Goal: Task Accomplishment & Management: Manage account settings

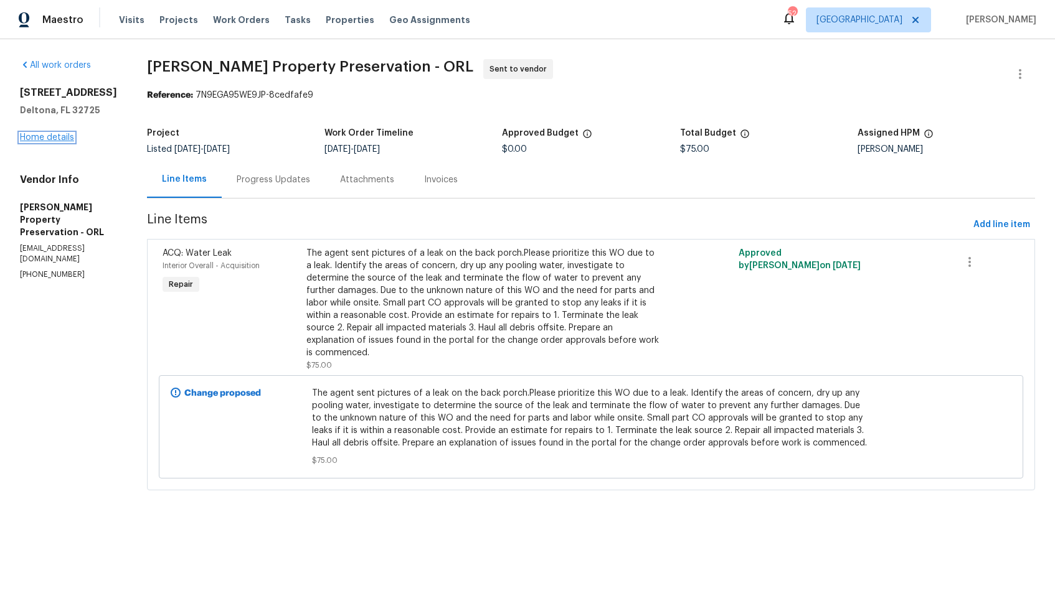
click at [35, 142] on link "Home details" at bounding box center [47, 137] width 54 height 9
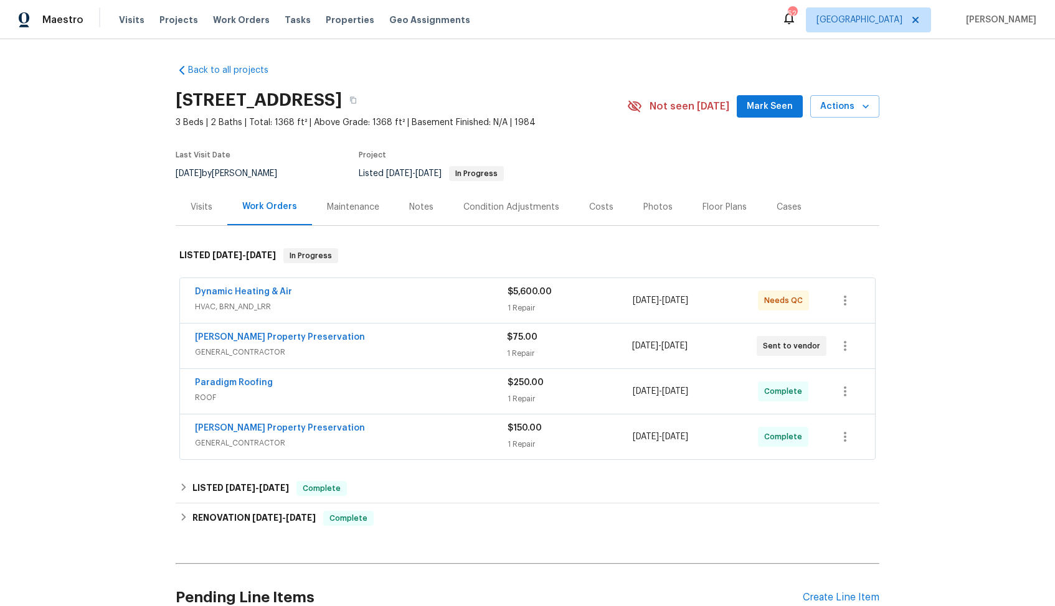
click at [341, 289] on div "Dynamic Heating & Air" at bounding box center [351, 293] width 313 height 15
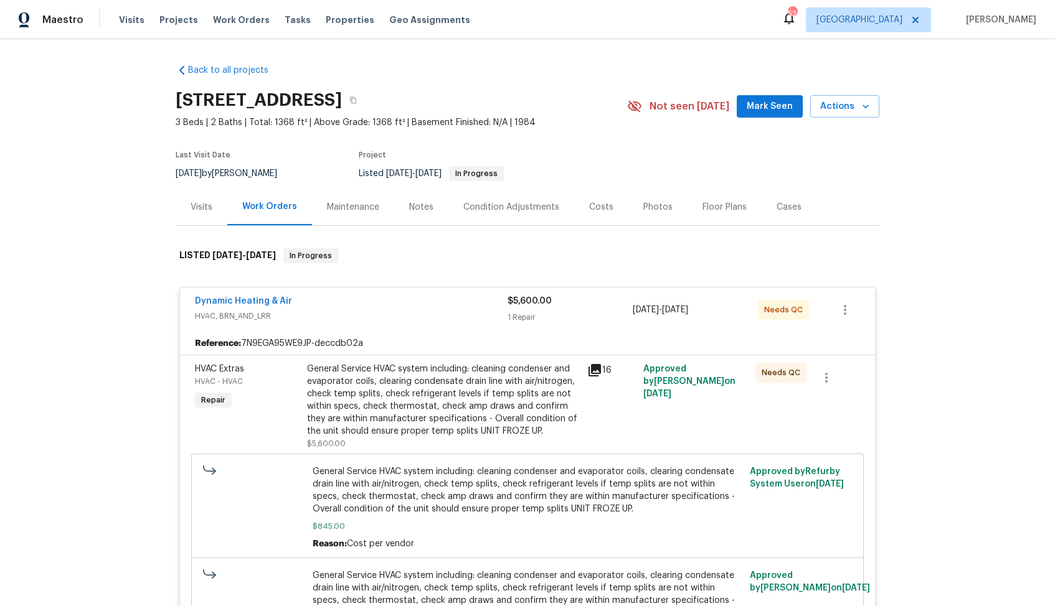
click at [352, 301] on div "Dynamic Heating & Air" at bounding box center [351, 302] width 313 height 15
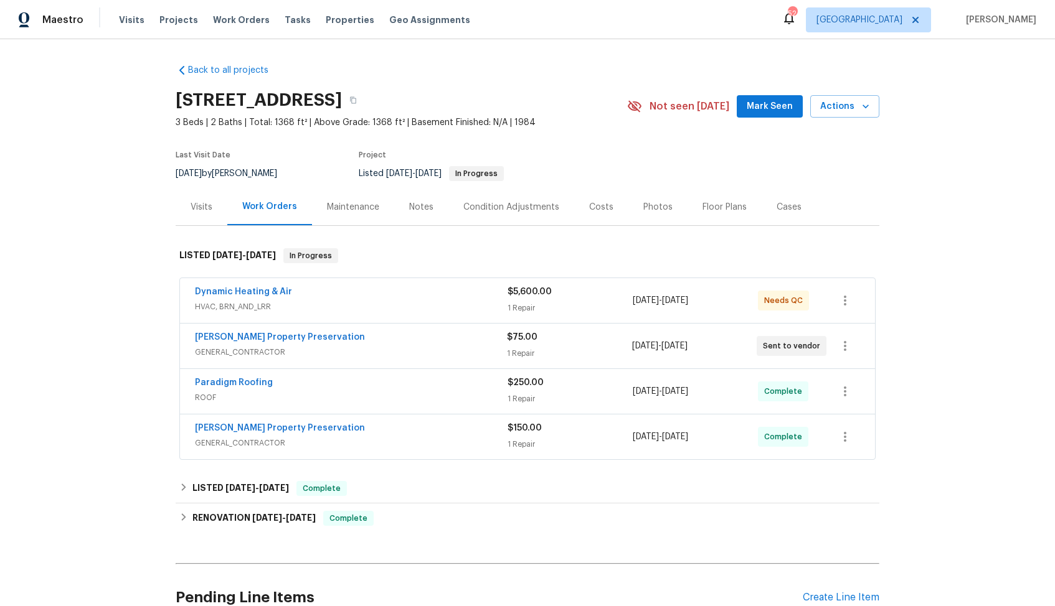
click at [356, 334] on div "Witt's Property Preservation" at bounding box center [351, 338] width 312 height 15
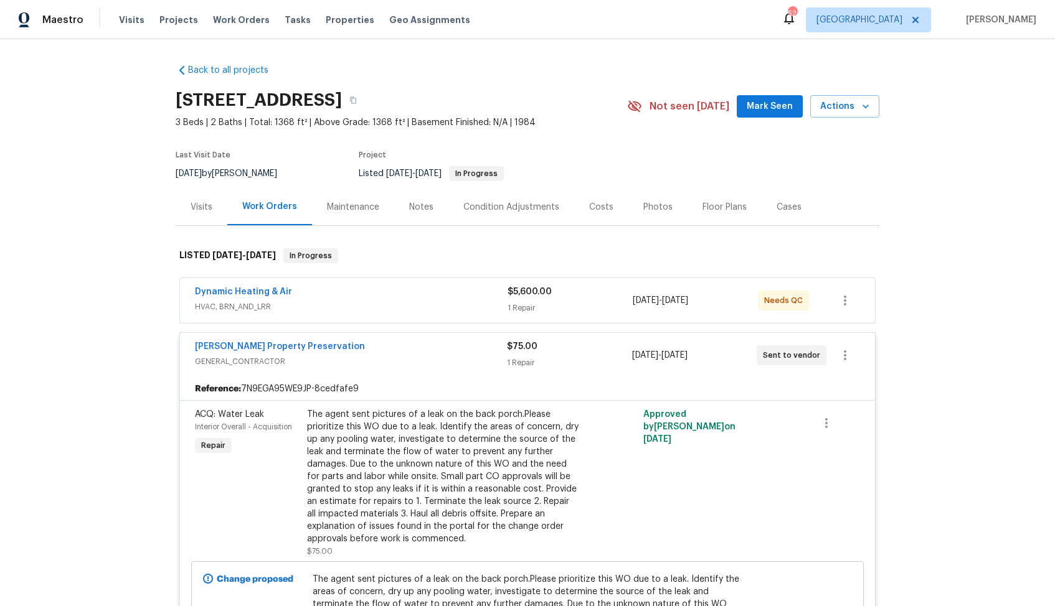
click at [356, 334] on div "Witt's Property Preservation GENERAL_CONTRACTOR $75.00 1 Repair 8/10/2025 - 8/1…" at bounding box center [527, 355] width 695 height 45
click at [347, 345] on div "Witt's Property Preservation" at bounding box center [351, 348] width 312 height 15
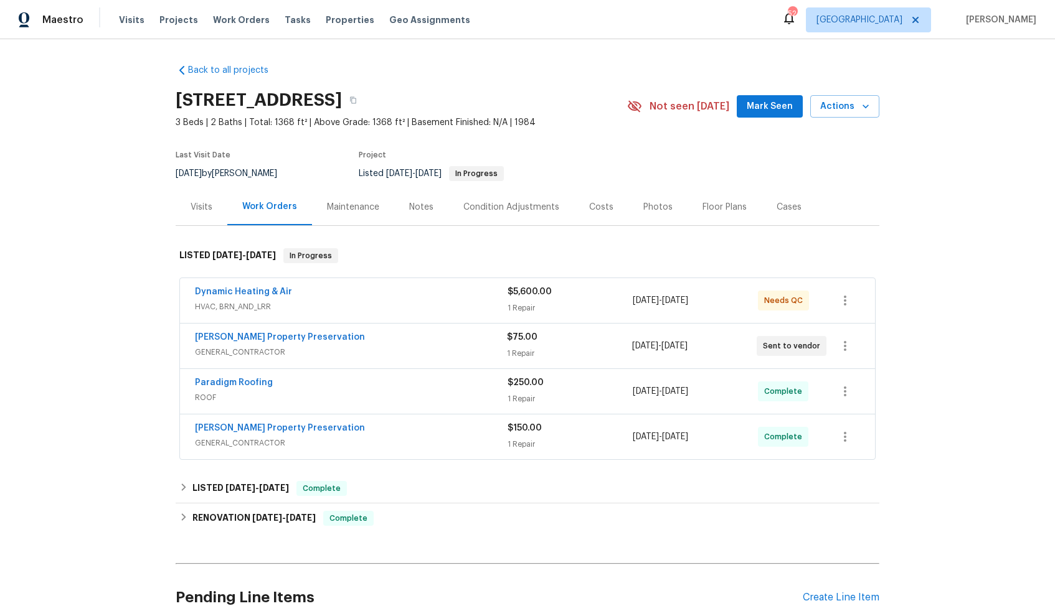
click at [348, 382] on div "Paradigm Roofing" at bounding box center [351, 384] width 313 height 15
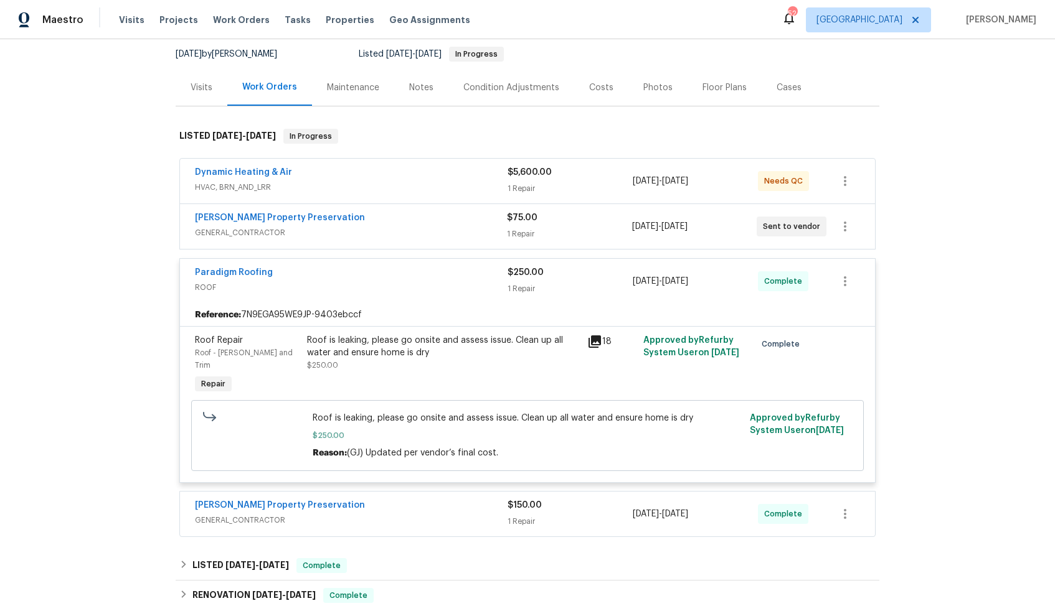
scroll to position [148, 0]
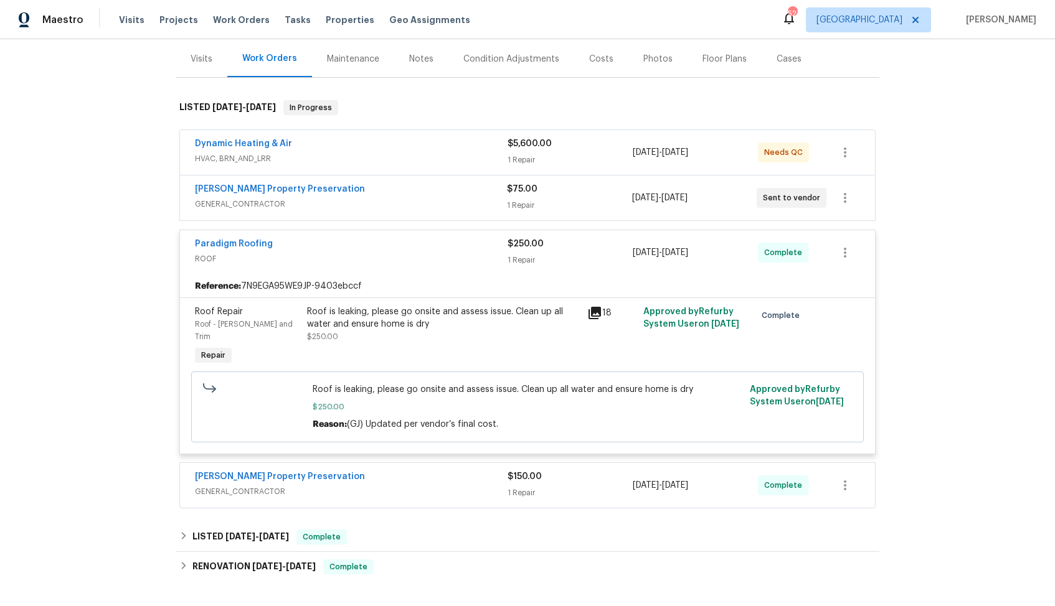
click at [331, 247] on div "Paradigm Roofing" at bounding box center [351, 245] width 313 height 15
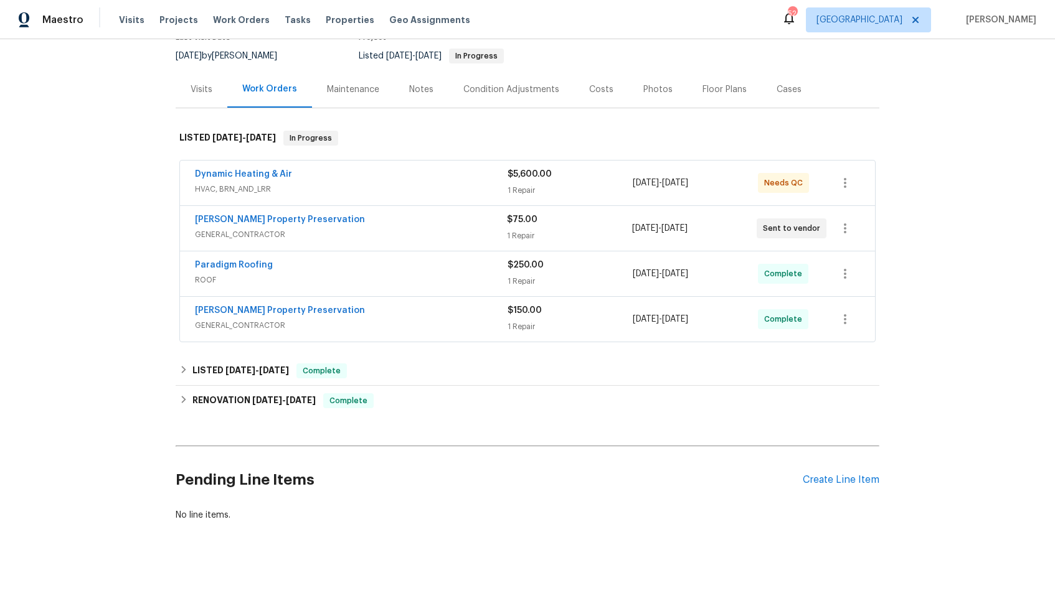
click at [346, 311] on div "Witt's Property Preservation" at bounding box center [351, 311] width 313 height 15
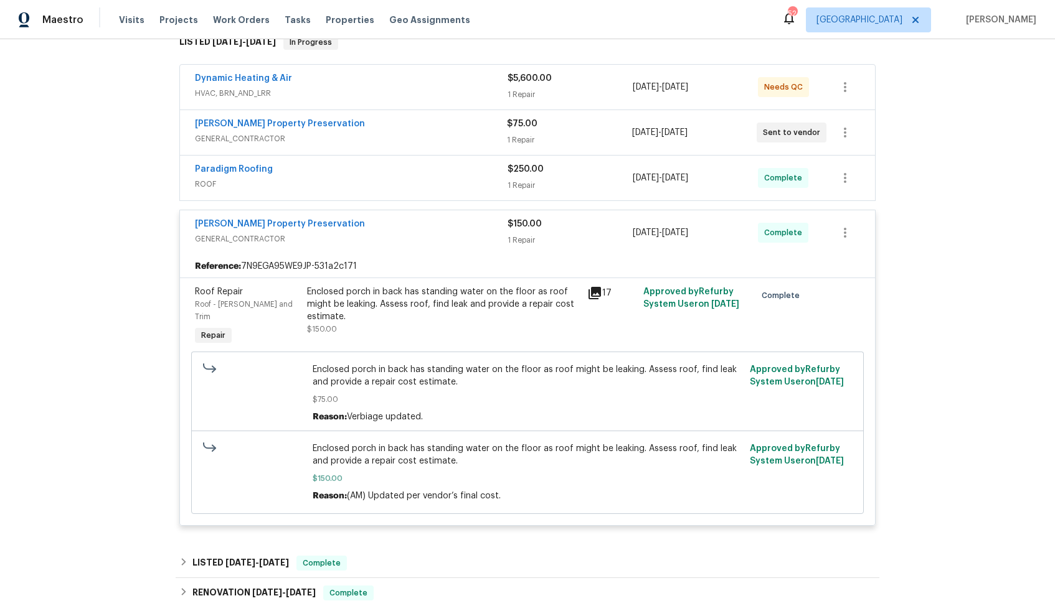
scroll to position [232, 0]
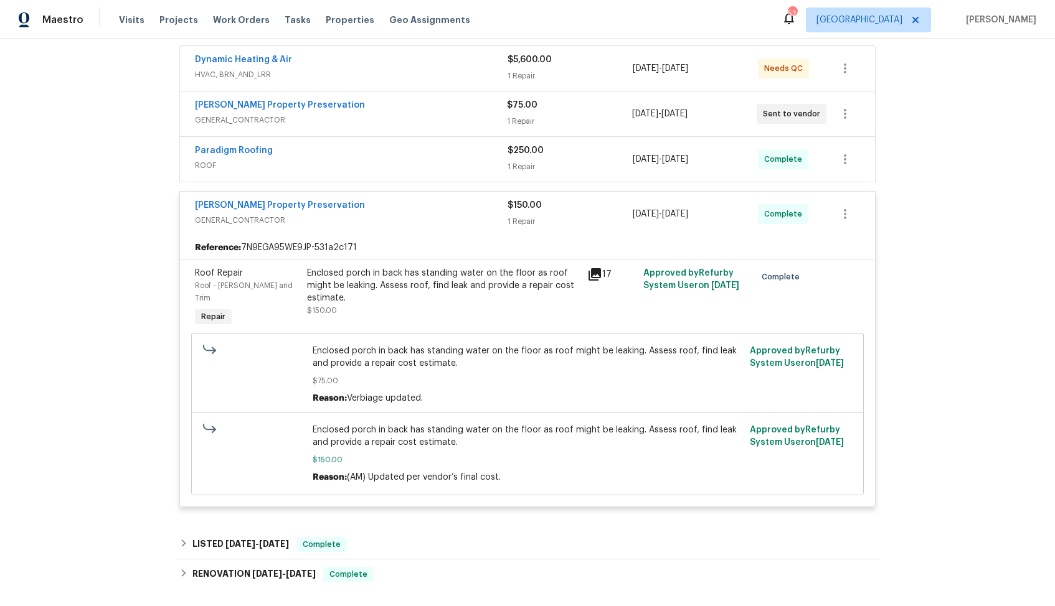
click at [352, 210] on div "Witt's Property Preservation" at bounding box center [351, 206] width 313 height 15
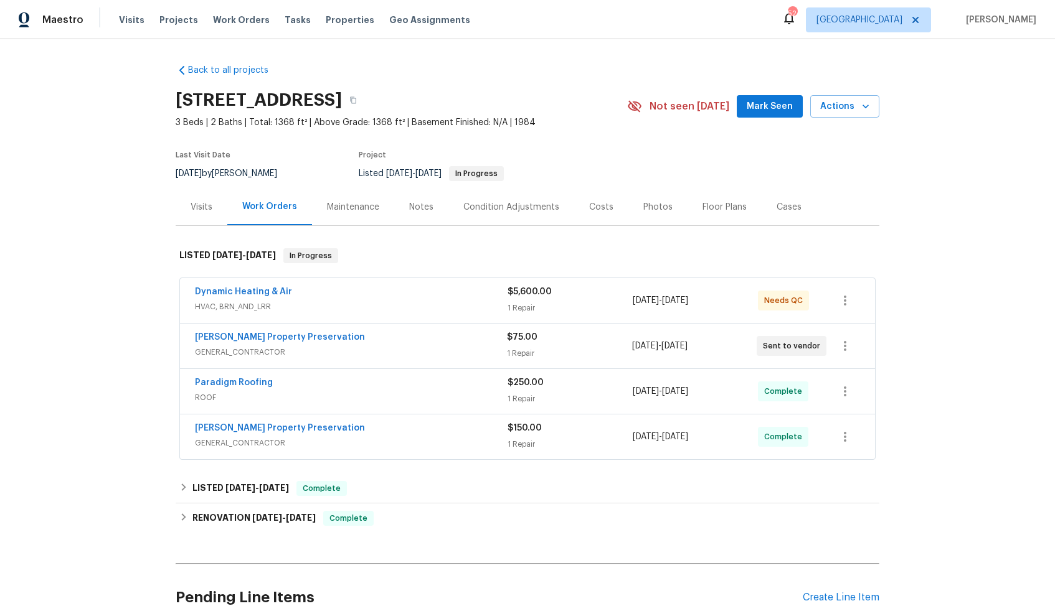
scroll to position [118, 0]
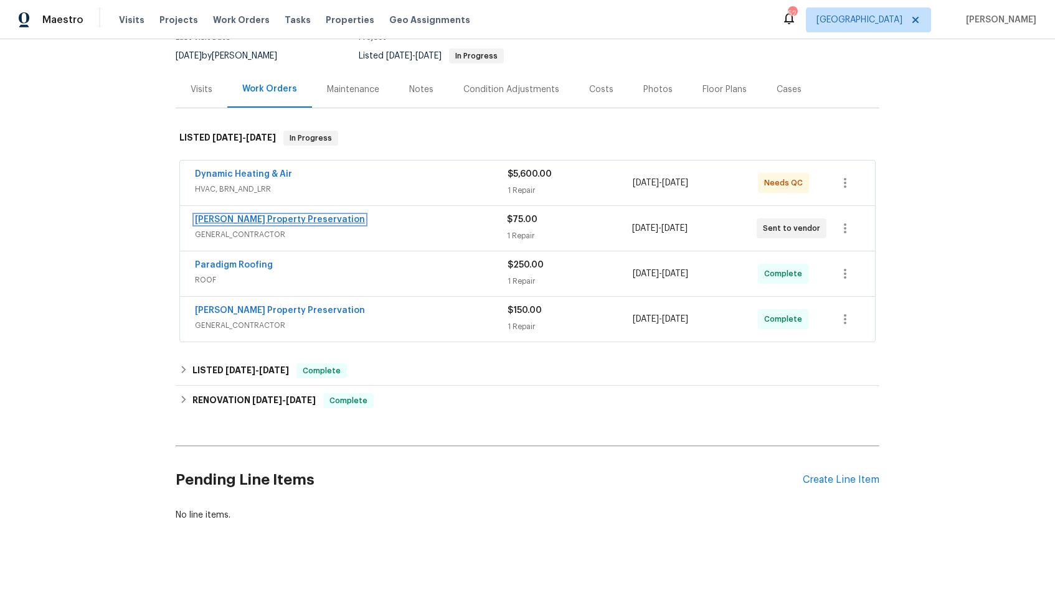
click at [259, 218] on link "Witt's Property Preservation" at bounding box center [280, 219] width 170 height 9
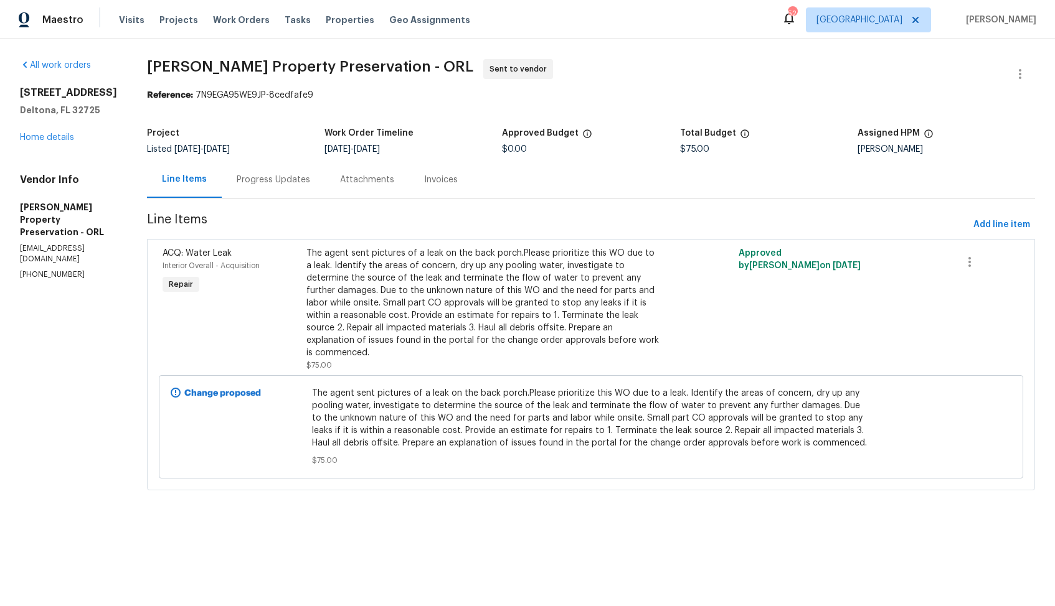
click at [240, 183] on div "Progress Updates" at bounding box center [273, 180] width 73 height 12
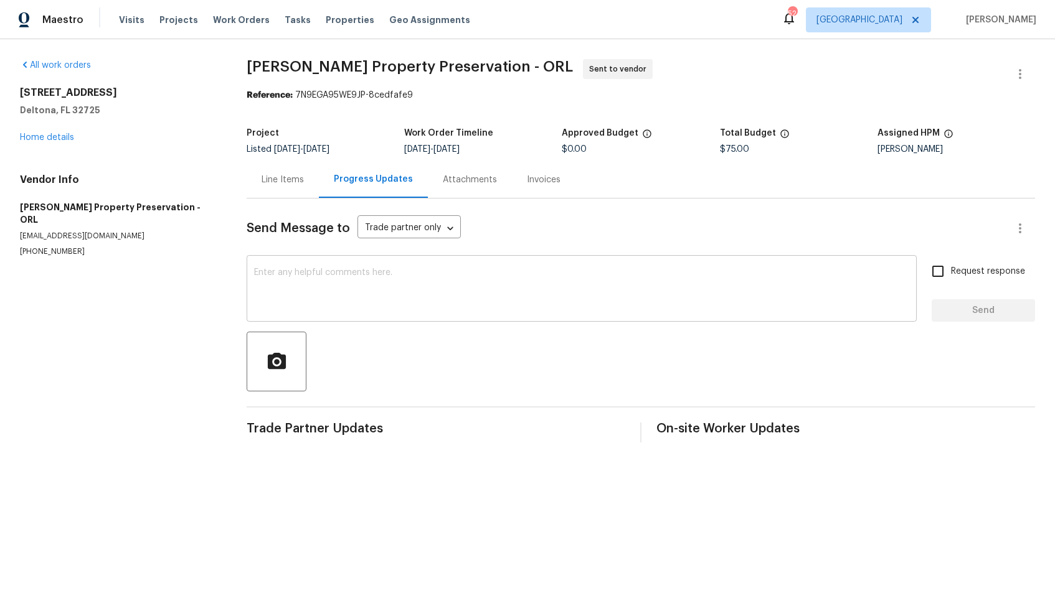
click at [407, 288] on textarea at bounding box center [581, 290] width 655 height 44
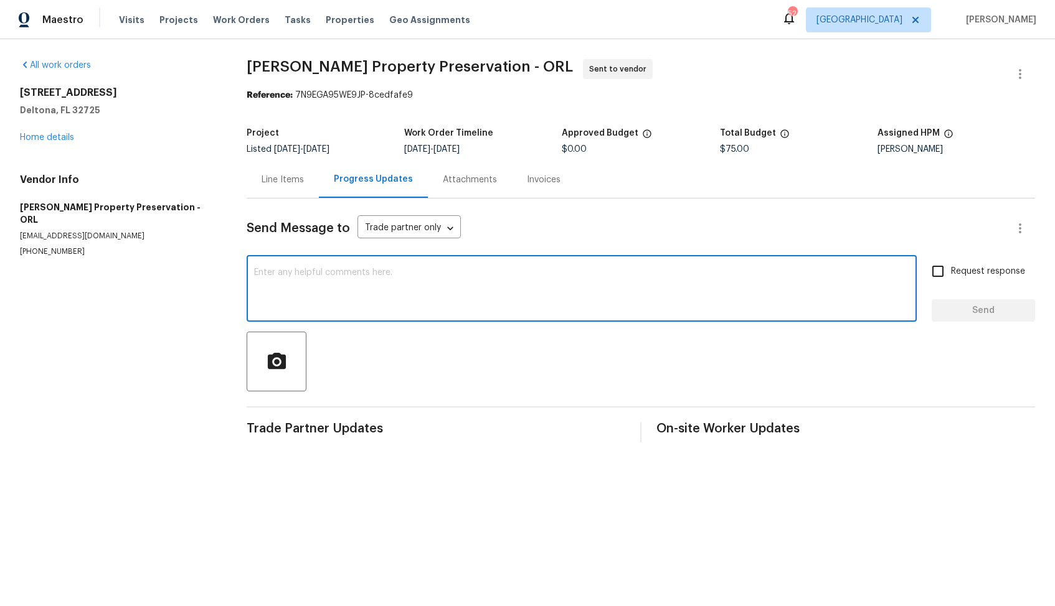
click at [290, 176] on div "Line Items" at bounding box center [283, 180] width 42 height 12
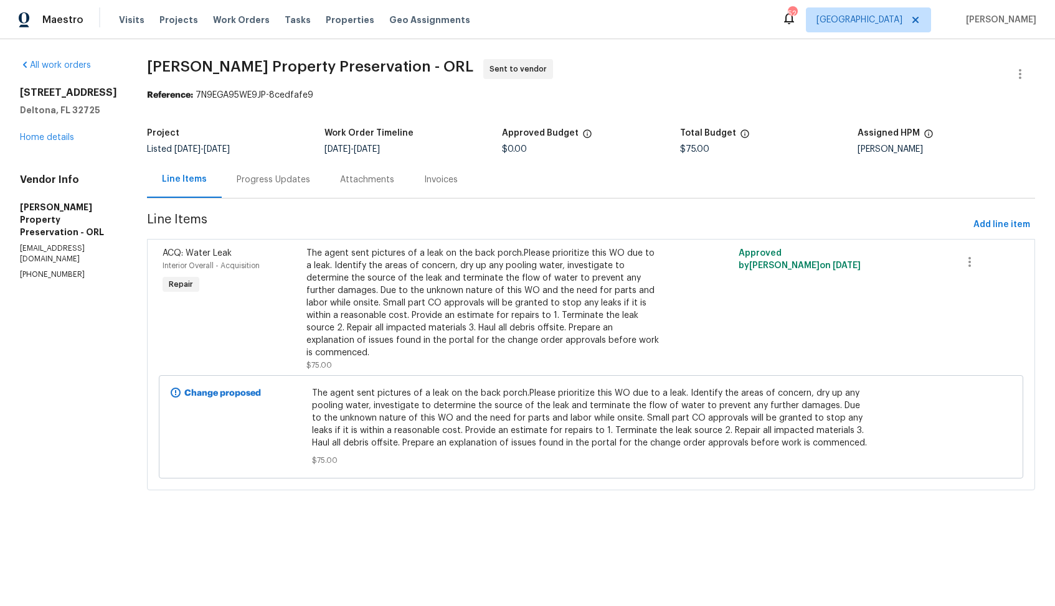
click at [238, 180] on div "Progress Updates" at bounding box center [273, 180] width 73 height 12
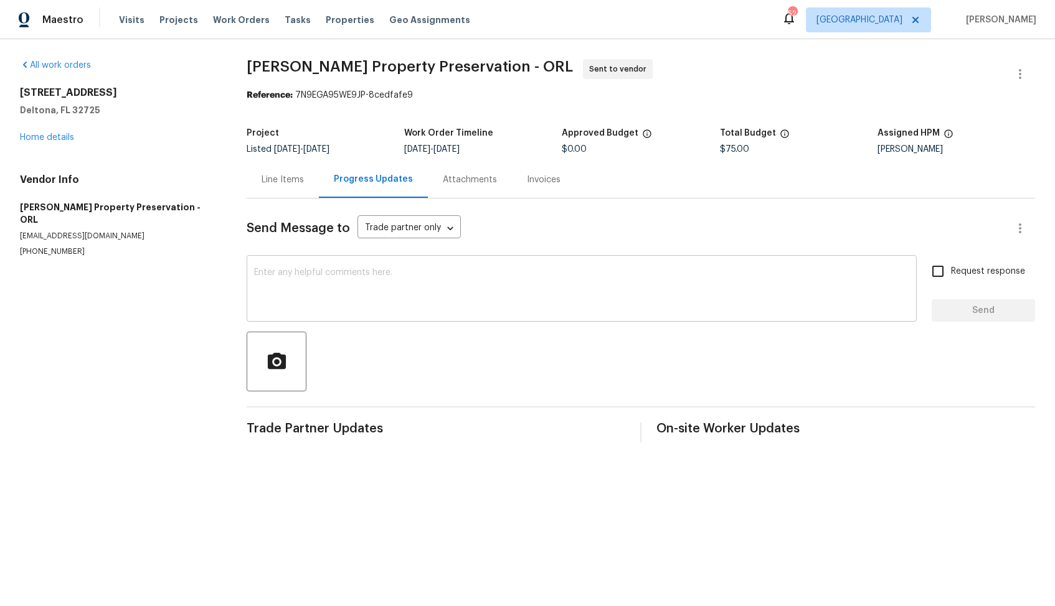
click at [405, 296] on textarea at bounding box center [581, 290] width 655 height 44
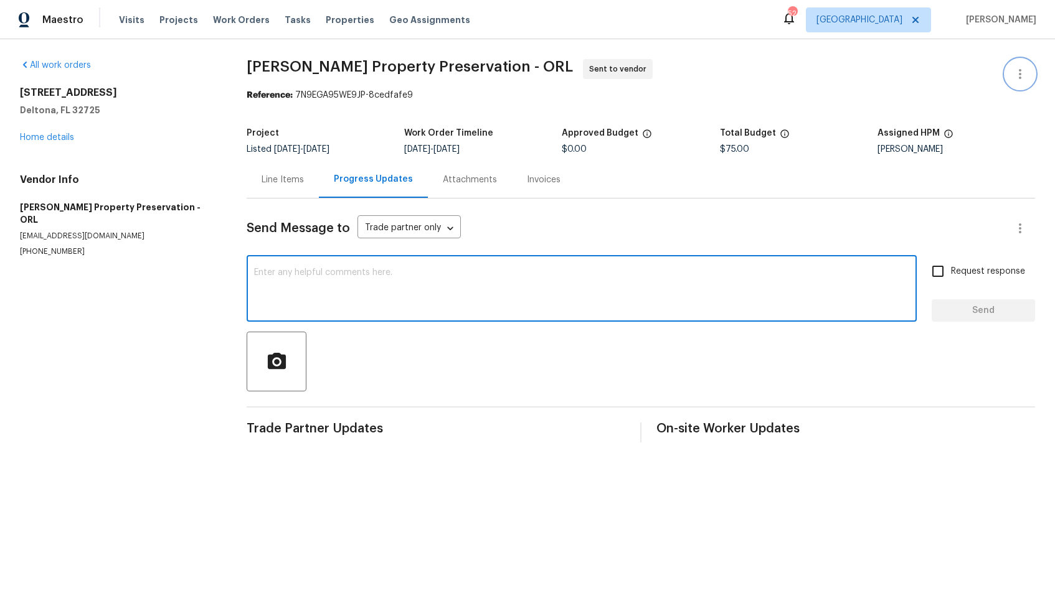
click at [1014, 74] on icon "button" at bounding box center [1019, 74] width 15 height 15
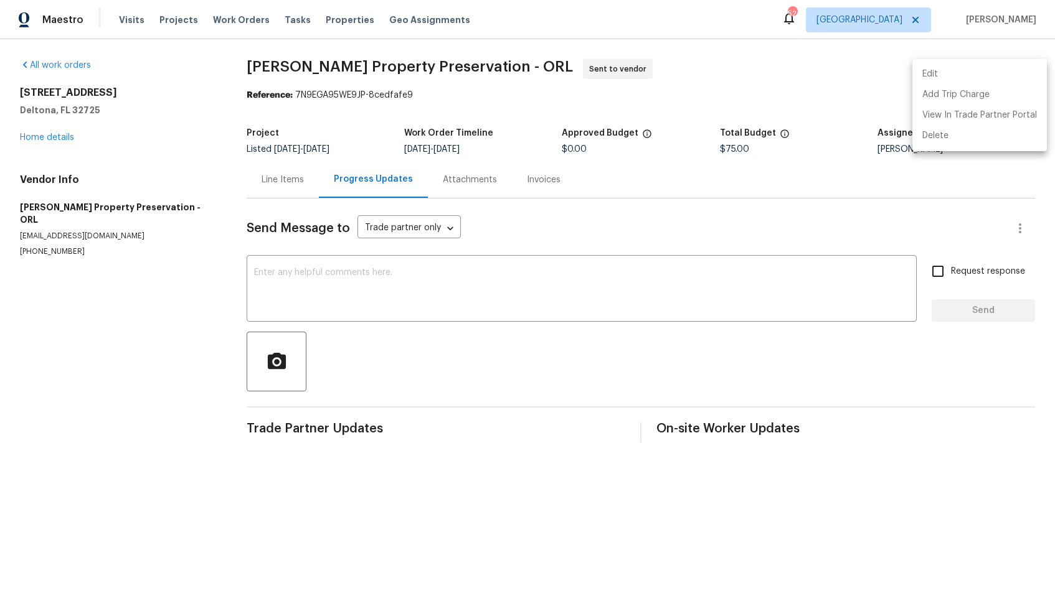
click at [938, 75] on li "Edit" at bounding box center [979, 74] width 134 height 21
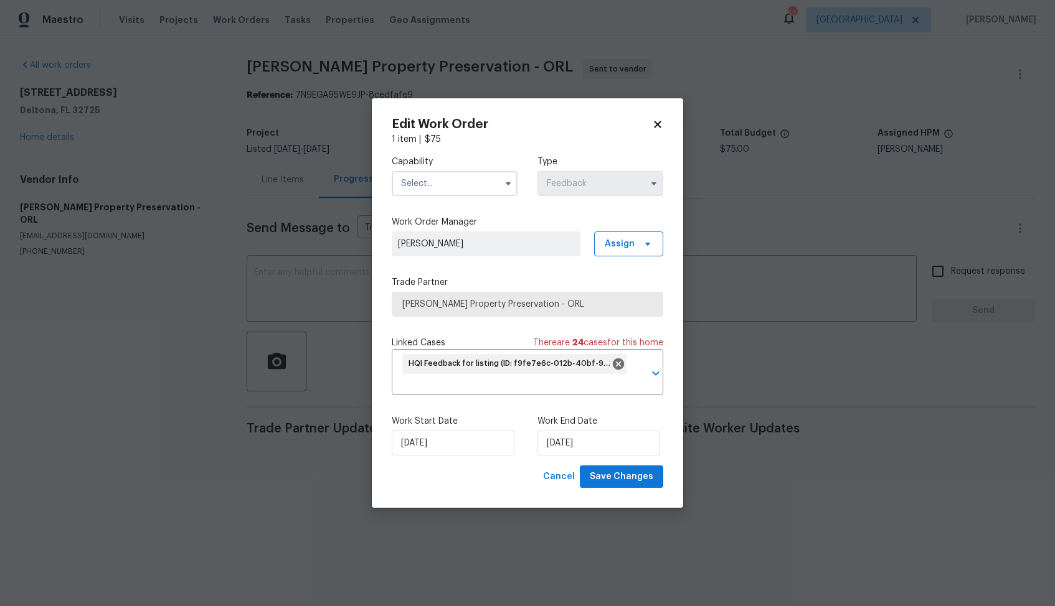
click at [345, 167] on body "Maestro Visits Projects Work Orders Tasks Properties Geo Assignments 52 Dallas …" at bounding box center [527, 231] width 1055 height 463
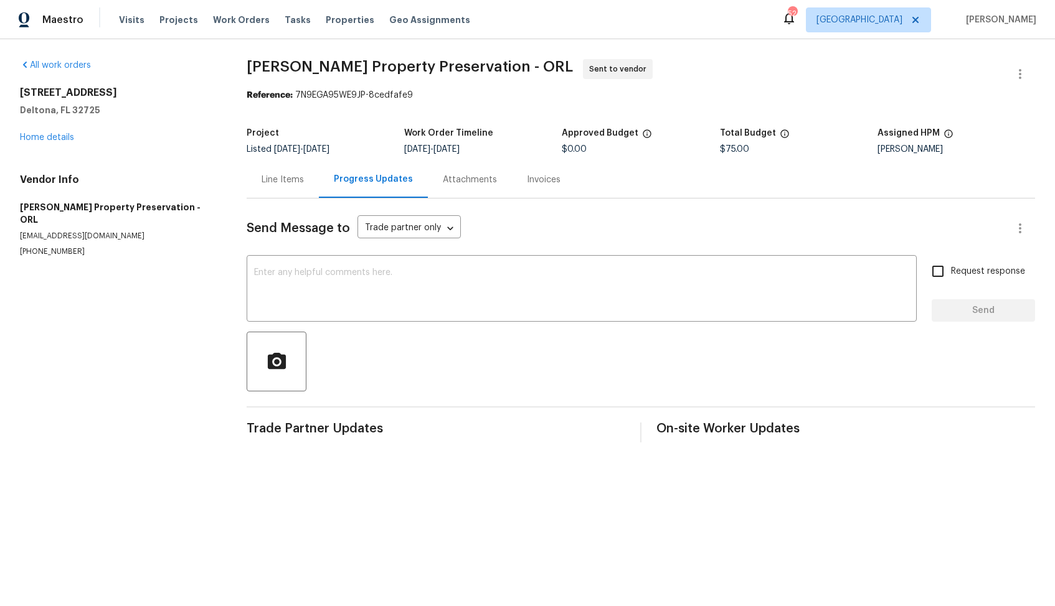
click at [265, 174] on div "Line Items" at bounding box center [283, 180] width 42 height 12
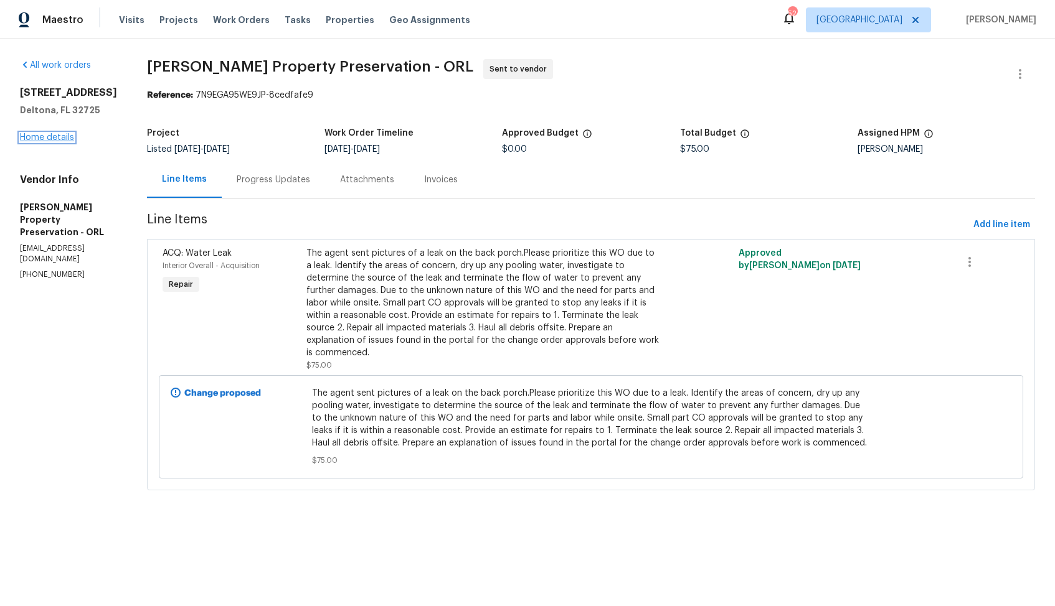
click at [35, 142] on link "Home details" at bounding box center [47, 137] width 54 height 9
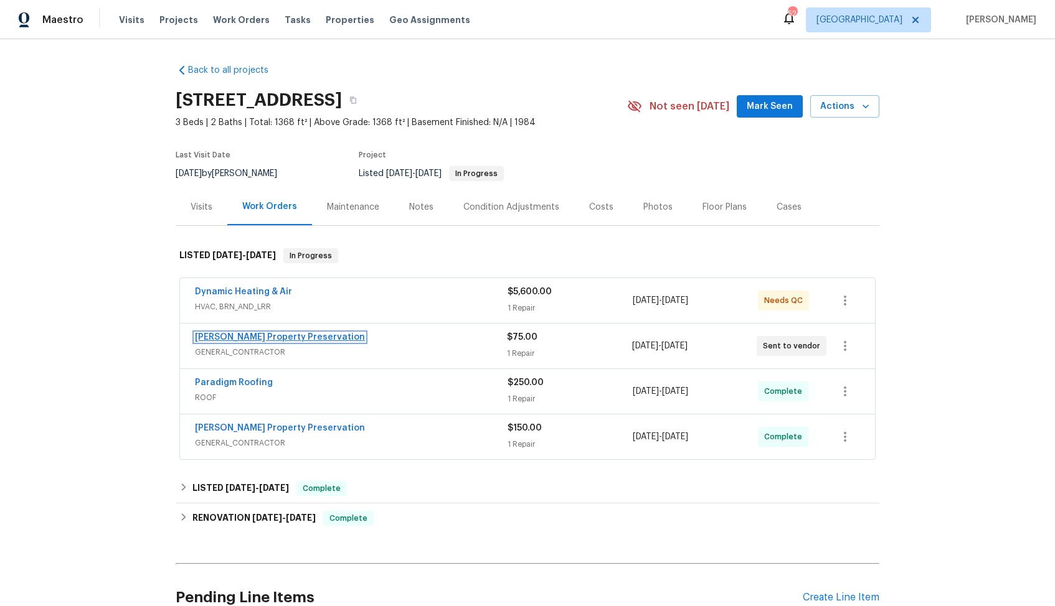
click at [275, 339] on link "Witt's Property Preservation" at bounding box center [280, 337] width 170 height 9
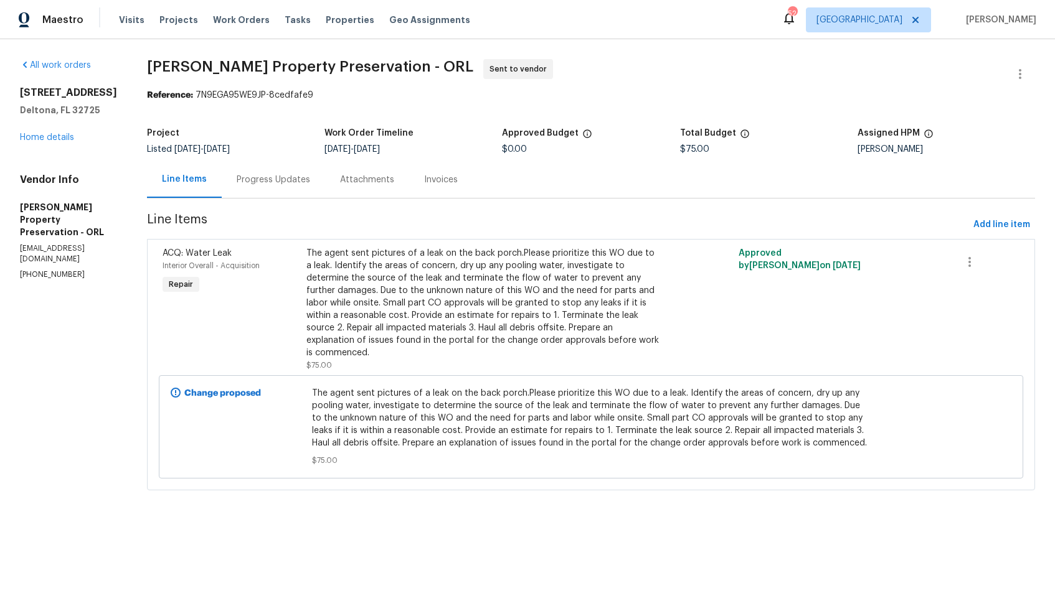
click at [455, 268] on div "The agent sent pictures of a leak on the back porch.Please prioritize this WO d…" at bounding box center [482, 303] width 352 height 112
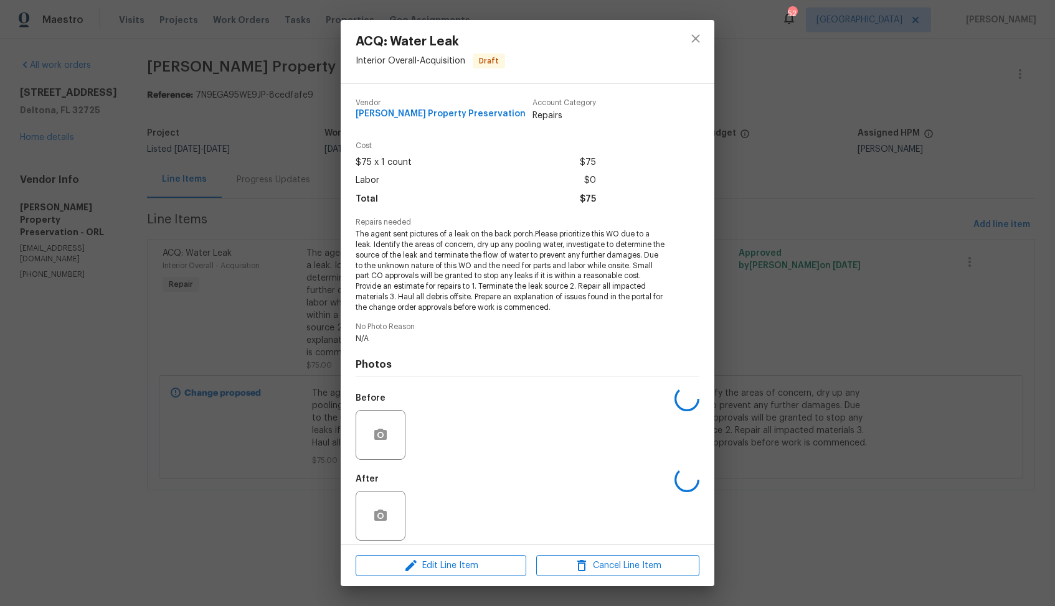
scroll to position [9, 0]
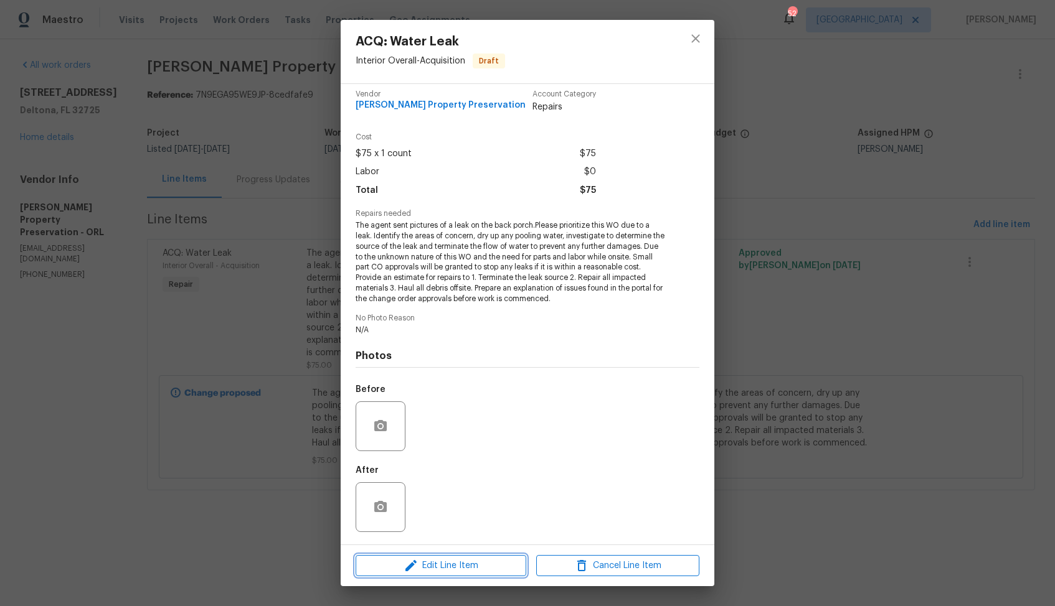
click at [427, 572] on span "Edit Line Item" at bounding box center [440, 567] width 163 height 16
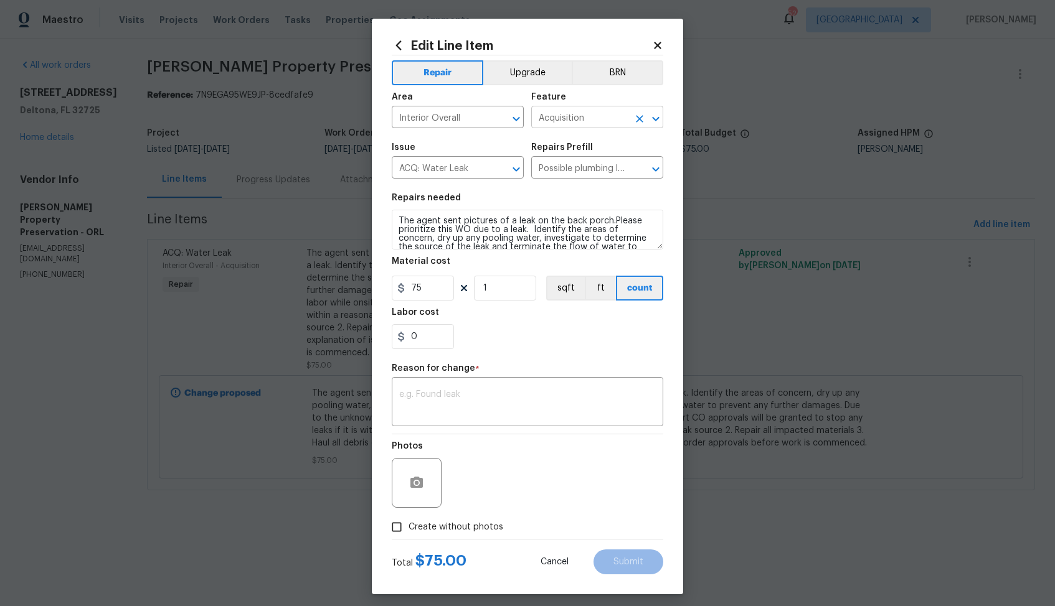
click at [573, 113] on input "Acquisition" at bounding box center [579, 118] width 97 height 19
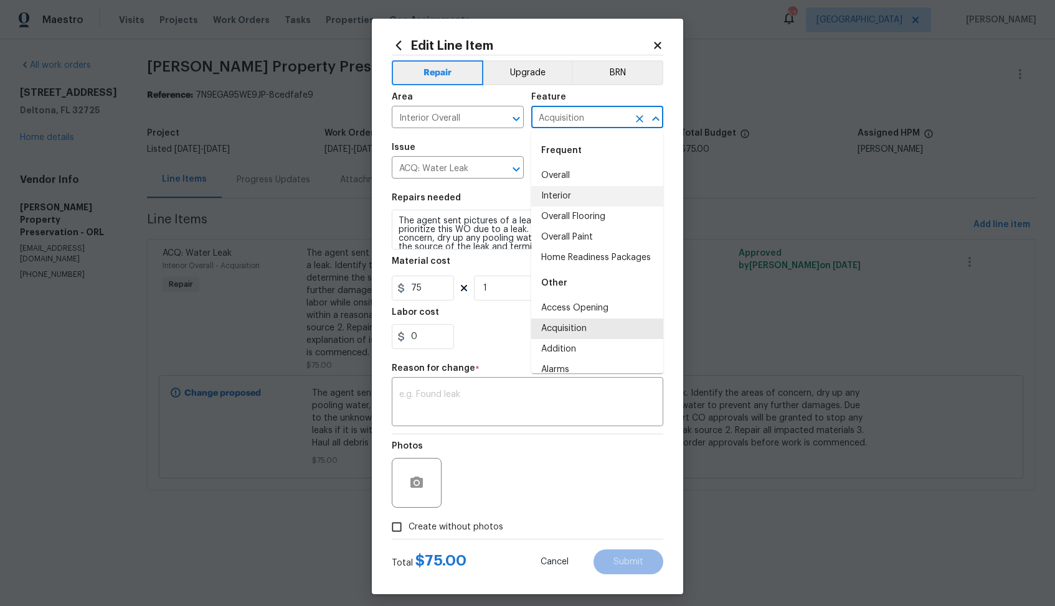
click at [562, 191] on li "Interior" at bounding box center [597, 196] width 132 height 21
type input "Interior"
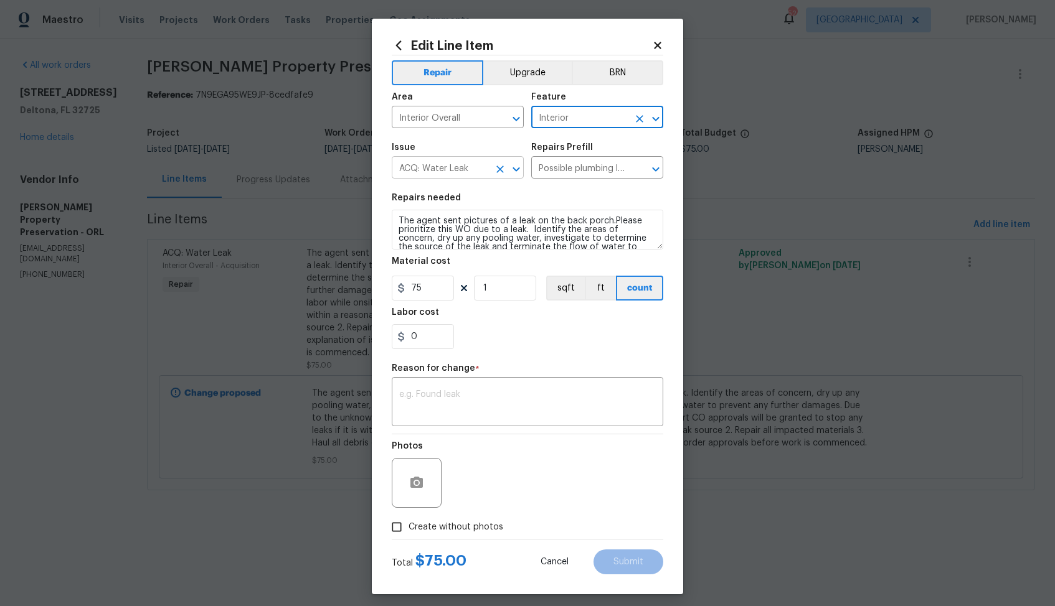
click at [471, 169] on input "ACQ: Water Leak" at bounding box center [440, 168] width 97 height 19
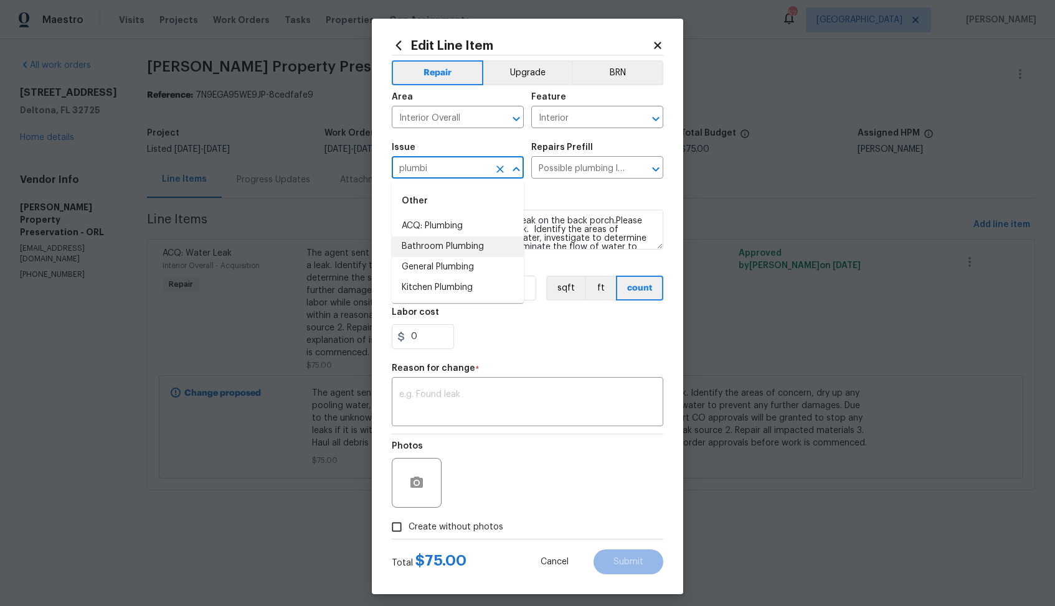
click at [446, 243] on li "Bathroom Plumbing" at bounding box center [458, 247] width 132 height 21
type input "Bathroom Plumbing"
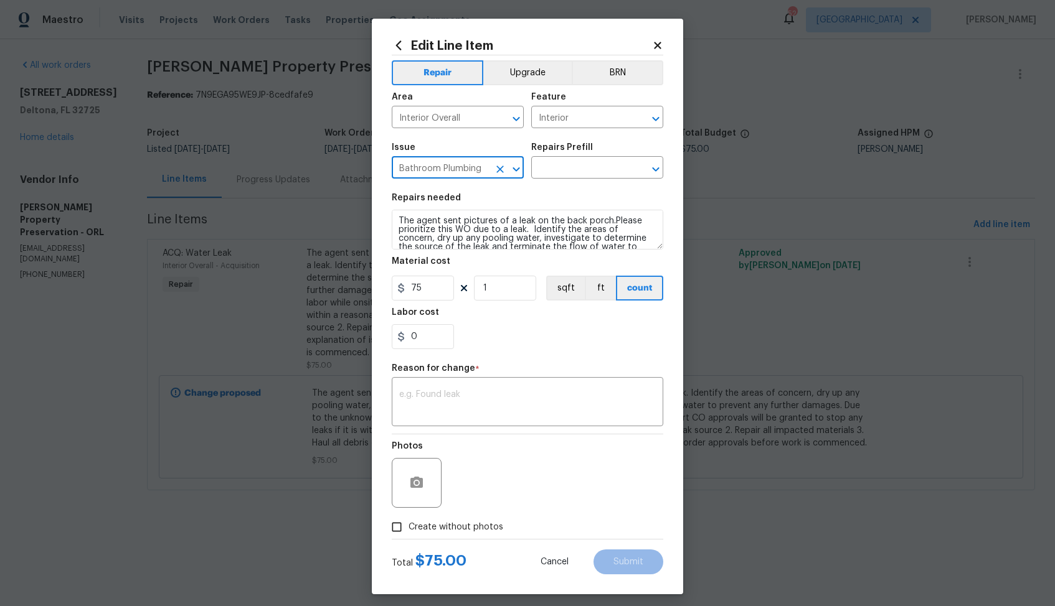
type input "Bathroom Plumbing"
click at [570, 179] on div "Issue Bathroom Plumbing ​ Repairs Prefill ​" at bounding box center [527, 161] width 271 height 50
click at [582, 167] on input "text" at bounding box center [579, 168] width 97 height 19
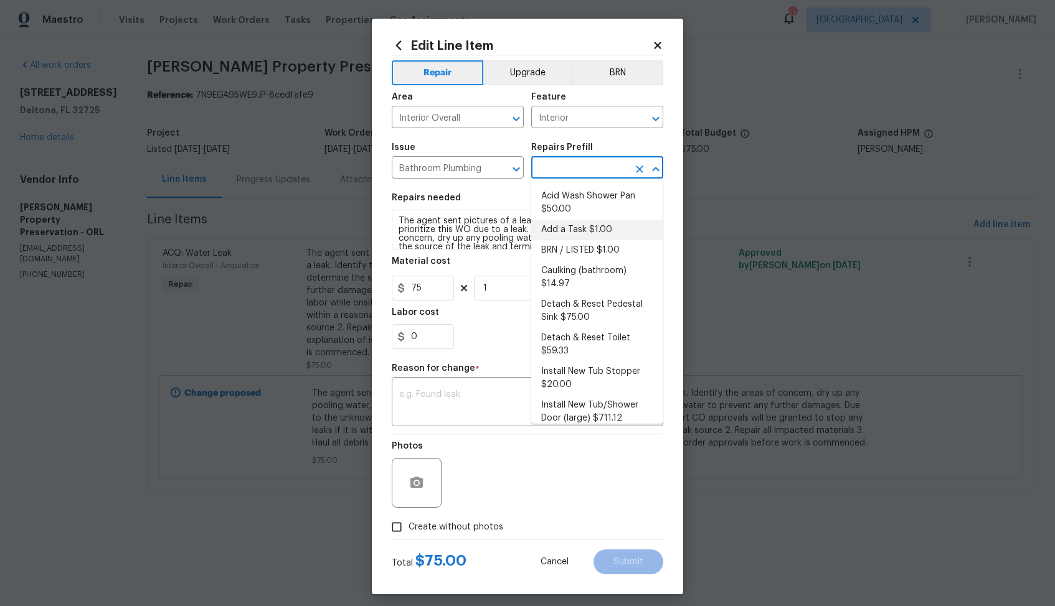
click at [563, 227] on li "Add a Task $1.00" at bounding box center [597, 230] width 132 height 21
type input "Plumbing"
type input "Add a Task $1.00"
type textarea "HPM to detail"
type input "1"
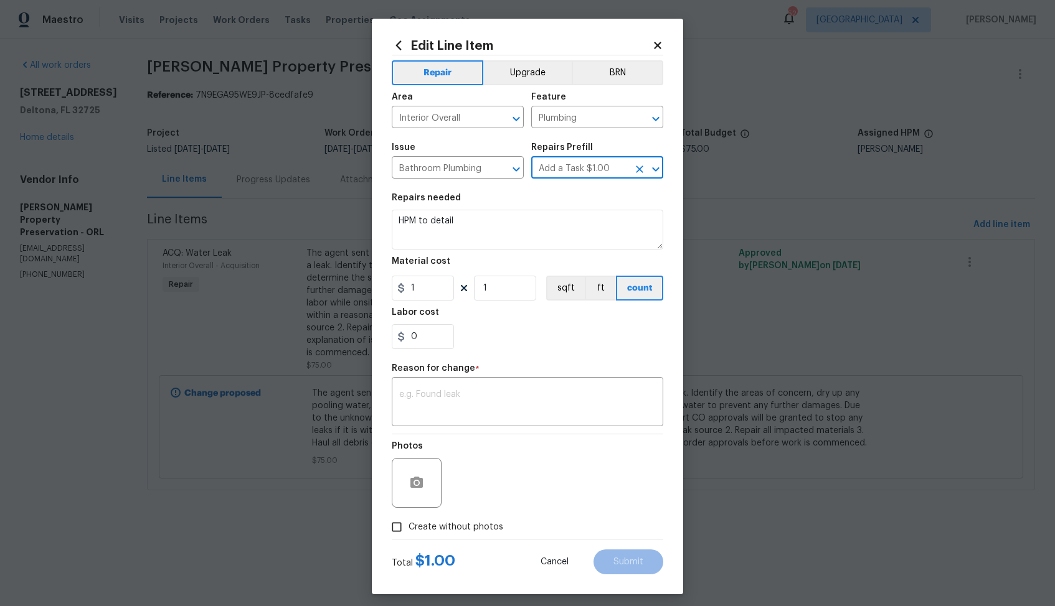
click at [287, 320] on body "Maestro Visits Projects Work Orders Tasks Properties Geo Assignments 52 Dallas …" at bounding box center [527, 263] width 1055 height 526
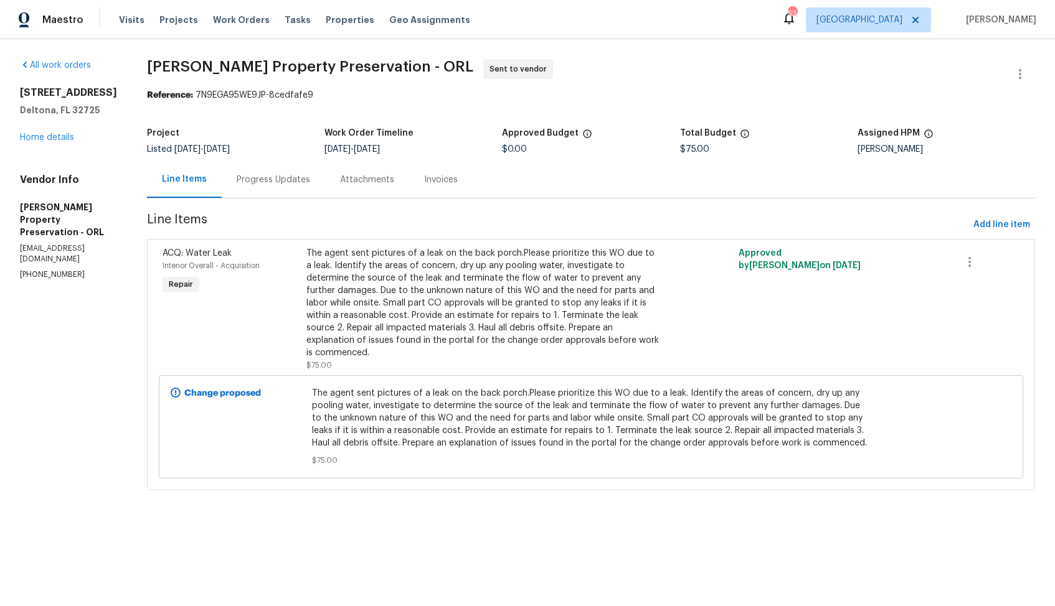
click at [326, 399] on span "The agent sent pictures of a leak on the back porch.Please prioritize this WO d…" at bounding box center [591, 418] width 558 height 62
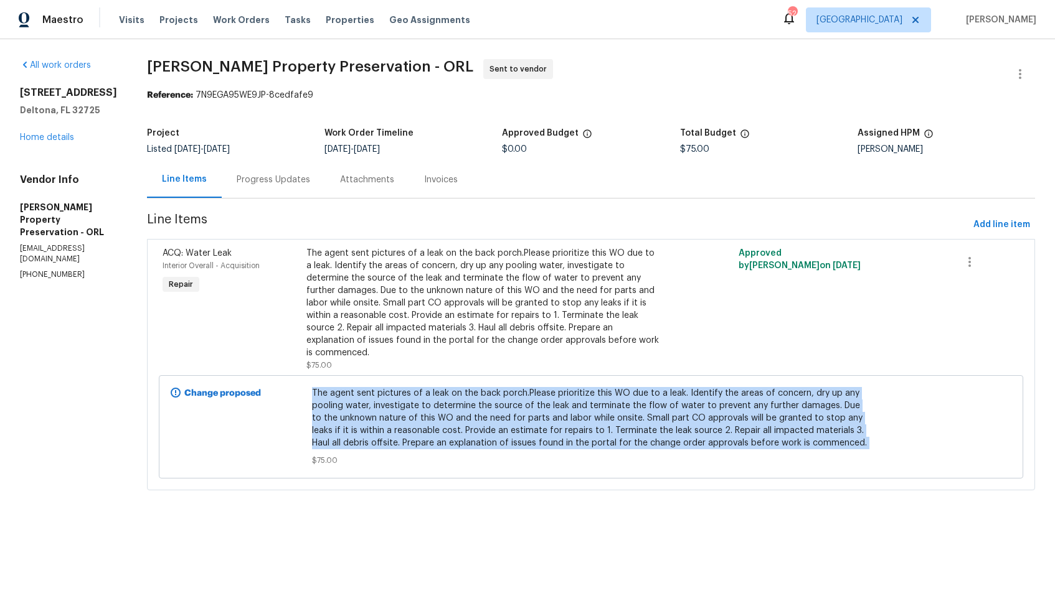
copy span "The agent sent pictures of a leak on the back porch.Please prioritize this WO d…"
click at [435, 268] on div "The agent sent pictures of a leak on the back porch.Please prioritize this WO d…" at bounding box center [482, 303] width 352 height 112
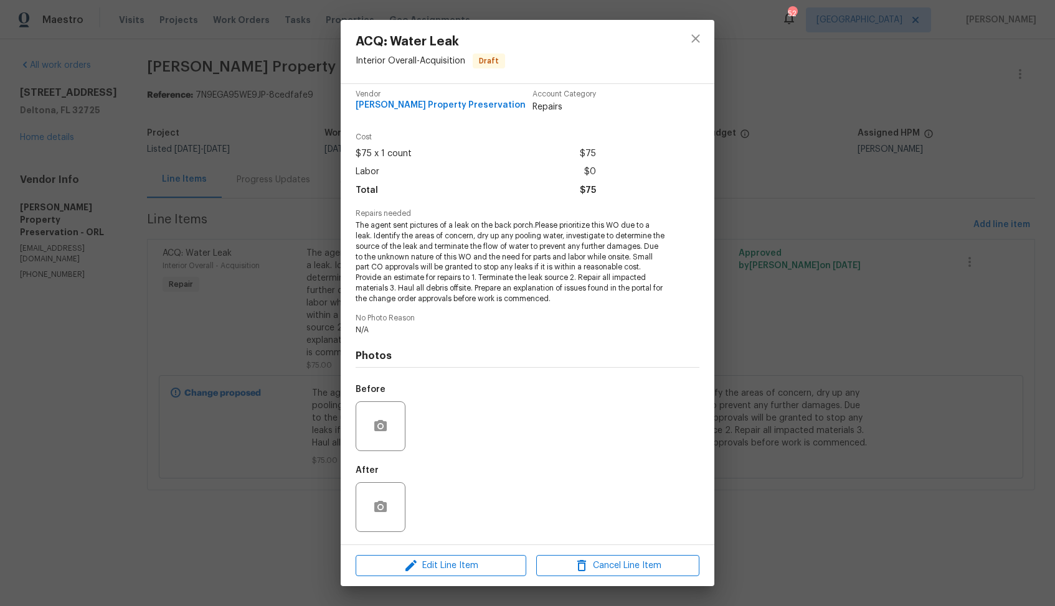
scroll to position [0, 0]
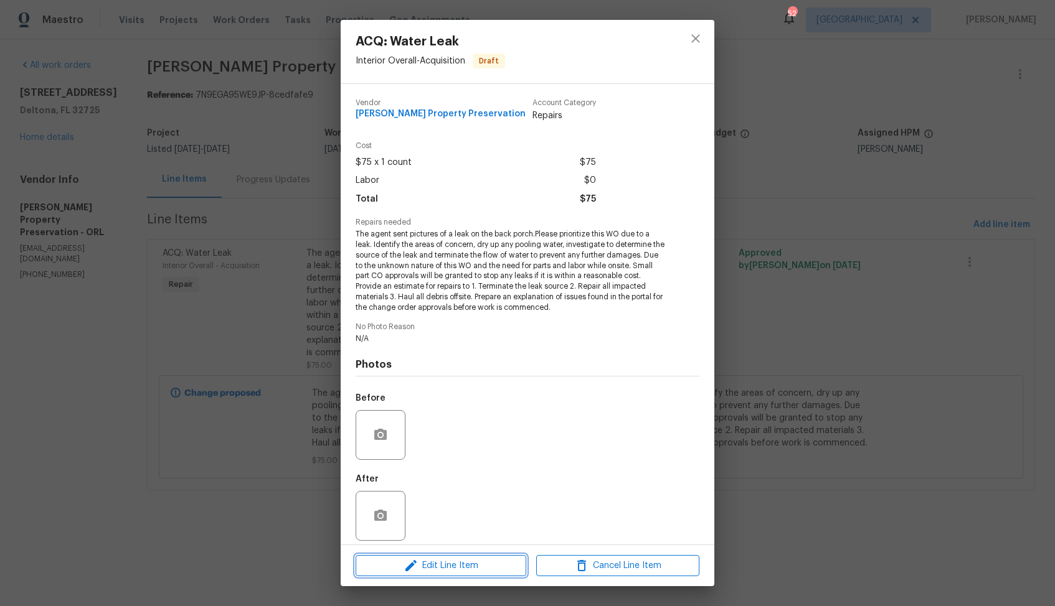
click at [424, 569] on span "Edit Line Item" at bounding box center [440, 567] width 163 height 16
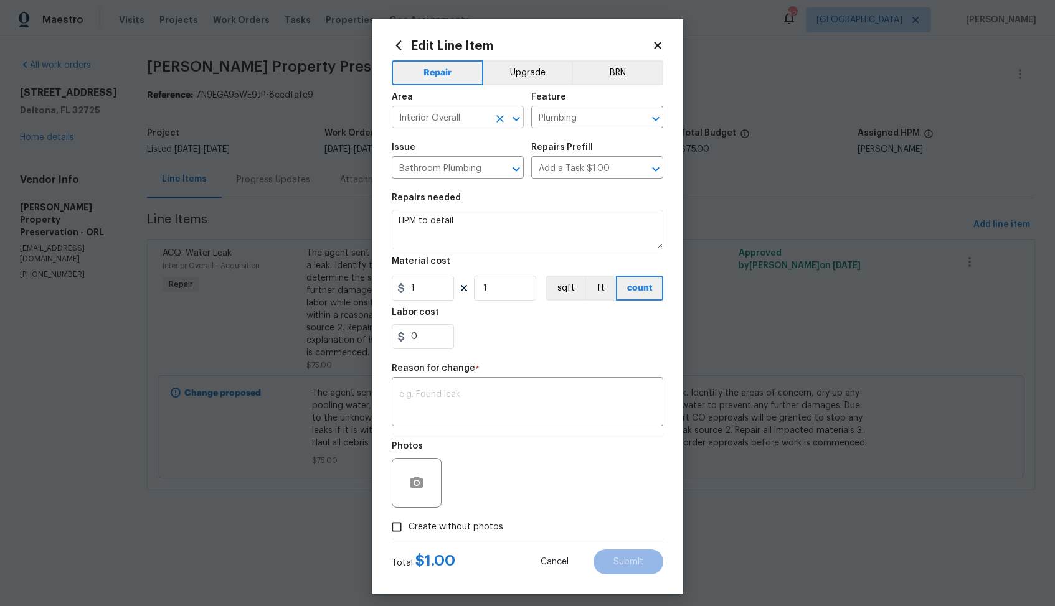
click at [468, 115] on input "Interior Overall" at bounding box center [440, 118] width 97 height 19
click at [432, 144] on li "General" at bounding box center [458, 146] width 132 height 21
type input "General"
click at [455, 167] on input "Bathroom Plumbing" at bounding box center [440, 168] width 97 height 19
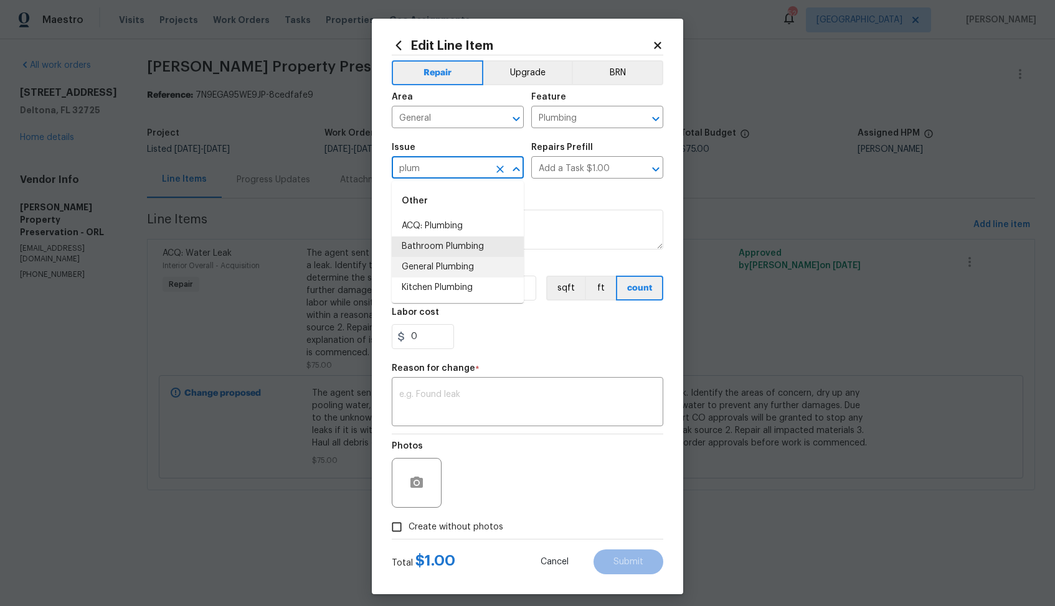
click at [432, 265] on li "General Plumbing" at bounding box center [458, 267] width 132 height 21
type input "General Plumbing"
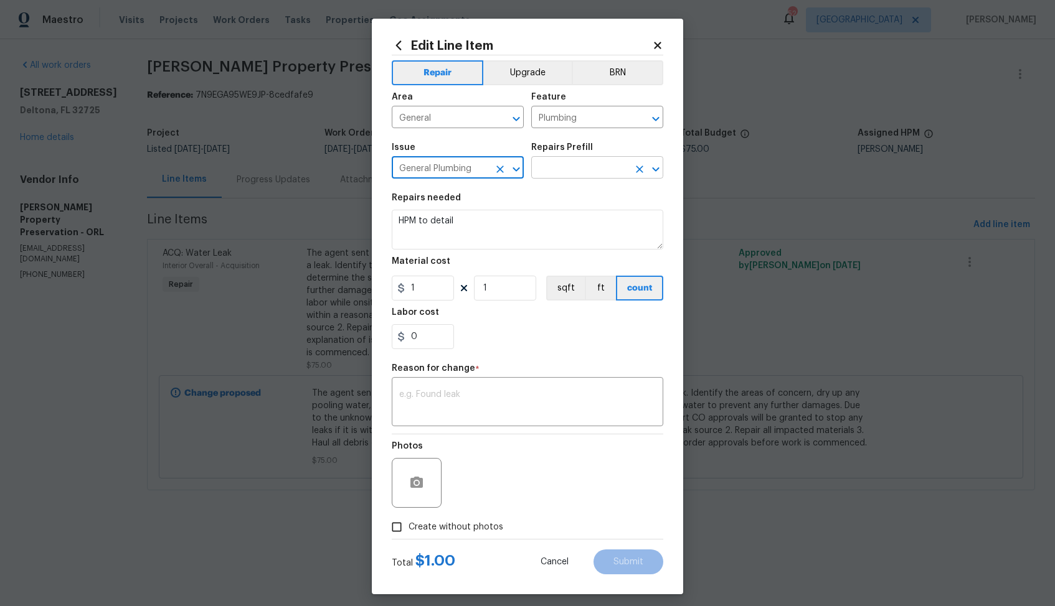
type input "General Plumbing"
click at [575, 169] on input "text" at bounding box center [579, 168] width 97 height 19
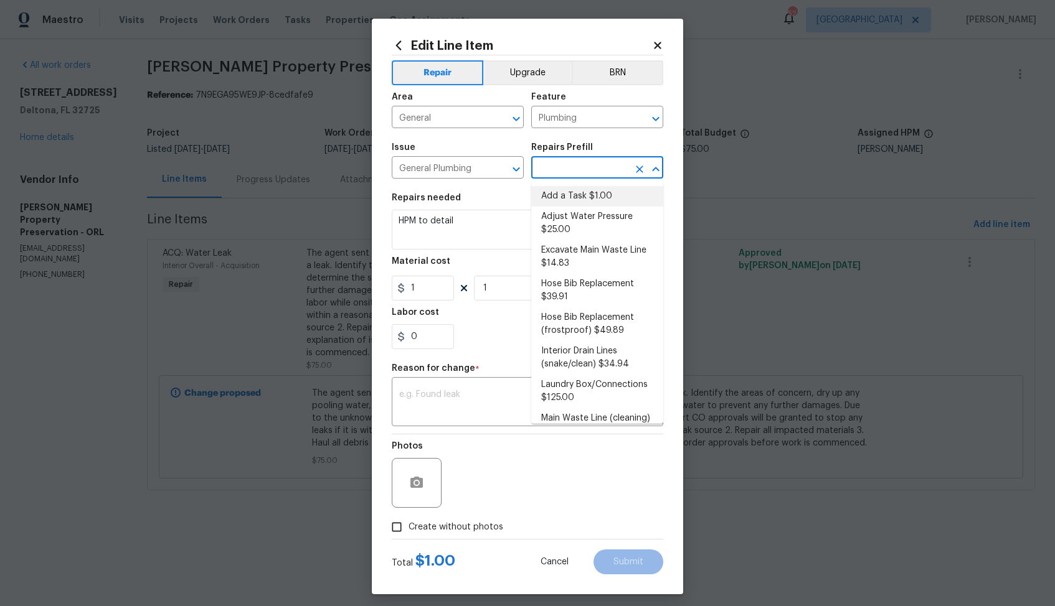
click at [560, 197] on li "Add a Task $1.00" at bounding box center [597, 196] width 132 height 21
type input "Add a Task $1.00"
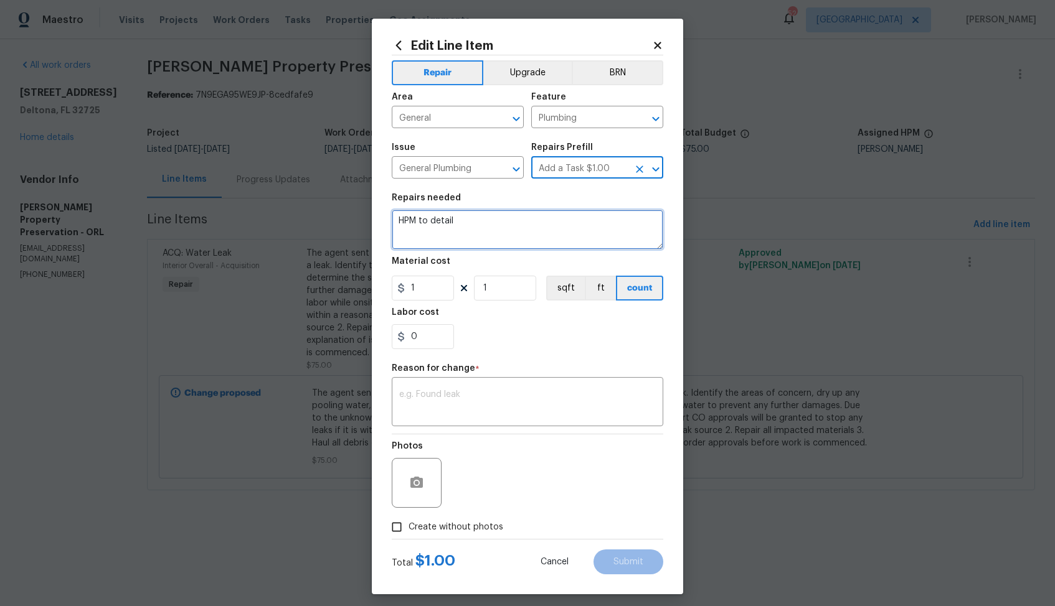
click at [497, 239] on textarea "HPM to detail" at bounding box center [527, 230] width 271 height 40
paste textarea "The agent sent pictures of a leak on the back porch.Please prioritize this WO d…"
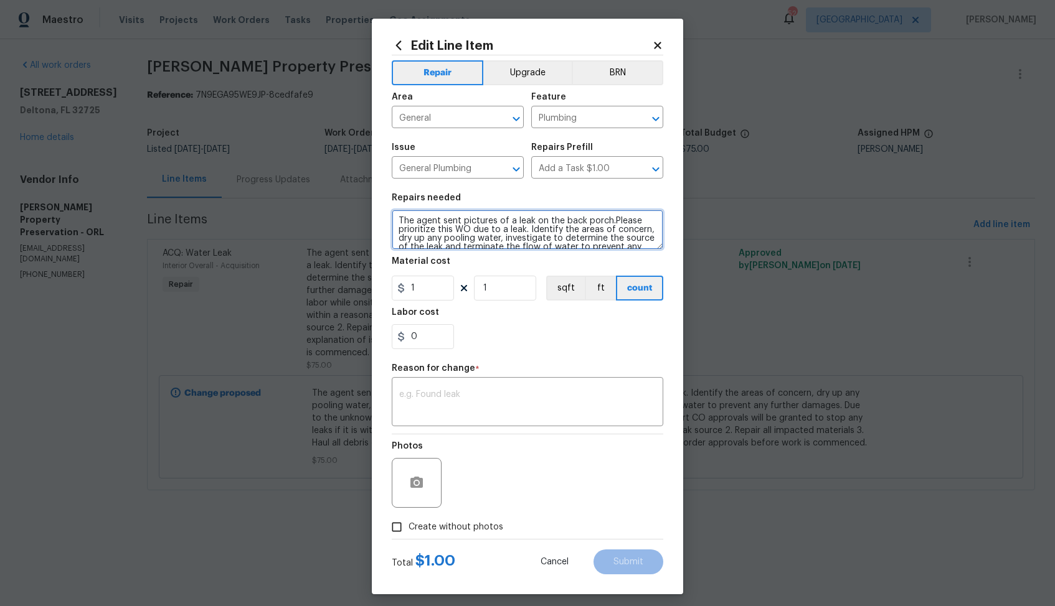
scroll to position [81, 0]
type textarea "The agent sent pictures of a leak on the back porch.Please prioritize this WO d…"
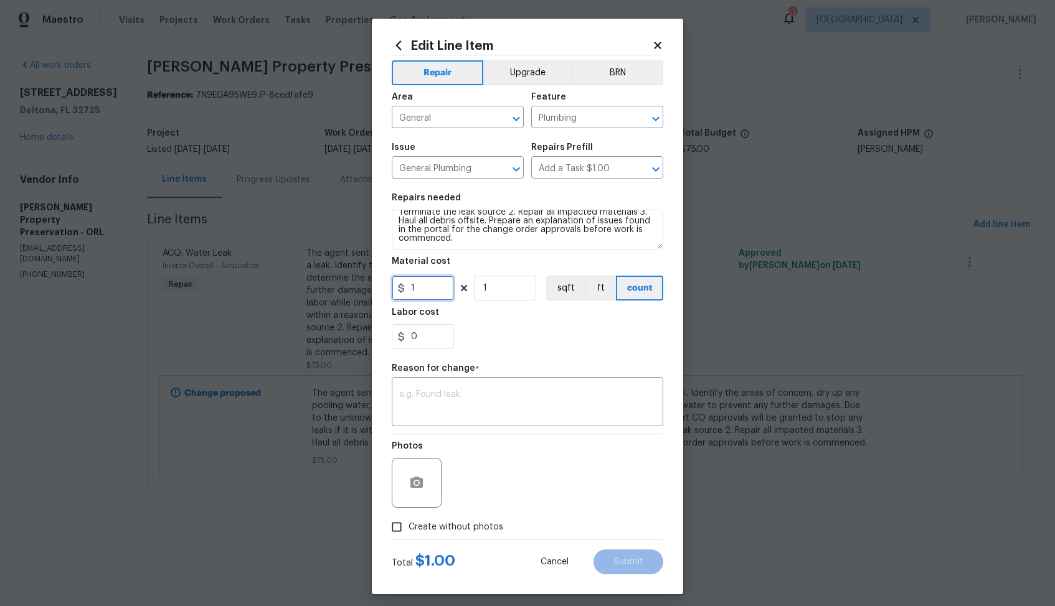
click at [426, 287] on input "1" at bounding box center [423, 288] width 62 height 25
type input "75"
click at [490, 409] on textarea at bounding box center [527, 403] width 257 height 26
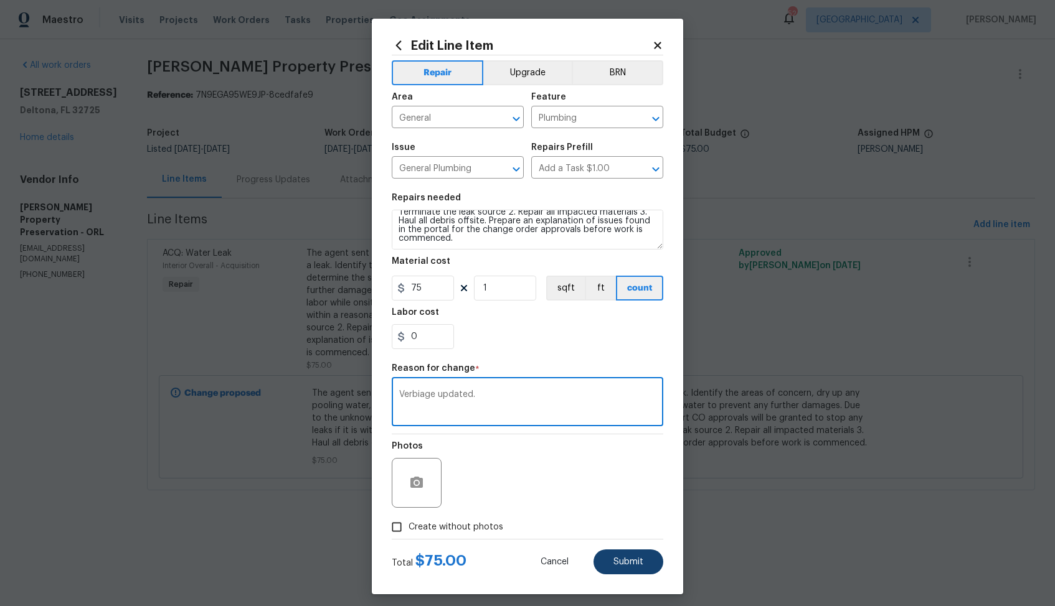
type textarea "Verbiage updated."
click at [625, 564] on span "Submit" at bounding box center [628, 562] width 30 height 9
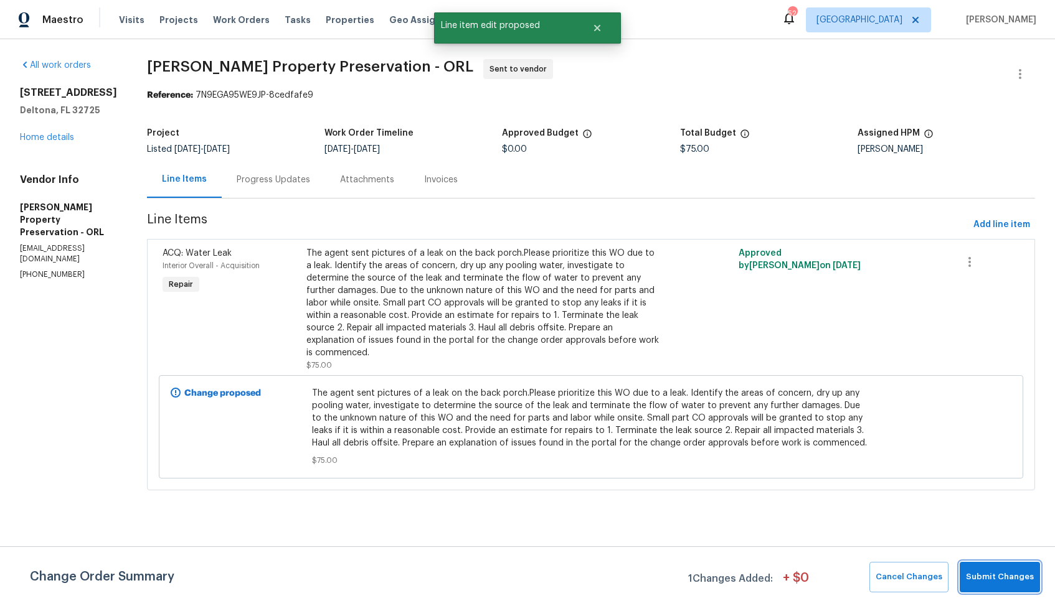
click at [1004, 581] on span "Submit Changes" at bounding box center [1000, 577] width 68 height 14
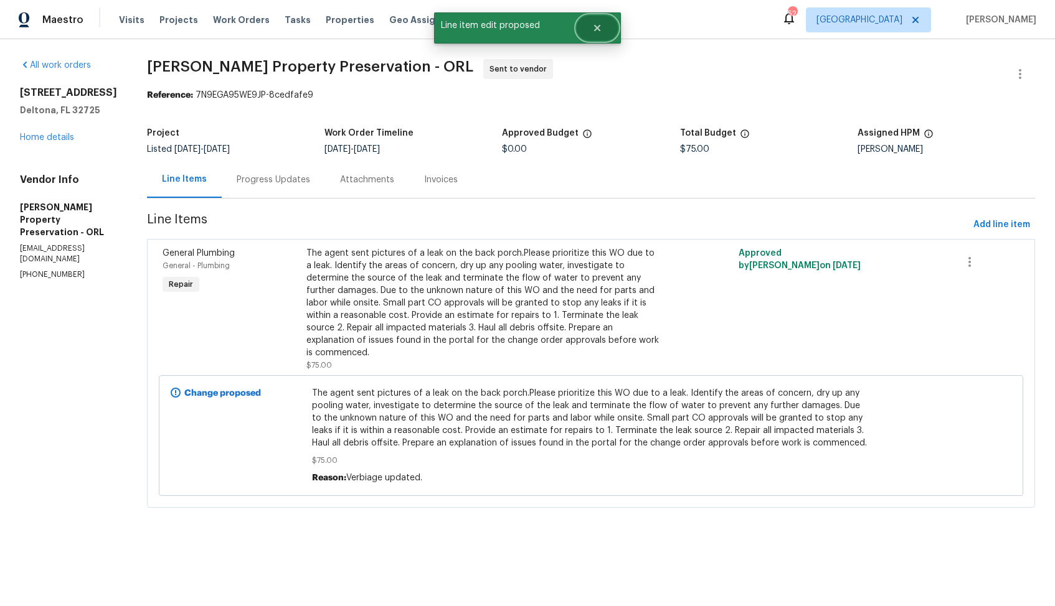
click at [597, 33] on button "Close" at bounding box center [597, 28] width 41 height 25
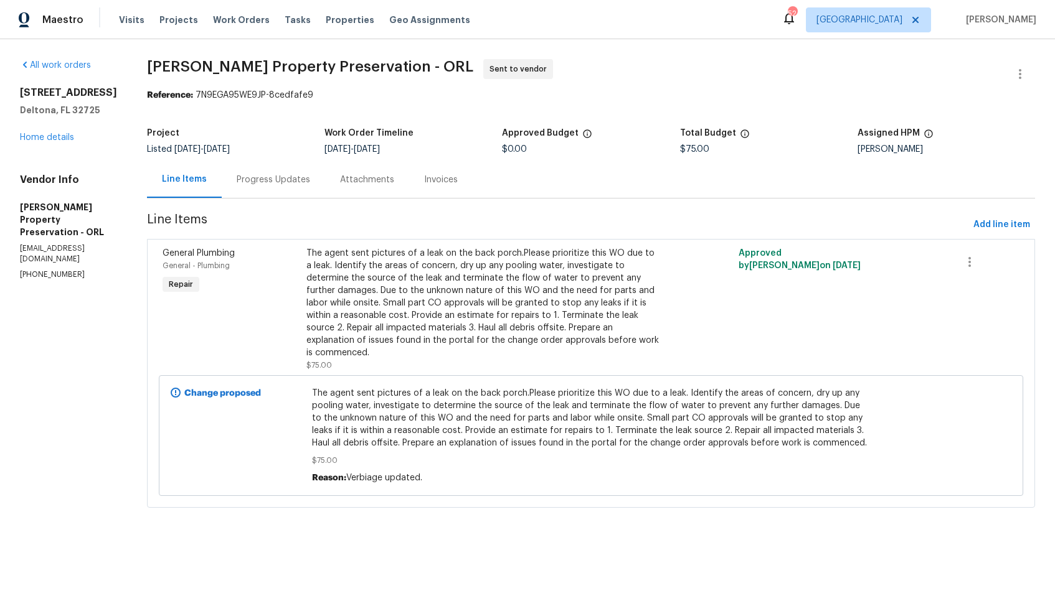
click at [241, 190] on div "Progress Updates" at bounding box center [273, 179] width 103 height 37
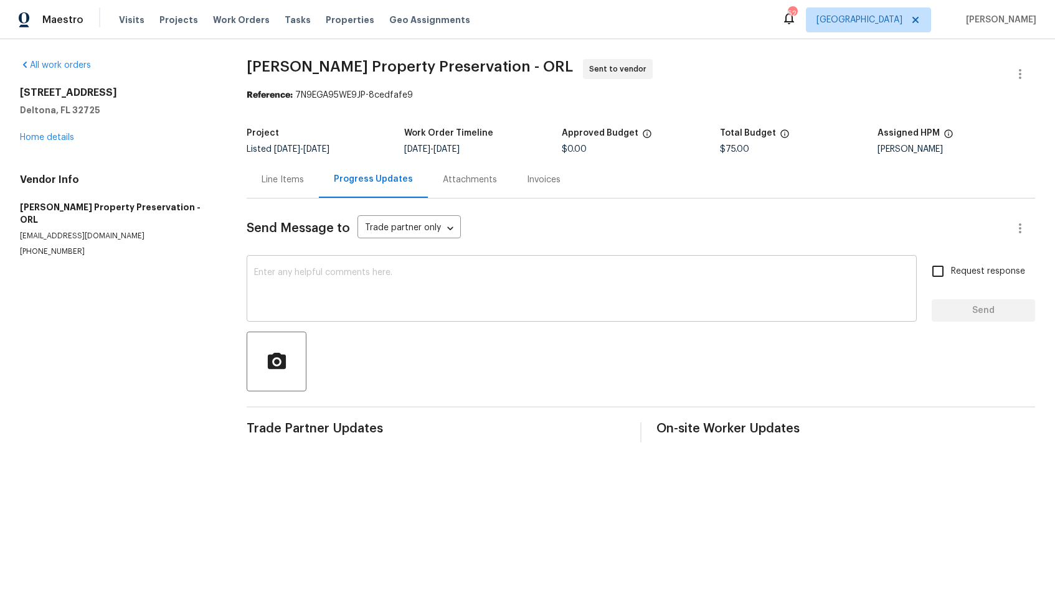
click at [410, 307] on textarea at bounding box center [581, 290] width 655 height 44
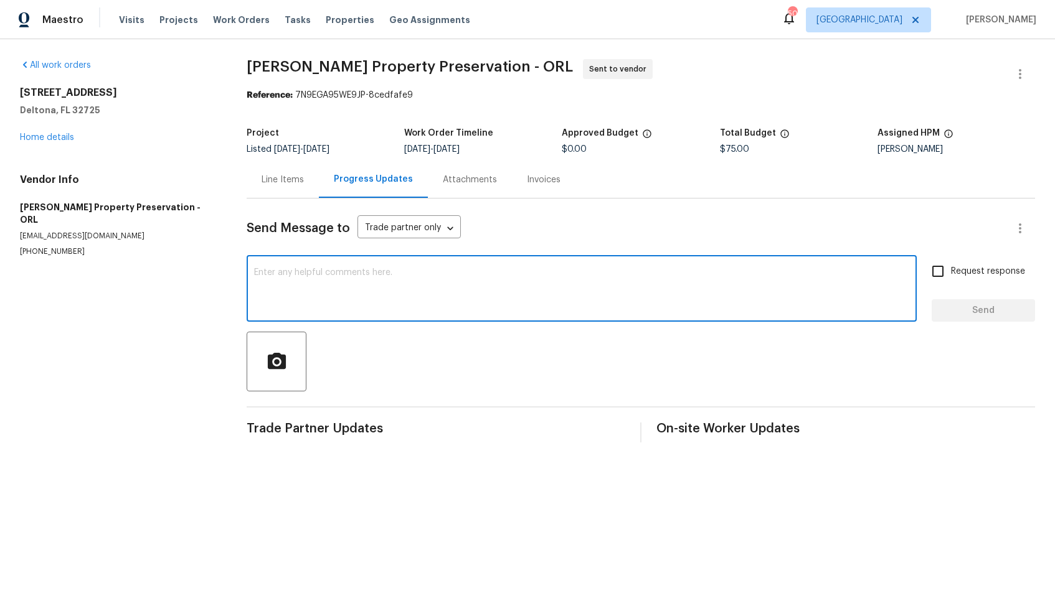
click at [344, 296] on textarea at bounding box center [581, 290] width 655 height 44
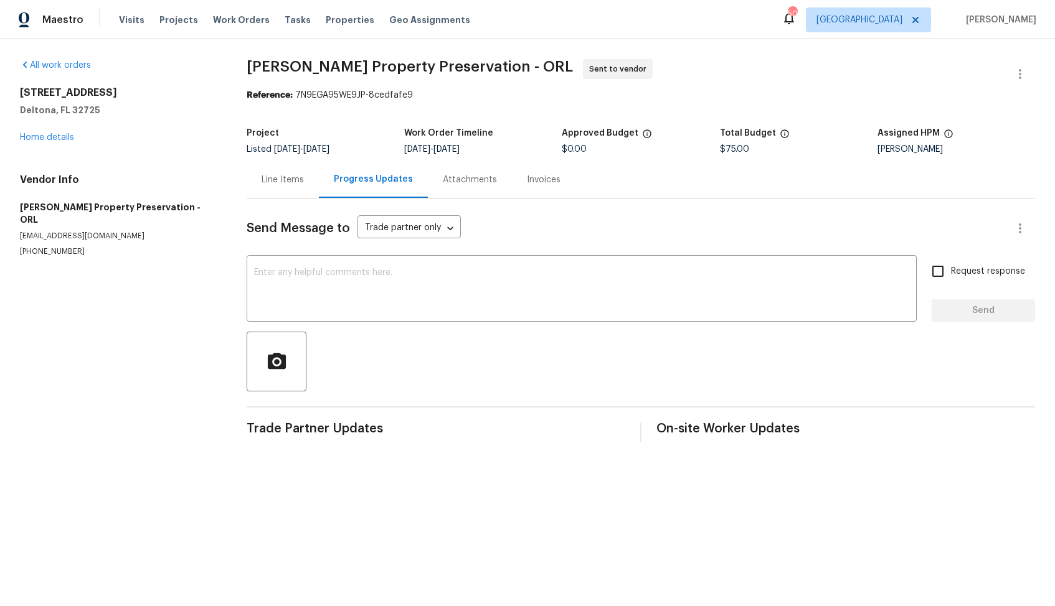
click at [270, 172] on div "Line Items" at bounding box center [283, 179] width 72 height 37
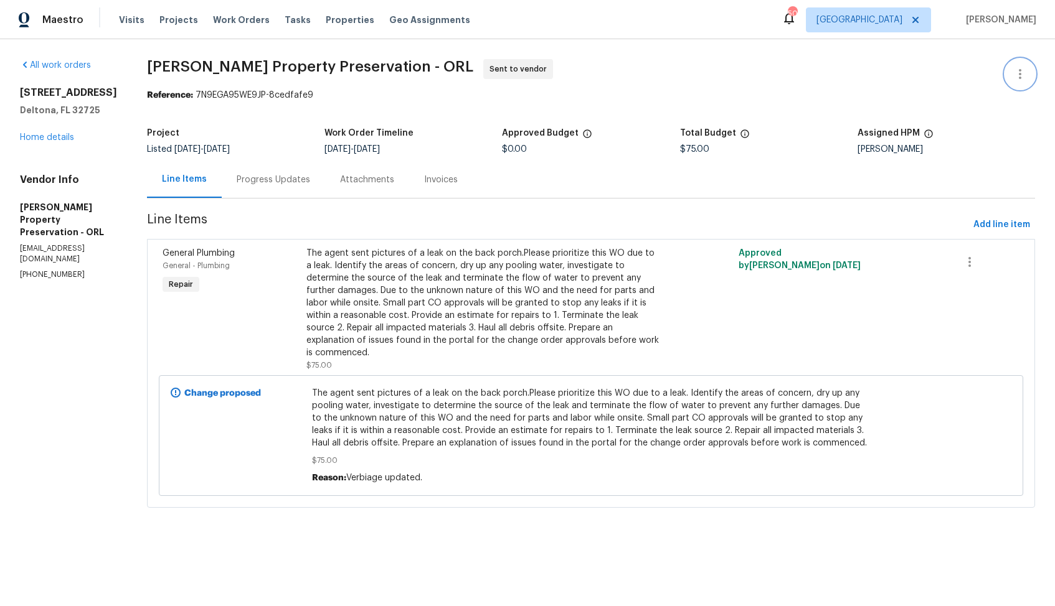
click at [1016, 72] on icon "button" at bounding box center [1019, 74] width 15 height 15
click at [940, 78] on li "Edit" at bounding box center [979, 74] width 134 height 21
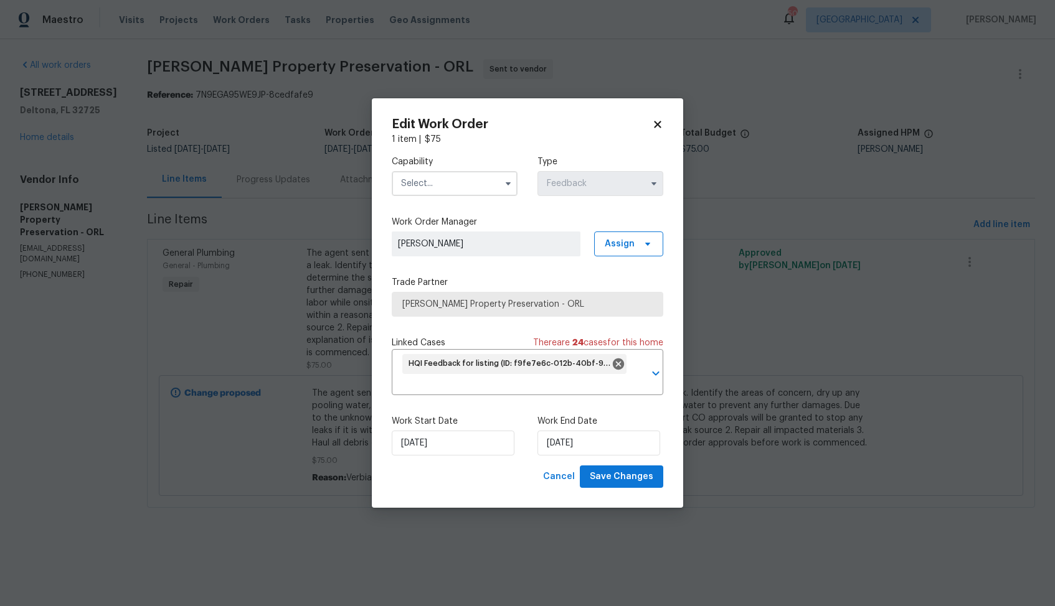
click at [473, 188] on input "text" at bounding box center [455, 183] width 126 height 25
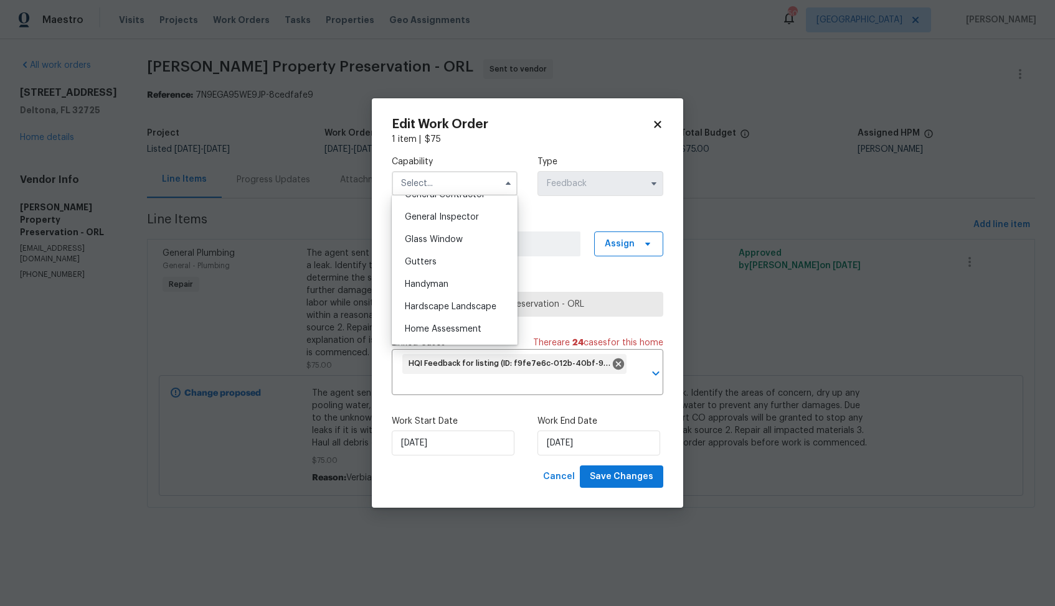
scroll to position [629, 0]
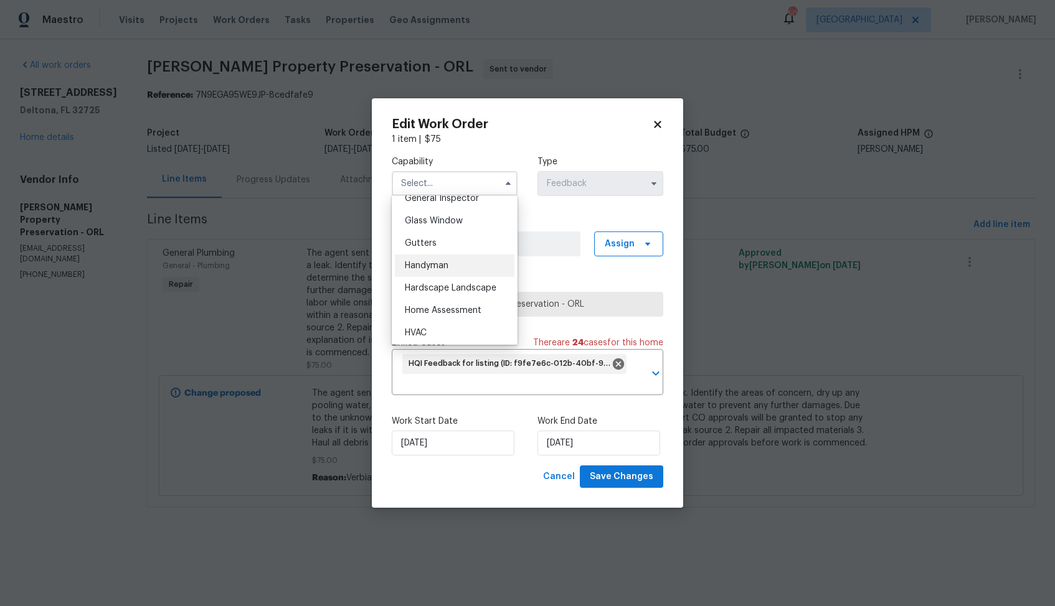
click at [443, 266] on span "Handyman" at bounding box center [427, 266] width 44 height 9
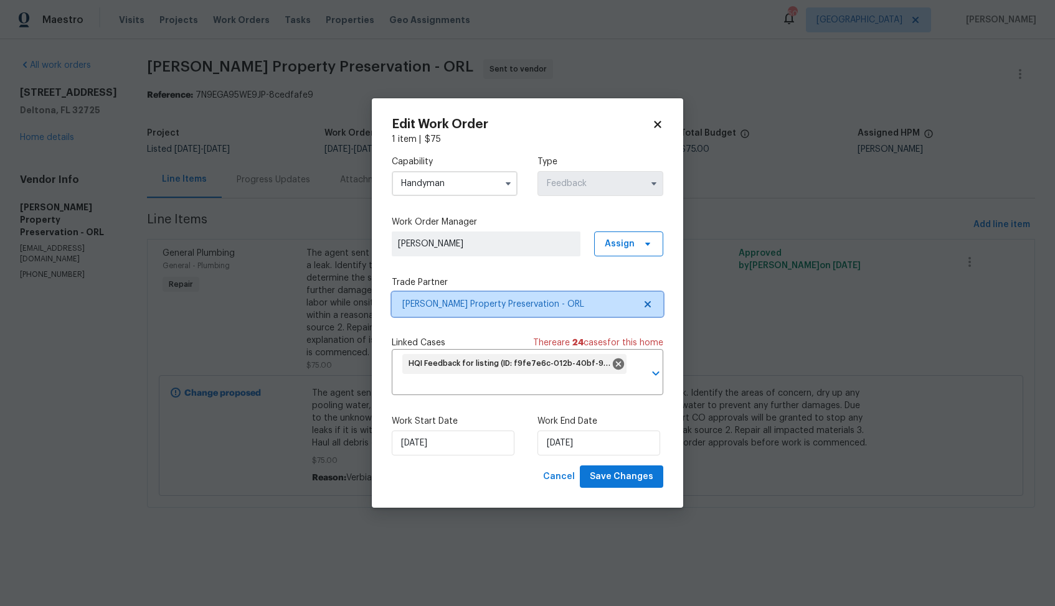
click at [516, 299] on span "Witt's Property Preservation - ORL" at bounding box center [518, 304] width 232 height 12
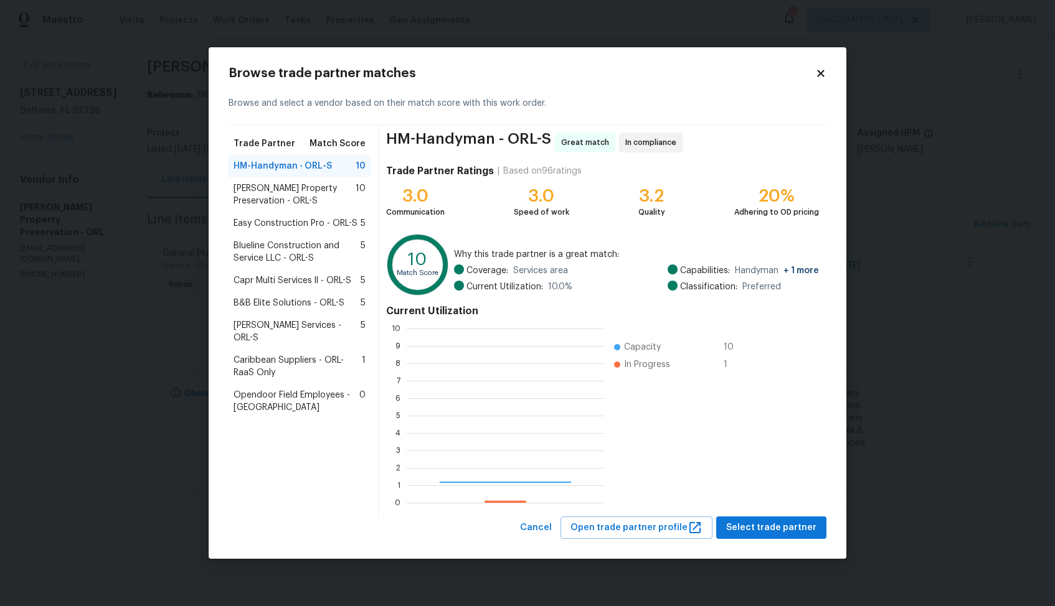
scroll to position [174, 197]
click at [280, 195] on span "Witt's Property Preservation - ORL-S" at bounding box center [295, 194] width 122 height 25
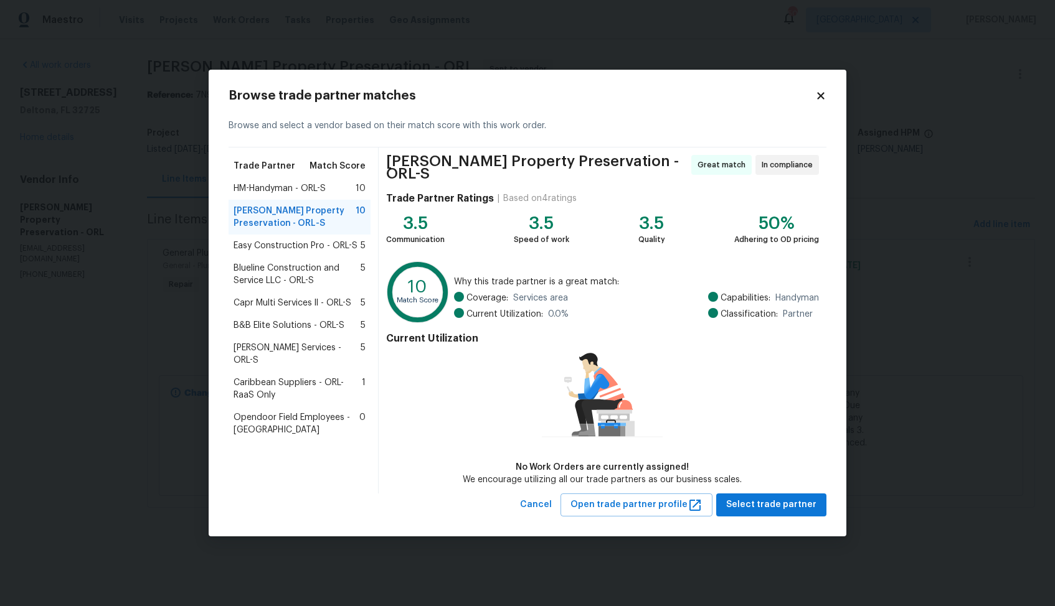
click at [881, 279] on body "Maestro Visits Projects Work Orders Tasks Properties Geo Assignments 50 Dallas …" at bounding box center [527, 271] width 1055 height 543
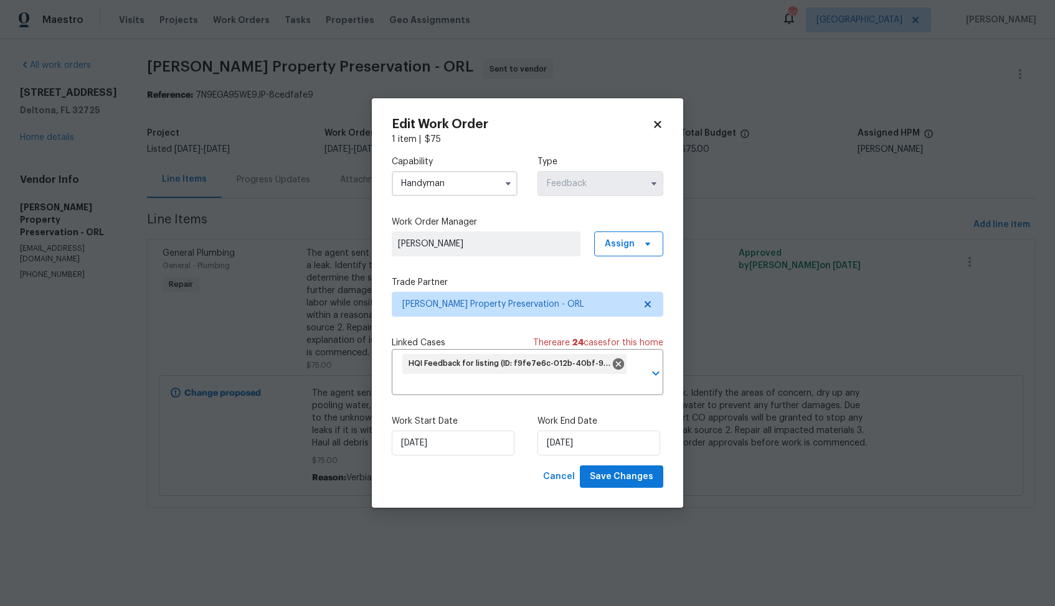
click at [470, 187] on input "Handyman" at bounding box center [455, 183] width 126 height 25
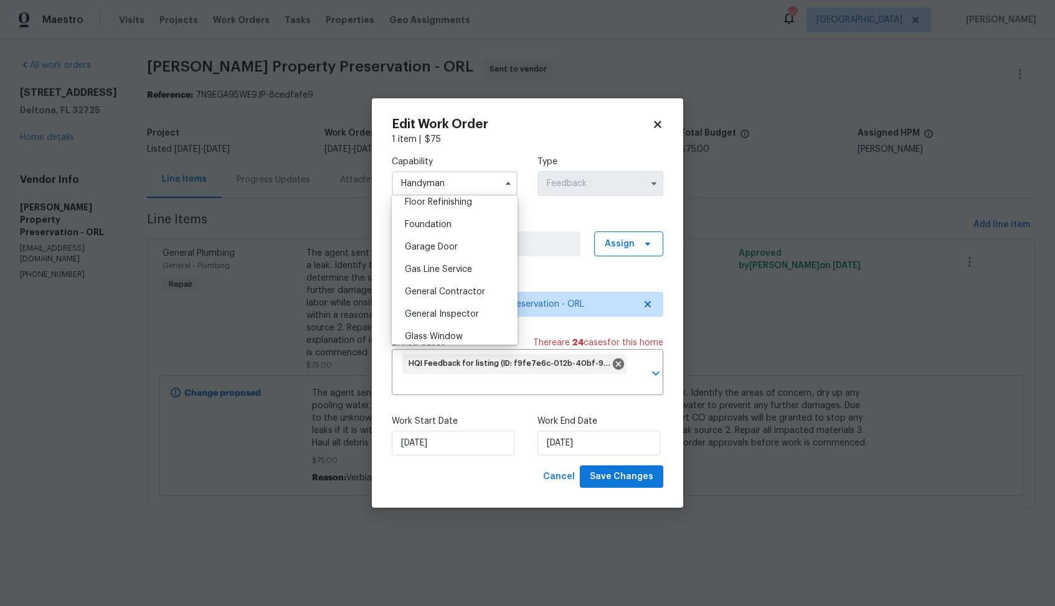
scroll to position [565, 0]
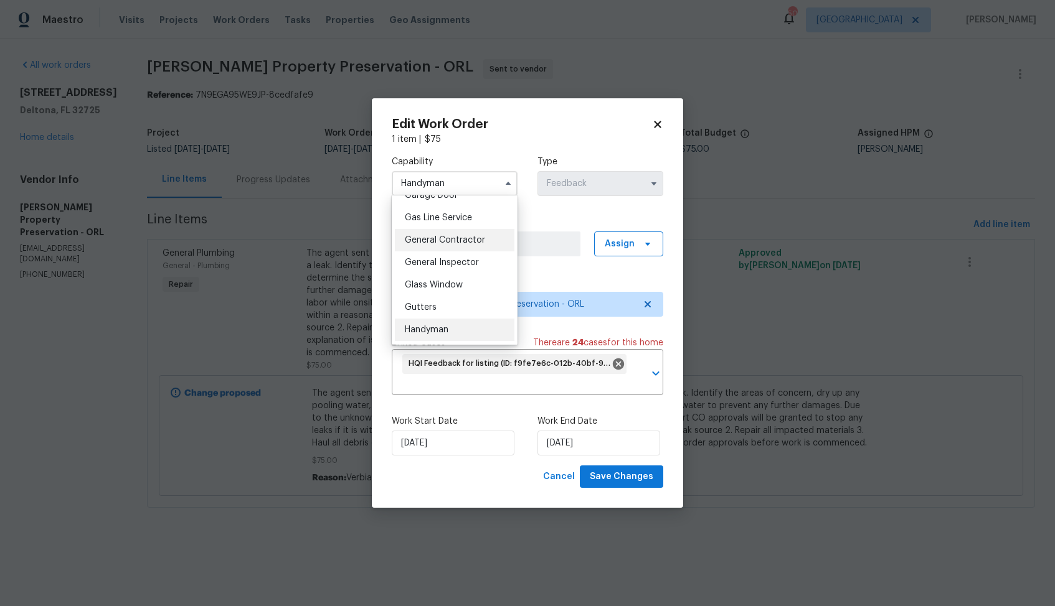
click at [450, 242] on span "General Contractor" at bounding box center [445, 240] width 80 height 9
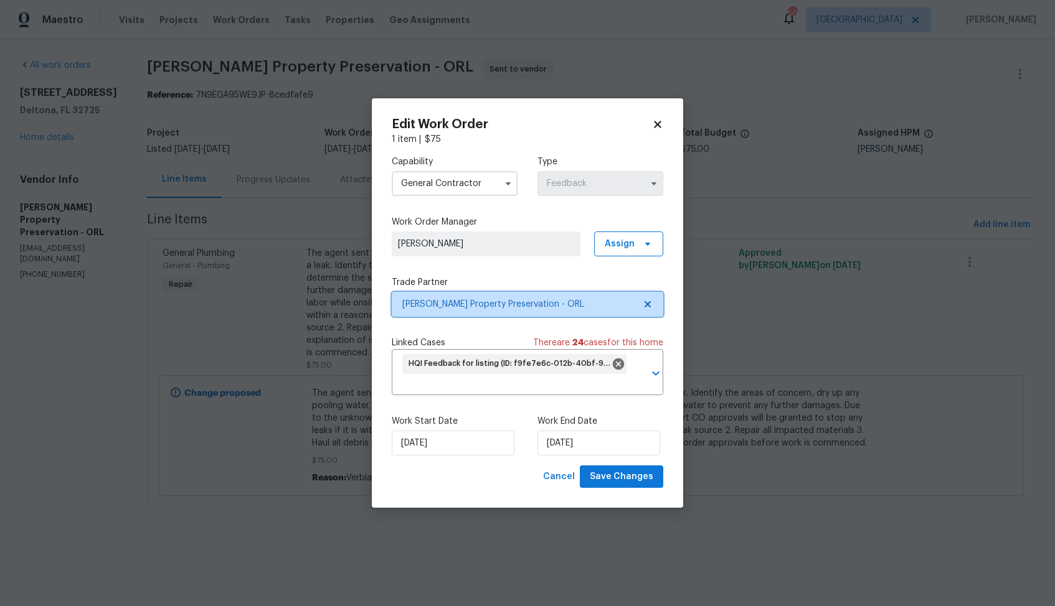
click at [502, 301] on span "Witt's Property Preservation - ORL" at bounding box center [518, 304] width 232 height 12
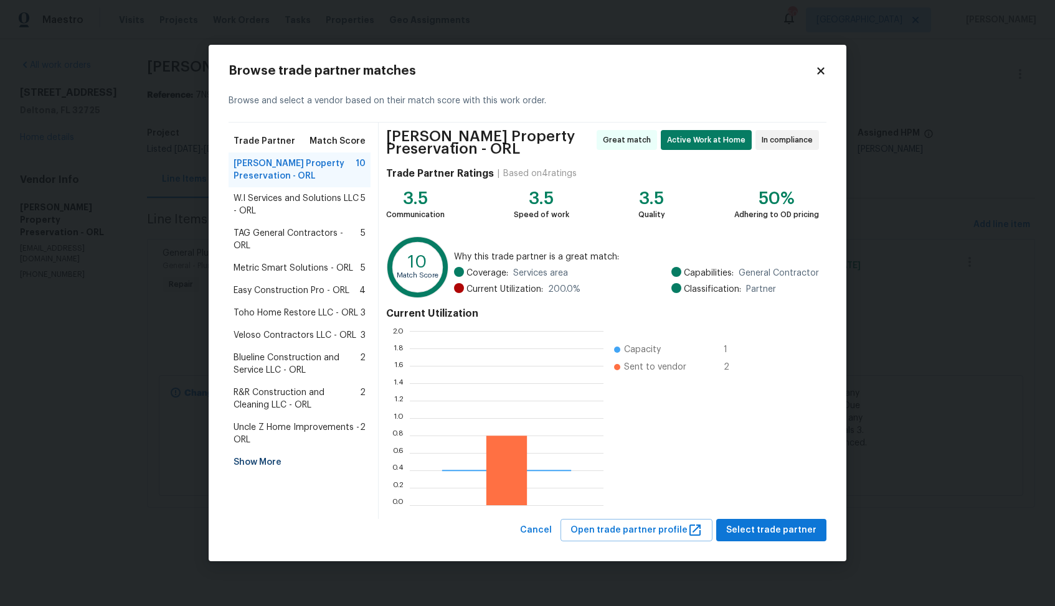
scroll to position [174, 194]
click at [822, 73] on icon at bounding box center [820, 70] width 11 height 11
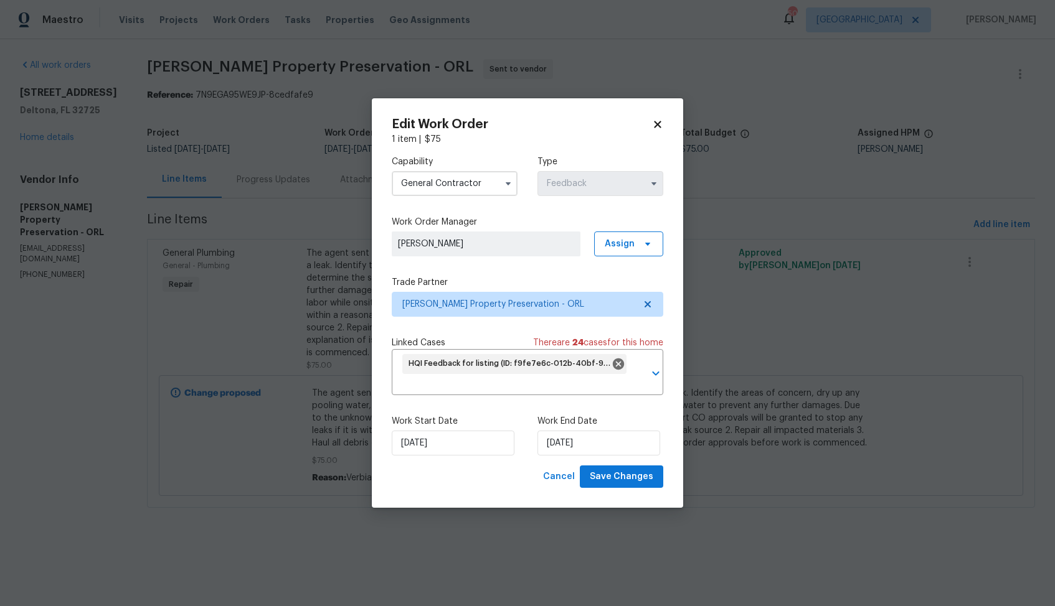
click at [468, 187] on input "General Contractor" at bounding box center [455, 183] width 126 height 25
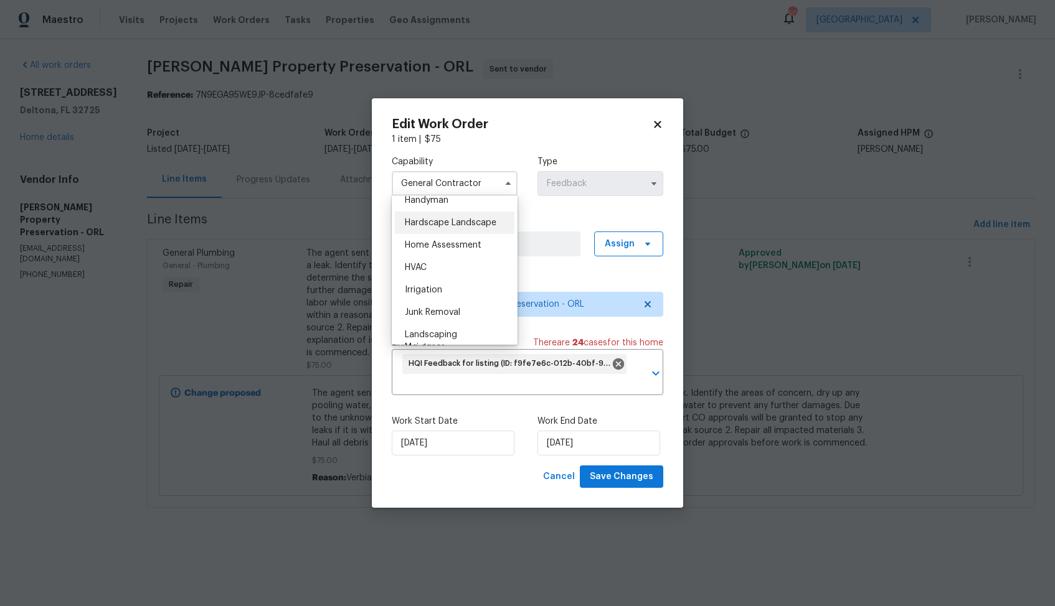
scroll to position [666, 0]
click at [438, 230] on span "Handyman" at bounding box center [427, 229] width 44 height 9
type input "Handyman"
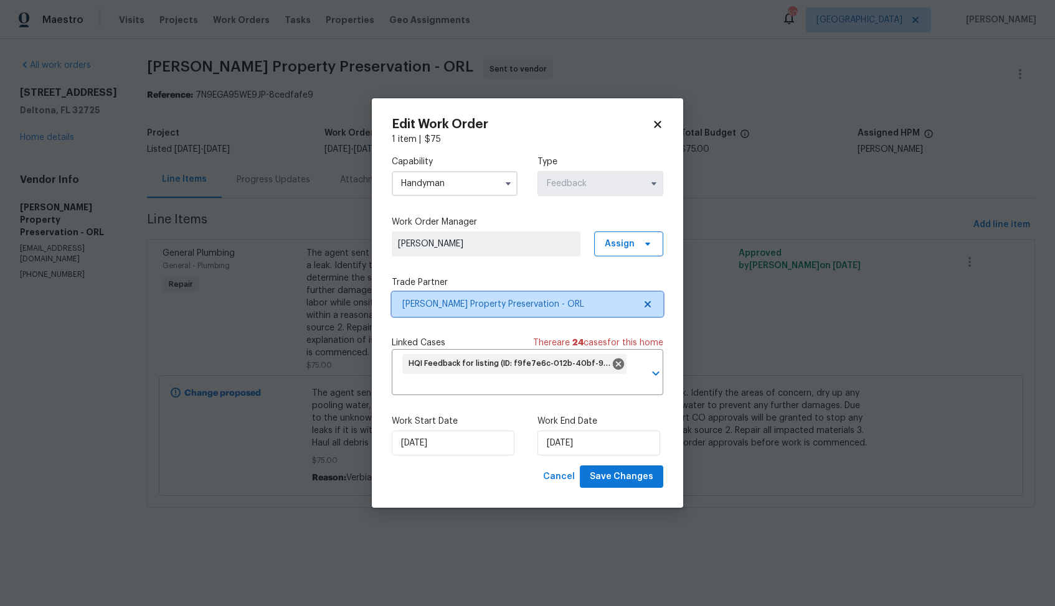
click at [457, 309] on span "Witt's Property Preservation - ORL" at bounding box center [518, 304] width 232 height 12
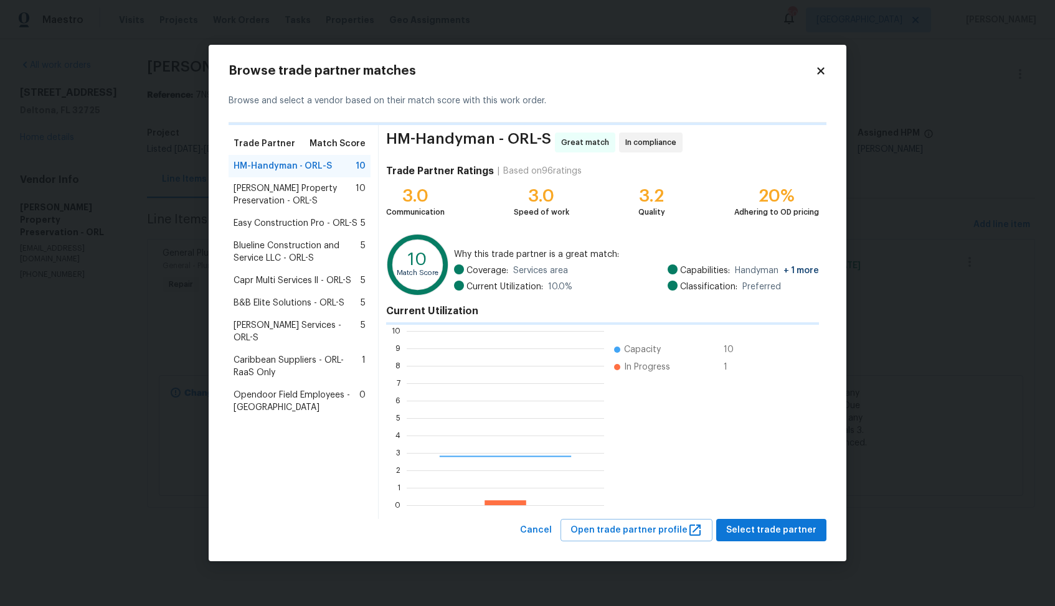
scroll to position [174, 197]
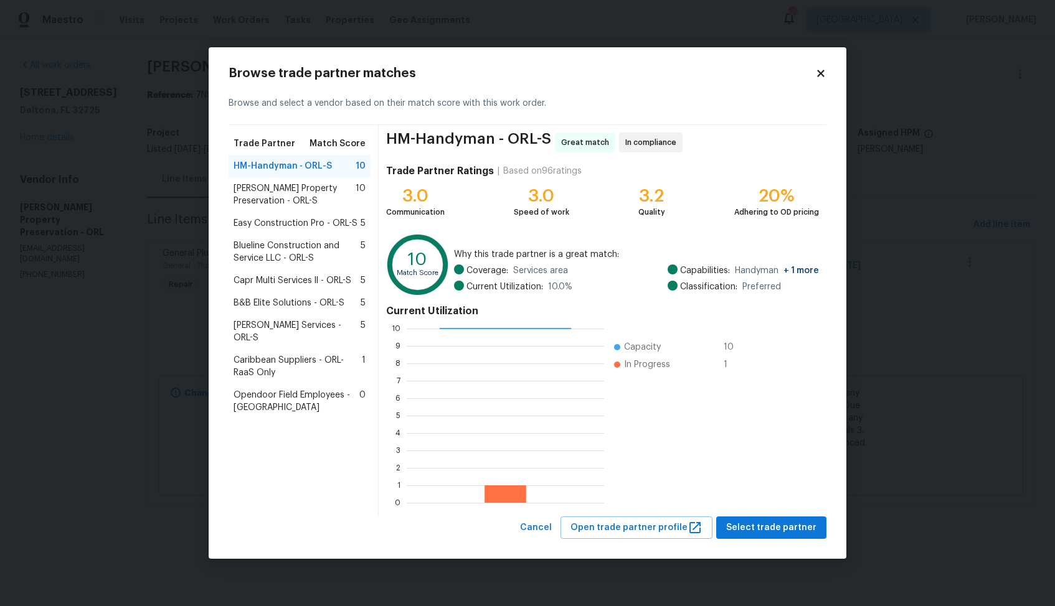
click at [267, 199] on span "Witt's Property Preservation - ORL-S" at bounding box center [295, 194] width 122 height 25
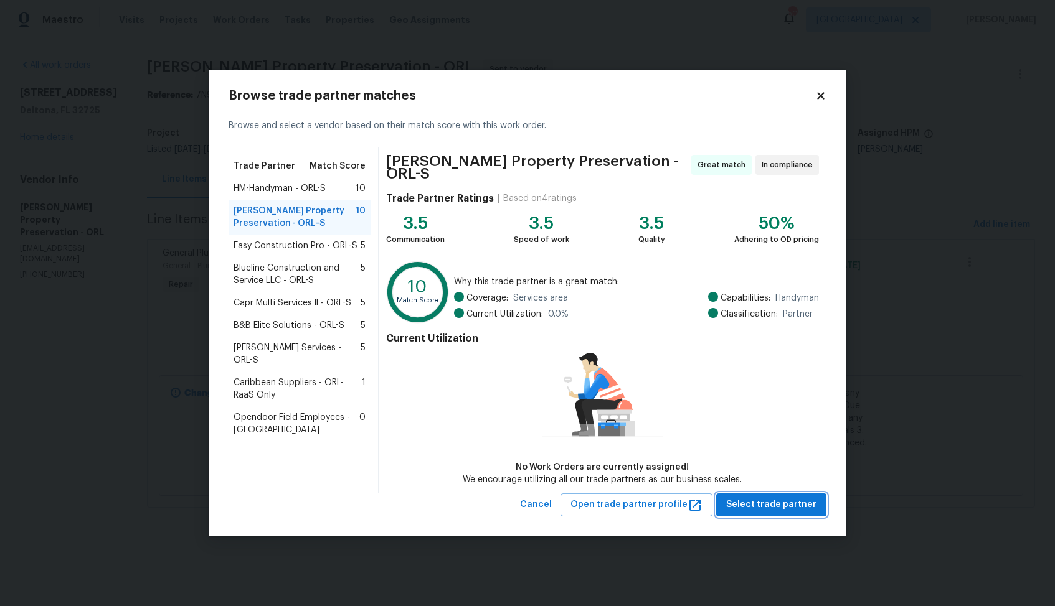
click at [767, 501] on span "Select trade partner" at bounding box center [771, 506] width 90 height 16
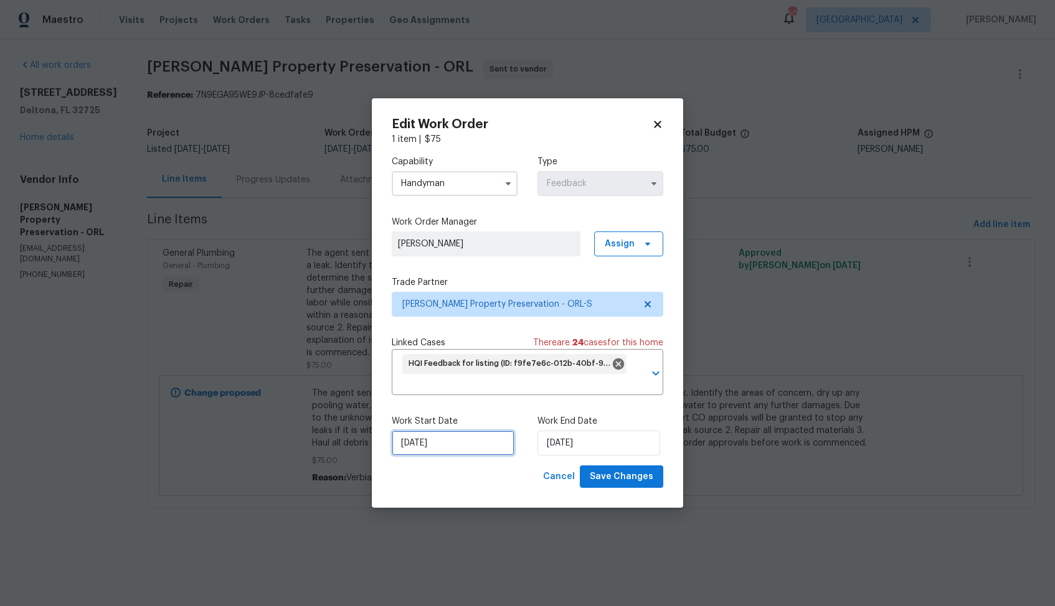
click at [465, 442] on input "10/08/2025" at bounding box center [453, 443] width 123 height 25
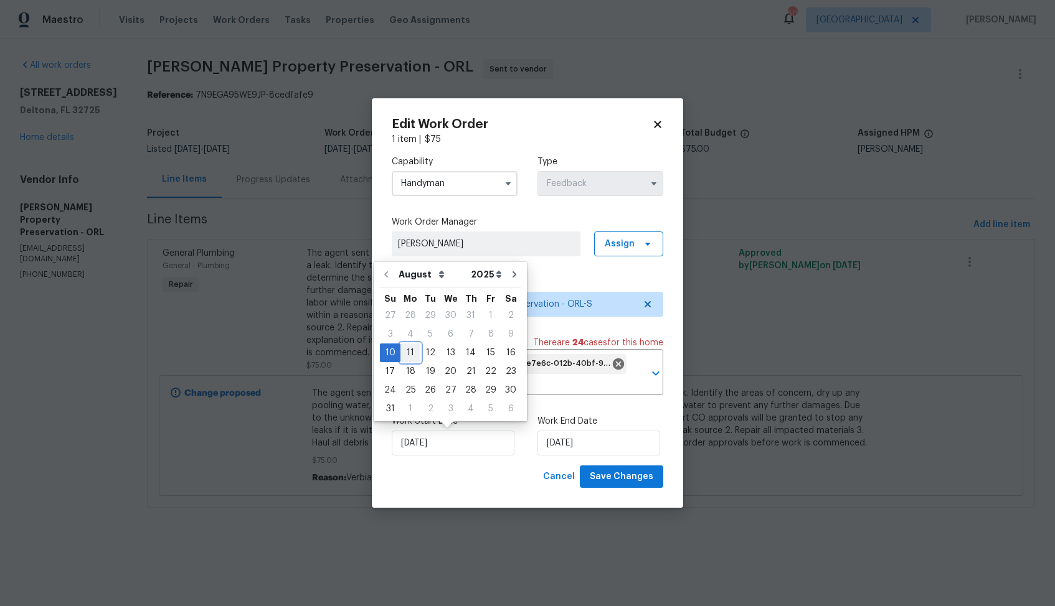
click at [408, 354] on div "11" at bounding box center [410, 352] width 20 height 17
type input "11/08/2025"
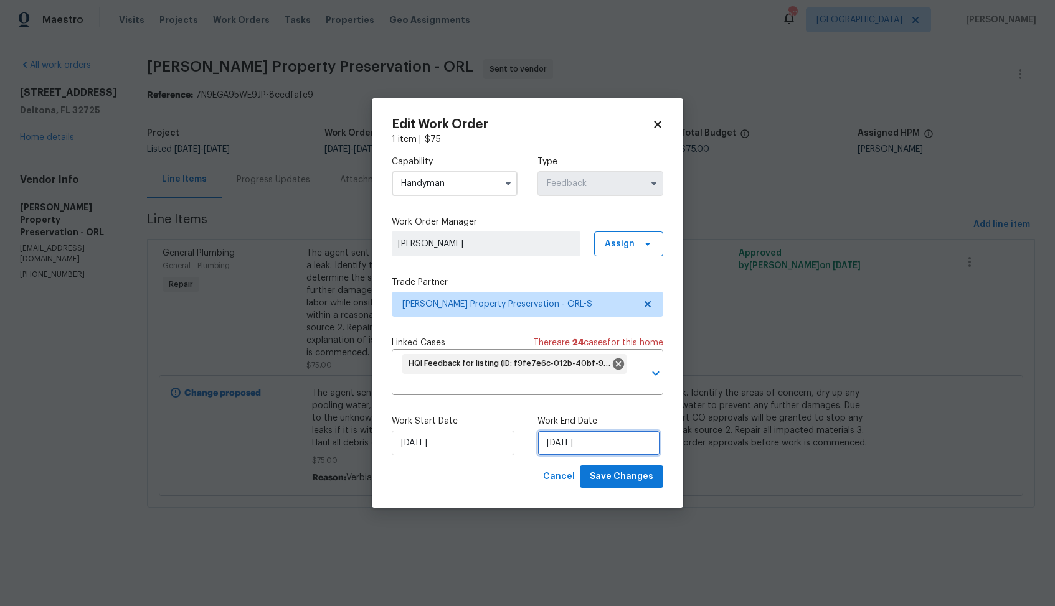
click at [565, 446] on input "14/08/2025" at bounding box center [598, 443] width 123 height 25
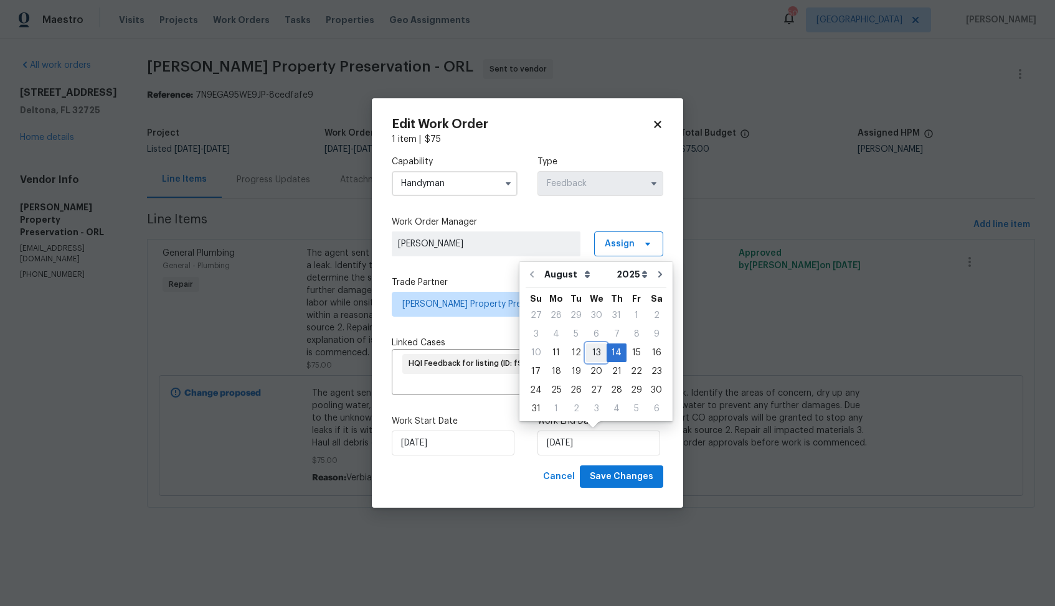
click at [596, 350] on div "13" at bounding box center [596, 352] width 21 height 17
type input "13/08/2025"
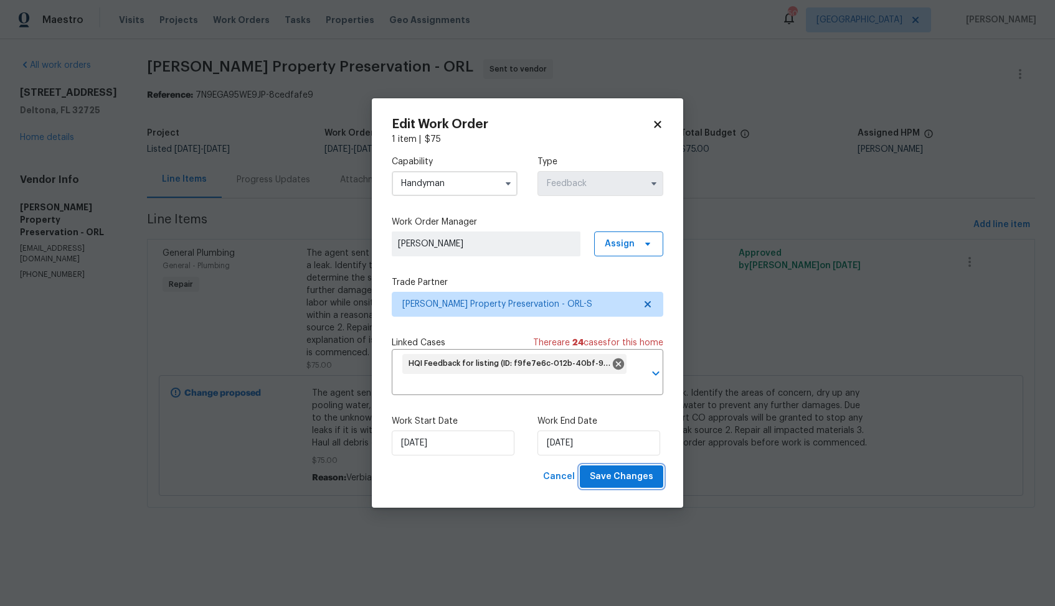
click at [617, 478] on span "Save Changes" at bounding box center [622, 477] width 64 height 16
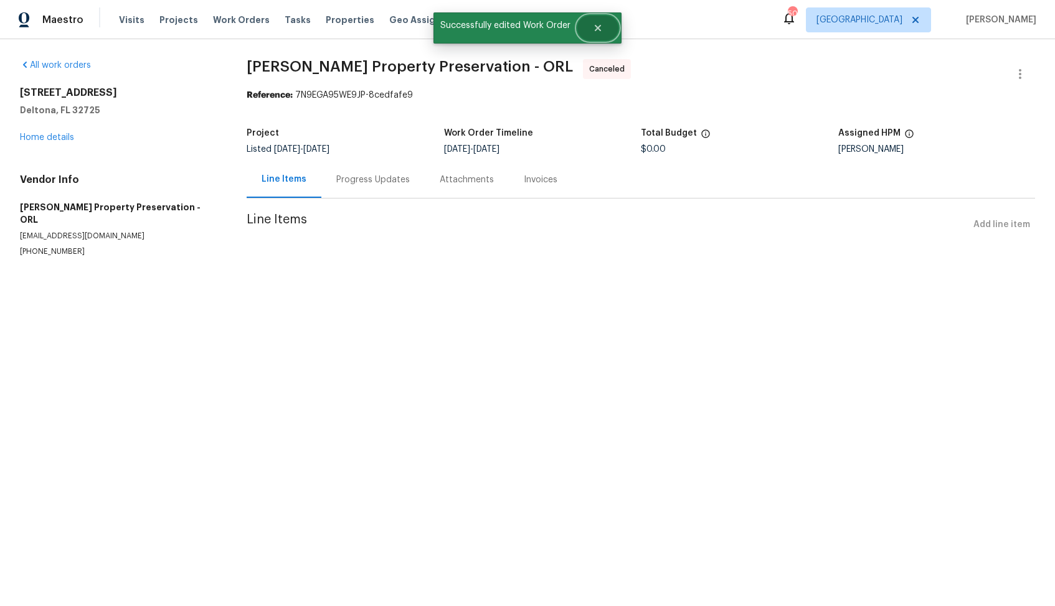
click at [608, 26] on button "Close" at bounding box center [597, 28] width 41 height 25
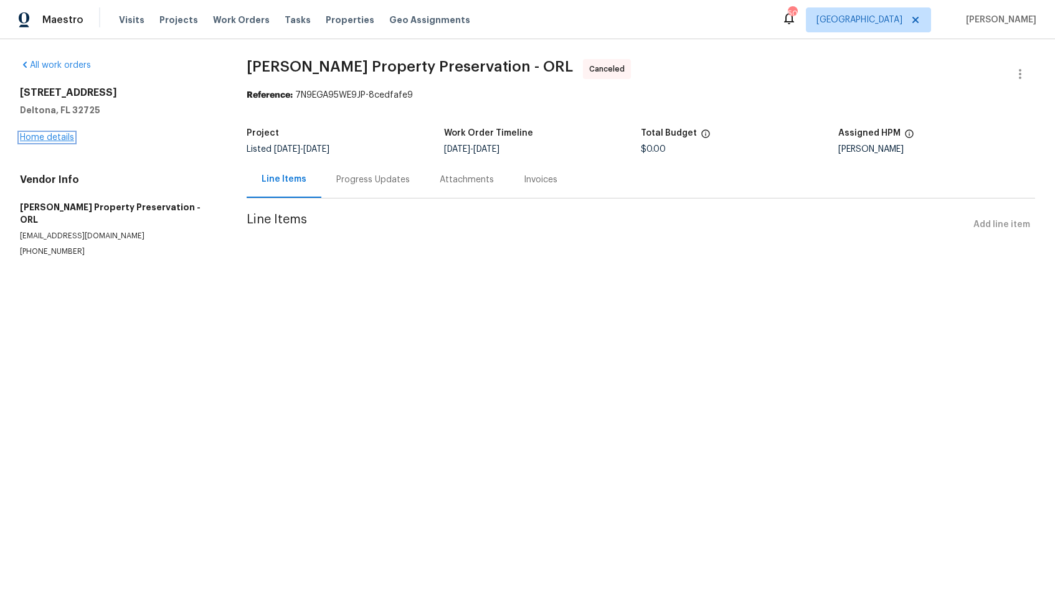
click at [45, 136] on link "Home details" at bounding box center [47, 137] width 54 height 9
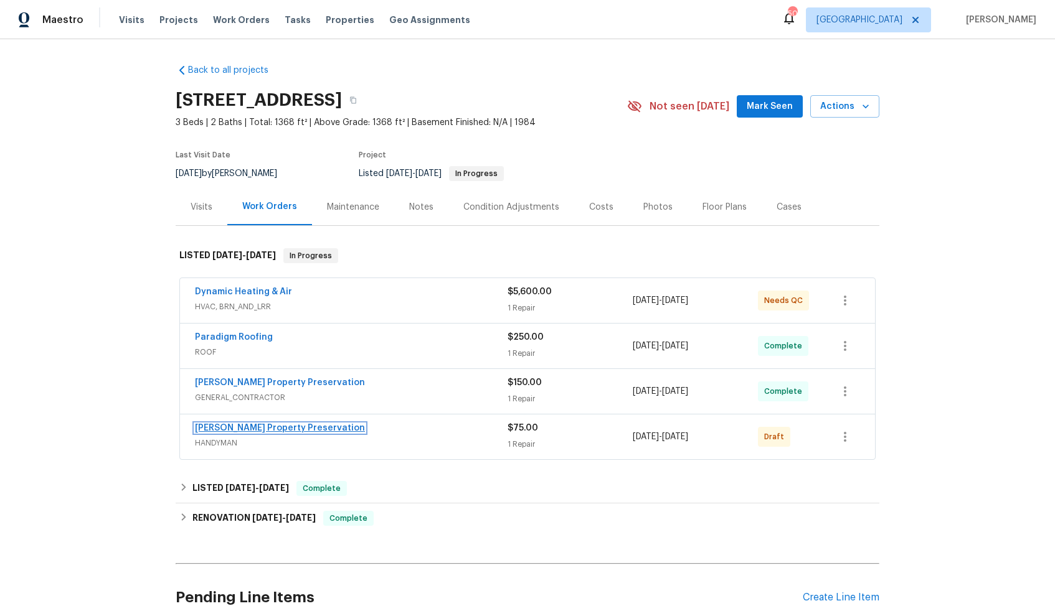
click at [255, 427] on link "Witt's Property Preservation" at bounding box center [280, 428] width 170 height 9
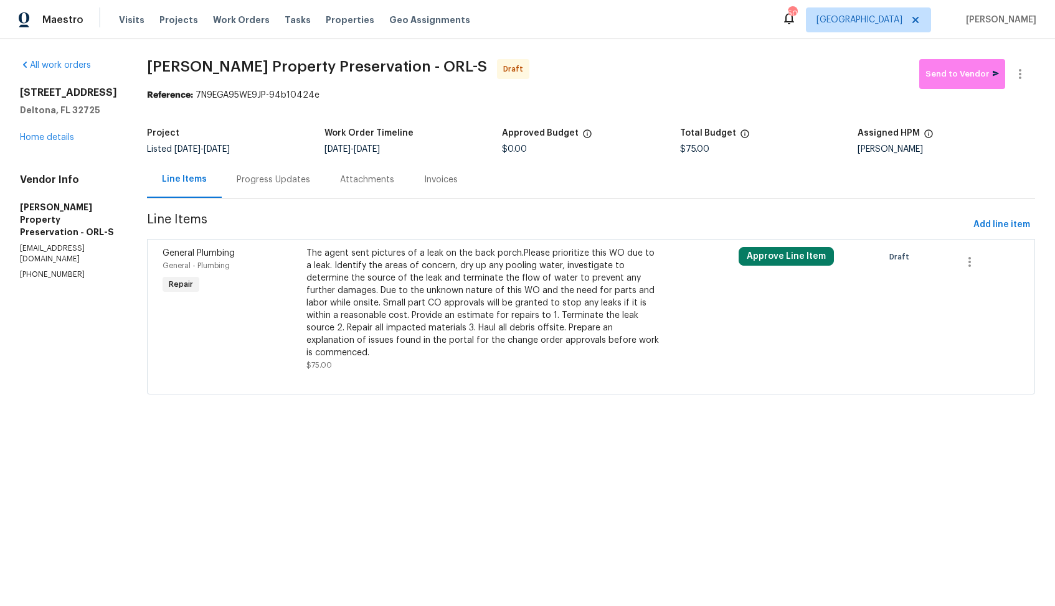
click at [500, 315] on div "The agent sent pictures of a leak on the back porch.Please prioritize this WO d…" at bounding box center [482, 303] width 352 height 112
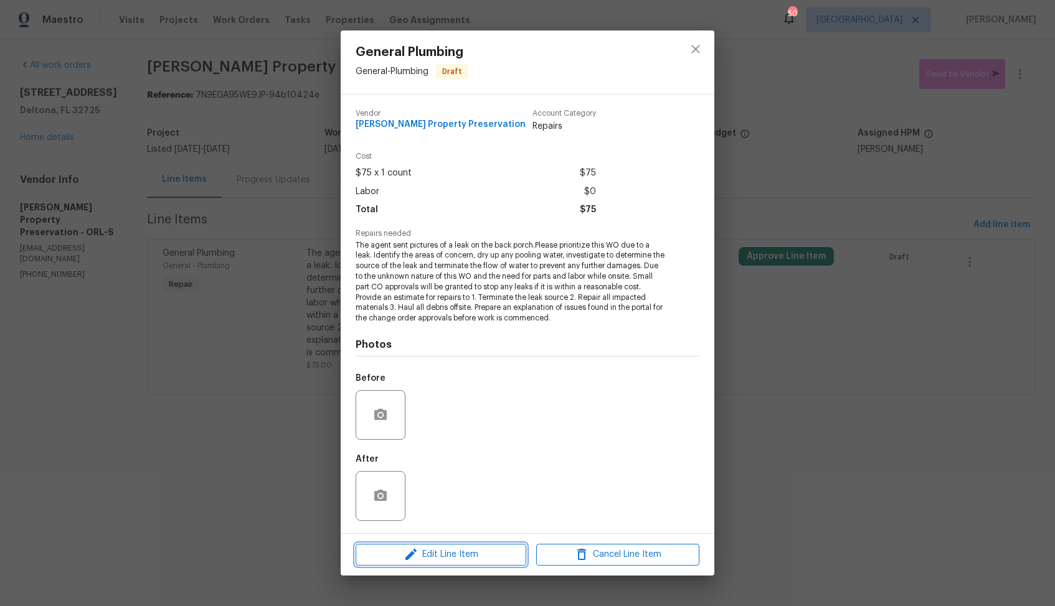
click at [395, 554] on span "Edit Line Item" at bounding box center [440, 555] width 163 height 16
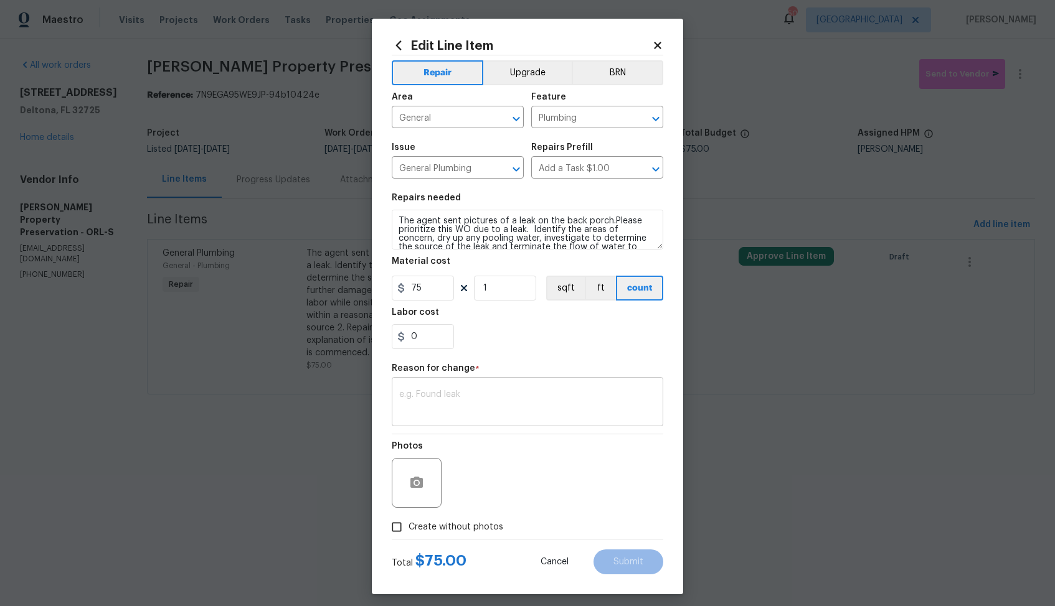
click at [458, 414] on textarea at bounding box center [527, 403] width 257 height 26
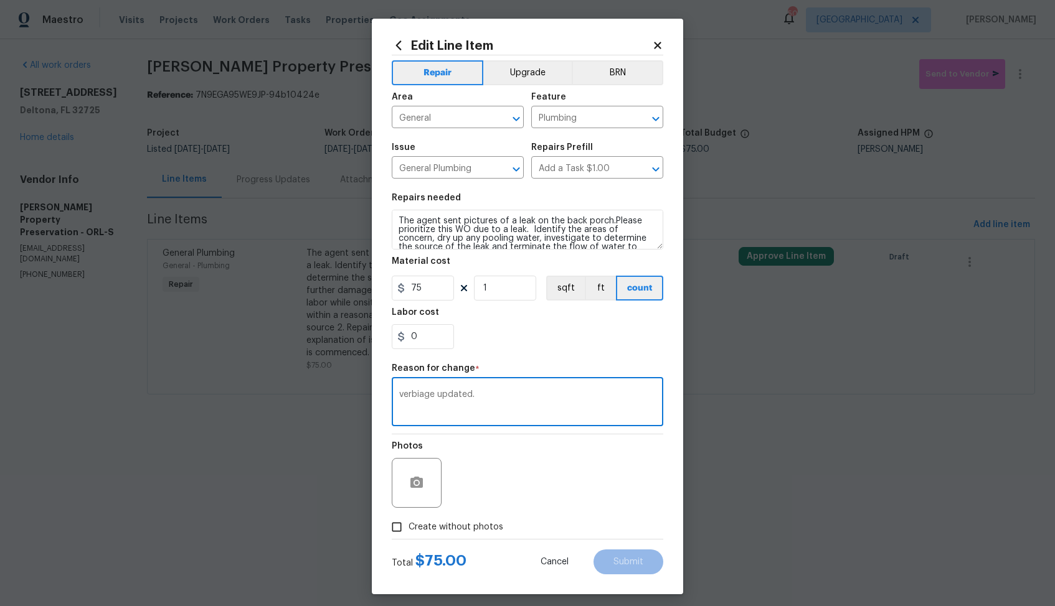
click at [531, 394] on textarea "verbiage updated." at bounding box center [527, 403] width 257 height 26
type textarea "verbiage updated."
click at [450, 522] on span "Create without photos" at bounding box center [455, 527] width 95 height 13
click at [408, 522] on input "Create without photos" at bounding box center [397, 528] width 24 height 24
checkbox input "true"
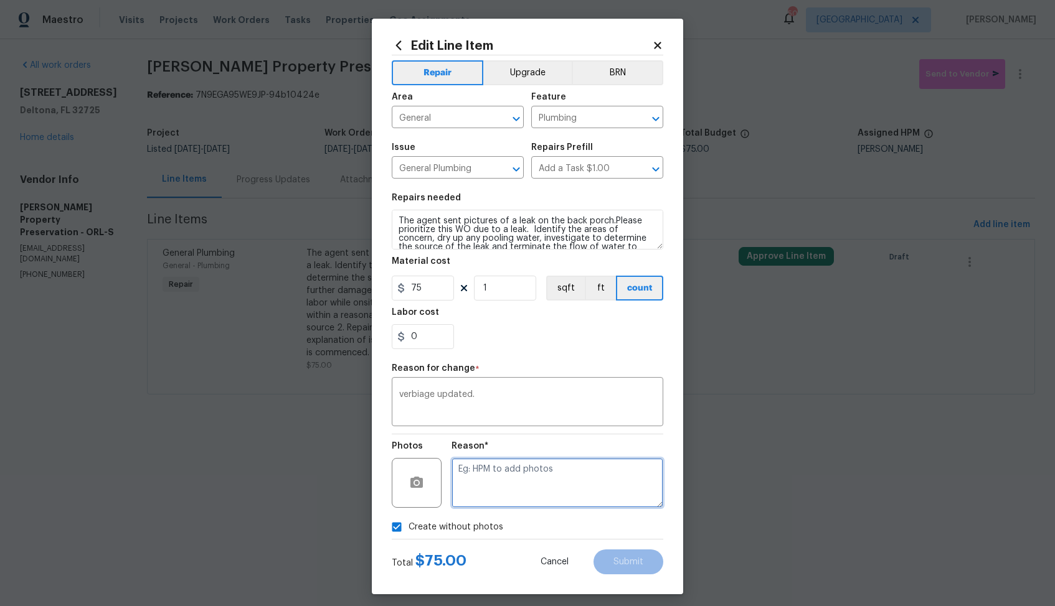
click at [532, 484] on textarea at bounding box center [557, 483] width 212 height 50
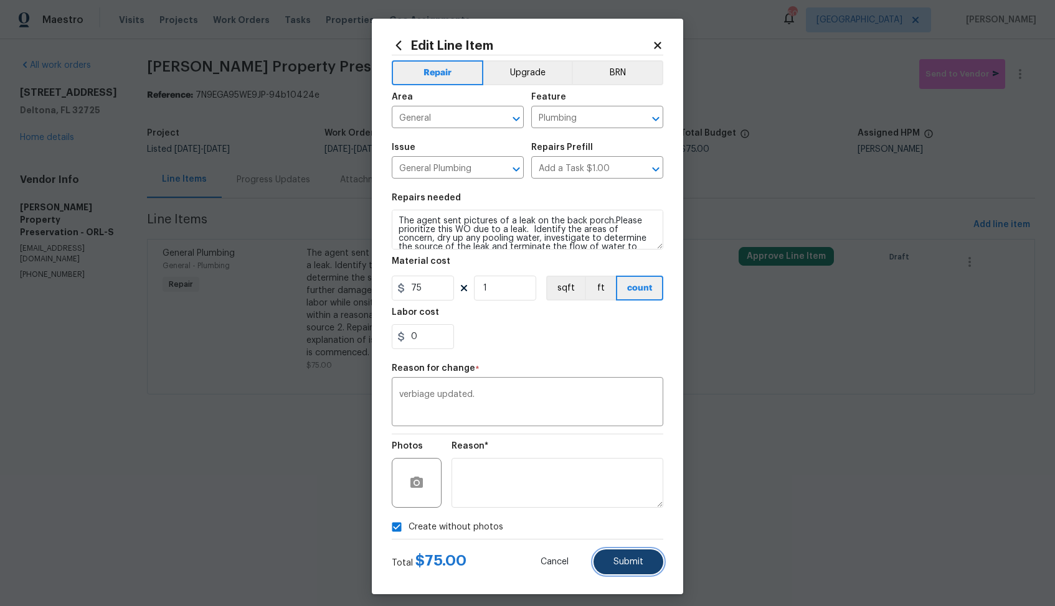
click at [620, 562] on span "Submit" at bounding box center [628, 562] width 30 height 9
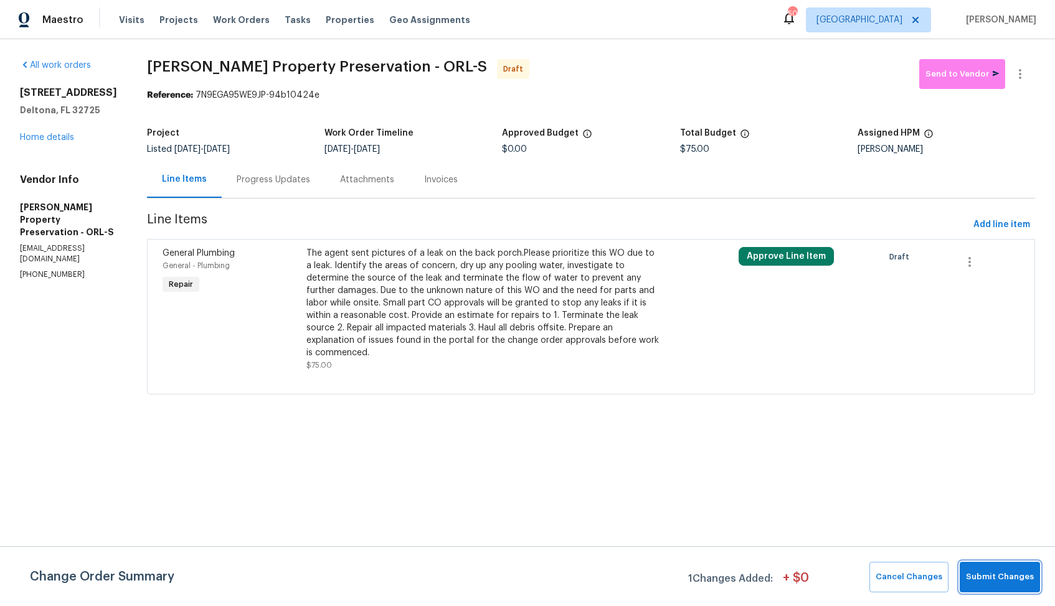
click at [974, 568] on button "Submit Changes" at bounding box center [1000, 577] width 80 height 31
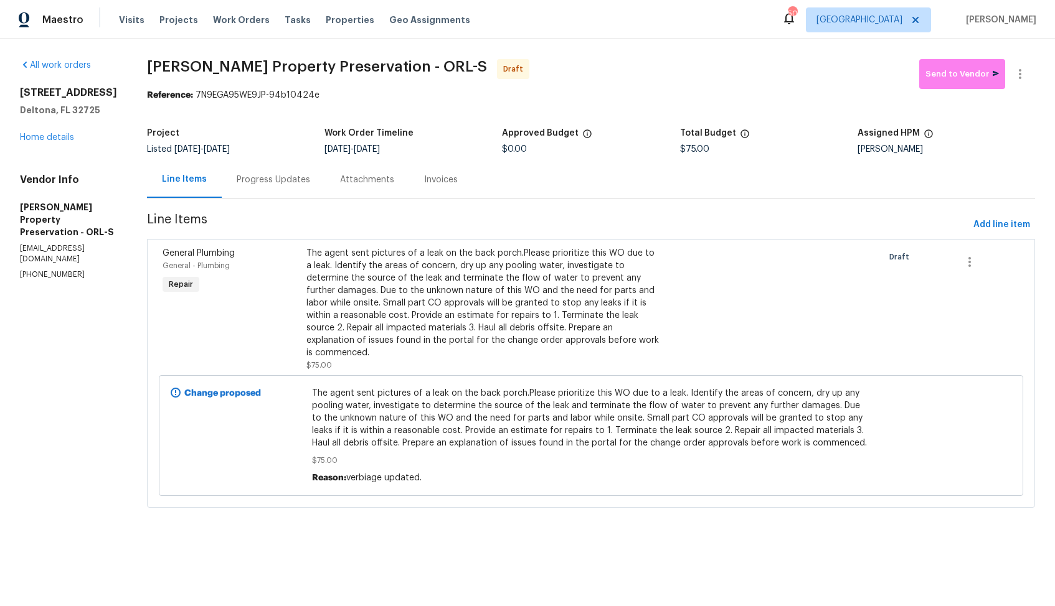
click at [224, 192] on div "Progress Updates" at bounding box center [273, 179] width 103 height 37
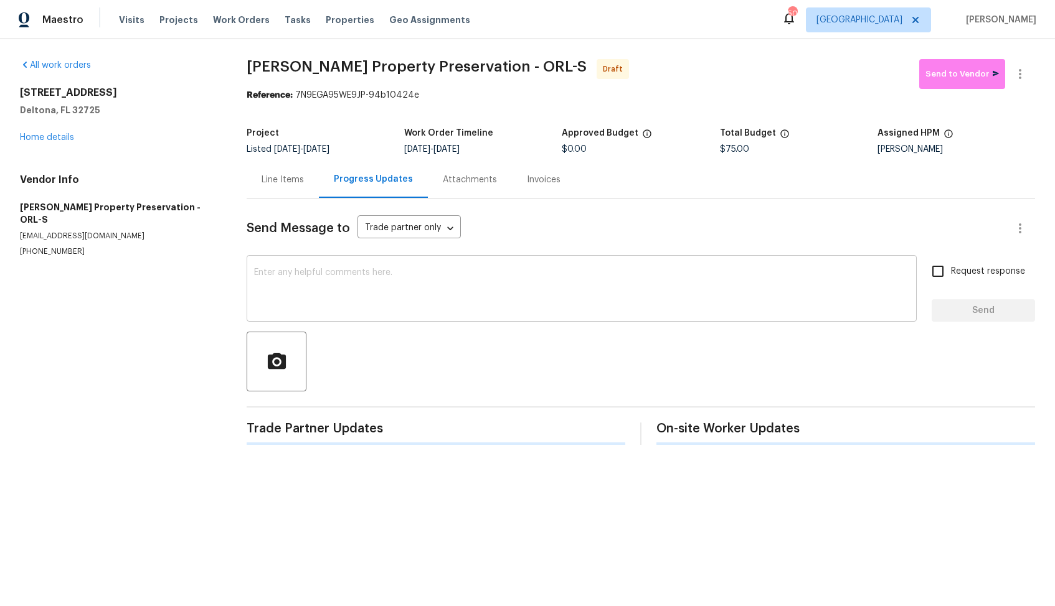
click at [377, 285] on textarea at bounding box center [581, 290] width 655 height 44
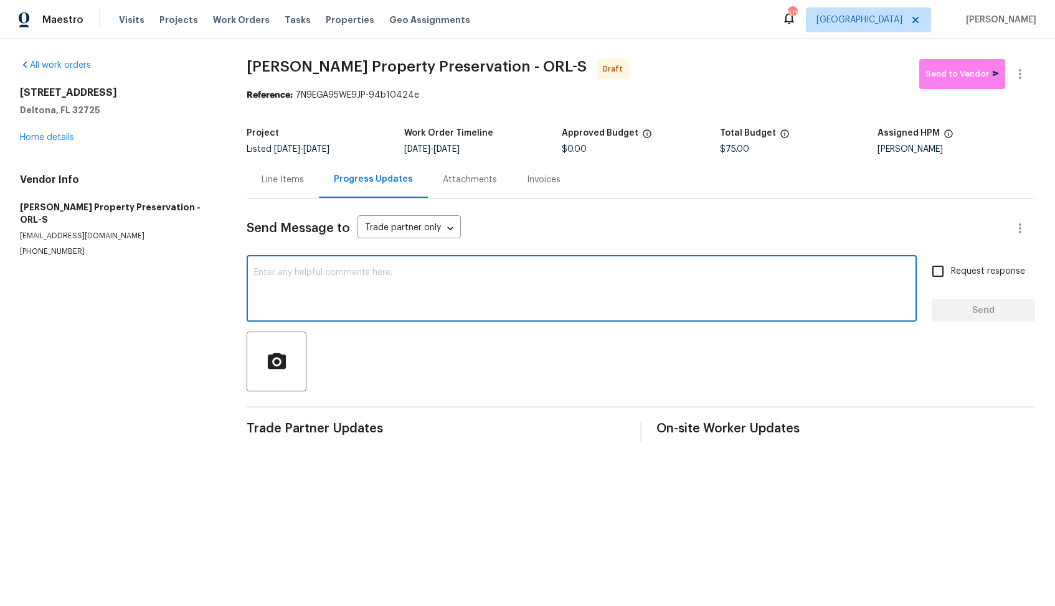
click at [449, 283] on textarea at bounding box center [581, 290] width 655 height 44
paste textarea "Hi, this is Arvind with Opendoor. I’m confirming you received the WO for the pr…"
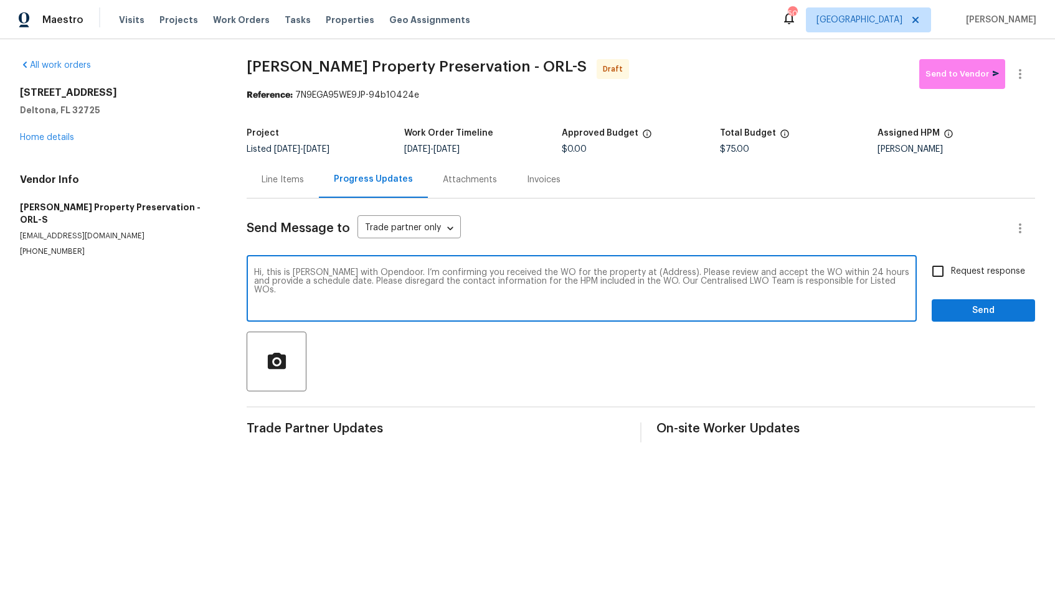
drag, startPoint x: 653, startPoint y: 273, endPoint x: 615, endPoint y: 271, distance: 38.7
click at [615, 271] on textarea "Hi, this is Arvind with Opendoor. I’m confirming you received the WO for the pr…" at bounding box center [581, 290] width 655 height 44
paste textarea "790 Pine Bluff Ave, Deltona, FL 32725"
type textarea "Hi, this is Arvind with Opendoor. I’m confirming you received the WO for the pr…"
click at [941, 270] on input "Request response" at bounding box center [938, 271] width 26 height 26
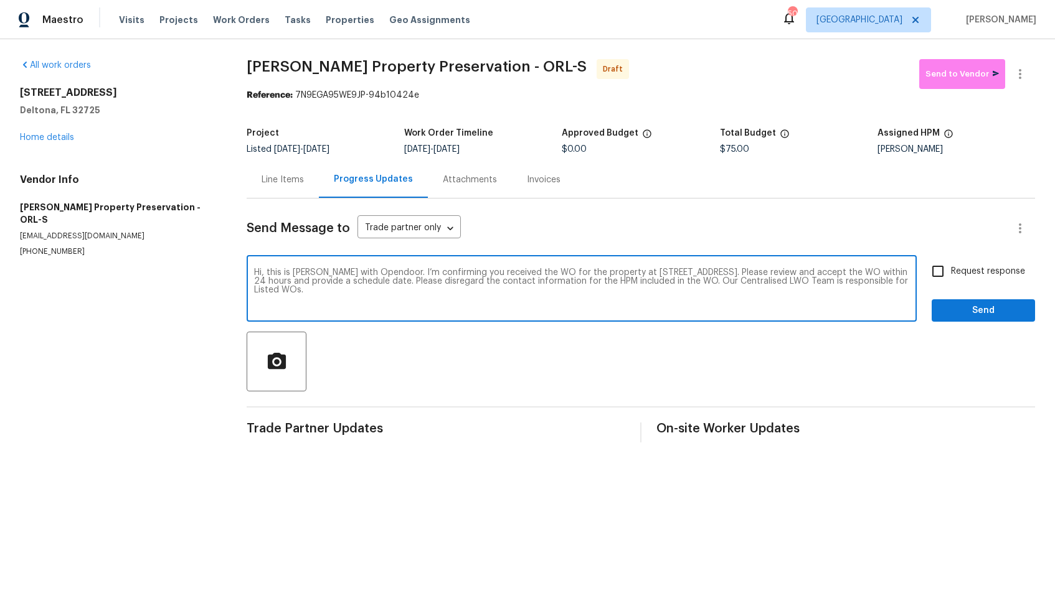
checkbox input "true"
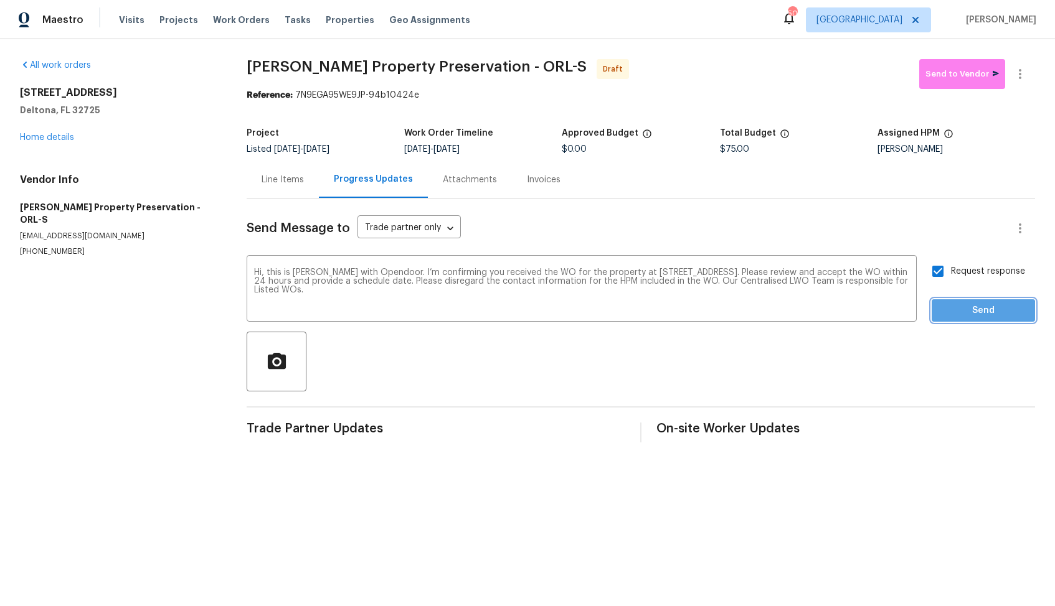
click at [973, 311] on span "Send" at bounding box center [982, 311] width 83 height 16
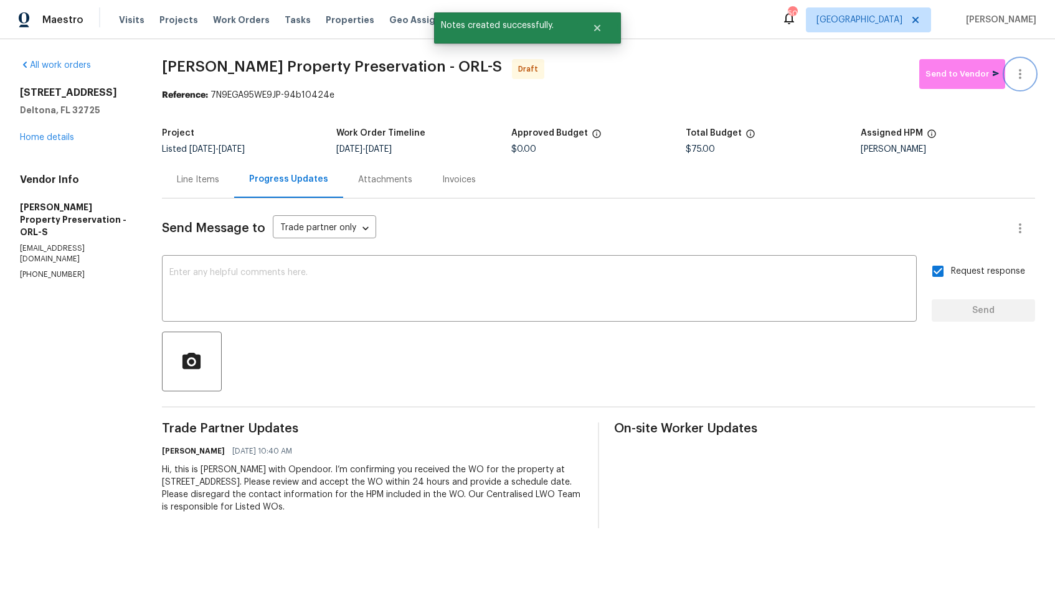
click at [1017, 78] on icon "button" at bounding box center [1019, 74] width 15 height 15
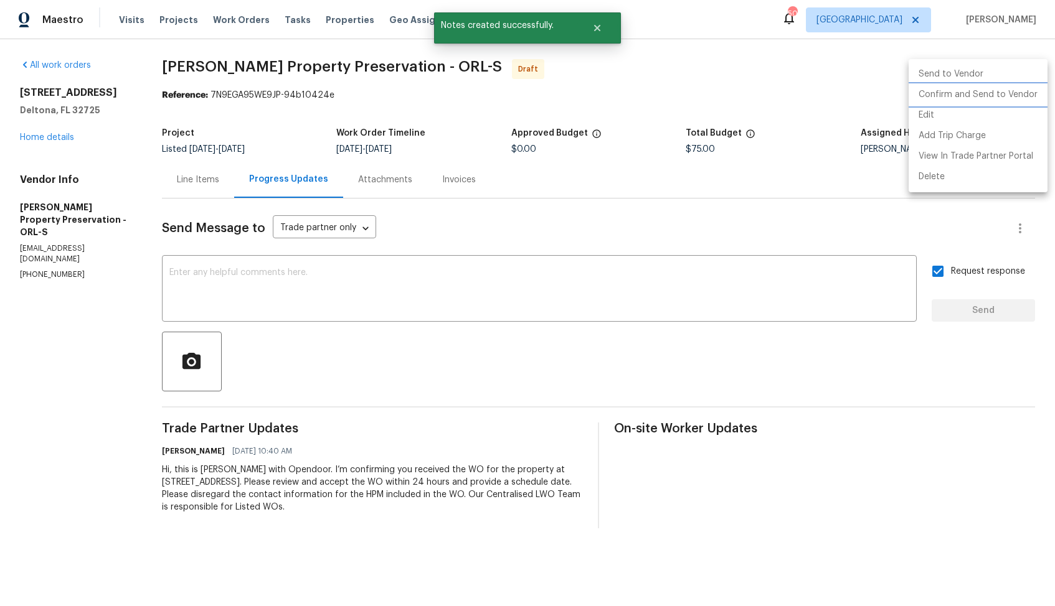
click at [944, 92] on li "Confirm and Send to Vendor" at bounding box center [977, 95] width 139 height 21
click at [561, 74] on div at bounding box center [527, 303] width 1055 height 606
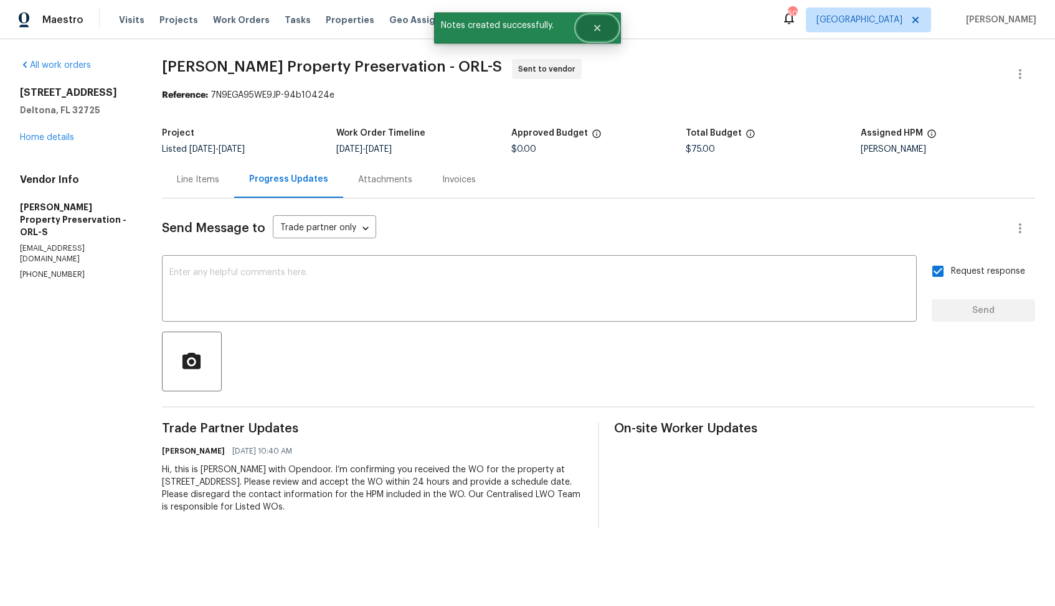
click at [595, 28] on icon "Close" at bounding box center [597, 28] width 10 height 10
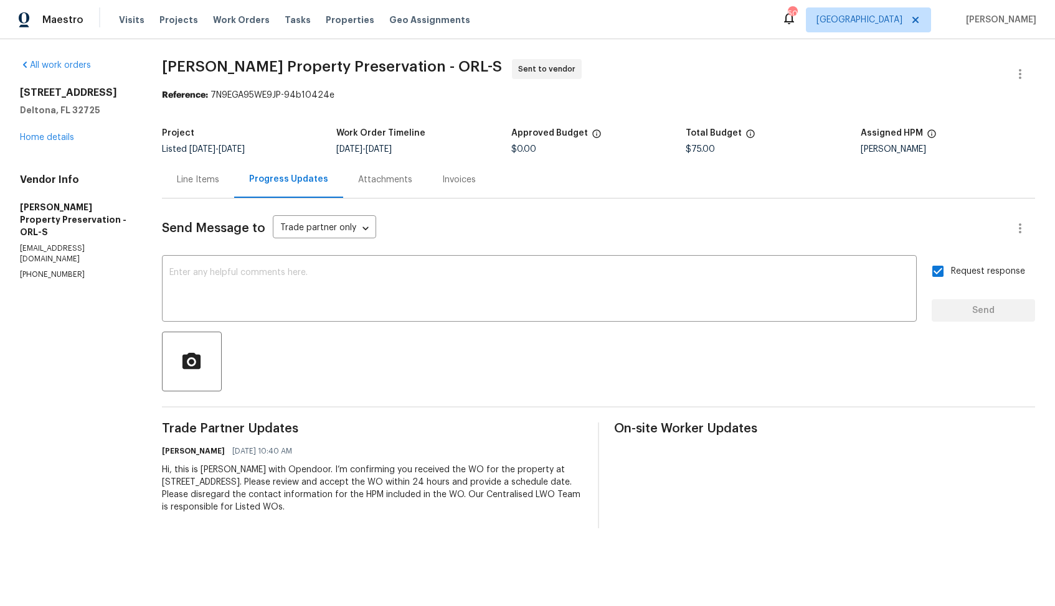
click at [250, 64] on span "Witt's Property Preservation - ORL-S" at bounding box center [332, 66] width 340 height 15
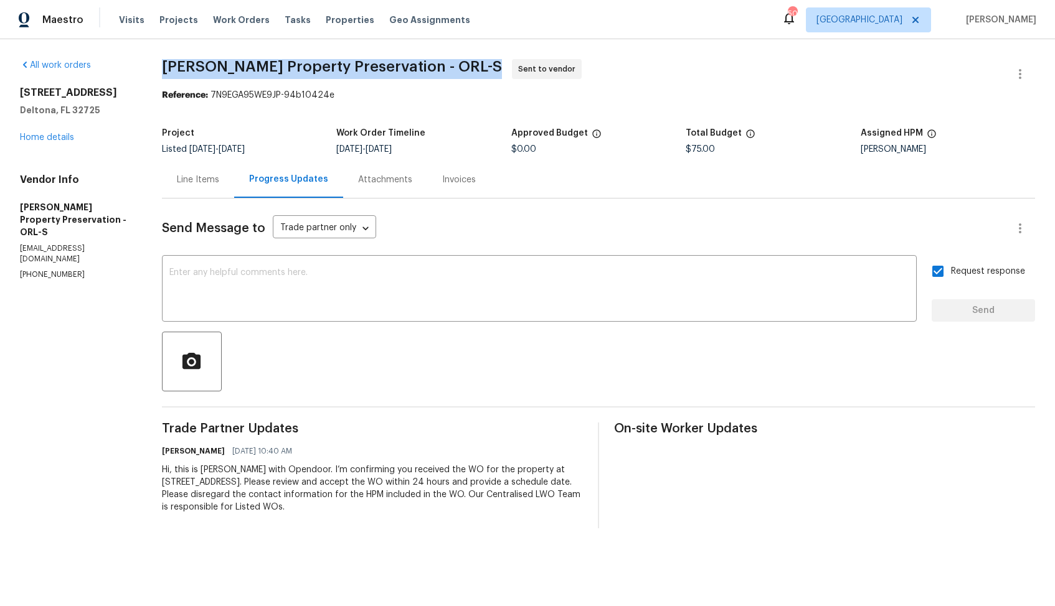
copy span "Witt's Property Preservation - ORL-S"
click at [522, 113] on section "Witt's Property Preservation - ORL-S Sent to vendor Reference: 7N9EGA95WE9JP-94…" at bounding box center [598, 293] width 873 height 469
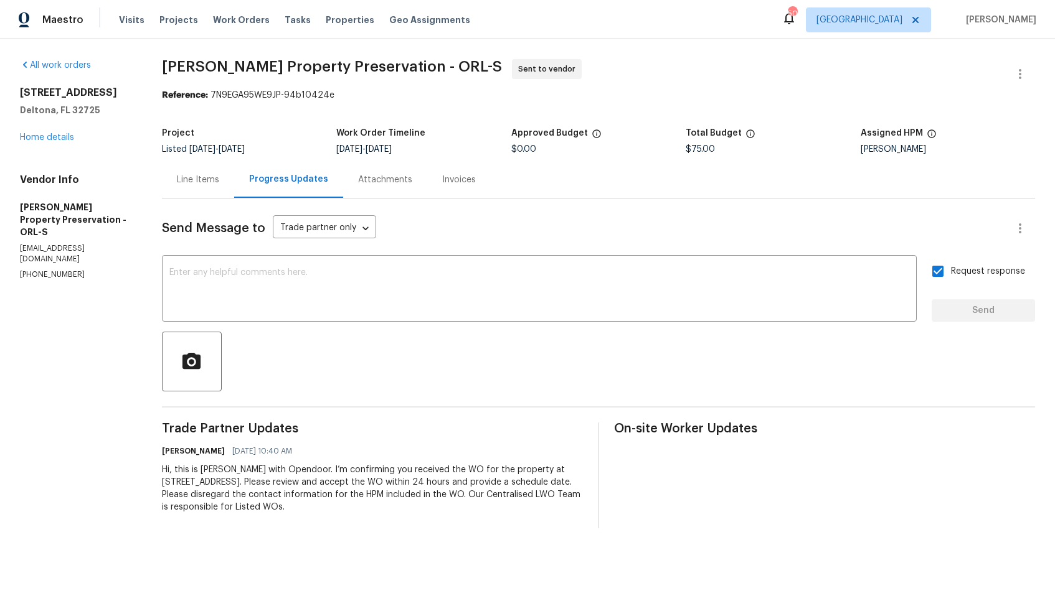
click at [316, 119] on section "Witt's Property Preservation - ORL-S Sent to vendor Reference: 7N9EGA95WE9JP-94…" at bounding box center [598, 293] width 873 height 469
drag, startPoint x: 210, startPoint y: 96, endPoint x: 349, endPoint y: 96, distance: 138.2
click at [349, 97] on div "Reference: 7N9EGA95WE9JP-94b10424e" at bounding box center [598, 95] width 873 height 12
copy div "7N9EGA95WE9JP-94b10424e"
click at [709, 72] on span "Witt's Property Preservation - ORL-S Sent to vendor" at bounding box center [583, 74] width 843 height 30
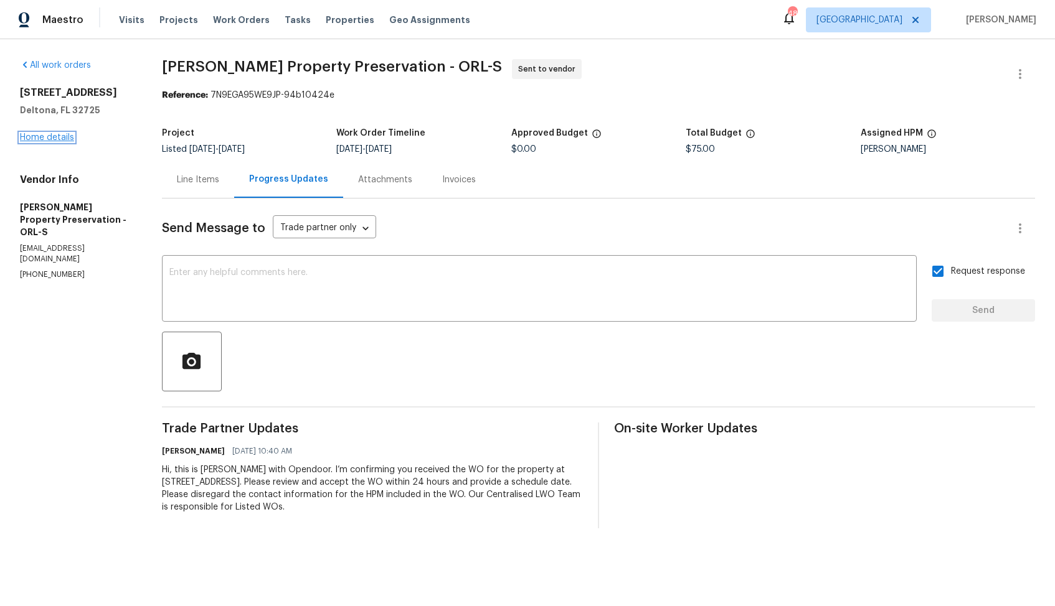
click at [54, 138] on link "Home details" at bounding box center [47, 137] width 54 height 9
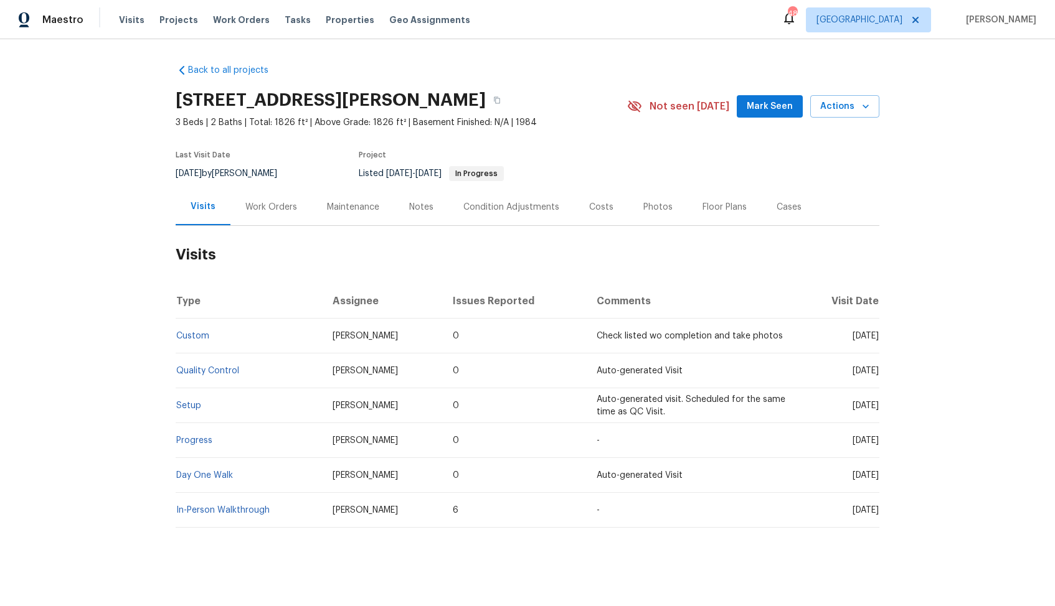
click at [270, 204] on div "Work Orders" at bounding box center [271, 207] width 52 height 12
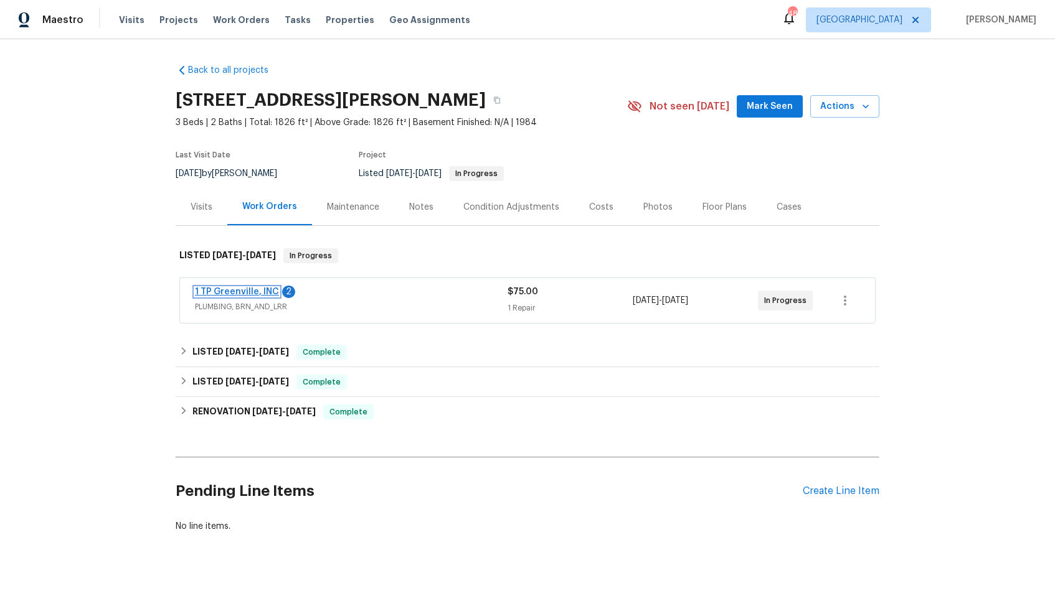
click at [217, 290] on link "1 TP Greenville, INC" at bounding box center [237, 292] width 84 height 9
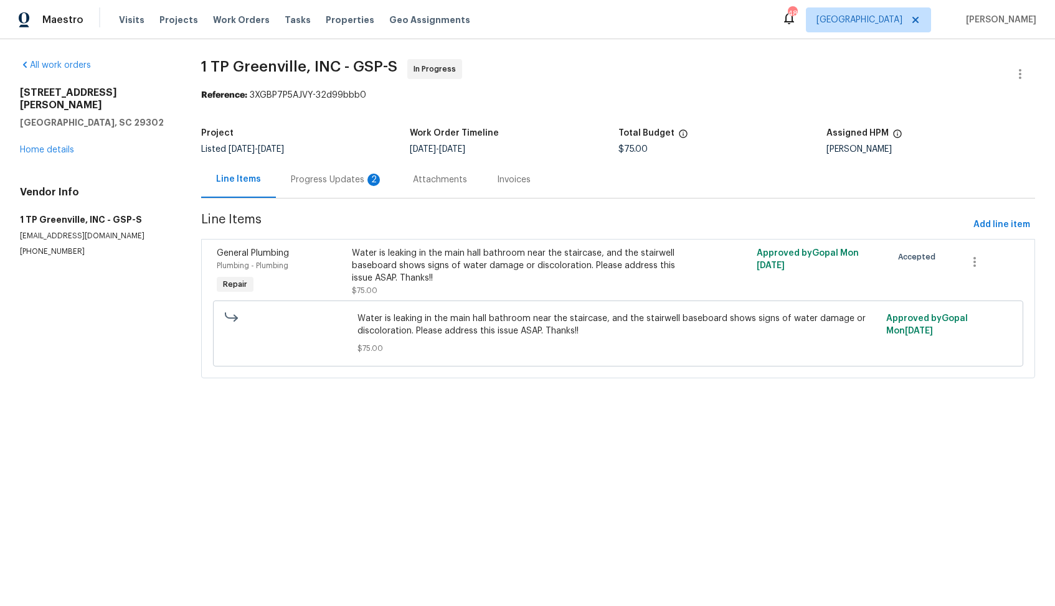
click at [313, 171] on div "Progress Updates 2" at bounding box center [337, 179] width 122 height 37
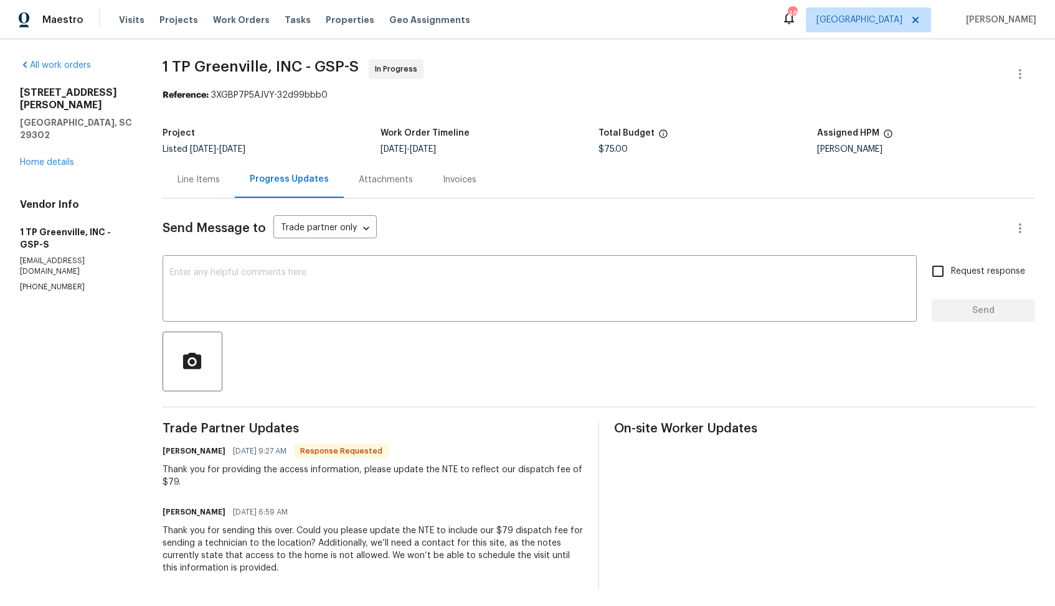
click at [191, 183] on div "Line Items" at bounding box center [198, 180] width 42 height 12
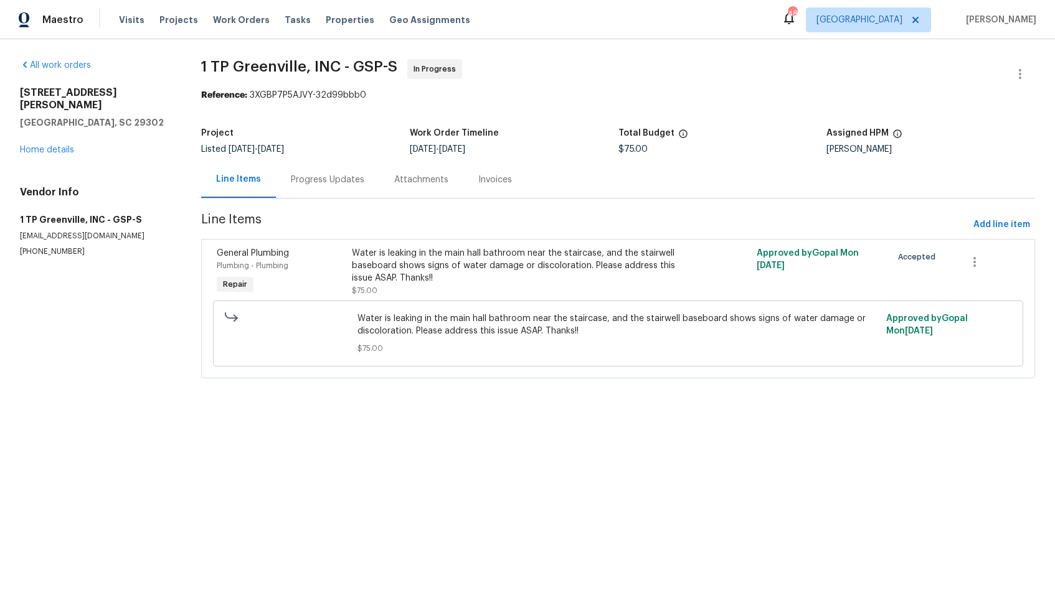
click at [334, 181] on div "Progress Updates" at bounding box center [327, 180] width 73 height 12
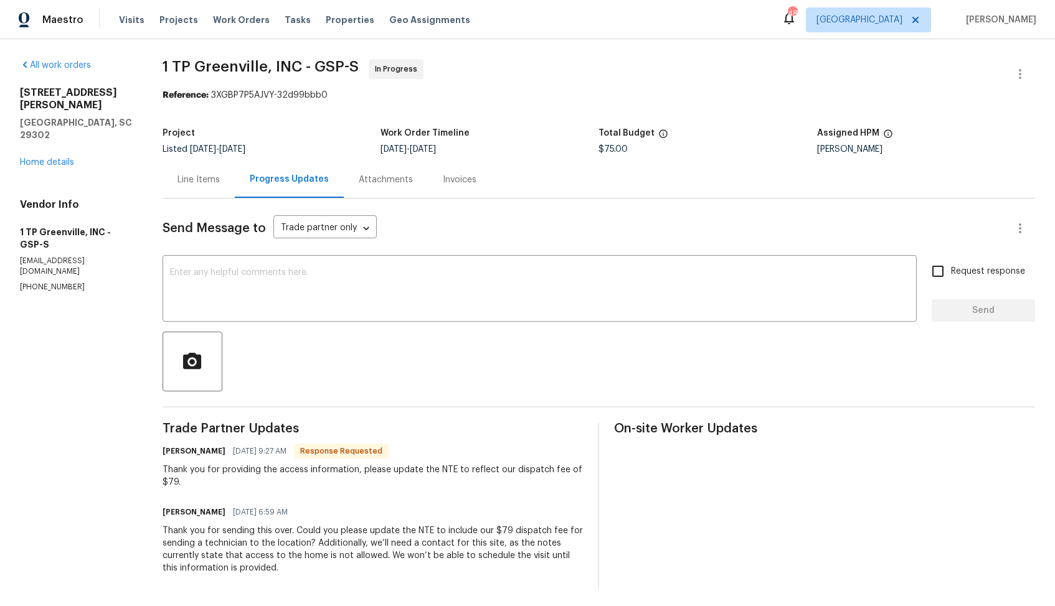
click at [204, 187] on div "Line Items" at bounding box center [199, 179] width 72 height 37
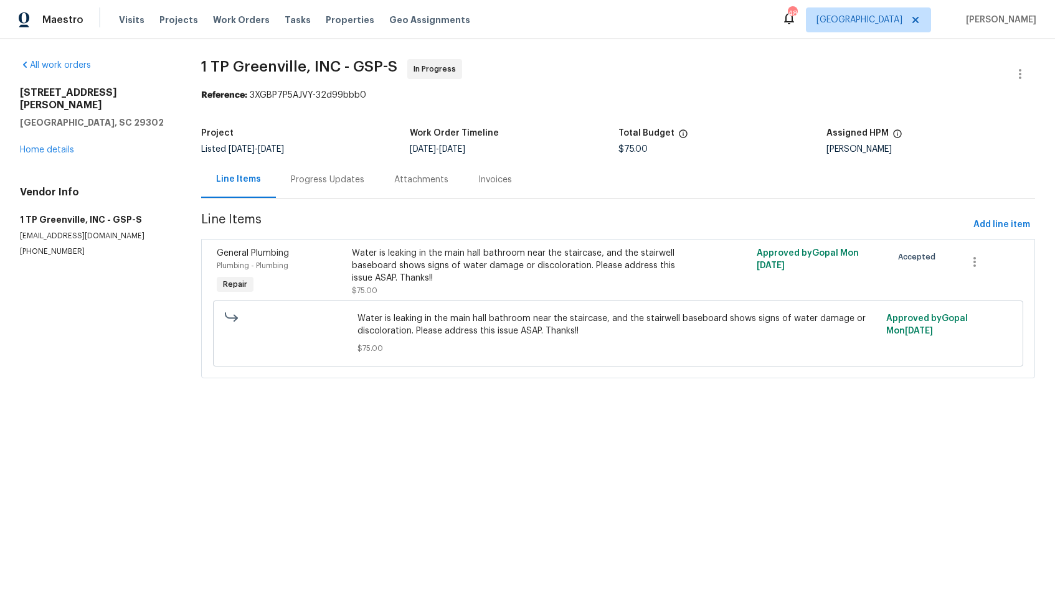
click at [323, 179] on div "Progress Updates" at bounding box center [327, 180] width 73 height 12
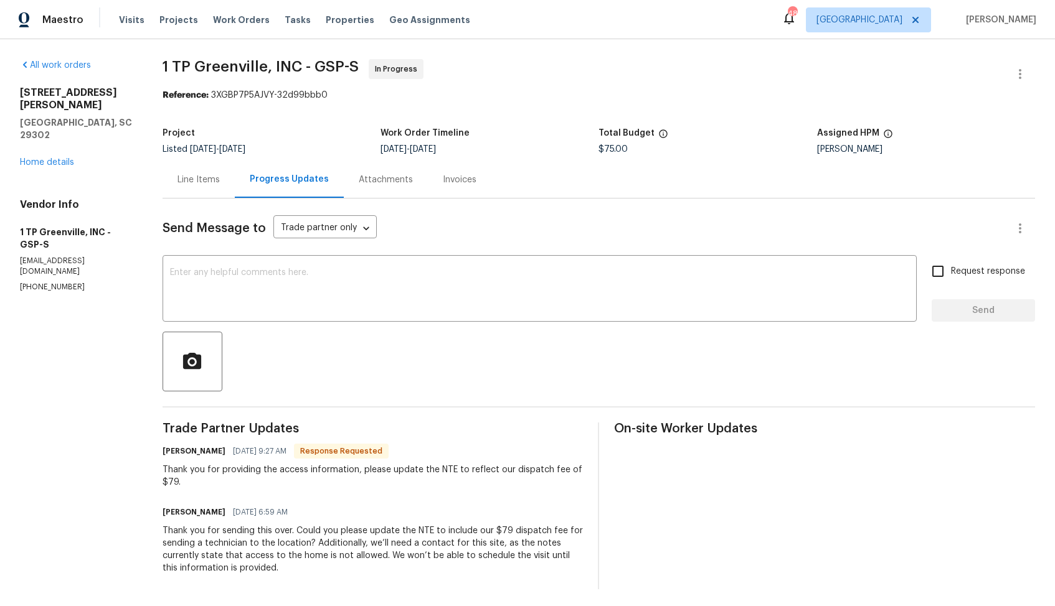
click at [197, 181] on div "Line Items" at bounding box center [198, 180] width 42 height 12
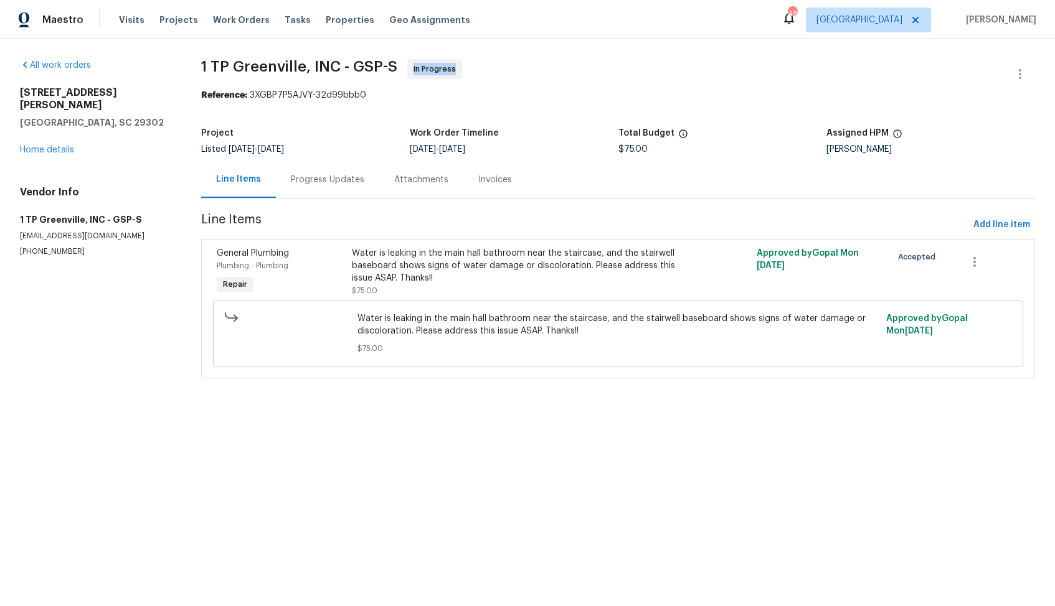
drag, startPoint x: 410, startPoint y: 70, endPoint x: 457, endPoint y: 70, distance: 47.3
click at [457, 70] on div "In Progress" at bounding box center [434, 69] width 55 height 20
click at [512, 72] on span "1 TP Greenville, INC - GSP-S In Progress" at bounding box center [603, 74] width 804 height 30
drag, startPoint x: 405, startPoint y: 67, endPoint x: 465, endPoint y: 67, distance: 59.8
click at [465, 67] on span "1 TP Greenville, INC - GSP-S In Progress" at bounding box center [603, 74] width 804 height 30
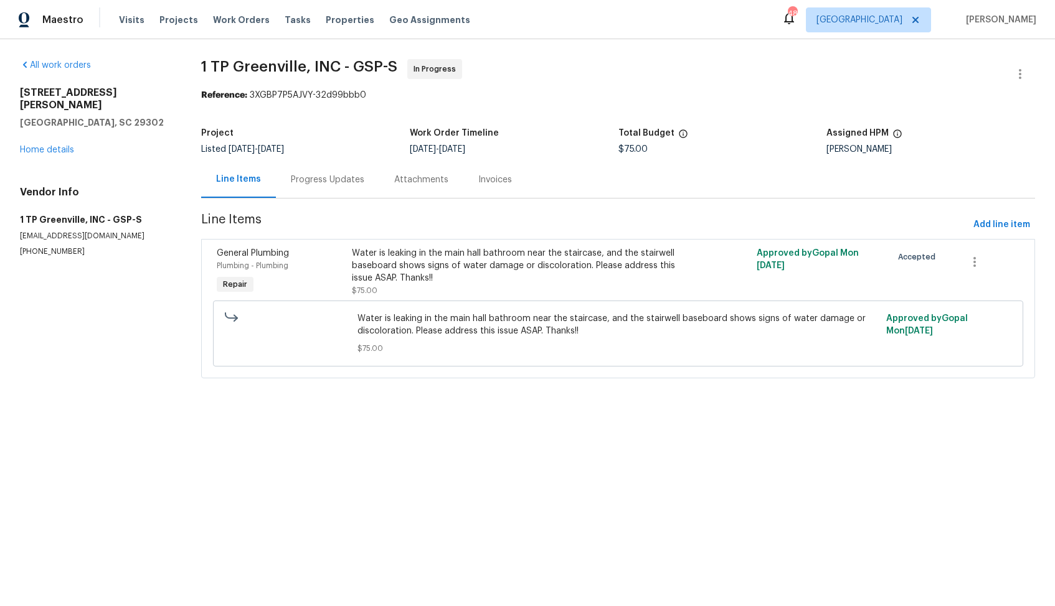
click at [465, 67] on span "1 TP Greenville, INC - GSP-S In Progress" at bounding box center [603, 74] width 804 height 30
click at [327, 182] on div "Progress Updates" at bounding box center [327, 180] width 73 height 12
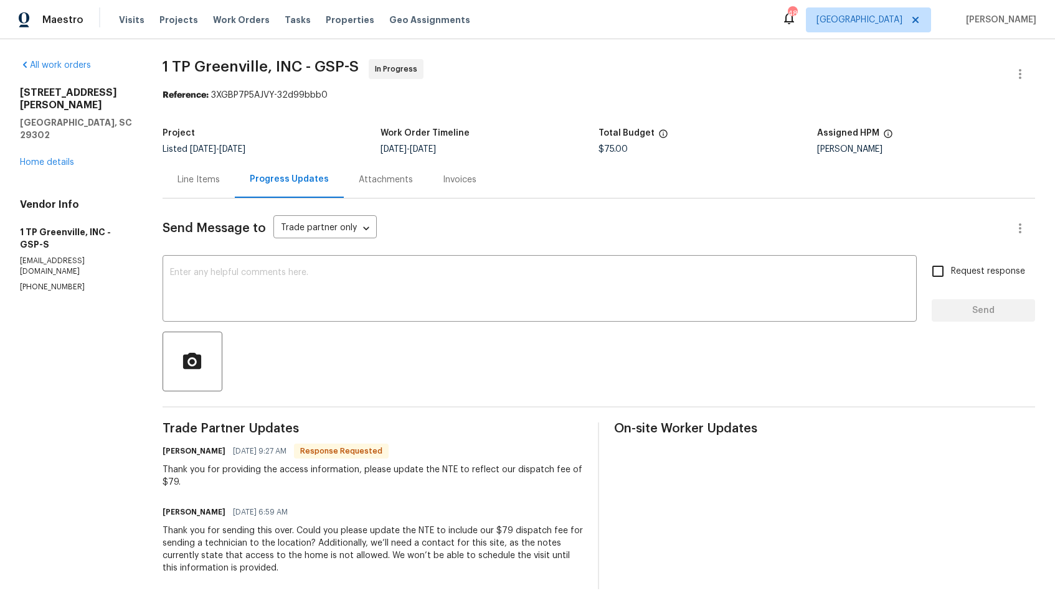
scroll to position [4, 0]
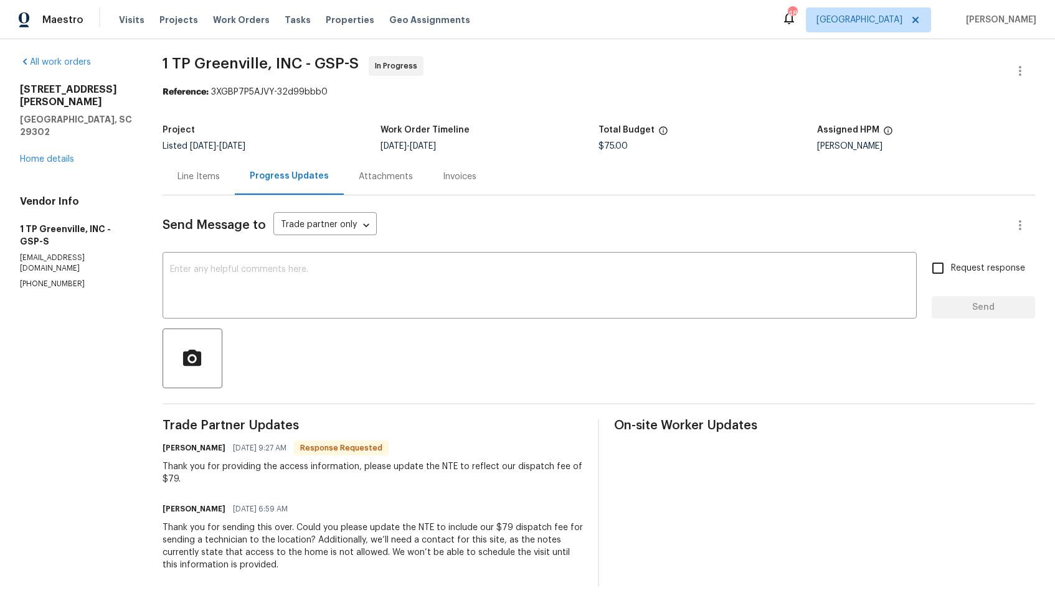
click at [197, 179] on div "Line Items" at bounding box center [198, 177] width 42 height 12
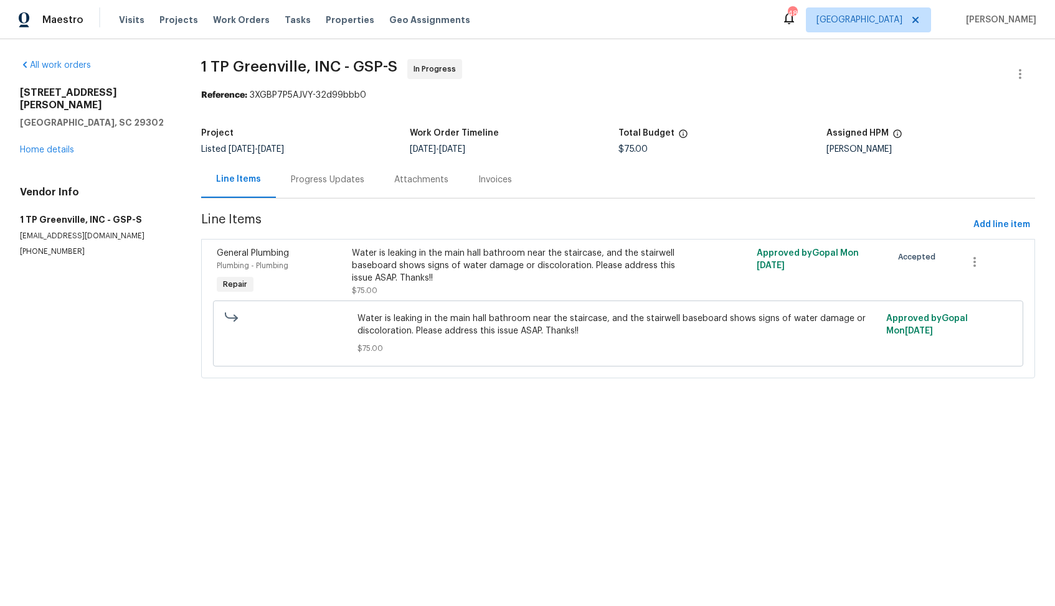
click at [429, 266] on div "Water is leaking in the main hall bathroom near the staircase, and the stairwel…" at bounding box center [517, 265] width 330 height 37
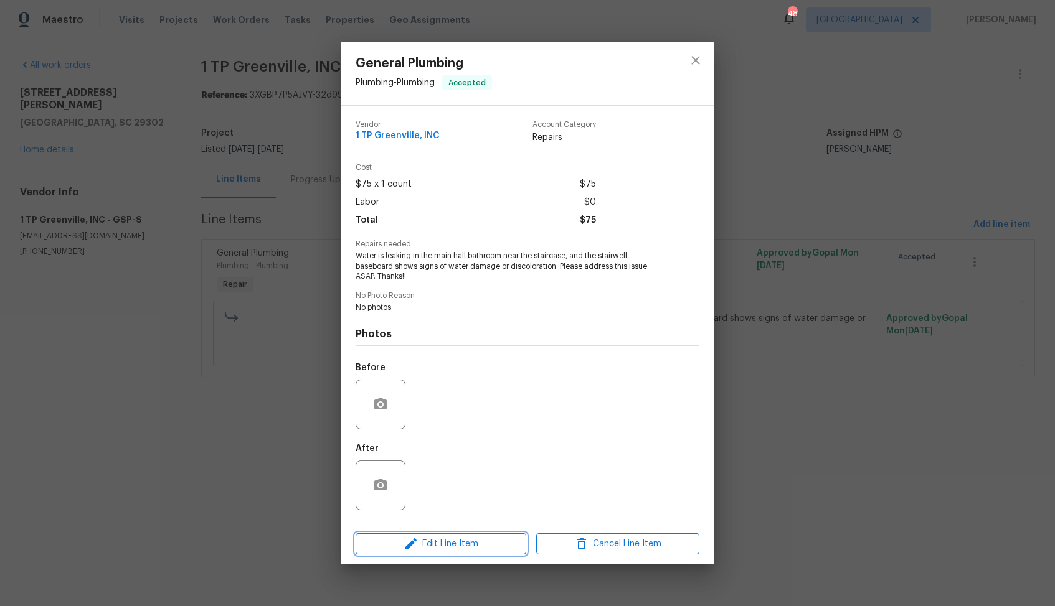
click at [412, 540] on icon "button" at bounding box center [410, 544] width 15 height 15
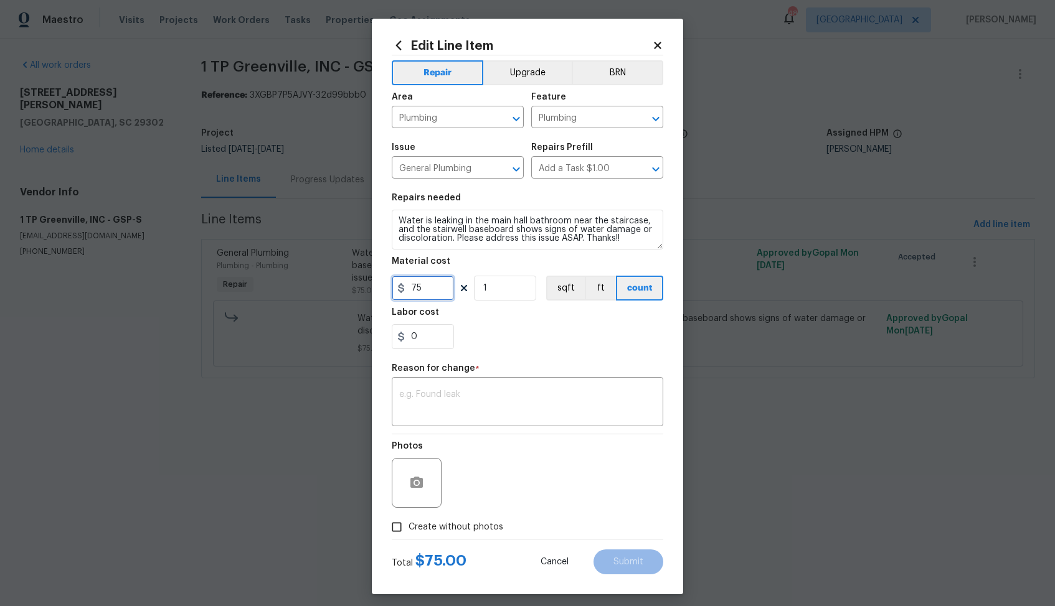
click at [425, 290] on input "75" at bounding box center [423, 288] width 62 height 25
type input "79"
click at [486, 390] on textarea at bounding box center [527, 403] width 257 height 26
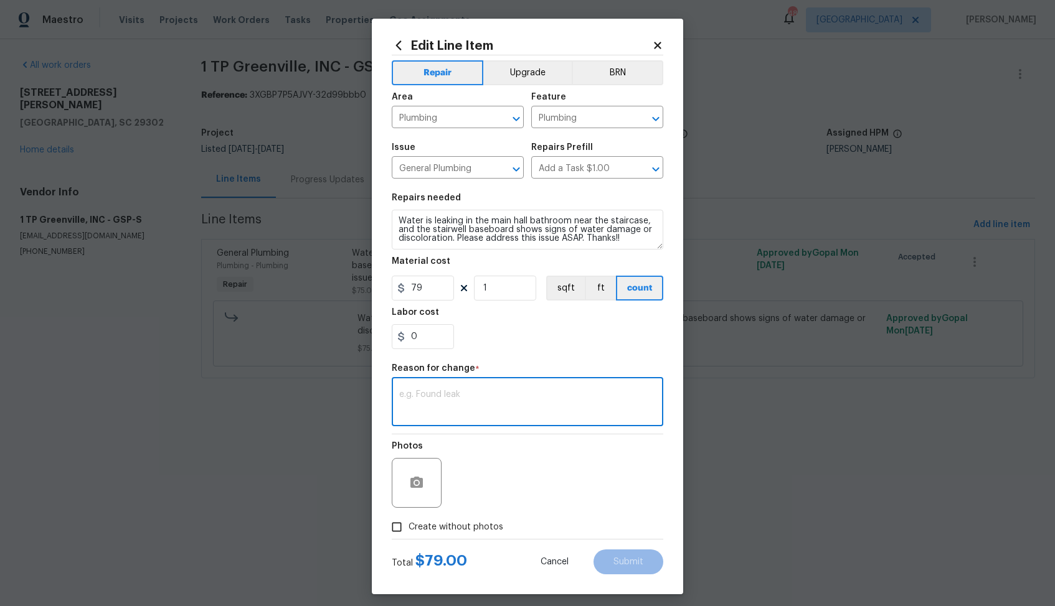
scroll to position [7, 0]
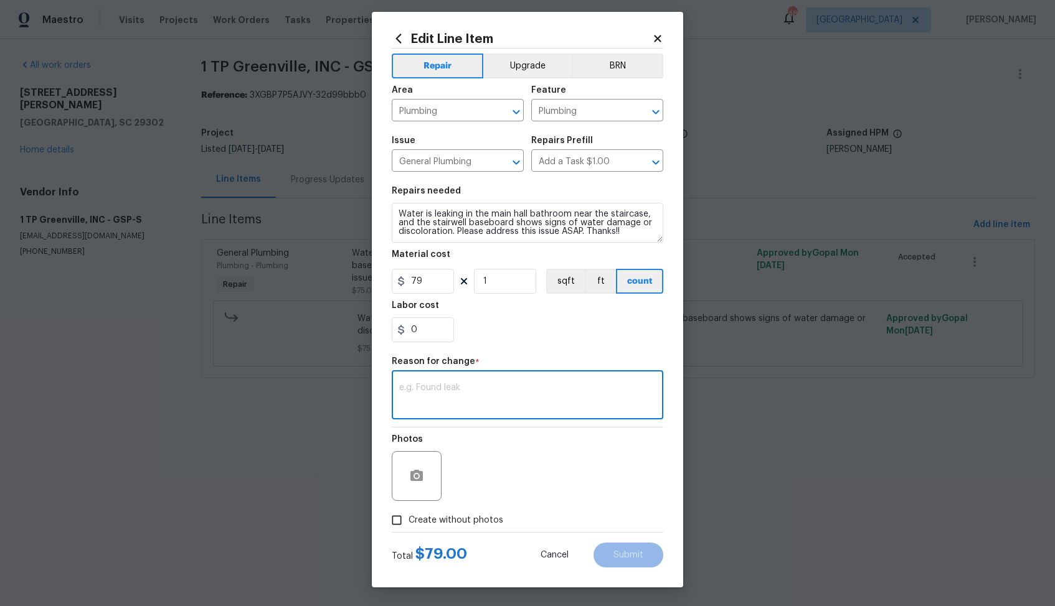
click at [529, 387] on textarea at bounding box center [527, 397] width 257 height 26
click at [553, 377] on div "x ​" at bounding box center [527, 397] width 271 height 46
paste textarea "(AM) Updated per vendor’s final cost."
type textarea "(AM) Updated per vendor’s final cost."
click at [628, 549] on button "Submit" at bounding box center [628, 555] width 70 height 25
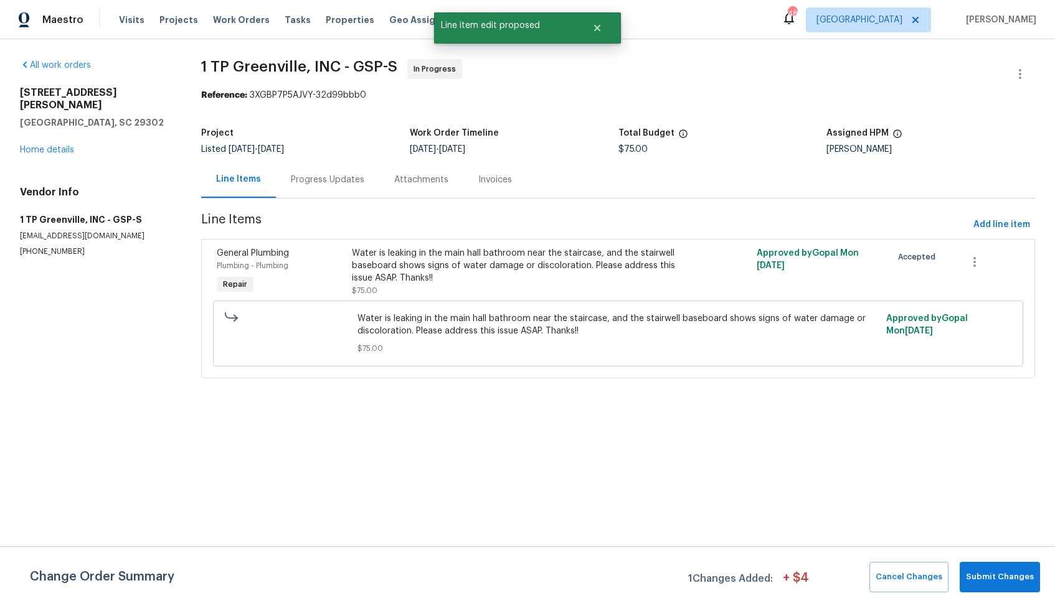
scroll to position [0, 0]
click at [984, 580] on span "Submit Changes" at bounding box center [1000, 577] width 68 height 14
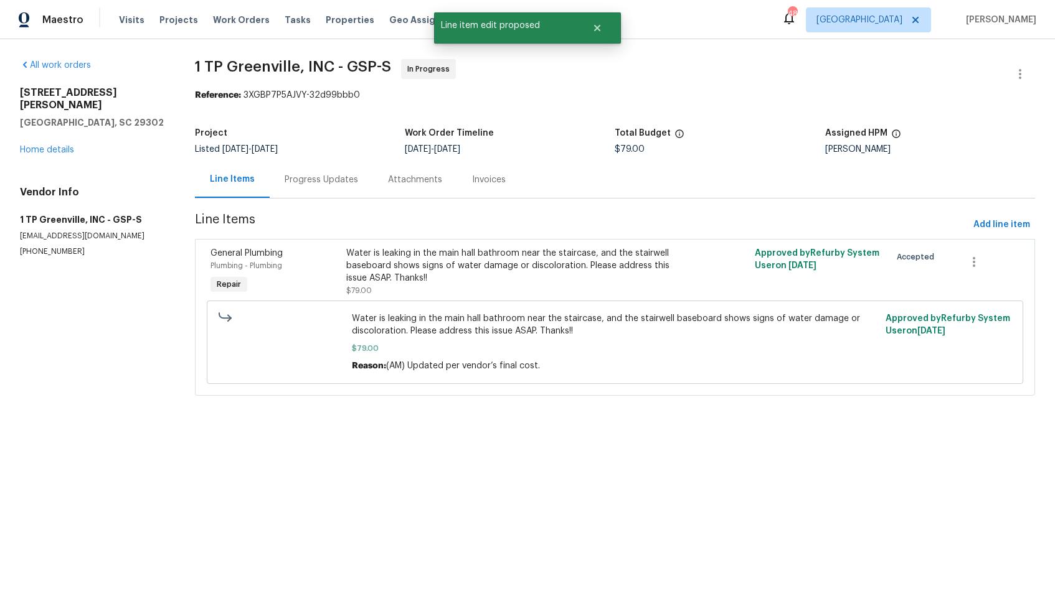
click at [314, 181] on div "Progress Updates" at bounding box center [321, 180] width 73 height 12
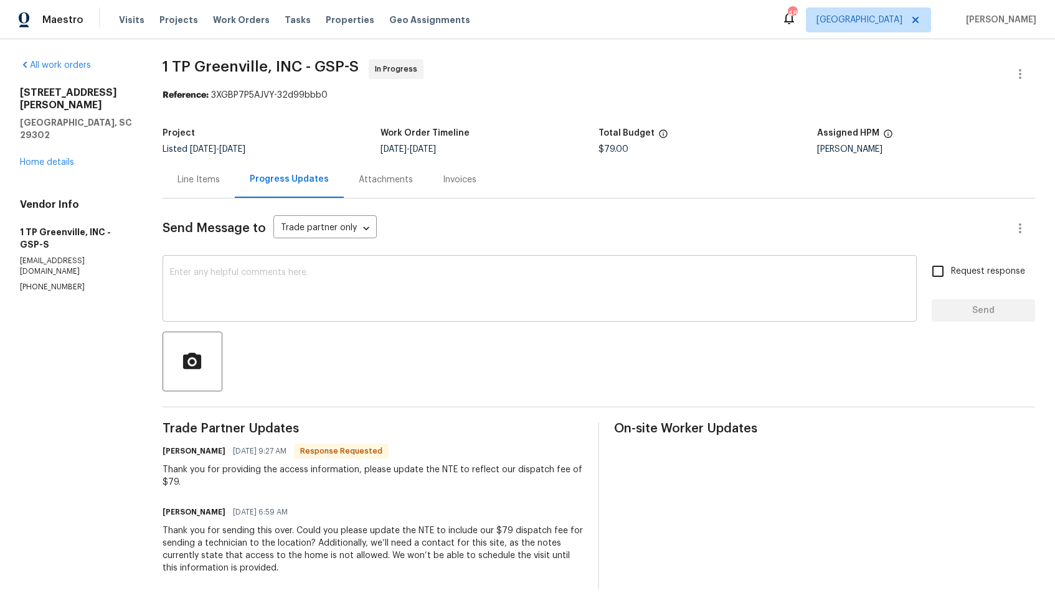
click at [342, 287] on textarea at bounding box center [539, 290] width 739 height 44
click at [385, 313] on div "x ​" at bounding box center [540, 290] width 754 height 64
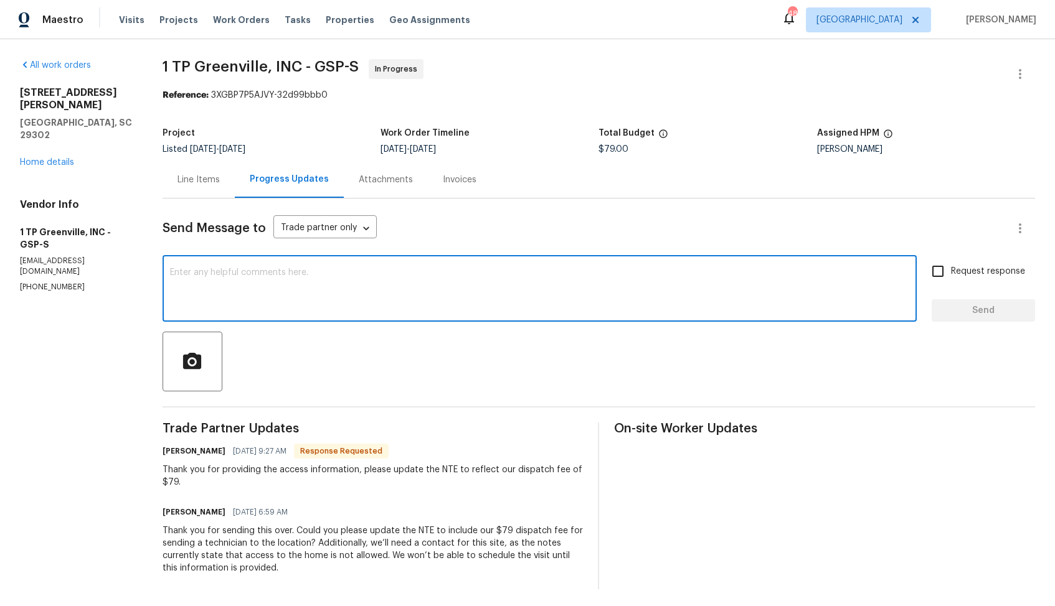
click at [349, 274] on textarea at bounding box center [539, 290] width 739 height 44
paste textarea "Hi, this is Arvind with Opendoor. I’m confirming you have received the WO for t…"
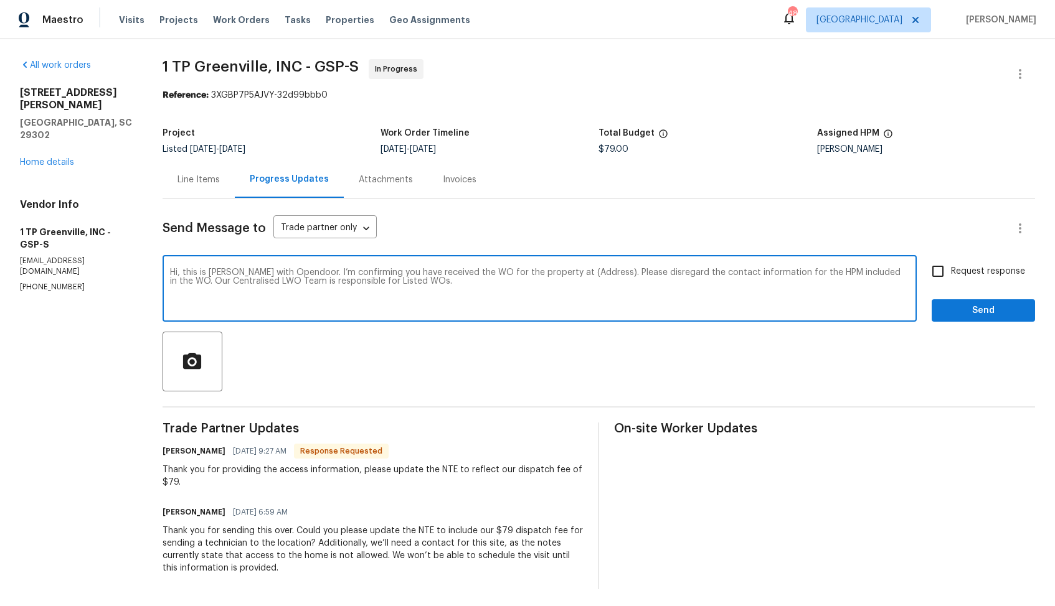
drag, startPoint x: 592, startPoint y: 275, endPoint x: 555, endPoint y: 271, distance: 36.9
click at [554, 271] on textarea "Hi, this is Arvind with Opendoor. I’m confirming you have received the WO for t…" at bounding box center [539, 290] width 739 height 44
paste textarea "600 Stafford Ave, Spartanburg, SC 29302"
type textarea "Hi, this is Arvind with Opendoor. I’m confirming you have received the WO for t…"
click at [967, 311] on span "Send" at bounding box center [982, 311] width 83 height 16
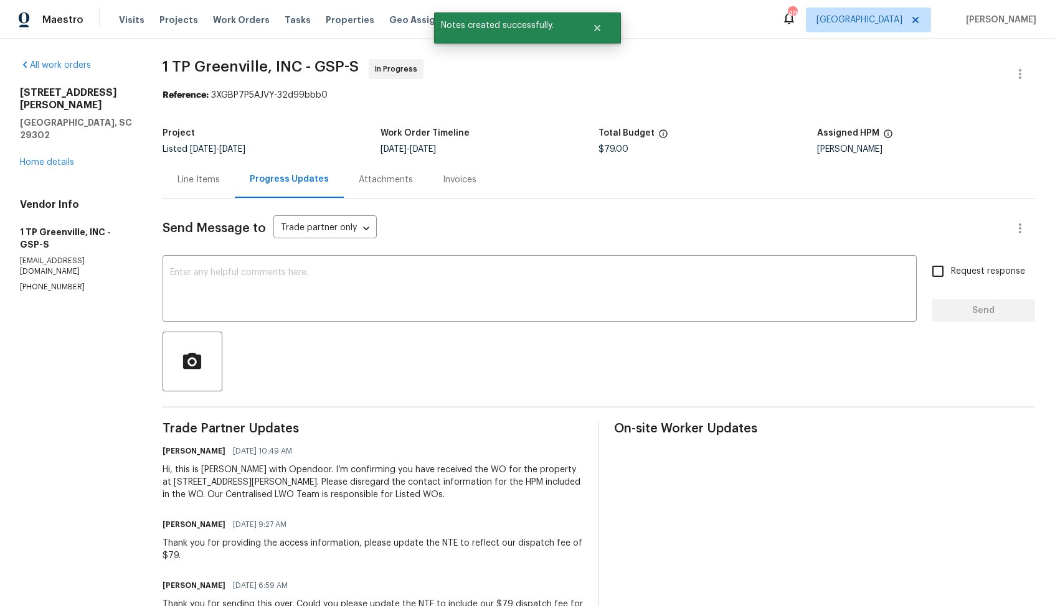
click at [173, 526] on h6 "Merritt King" at bounding box center [194, 525] width 63 height 12
copy h6 "Merritt"
click at [361, 288] on textarea at bounding box center [539, 290] width 739 height 44
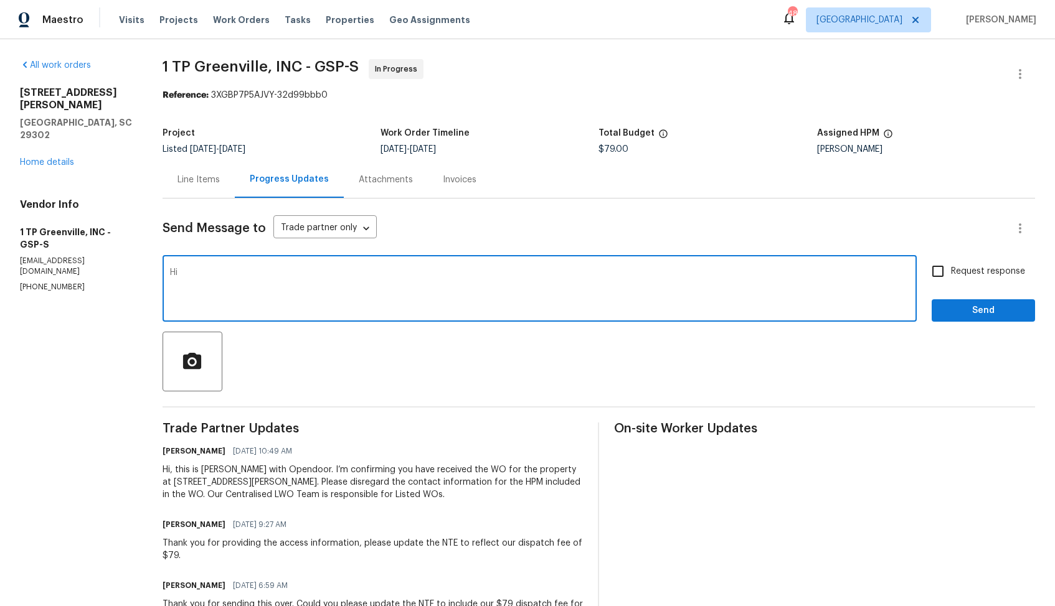
paste textarea "Merritt"
type textarea "Hi Merritt, the cost has been updated as requested. Kindly proceed with the WO …"
click at [961, 271] on span "Request response" at bounding box center [988, 271] width 74 height 13
click at [951, 271] on input "Request response" at bounding box center [938, 271] width 26 height 26
checkbox input "true"
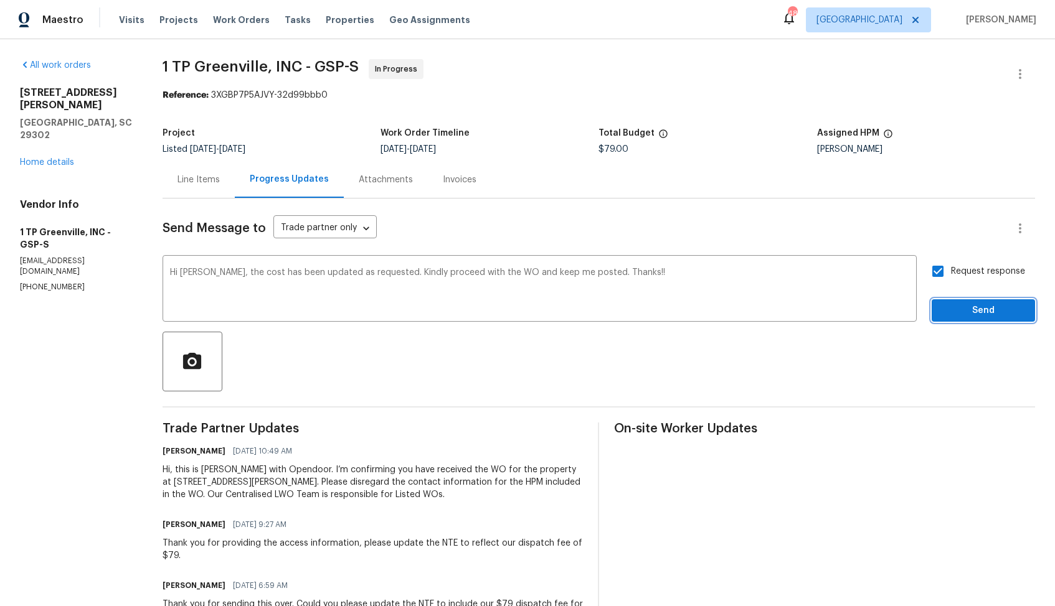
click at [963, 311] on span "Send" at bounding box center [982, 311] width 83 height 16
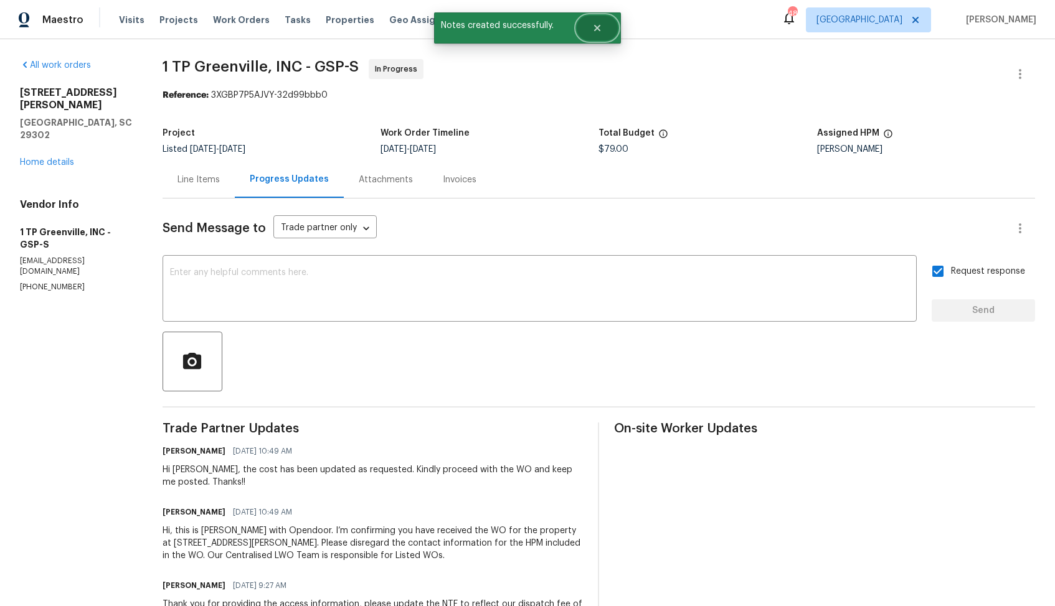
click at [599, 29] on icon "Close" at bounding box center [597, 28] width 10 height 10
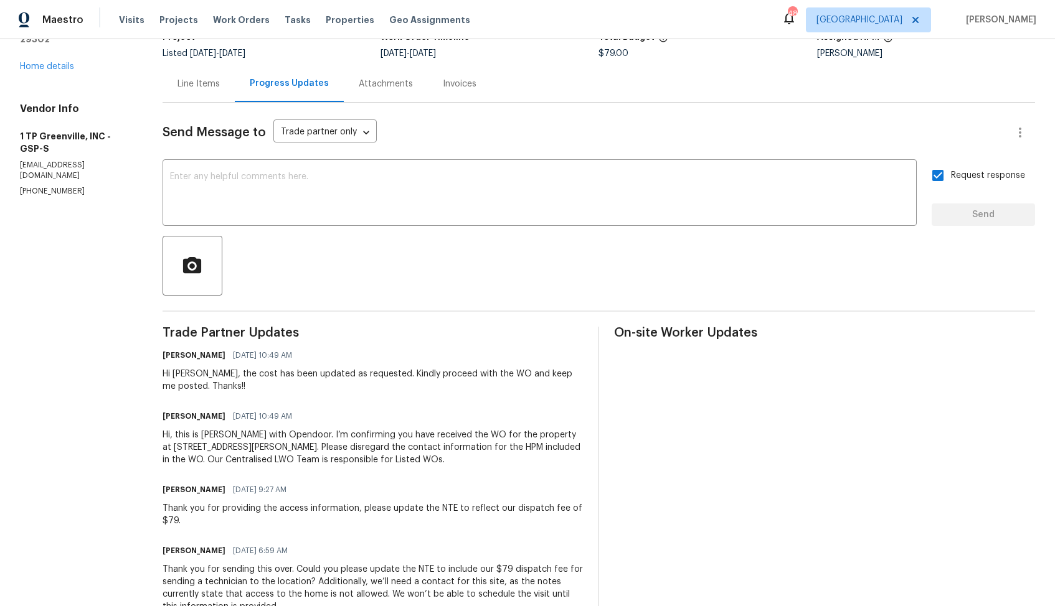
scroll to position [121, 0]
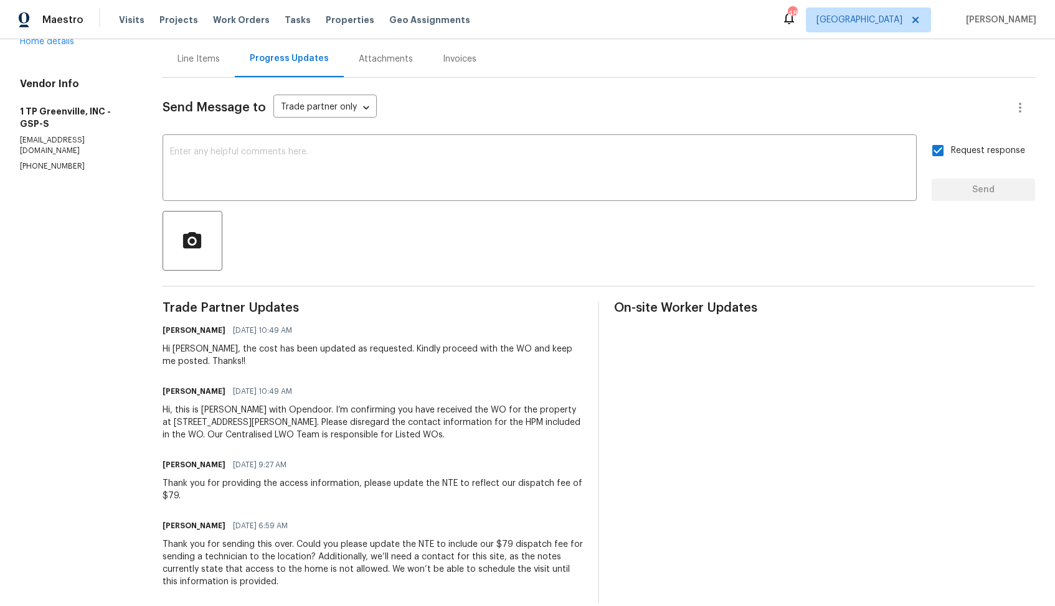
click at [282, 484] on div "Thank you for providing the access information, please update the NTE to reflec…" at bounding box center [373, 490] width 421 height 25
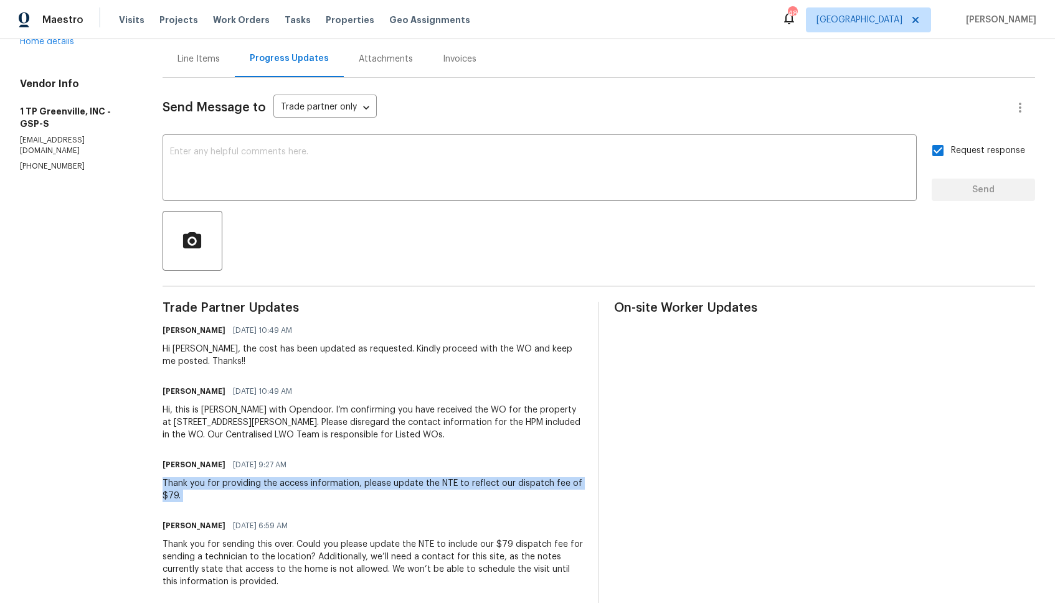
copy div "Thank you for providing the access information, please update the NTE to reflec…"
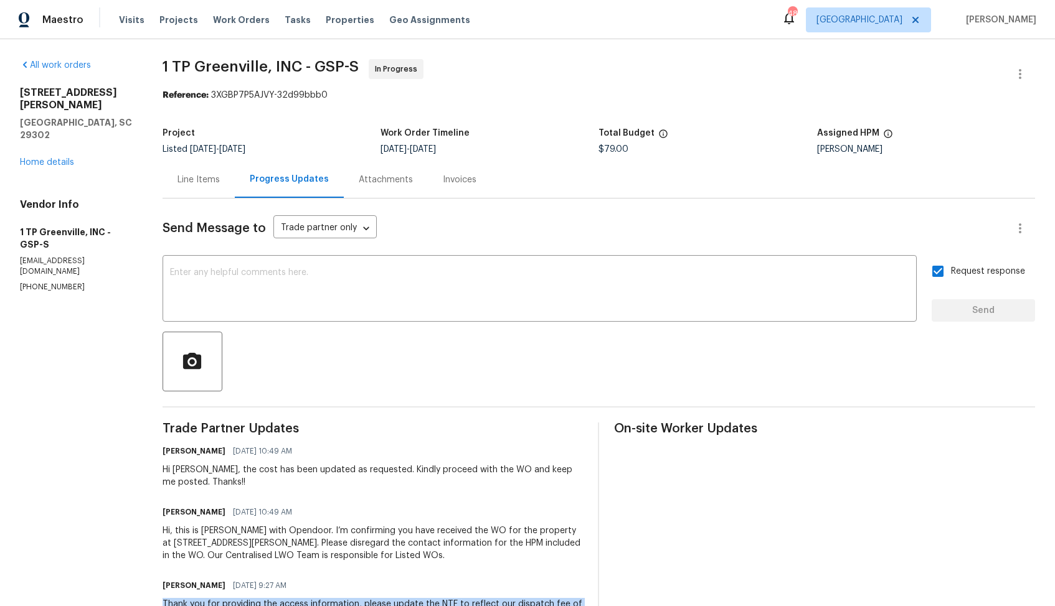
click at [200, 65] on span "1 TP Greenville, INC - GSP-S" at bounding box center [261, 66] width 196 height 15
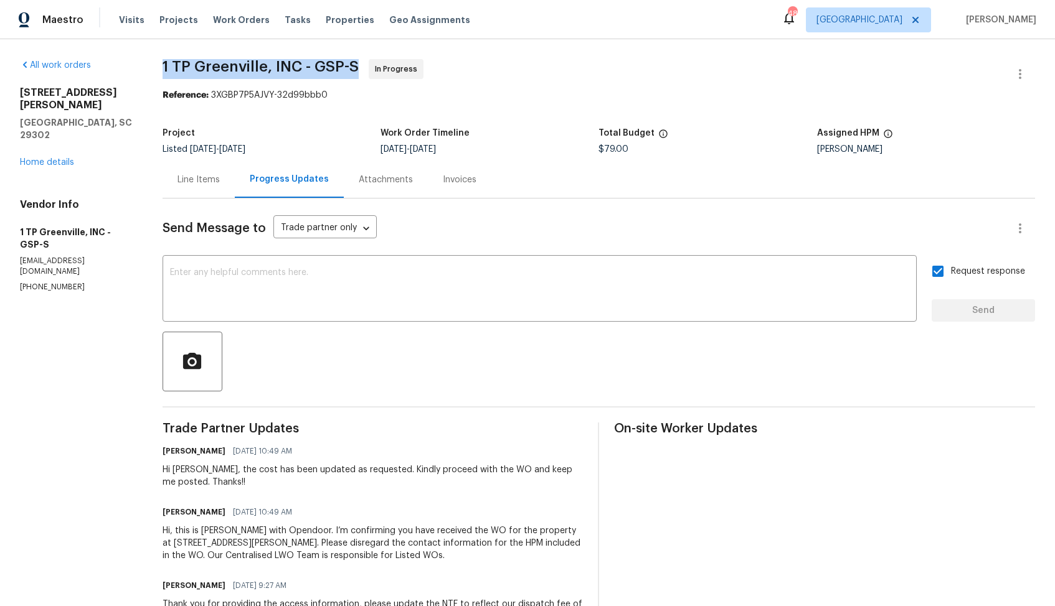
copy span "1 TP Greenville, INC - GSP-S"
click at [206, 118] on section "1 TP Greenville, INC - GSP-S In Progress Reference: 3XGBP7P5AJVY-32d99bbb0 Proj…" at bounding box center [599, 391] width 872 height 665
drag, startPoint x: 214, startPoint y: 94, endPoint x: 408, endPoint y: 98, distance: 194.3
click at [408, 98] on div "Reference: 3XGBP7P5AJVY-32d99bbb0" at bounding box center [599, 95] width 872 height 12
copy div "3XGBP7P5AJVY-32d99bbb0"
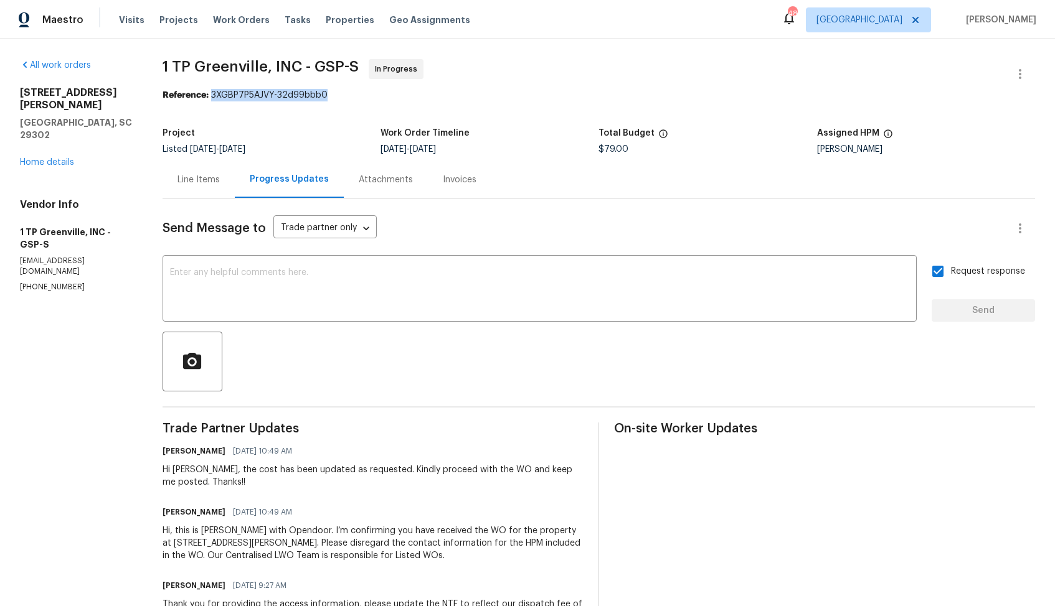
click at [255, 116] on section "1 TP Greenville, INC - GSP-S In Progress Reference: 3XGBP7P5AJVY-32d99bbb0 Proj…" at bounding box center [599, 391] width 872 height 665
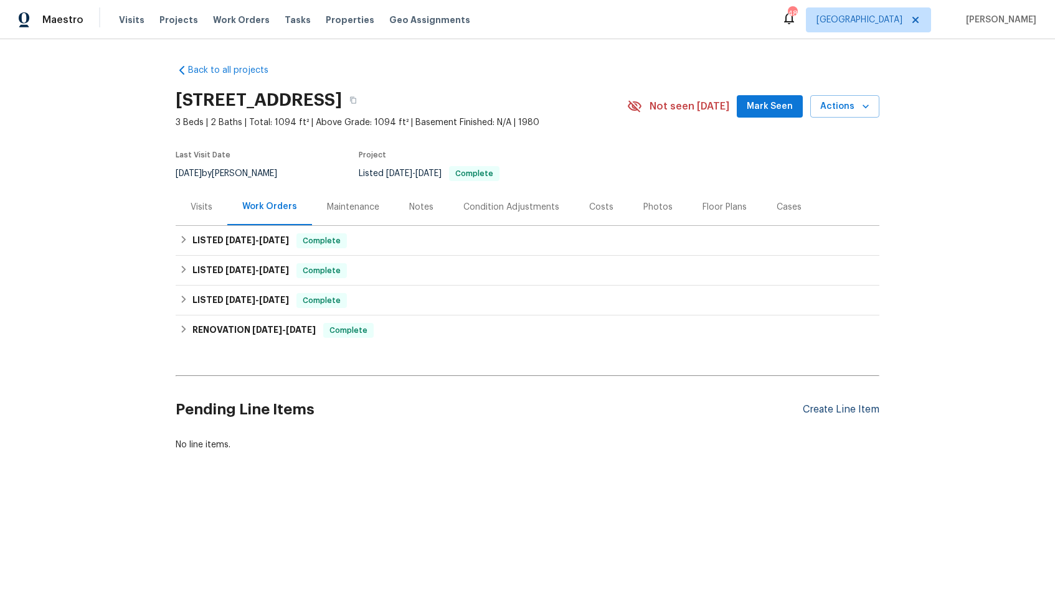
click at [819, 411] on div "Create Line Item" at bounding box center [841, 410] width 77 height 12
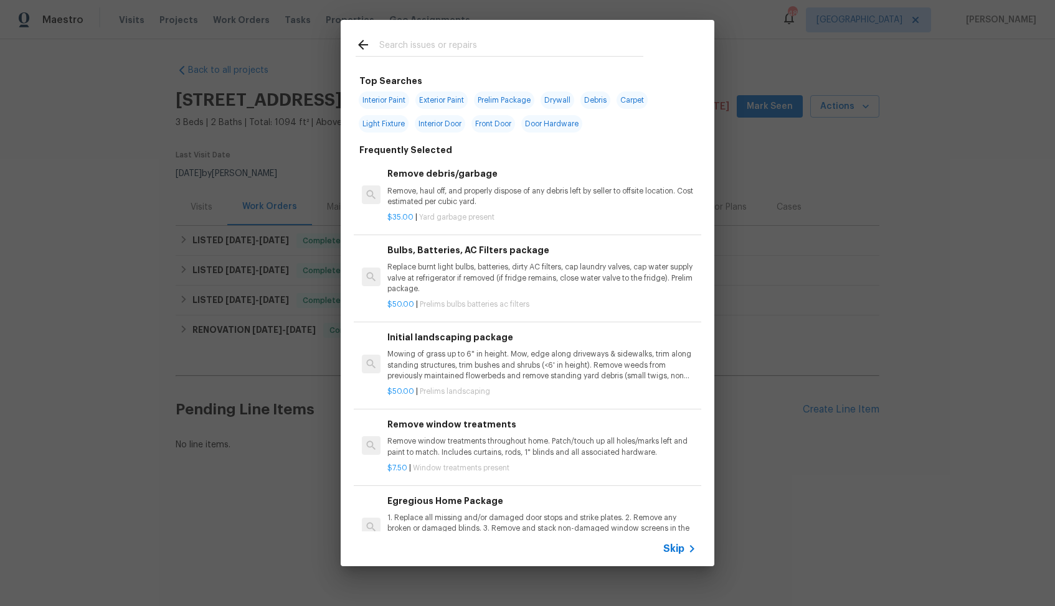
click at [465, 50] on input "text" at bounding box center [511, 46] width 264 height 19
click at [484, 42] on input "text" at bounding box center [511, 46] width 264 height 19
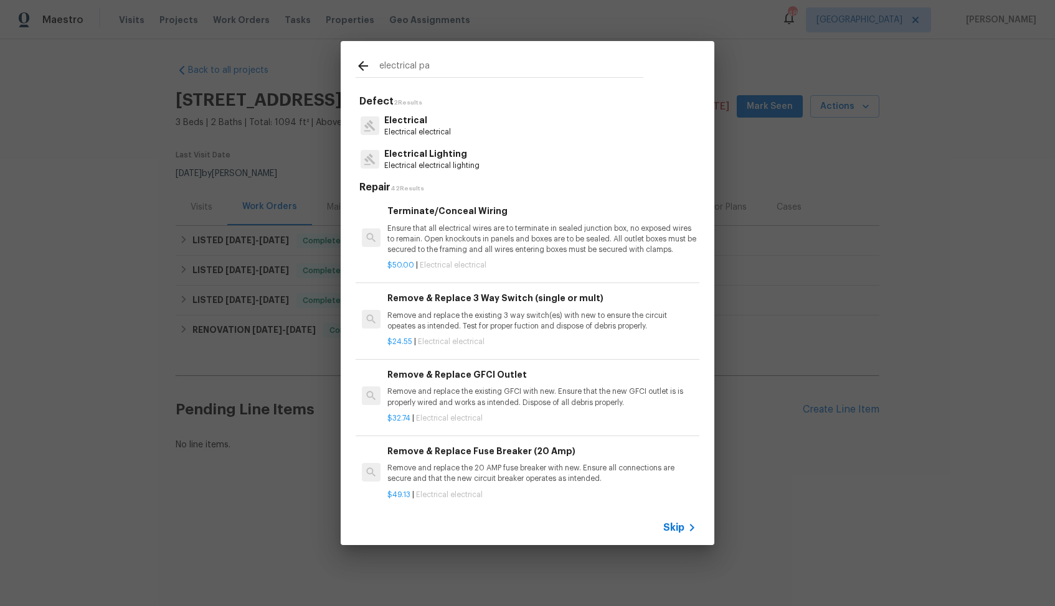
type input "electrical pan"
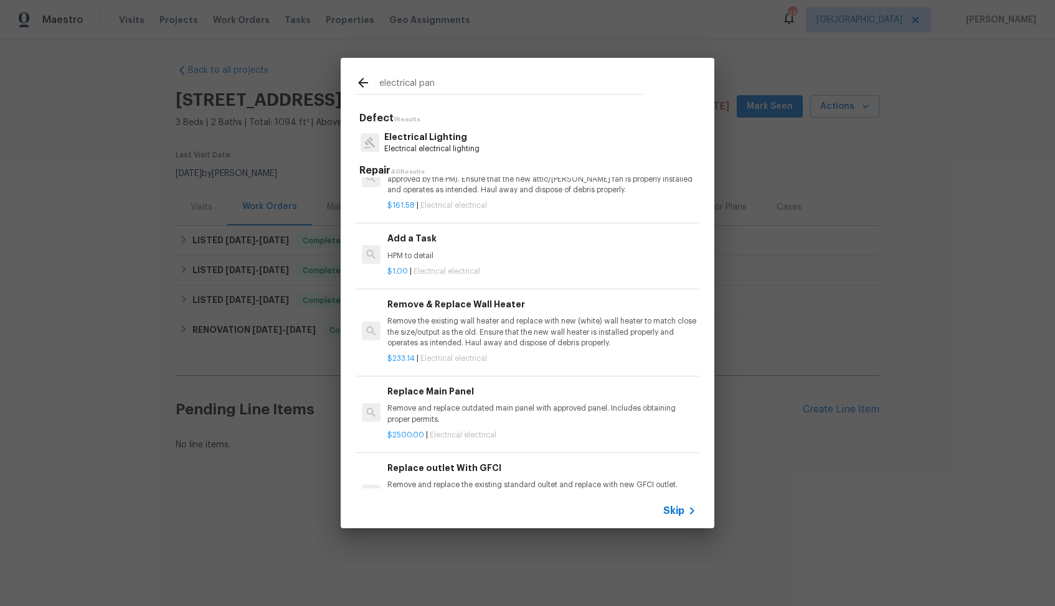
scroll to position [680, 0]
click at [466, 250] on p "HPM to detail" at bounding box center [541, 252] width 309 height 11
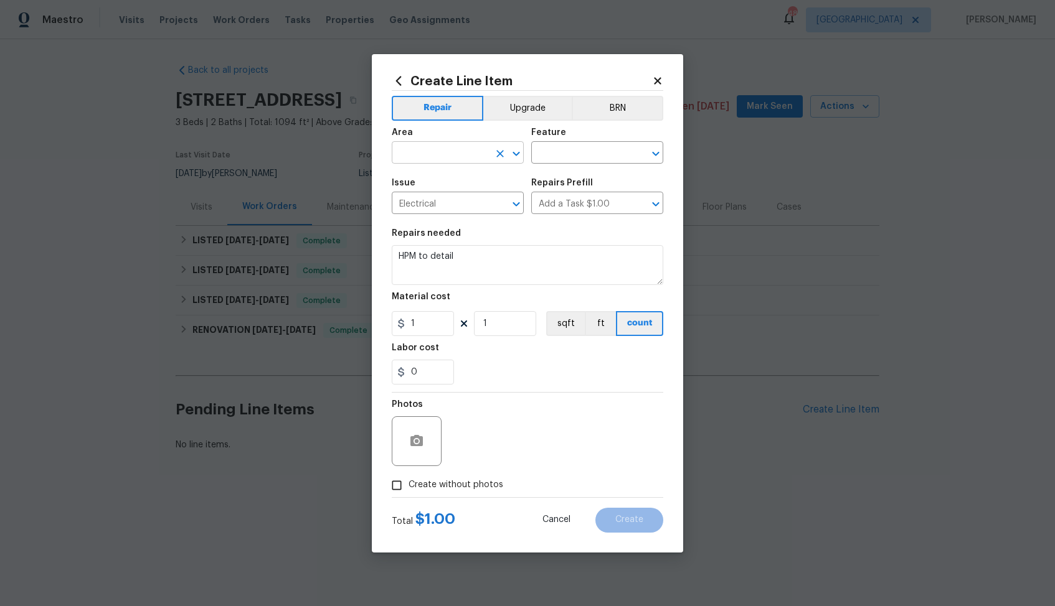
click at [446, 150] on input "text" at bounding box center [440, 153] width 97 height 19
click at [459, 154] on input "inter" at bounding box center [440, 153] width 97 height 19
click at [464, 206] on li "Exterior Overall" at bounding box center [458, 202] width 132 height 21
type input "Exterior Overall"
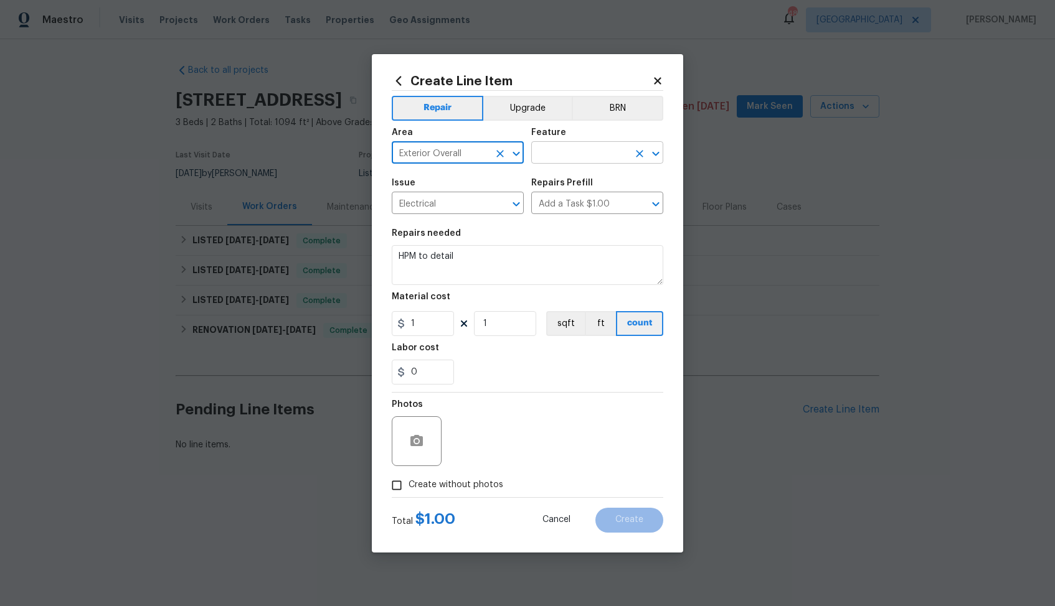
click at [579, 158] on input "text" at bounding box center [579, 153] width 97 height 19
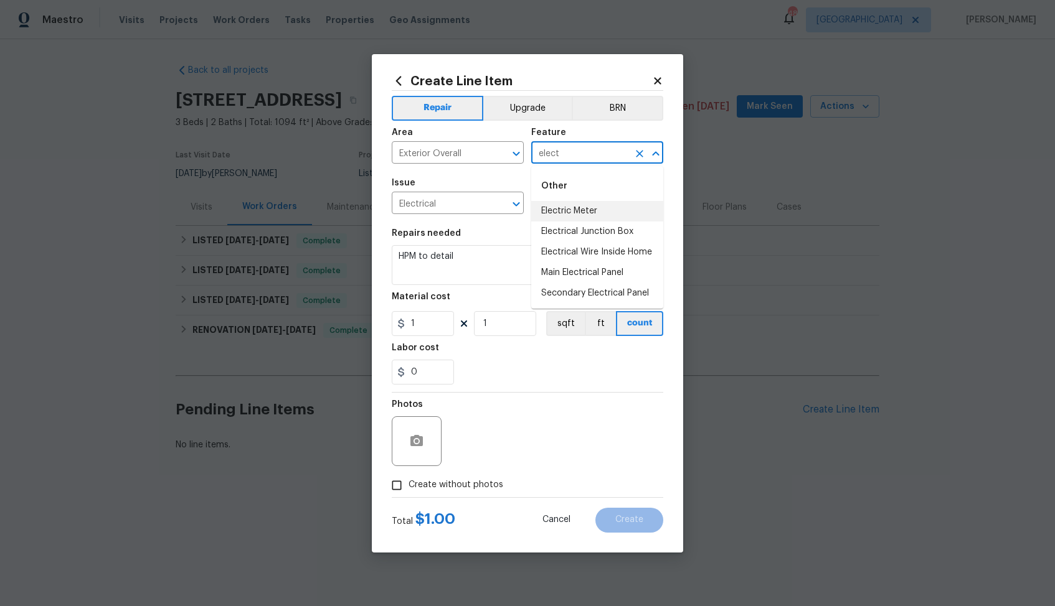
click at [601, 212] on li "Electric Meter" at bounding box center [597, 211] width 132 height 21
type input "Electric Meter"
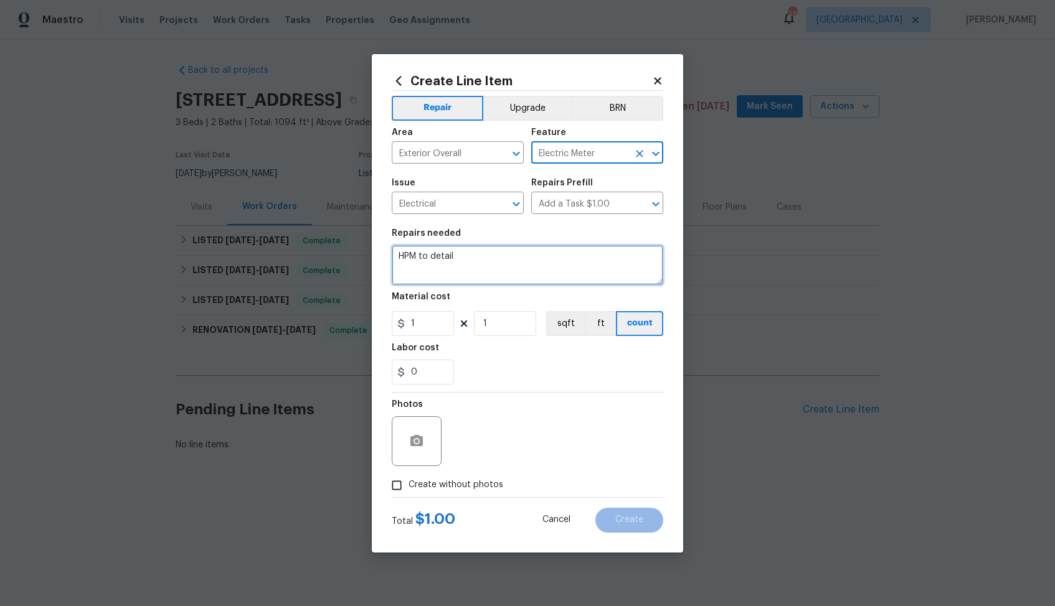
click at [512, 264] on textarea "HPM to detail" at bounding box center [527, 265] width 271 height 40
paste textarea "Install dead front for the electrical panel and secure the meter - $100"
type textarea "Install dead front for the electrical panel and secure the meter"
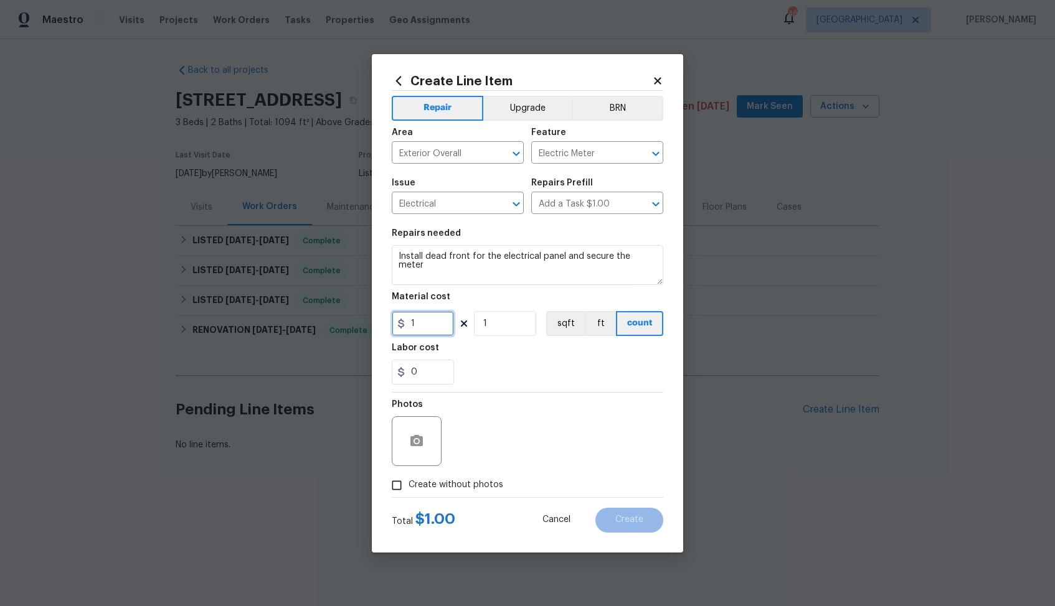
click at [436, 323] on input "1" at bounding box center [423, 323] width 62 height 25
type input "100"
click at [416, 440] on circle "button" at bounding box center [417, 441] width 4 height 4
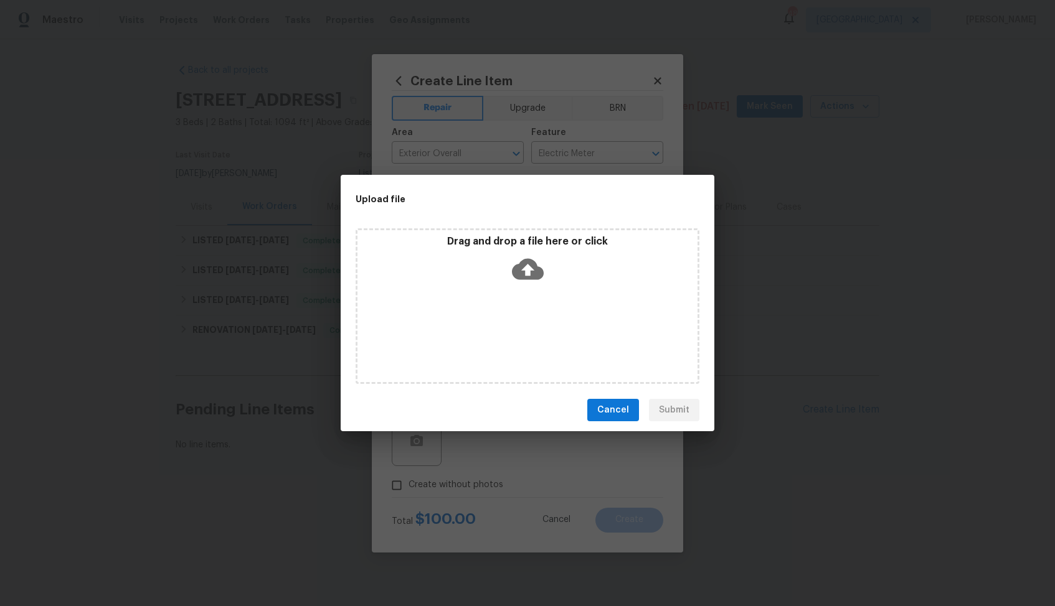
click at [523, 271] on icon at bounding box center [528, 269] width 32 height 21
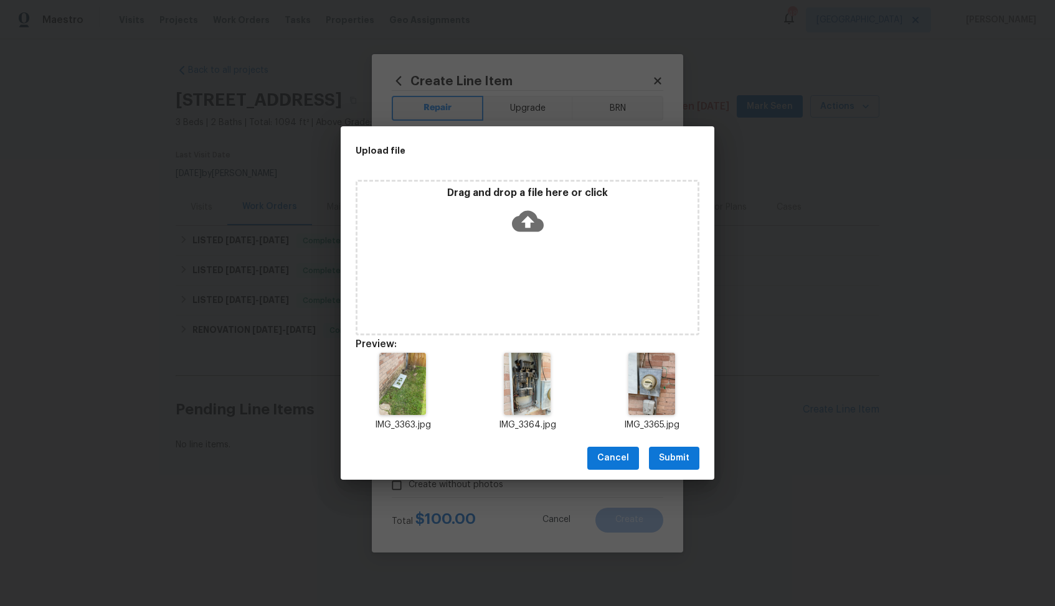
click at [676, 457] on span "Submit" at bounding box center [674, 459] width 31 height 16
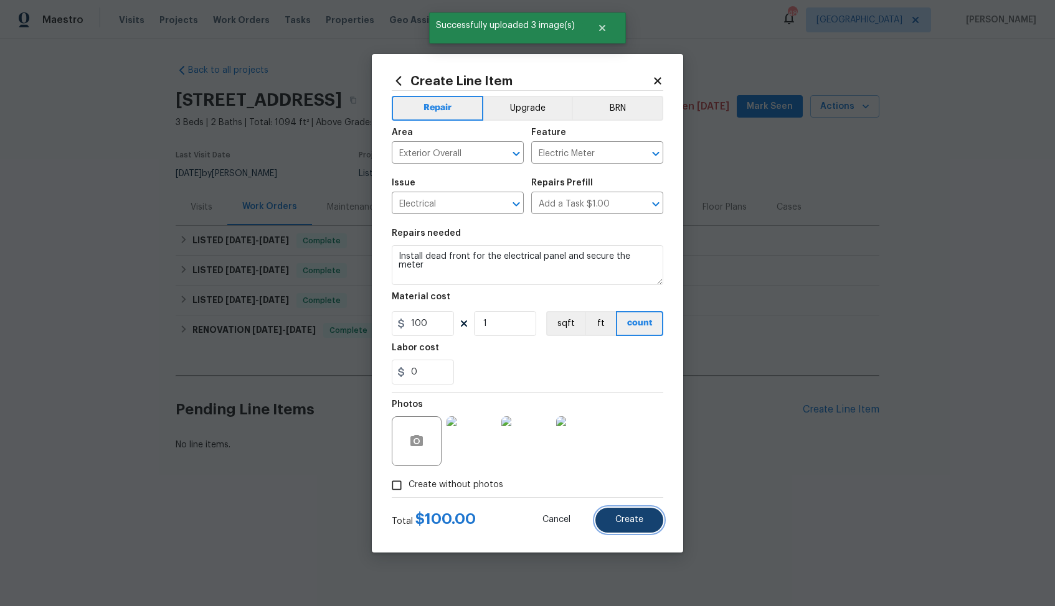
click at [612, 522] on button "Create" at bounding box center [629, 520] width 68 height 25
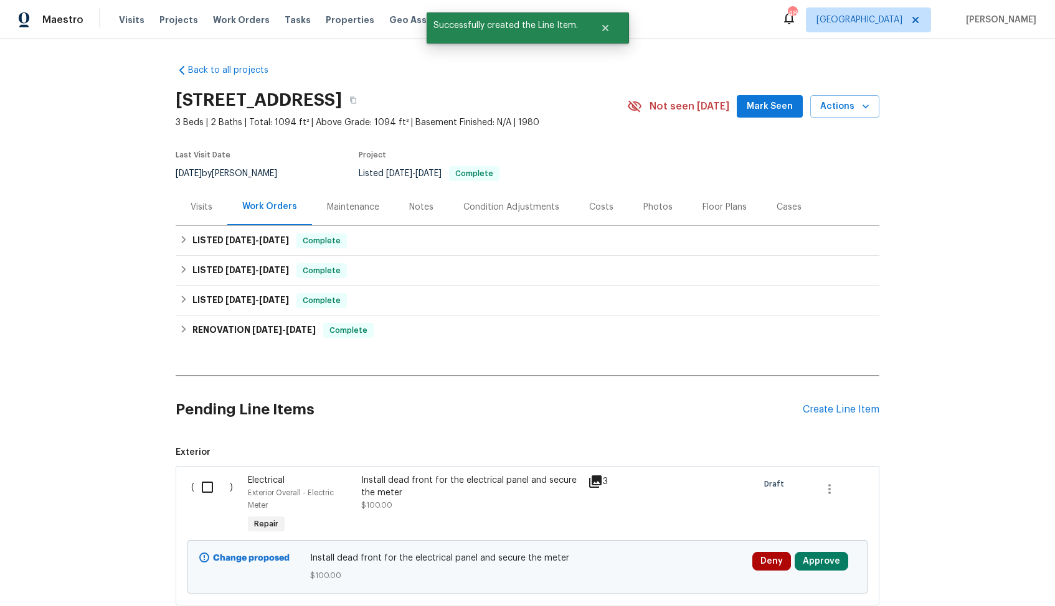
scroll to position [84, 0]
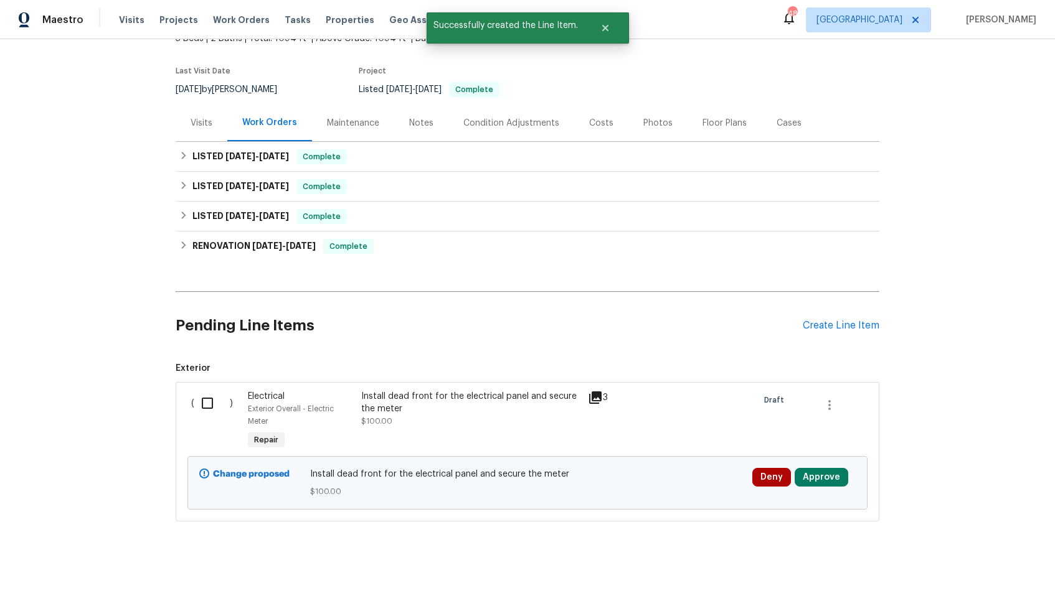
click at [209, 400] on input "checkbox" at bounding box center [211, 403] width 35 height 26
checkbox input "true"
click at [988, 578] on span "Create Work Order" at bounding box center [983, 576] width 83 height 16
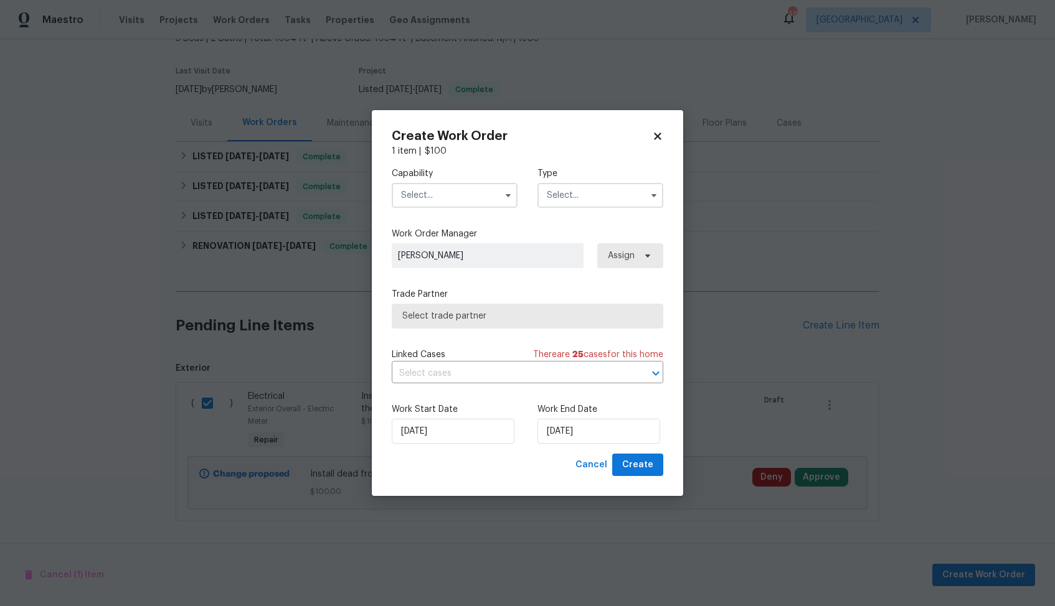
click at [466, 205] on input "text" at bounding box center [455, 195] width 126 height 25
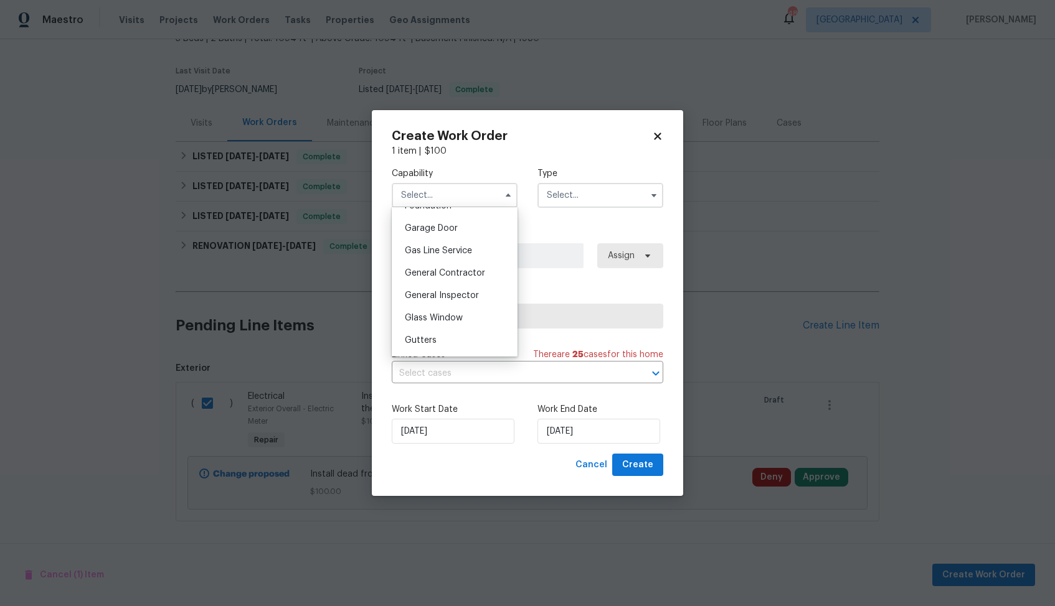
scroll to position [558, 0]
click at [451, 264] on div "General Contractor" at bounding box center [455, 259] width 120 height 22
type input "General Contractor"
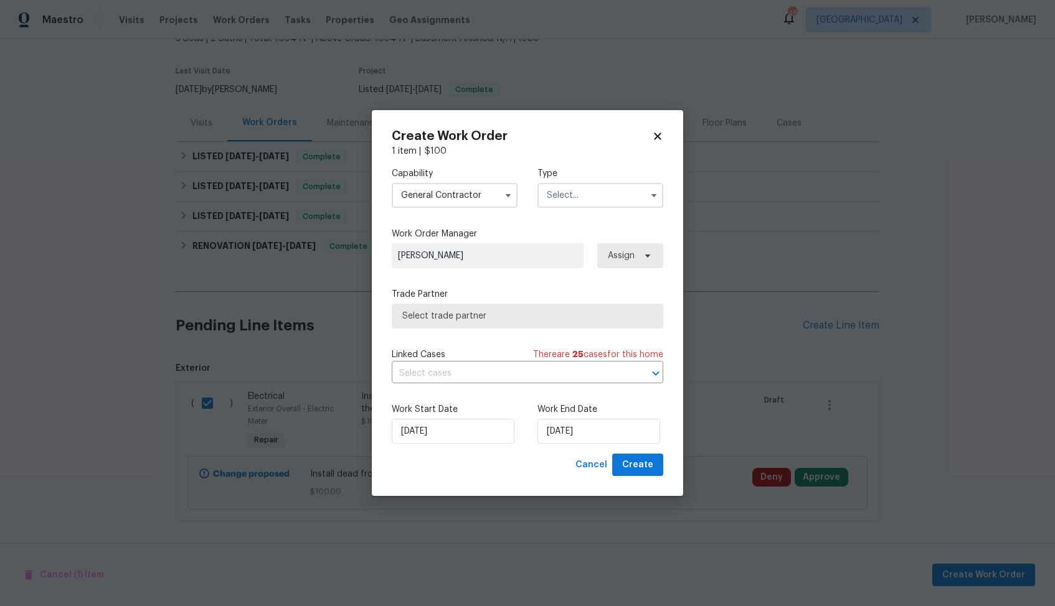
click at [589, 193] on input "text" at bounding box center [600, 195] width 126 height 25
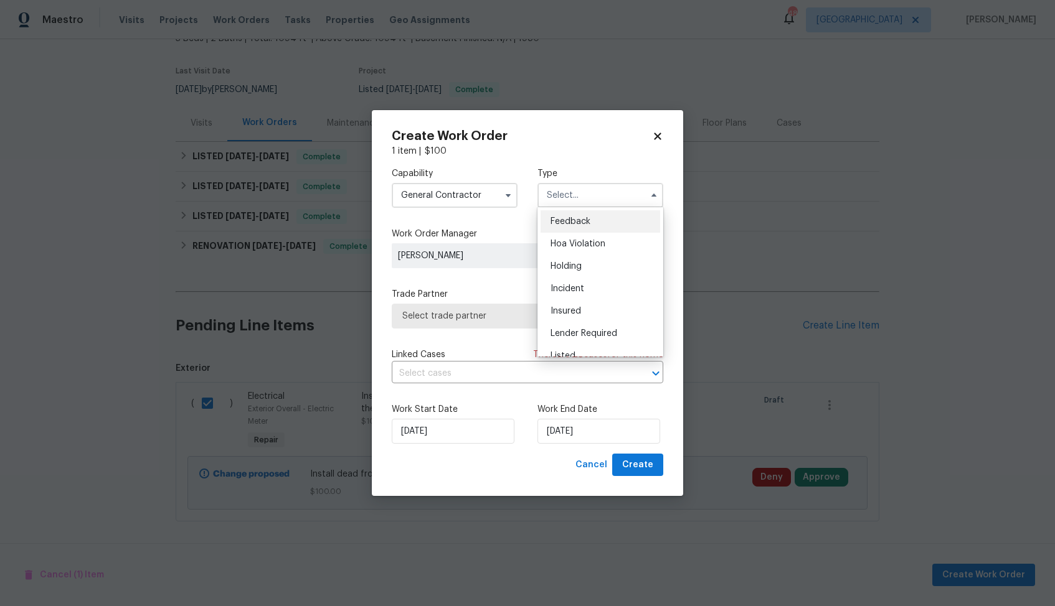
click at [586, 218] on span "Feedback" at bounding box center [570, 221] width 40 height 9
type input "Feedback"
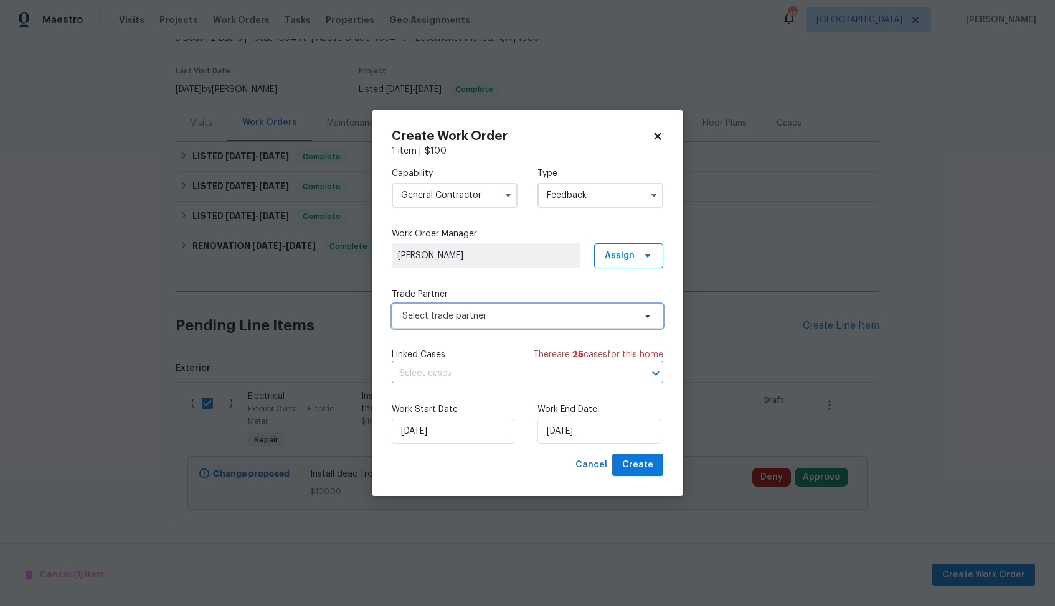
click at [493, 312] on span "Select trade partner" at bounding box center [518, 316] width 232 height 12
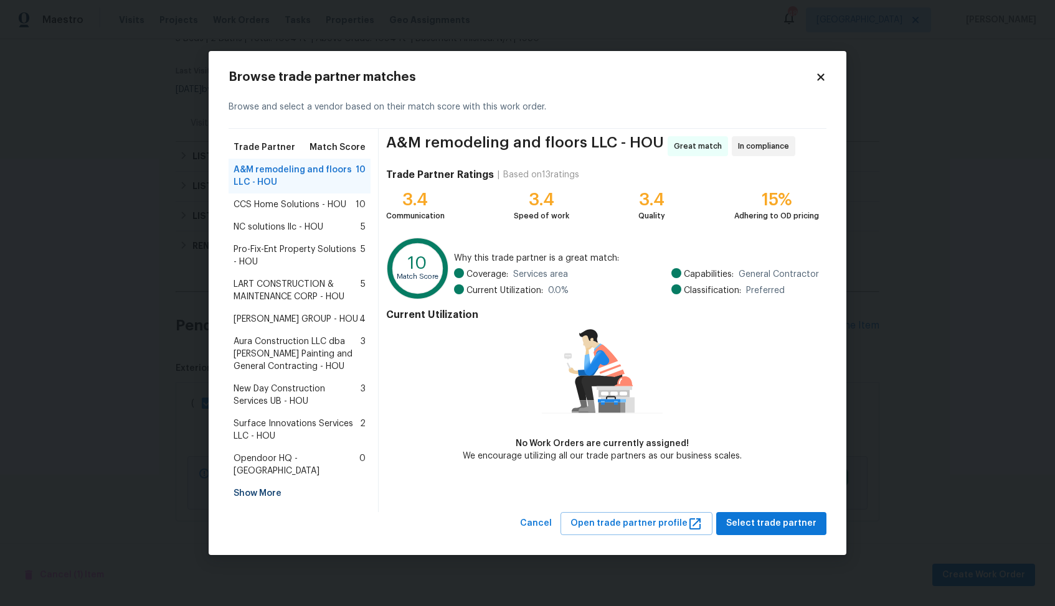
click at [271, 435] on span "Surface Innovations Services LLC - HOU" at bounding box center [297, 430] width 126 height 25
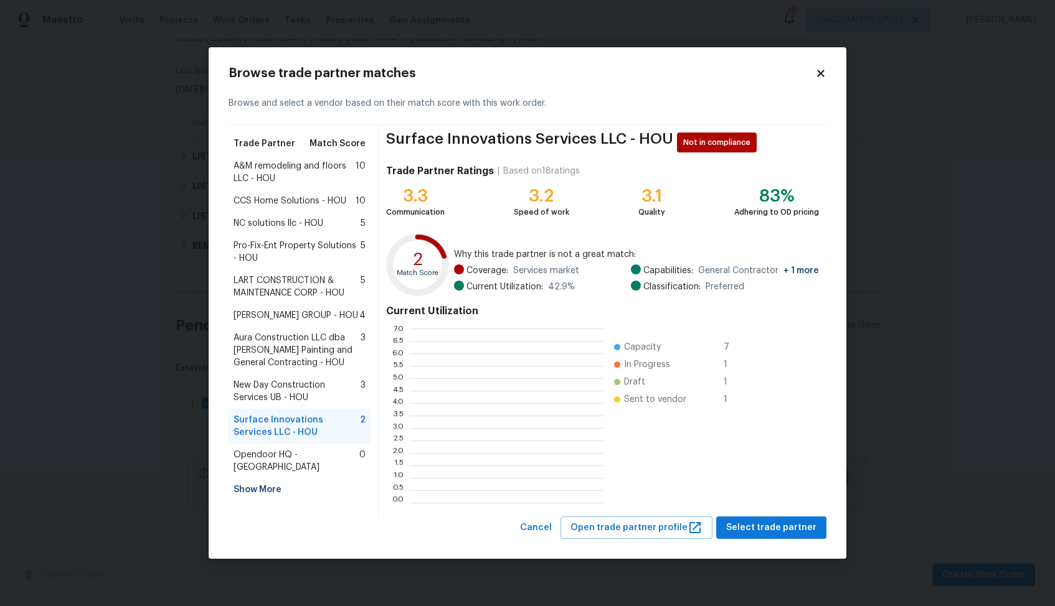
scroll to position [174, 194]
click at [301, 419] on span "Surface Innovations Services LLC - HOU" at bounding box center [297, 426] width 126 height 25
click at [753, 525] on span "Select trade partner" at bounding box center [771, 529] width 90 height 16
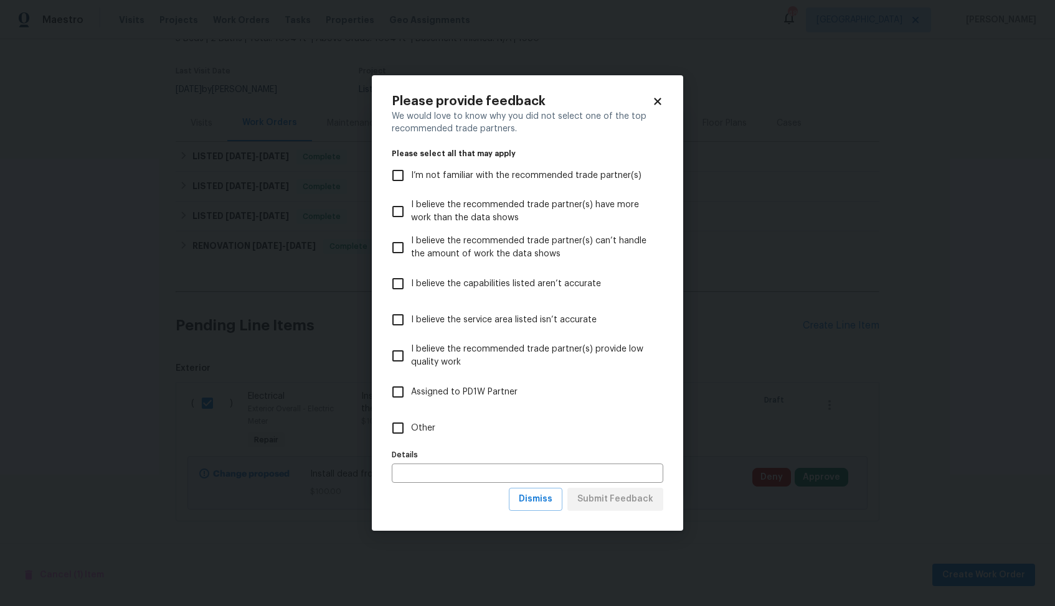
click at [472, 436] on label "Other" at bounding box center [519, 428] width 268 height 36
click at [411, 436] on input "Other" at bounding box center [398, 428] width 26 height 26
checkbox input "true"
click at [636, 504] on span "Submit Feedback" at bounding box center [615, 500] width 76 height 16
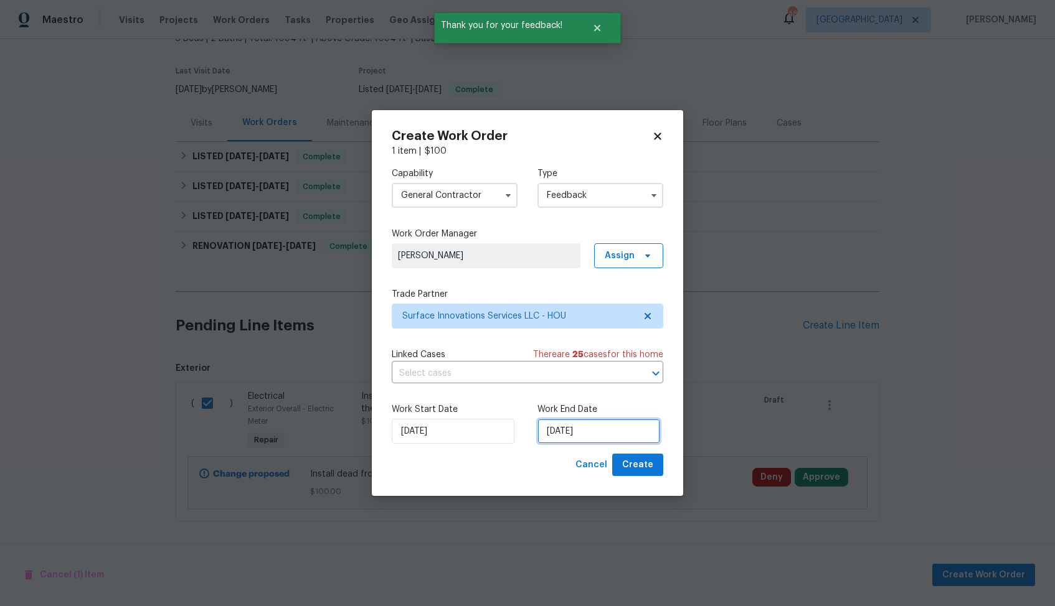
click at [564, 428] on input "11/08/2025" at bounding box center [598, 431] width 123 height 25
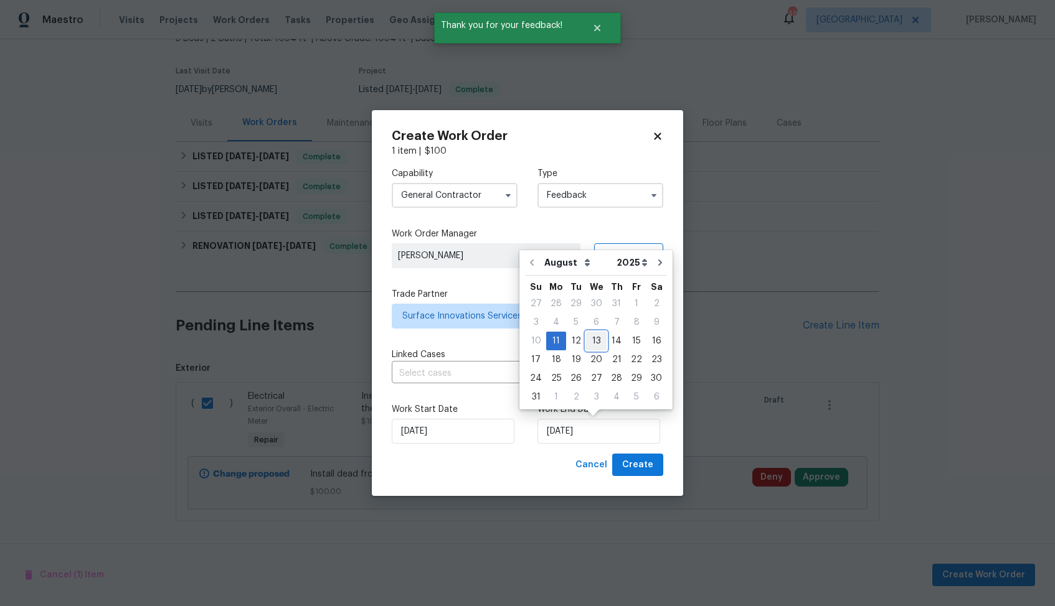
click at [597, 339] on div "13" at bounding box center [596, 341] width 21 height 17
type input "13/08/2025"
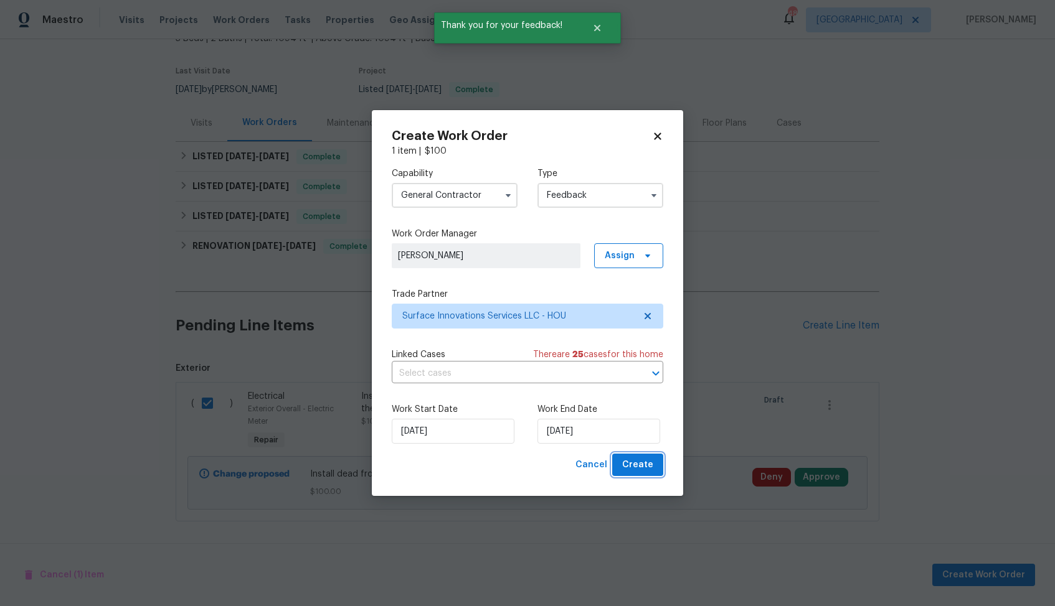
click at [631, 465] on span "Create" at bounding box center [637, 466] width 31 height 16
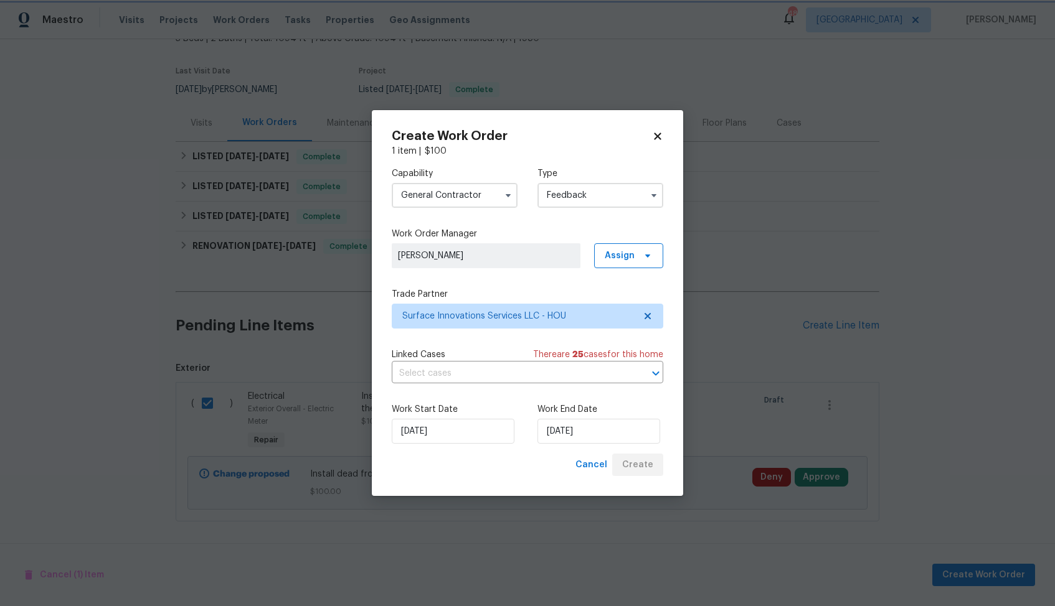
checkbox input "false"
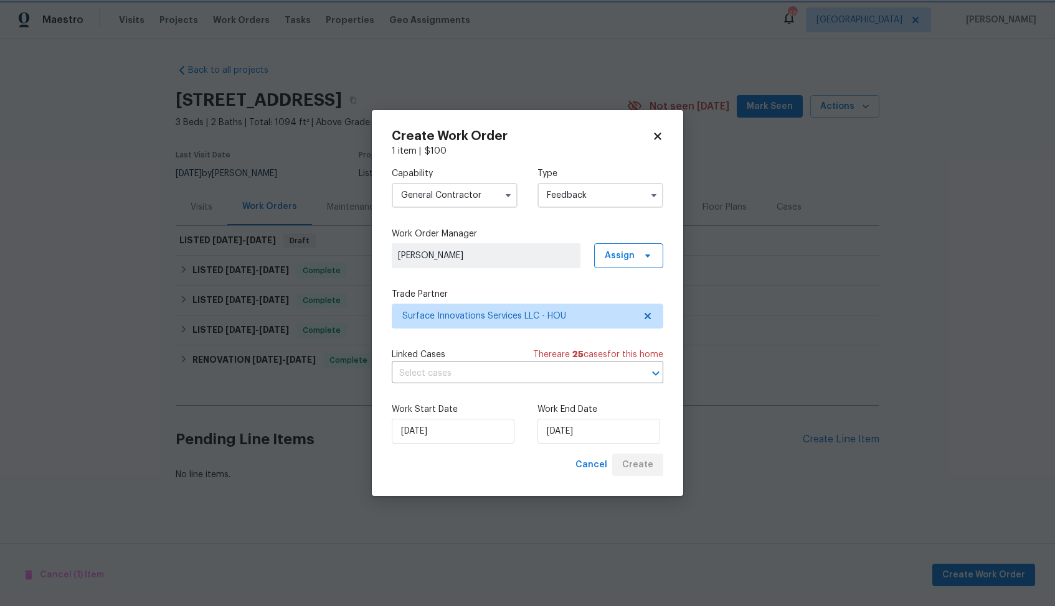
scroll to position [0, 0]
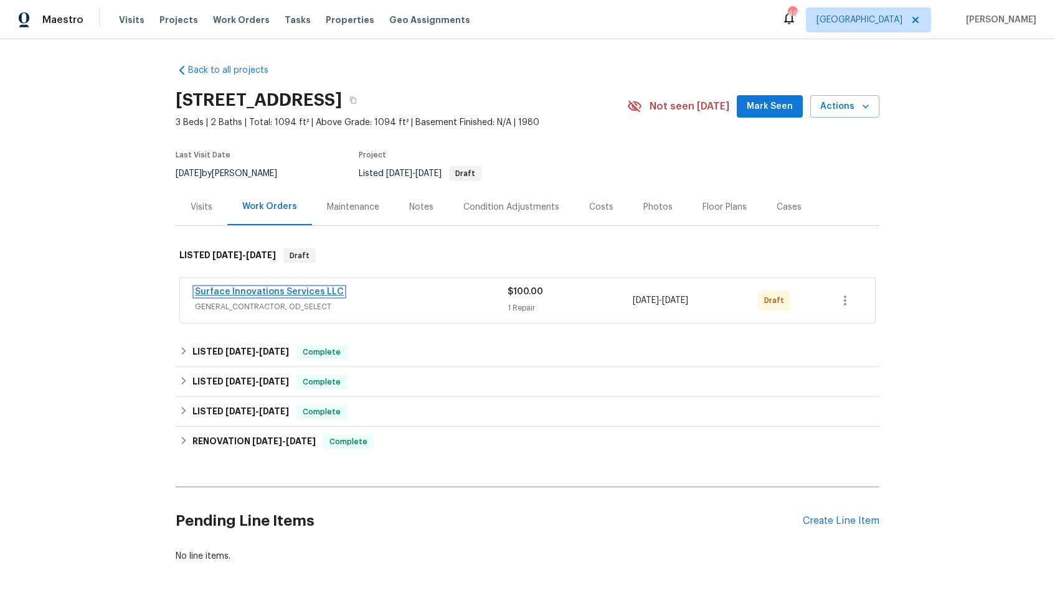
click at [253, 289] on link "Surface Innovations Services LLC" at bounding box center [269, 292] width 149 height 9
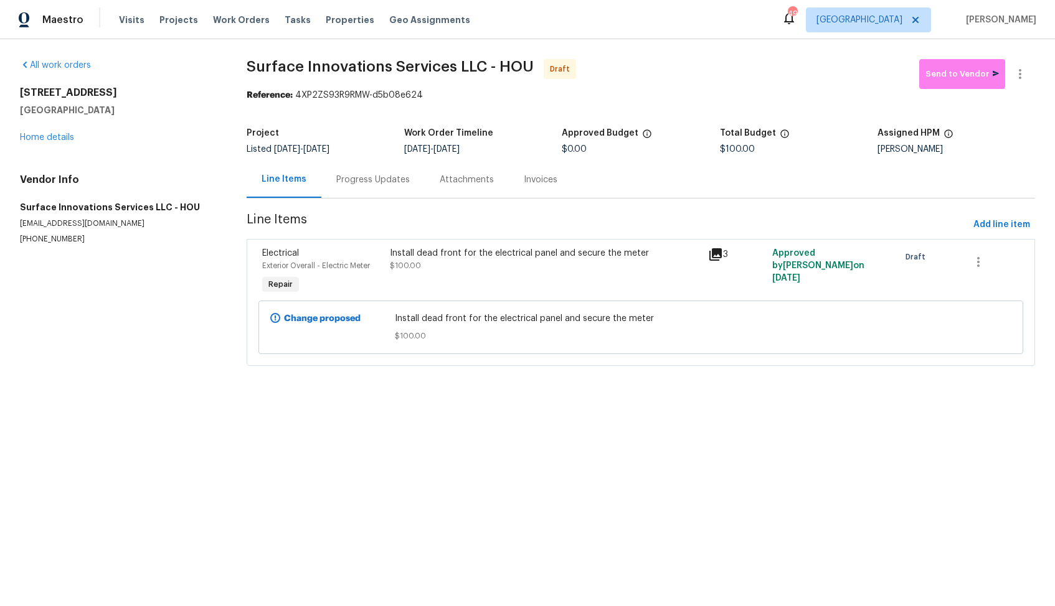
click at [352, 179] on div "Progress Updates" at bounding box center [372, 180] width 73 height 12
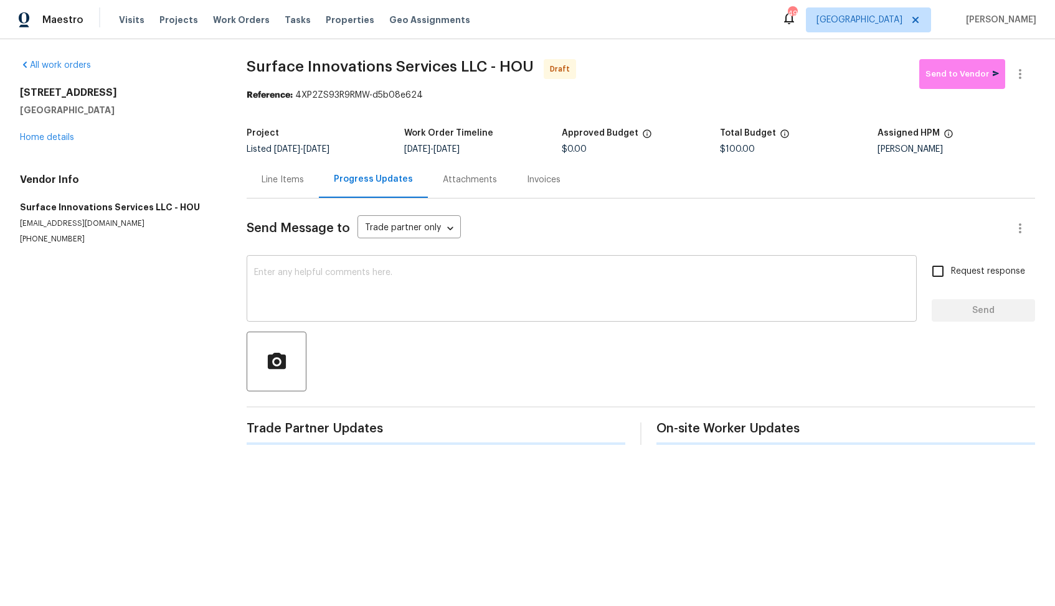
click at [432, 299] on textarea at bounding box center [581, 290] width 655 height 44
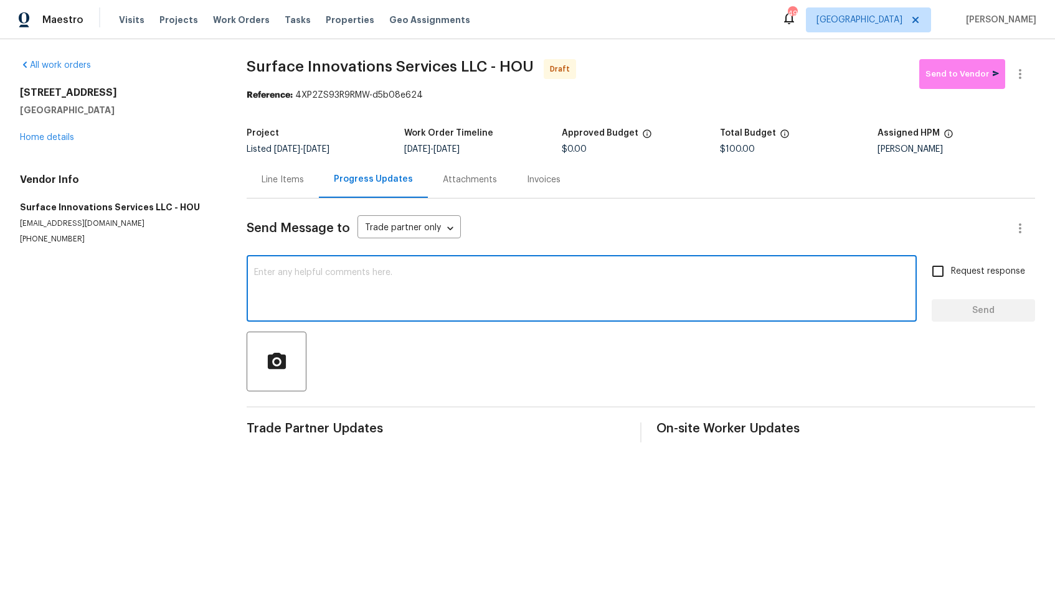
click at [387, 293] on textarea at bounding box center [581, 290] width 655 height 44
paste textarea "Hi, this is Arvind with Opendoor. I’m confirming you received the WO for the pr…"
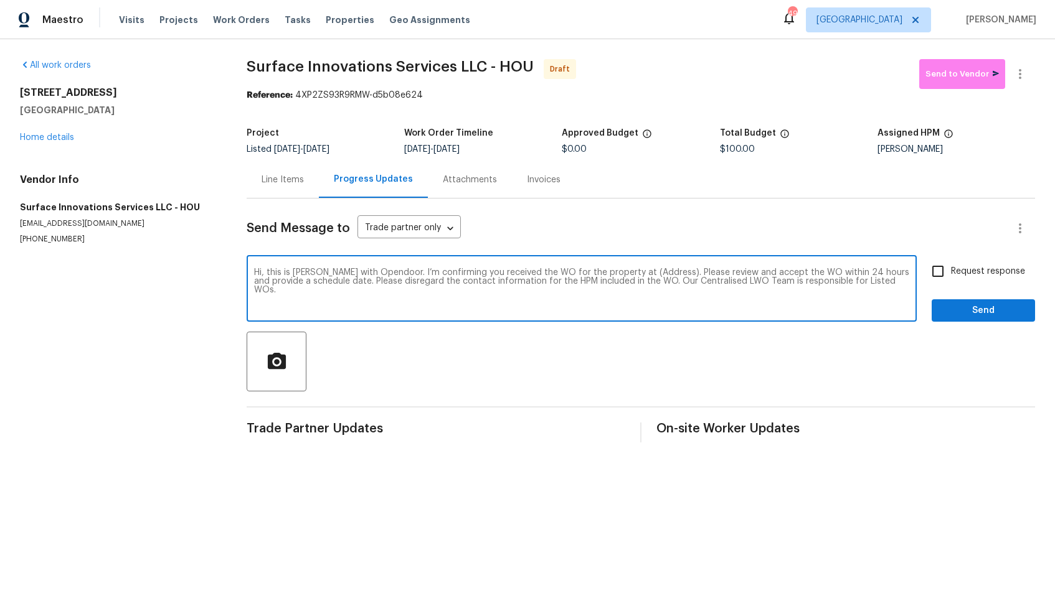
drag, startPoint x: 653, startPoint y: 273, endPoint x: 616, endPoint y: 272, distance: 36.7
click at [615, 272] on textarea "Hi, this is Arvind with Opendoor. I’m confirming you received the WO for the pr…" at bounding box center [581, 290] width 655 height 44
paste textarea "[STREET_ADDRESS]"
type textarea "Hi, this is Arvind with Opendoor. I’m confirming you received the WO for the pr…"
click at [941, 271] on input "Request response" at bounding box center [938, 271] width 26 height 26
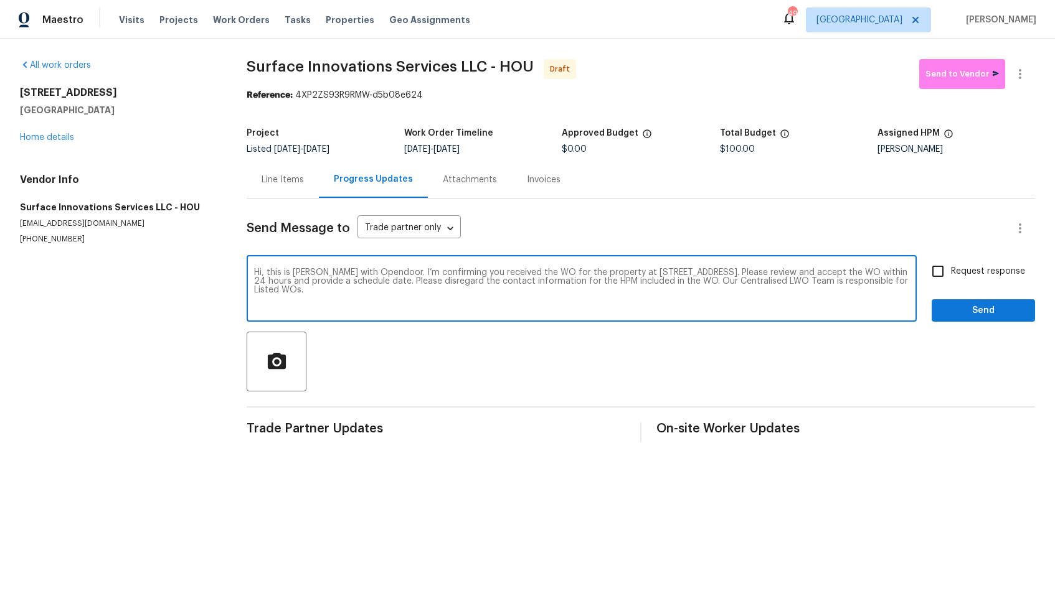
checkbox input "true"
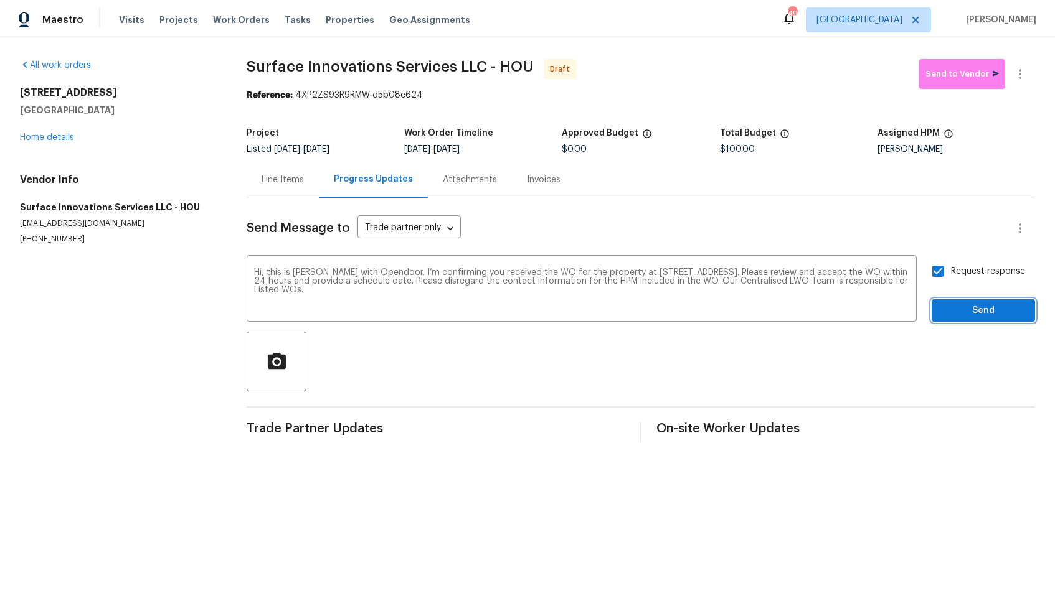
click at [966, 314] on span "Send" at bounding box center [982, 311] width 83 height 16
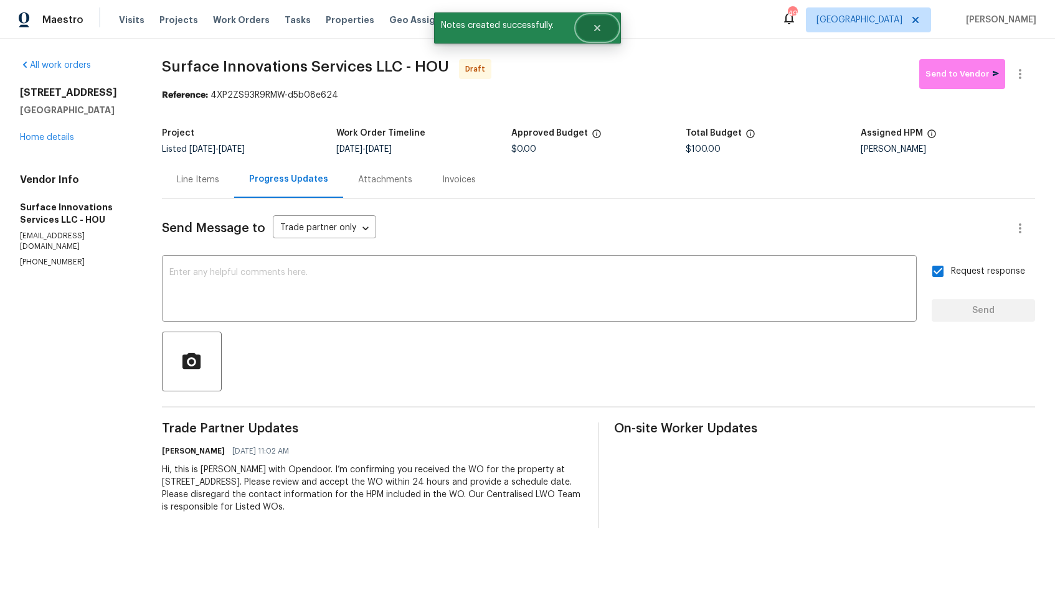
click at [580, 32] on button "Close" at bounding box center [597, 28] width 41 height 25
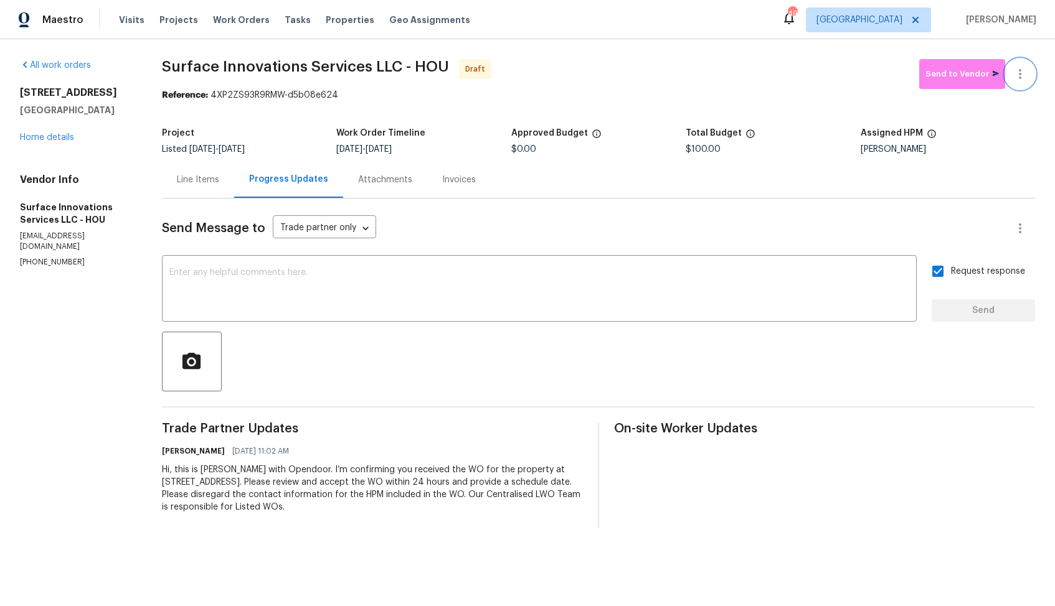
click at [1020, 78] on icon "button" at bounding box center [1020, 74] width 2 height 10
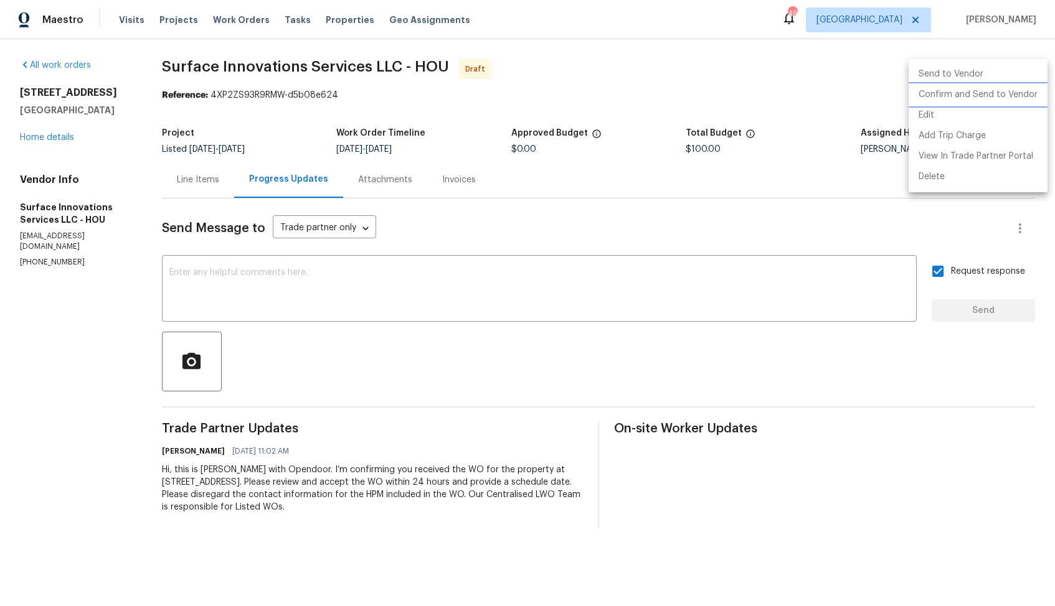
click at [979, 99] on li "Confirm and Send to Vendor" at bounding box center [977, 95] width 139 height 21
click at [601, 103] on div at bounding box center [527, 303] width 1055 height 606
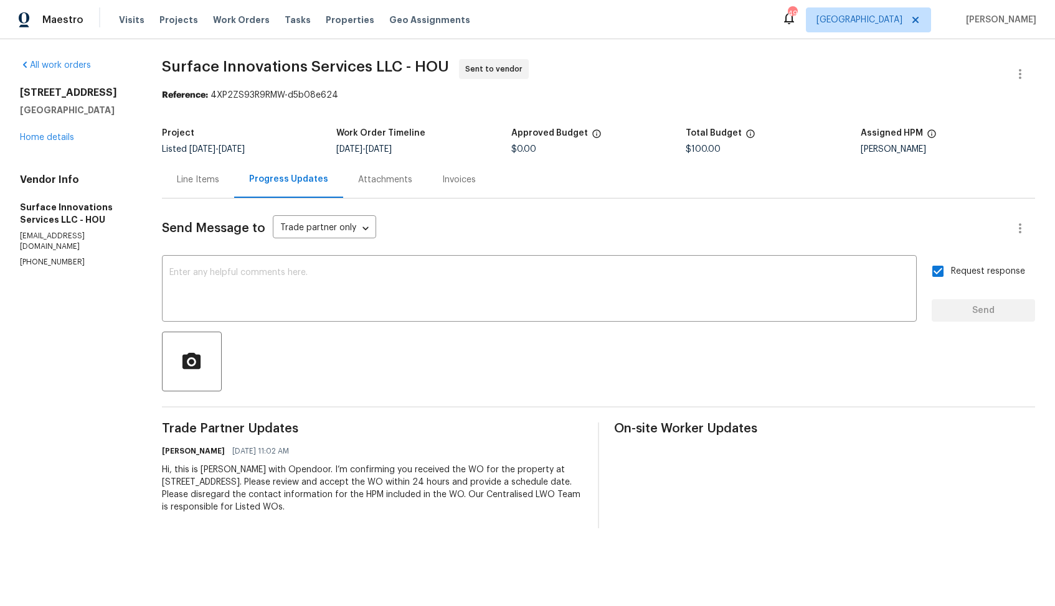
click at [200, 68] on span "Surface Innovations Services LLC - HOU" at bounding box center [305, 66] width 287 height 15
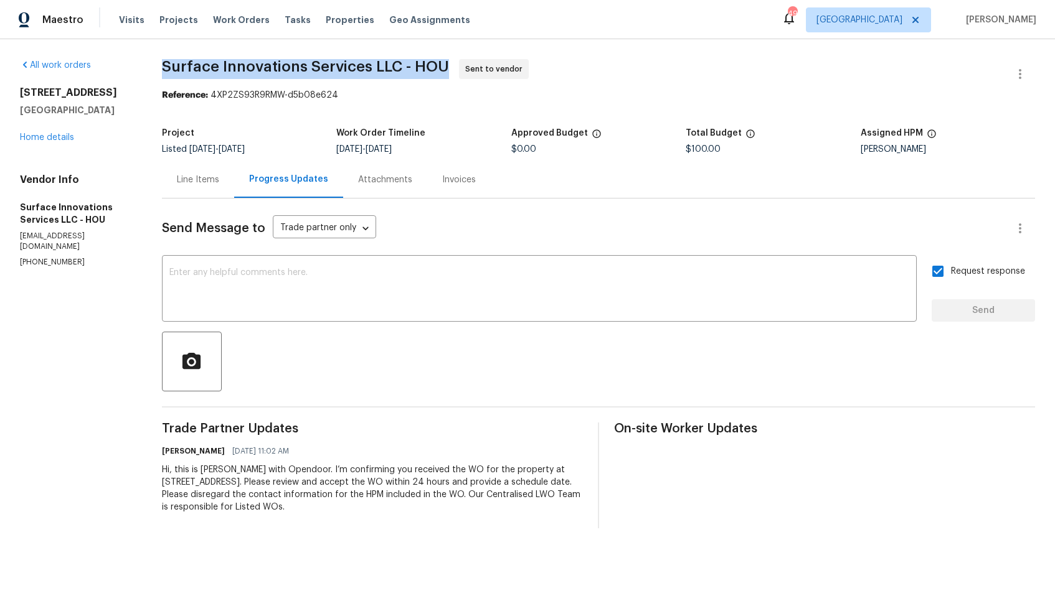
copy span "Surface Innovations Services LLC - HOU"
click at [632, 220] on div "Send Message to Trade partner only Trade partner only ​" at bounding box center [583, 229] width 843 height 30
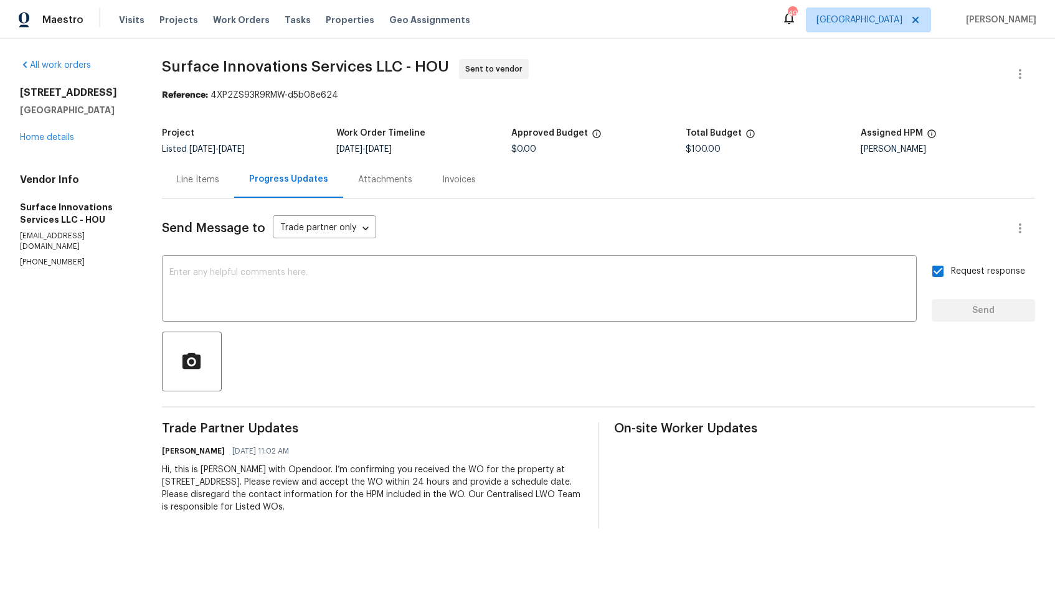
click at [214, 179] on div "Line Items" at bounding box center [198, 180] width 42 height 12
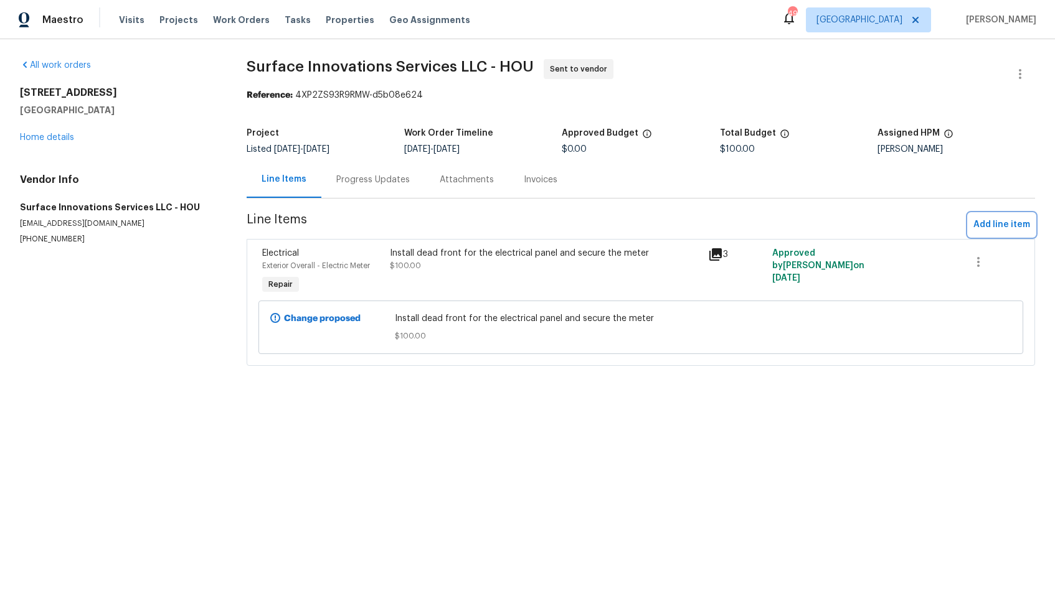
click at [988, 217] on span "Add line item" at bounding box center [1001, 225] width 57 height 16
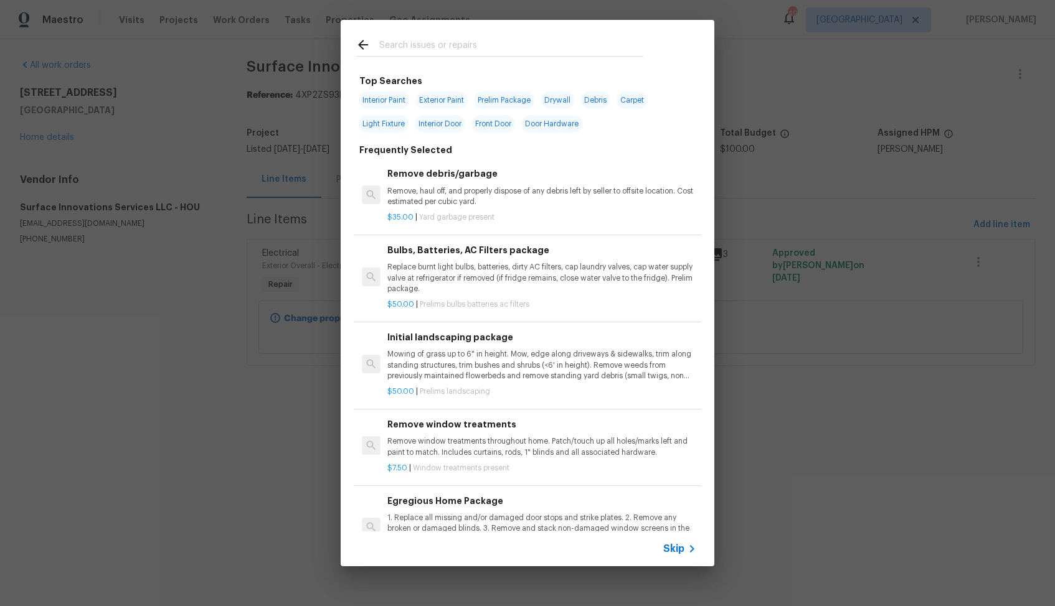
click at [462, 44] on input "text" at bounding box center [511, 46] width 264 height 19
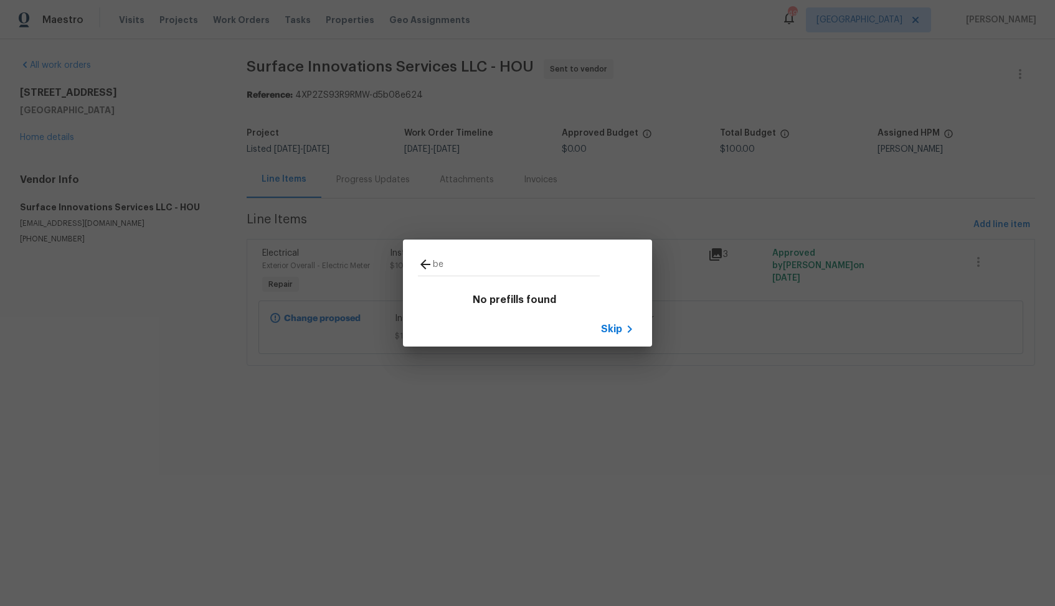
type input "b"
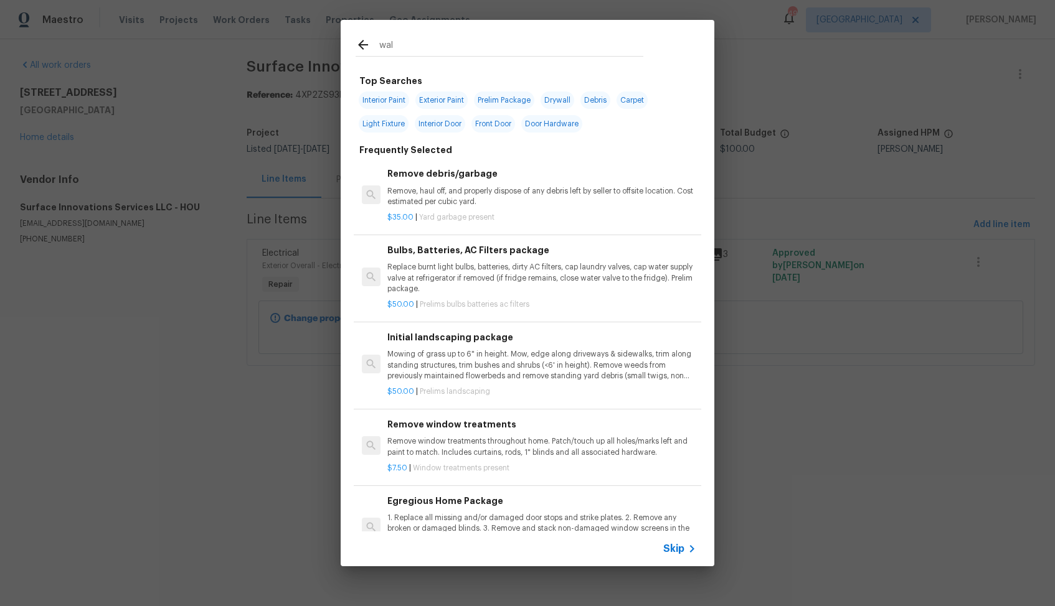
type input "wall"
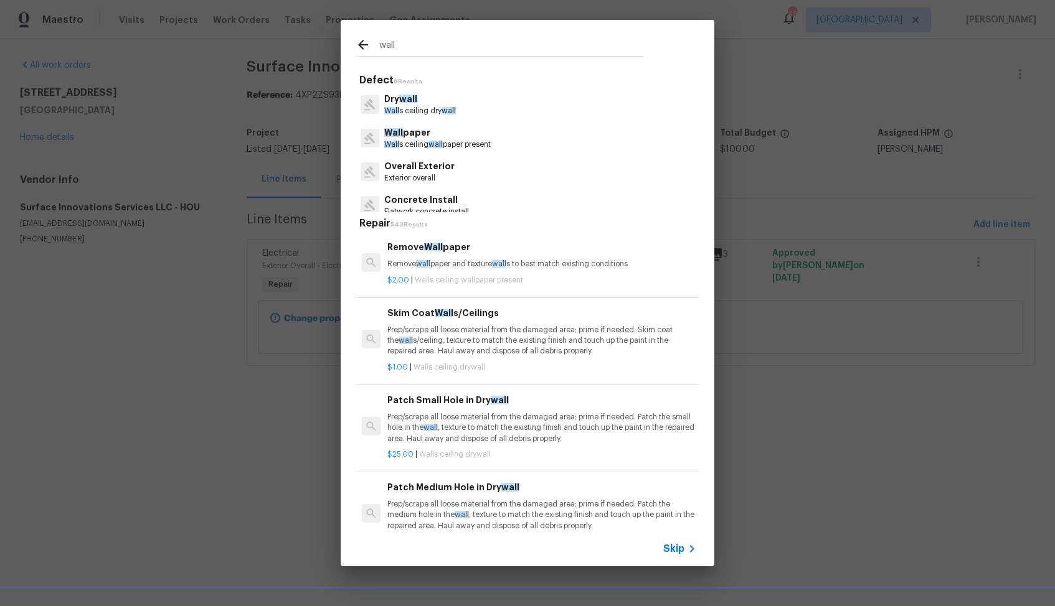
click at [427, 106] on p "Wall s ceiling dry wall" at bounding box center [420, 111] width 72 height 11
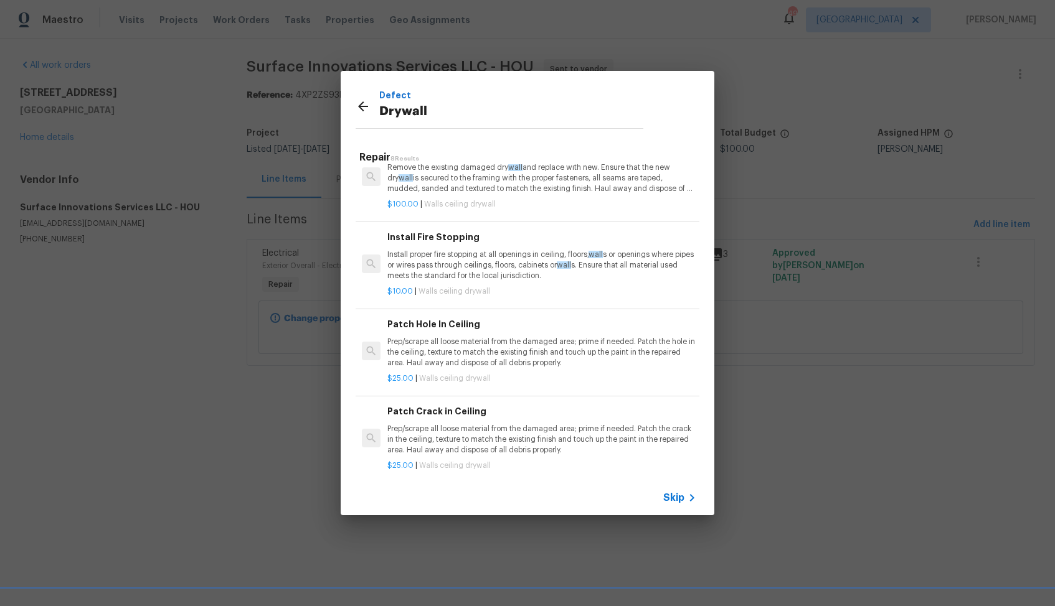
scroll to position [367, 0]
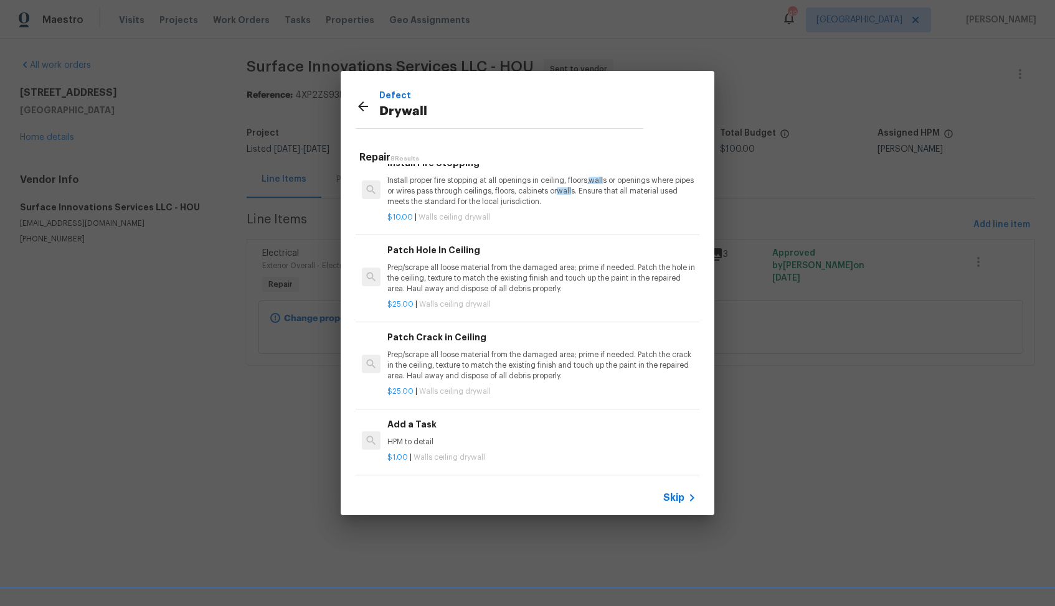
click at [435, 435] on div "Add a Task HPM to detail" at bounding box center [541, 433] width 309 height 30
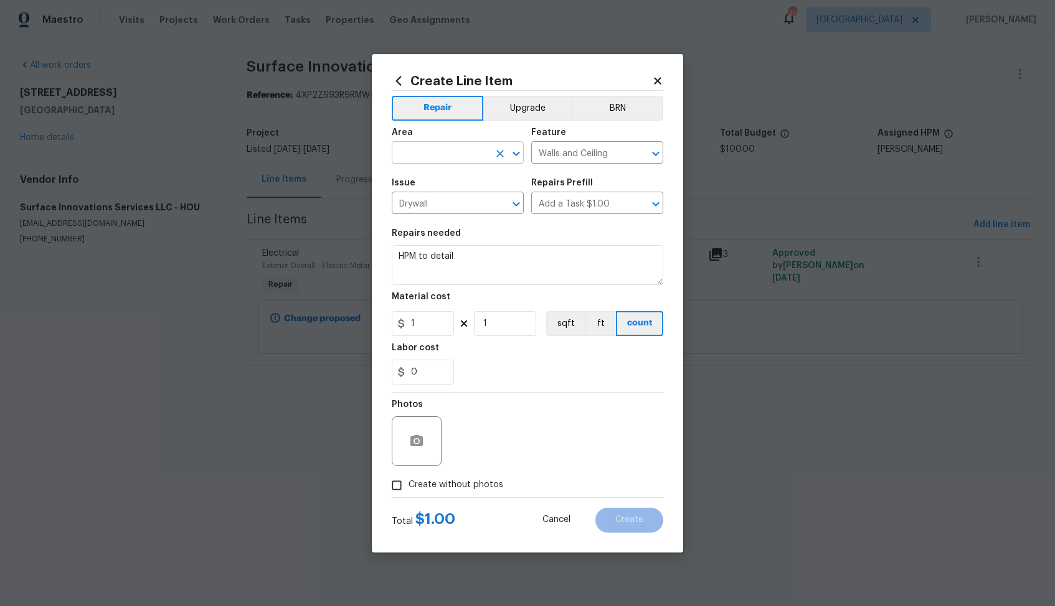
click at [460, 155] on input "text" at bounding box center [440, 153] width 97 height 19
click at [438, 204] on li "Interior Overall" at bounding box center [458, 202] width 132 height 21
type input "Interior Overall"
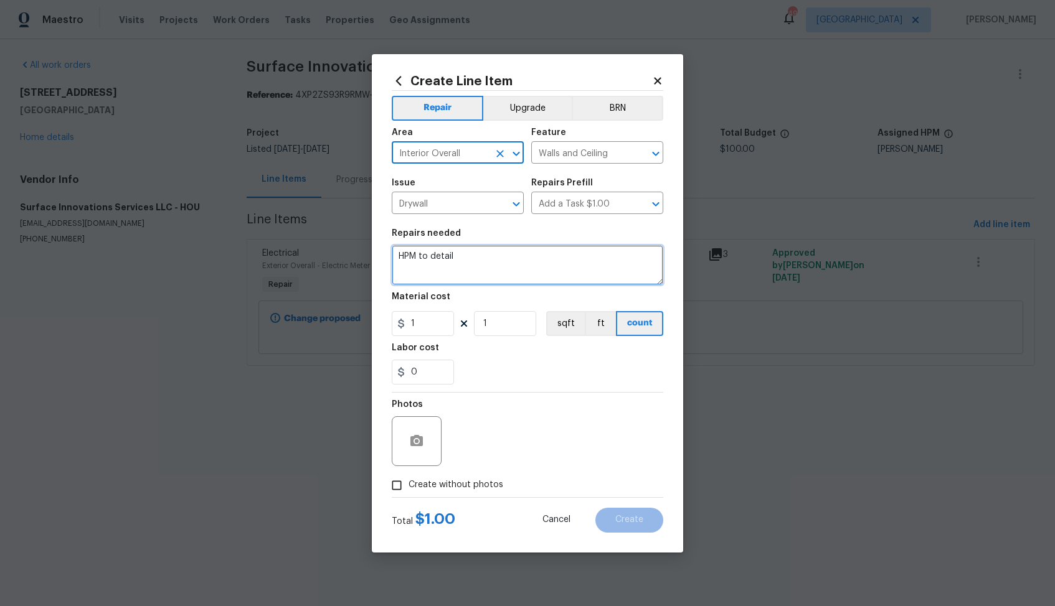
click at [476, 260] on textarea "HPM to detail" at bounding box center [527, 265] width 271 height 40
paste textarea "Repair the crack on the main bedroom wall and paint wall corner to corner"
type textarea "Repair the crack on the main bedroom wall and paint wall corner to corner"
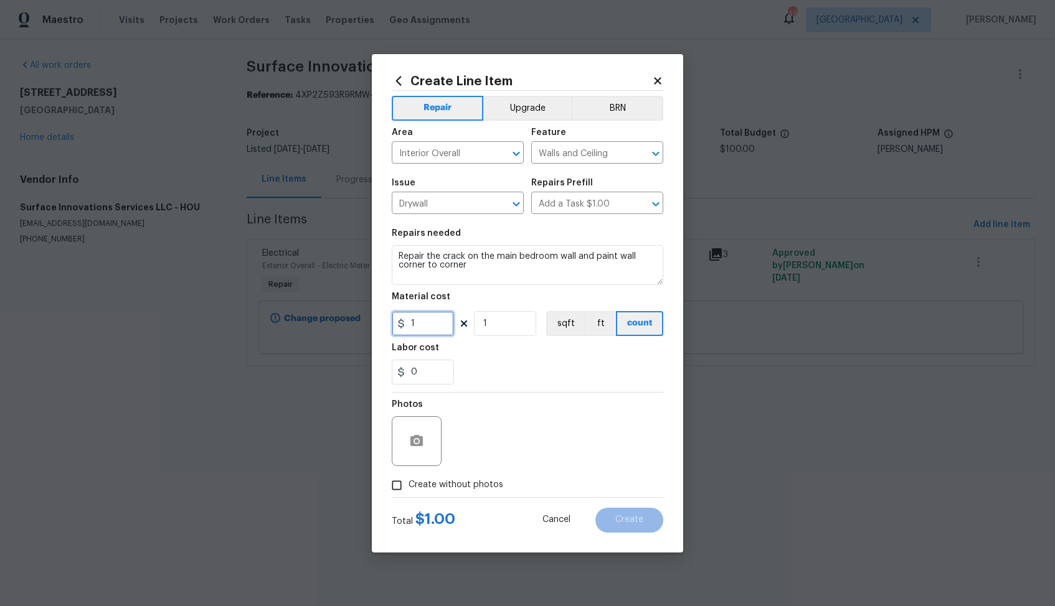
click at [417, 332] on input "1" at bounding box center [423, 323] width 62 height 25
type input "120"
click at [418, 438] on icon "button" at bounding box center [416, 440] width 12 height 11
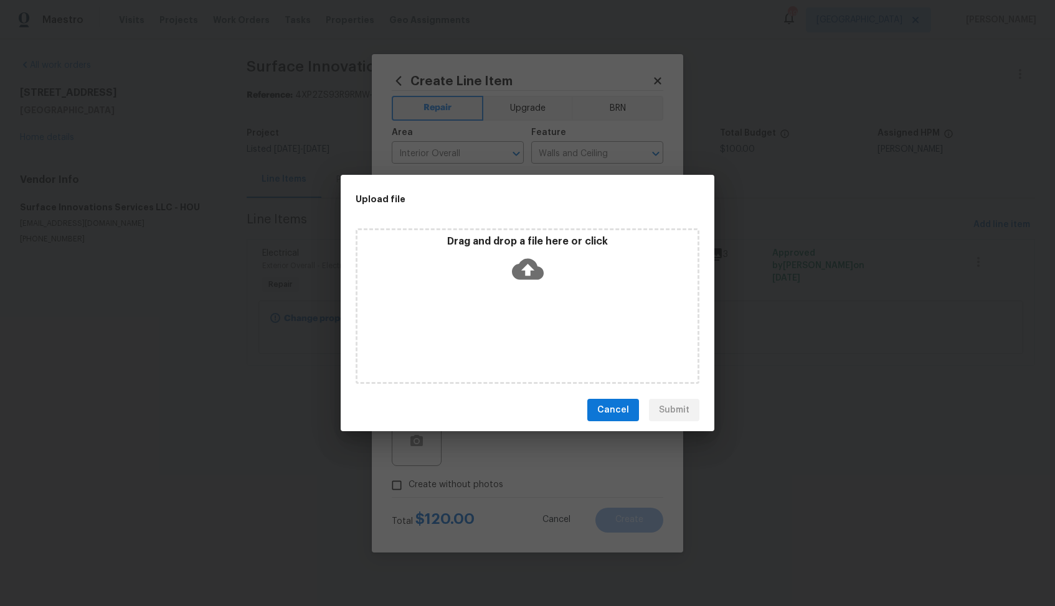
click at [522, 268] on icon at bounding box center [528, 269] width 32 height 21
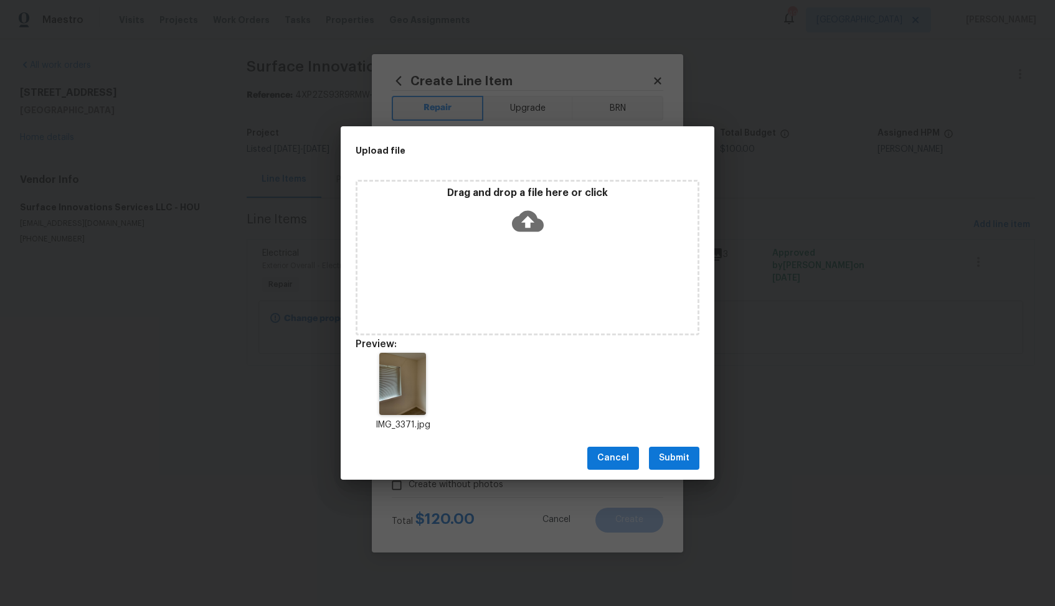
click at [664, 451] on span "Submit" at bounding box center [674, 459] width 31 height 16
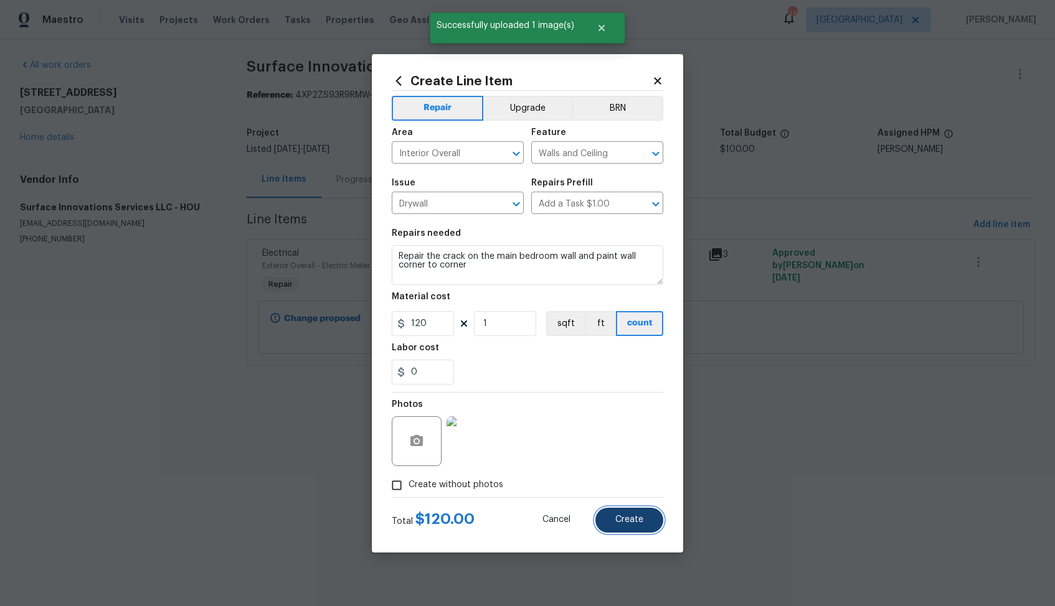
click at [616, 525] on button "Create" at bounding box center [629, 520] width 68 height 25
type input "0"
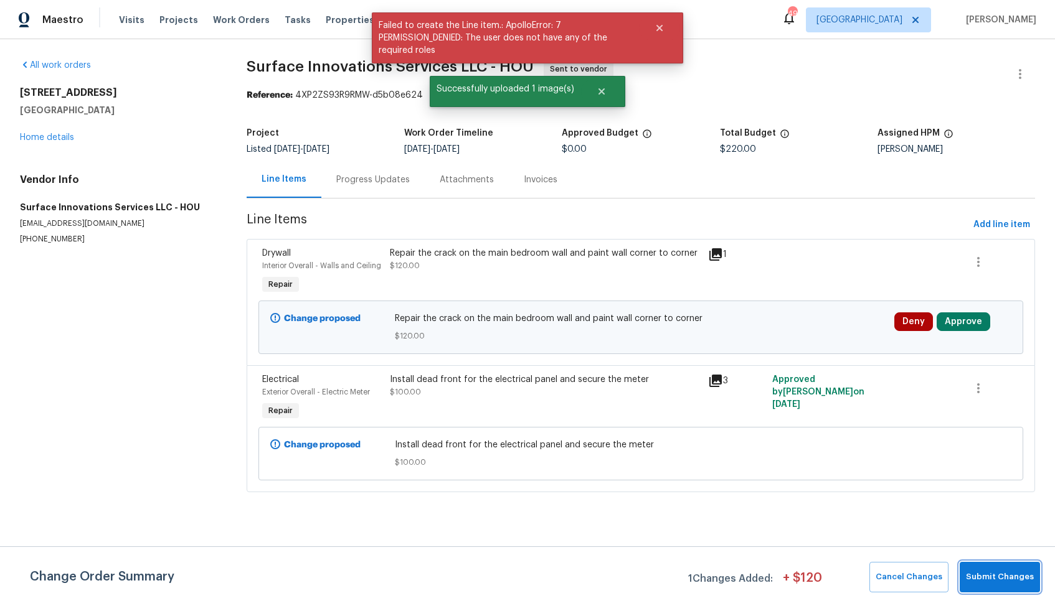
click at [998, 579] on span "Submit Changes" at bounding box center [1000, 577] width 68 height 14
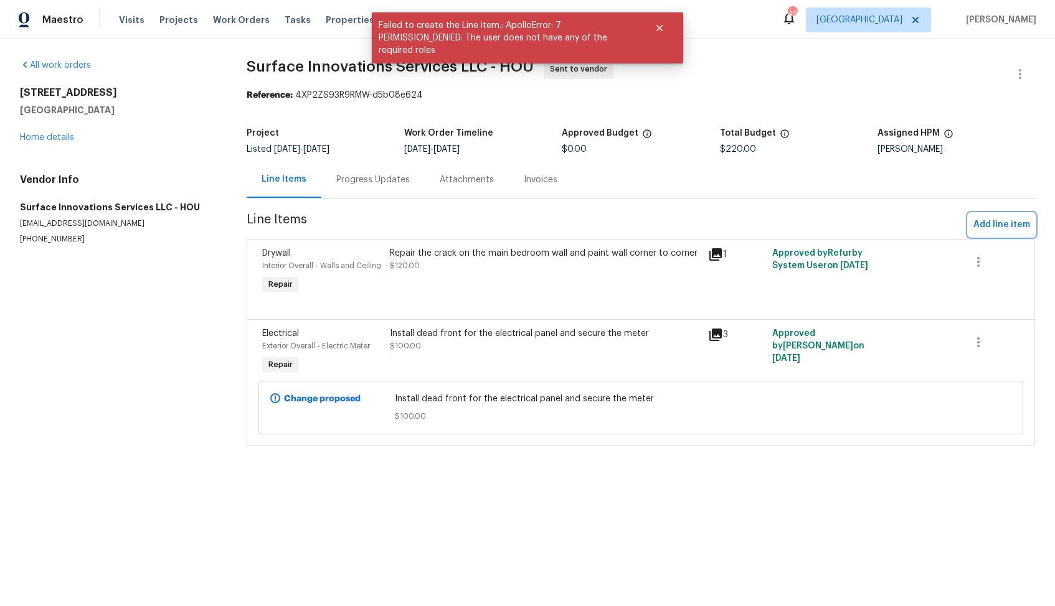
click at [1005, 219] on span "Add line item" at bounding box center [1001, 225] width 57 height 16
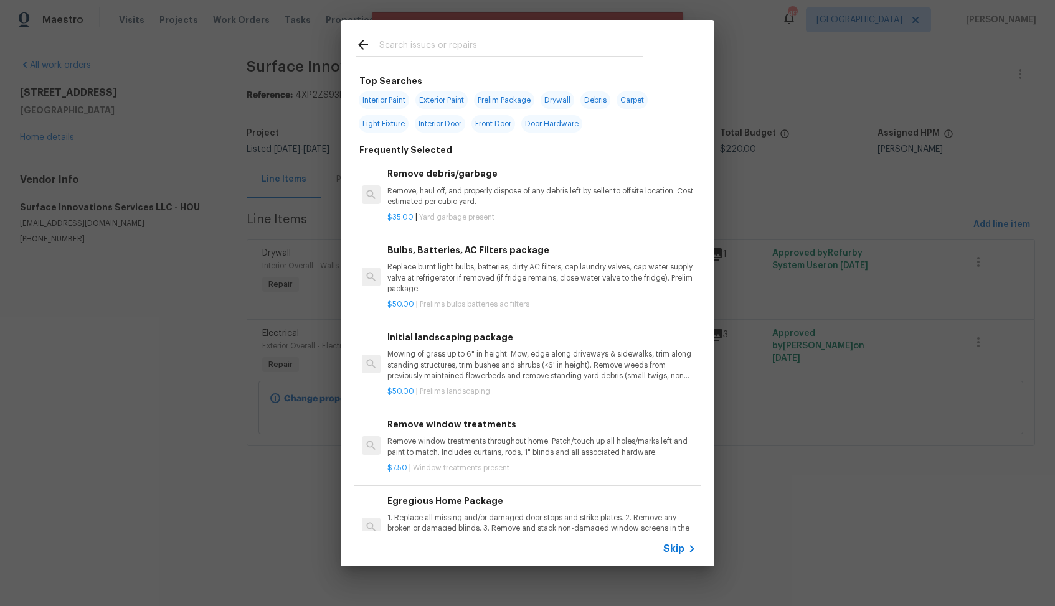
click at [516, 41] on input "text" at bounding box center [511, 46] width 264 height 19
type input "clean"
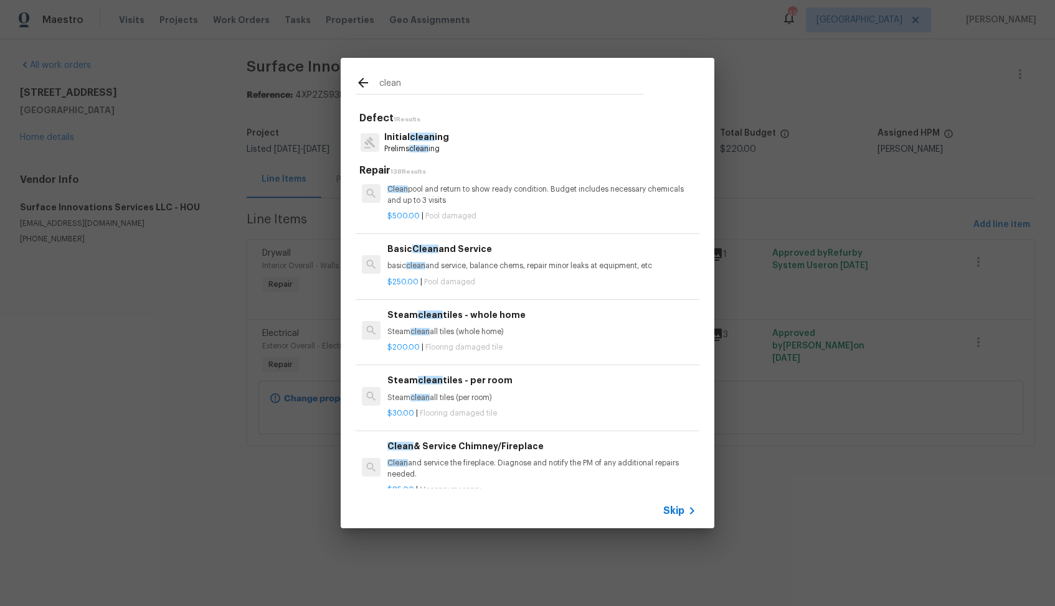
scroll to position [382, 0]
click at [445, 273] on p "basic clean and service, balance chems, repair minor leaks at equipment, etc" at bounding box center [541, 267] width 309 height 11
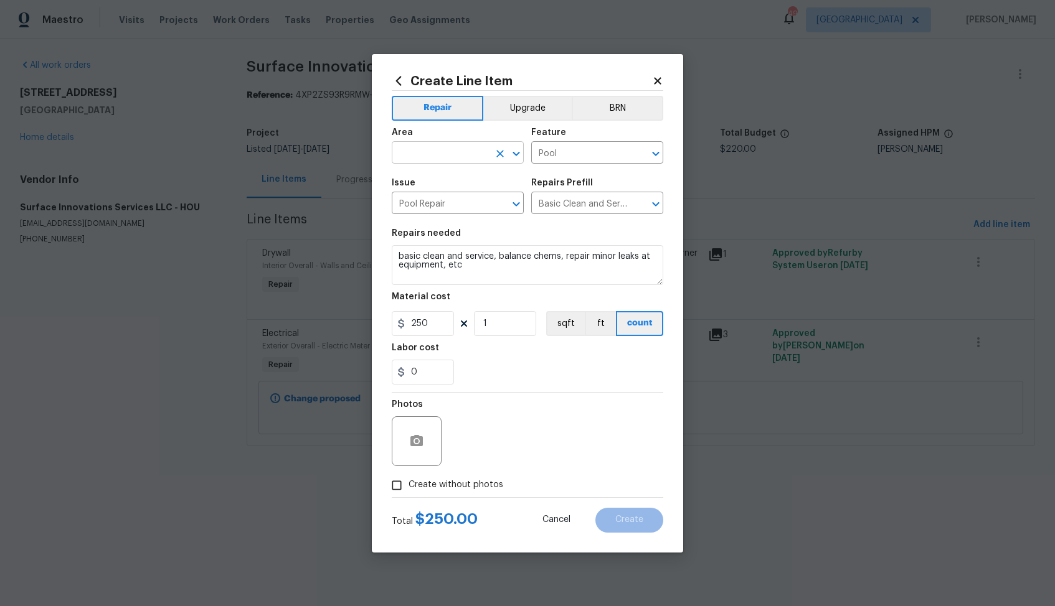
click at [445, 153] on input "text" at bounding box center [440, 153] width 97 height 19
click at [445, 202] on li "Interior Overall" at bounding box center [458, 202] width 132 height 21
type input "Interior Overall"
click at [572, 158] on input "Pool" at bounding box center [579, 153] width 97 height 19
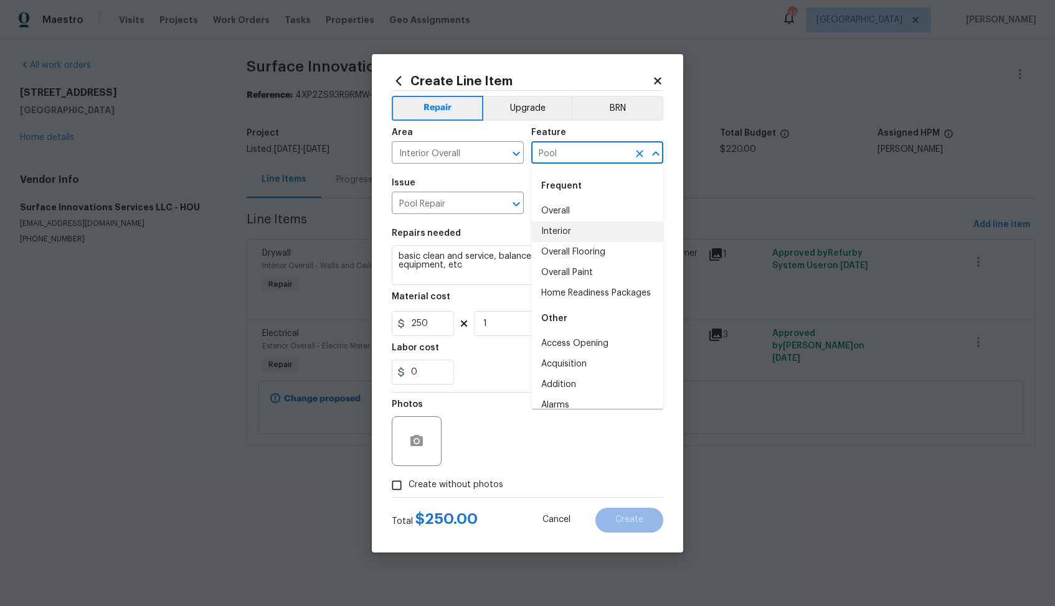
click at [556, 223] on li "Interior" at bounding box center [597, 232] width 132 height 21
type input "Interior"
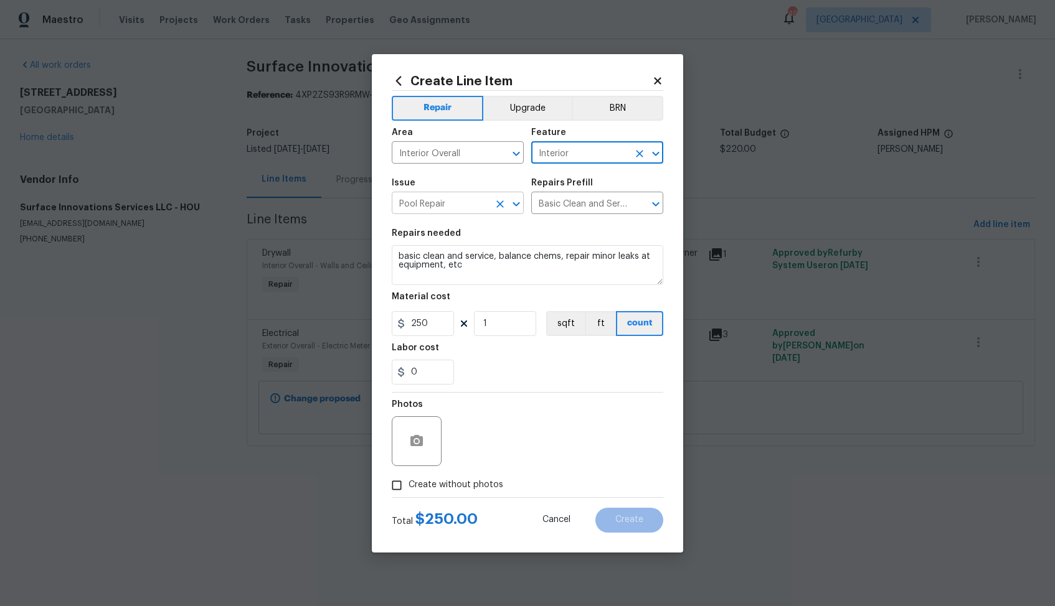
click at [450, 208] on input "Pool Repair" at bounding box center [440, 204] width 97 height 19
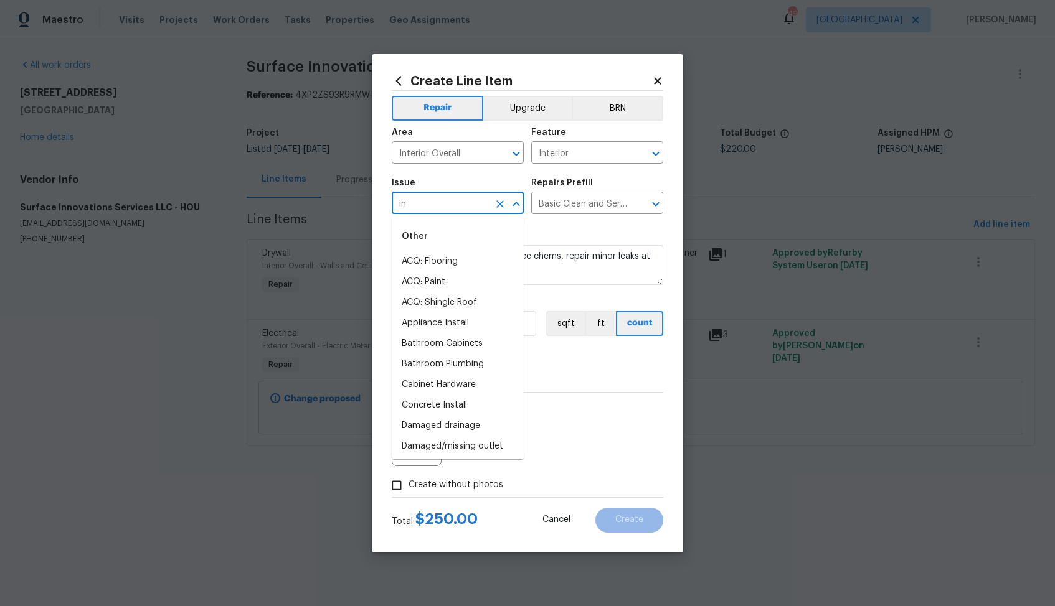
type input "i"
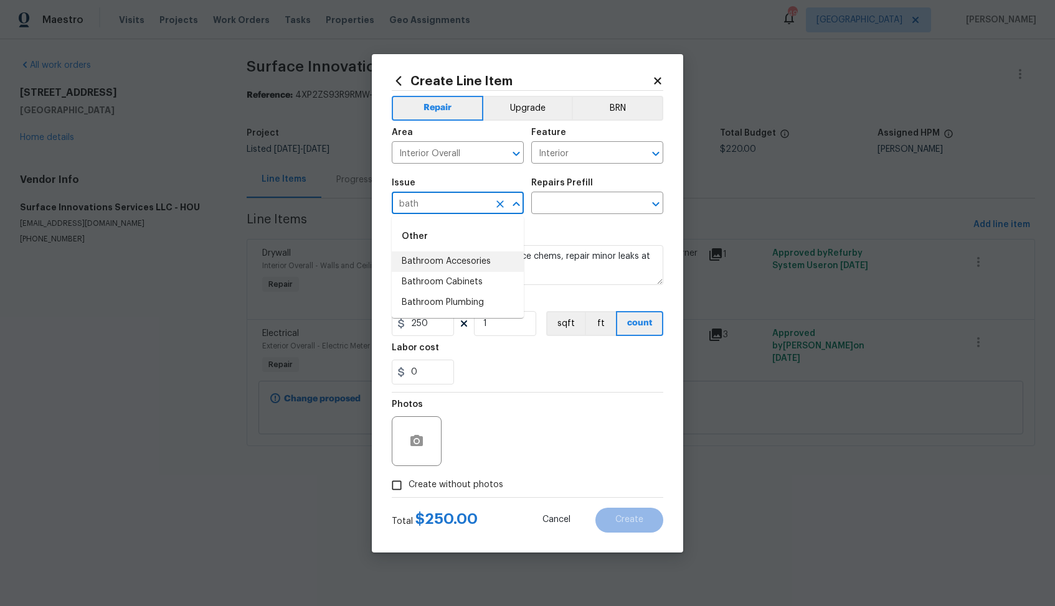
click at [428, 205] on input "bath" at bounding box center [440, 204] width 97 height 19
type input "bed"
click at [505, 205] on icon "Clear" at bounding box center [500, 204] width 12 height 12
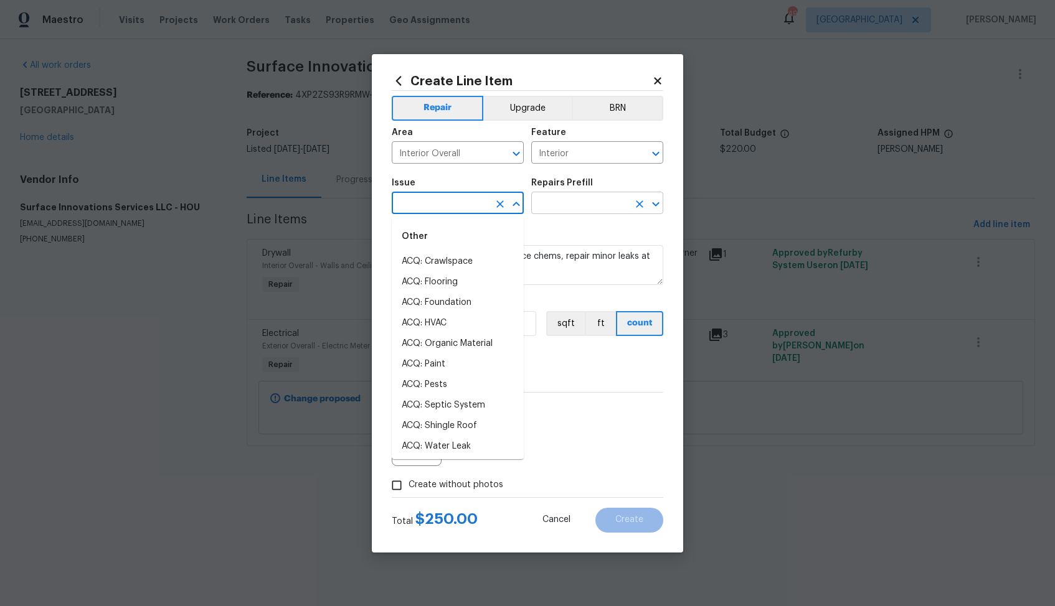
click at [564, 205] on input "text" at bounding box center [579, 204] width 97 height 19
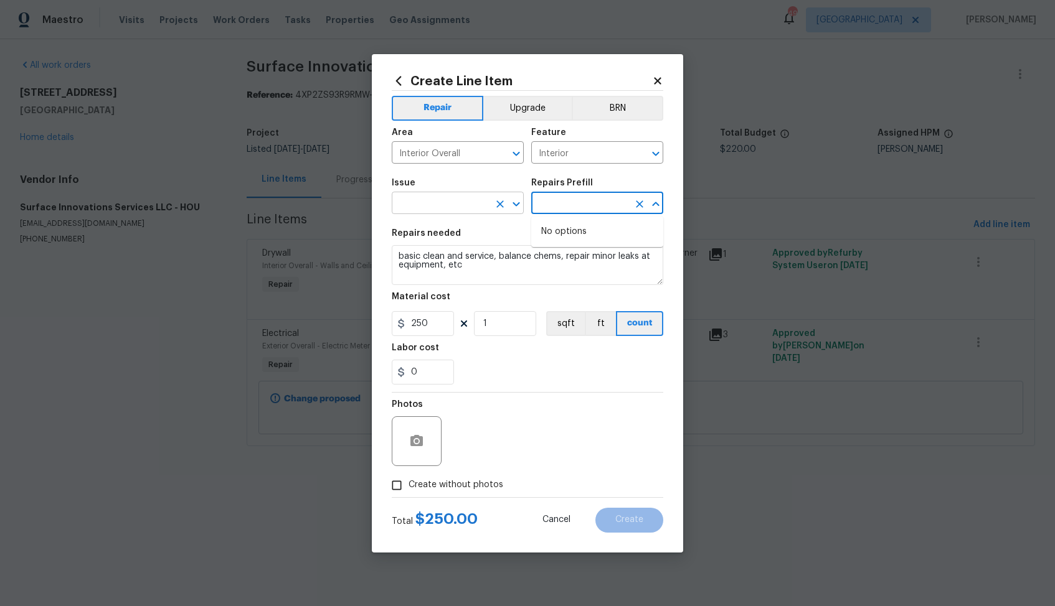
click at [446, 196] on input "text" at bounding box center [440, 204] width 97 height 19
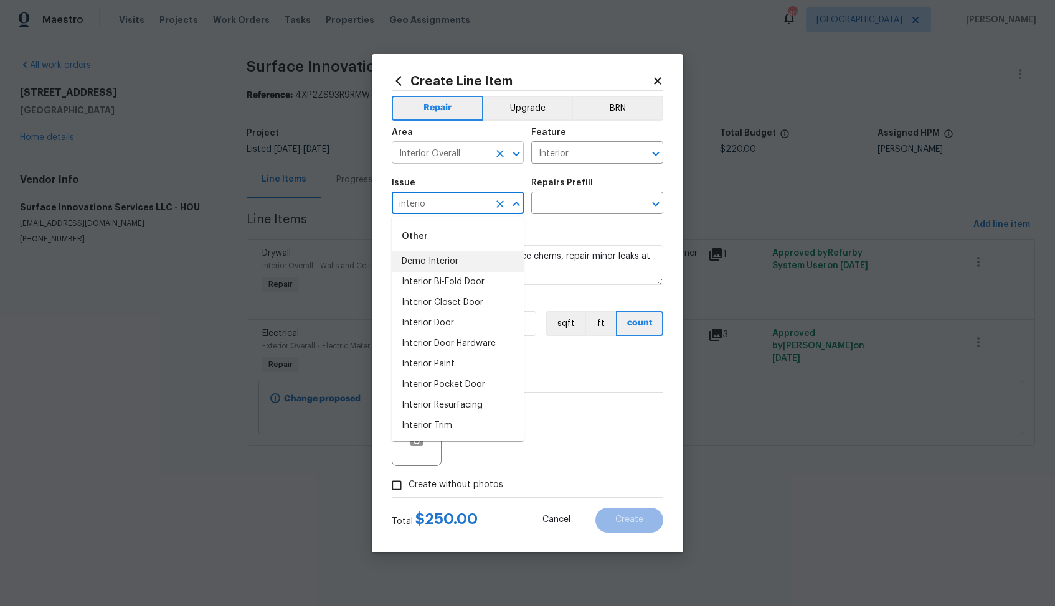
type input "interio"
click at [463, 161] on input "Interior Overall" at bounding box center [440, 153] width 97 height 19
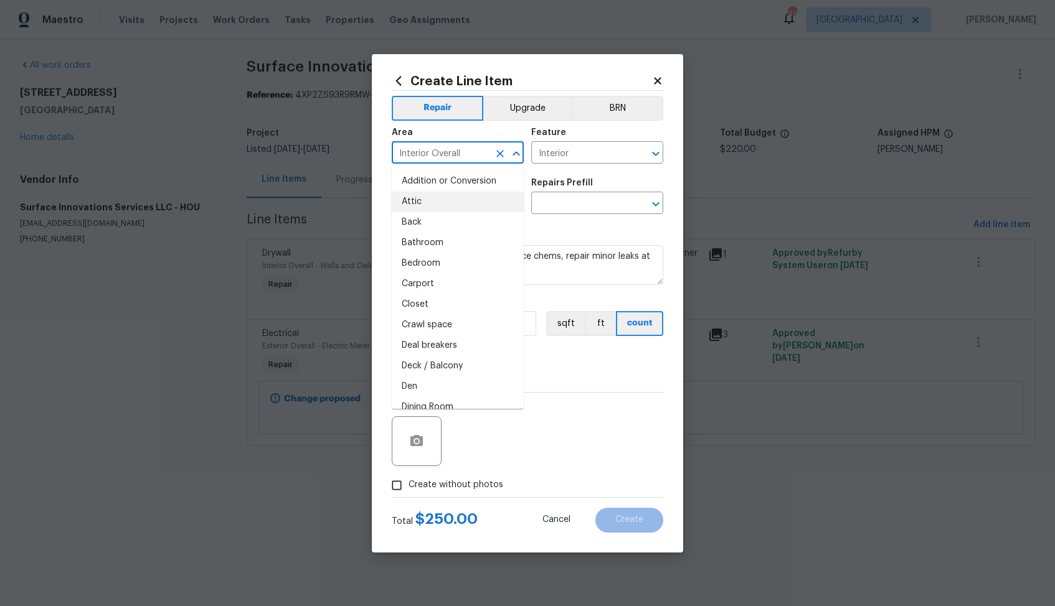
click at [502, 154] on icon "Clear" at bounding box center [500, 154] width 12 height 12
click at [451, 148] on input "text" at bounding box center [440, 153] width 97 height 19
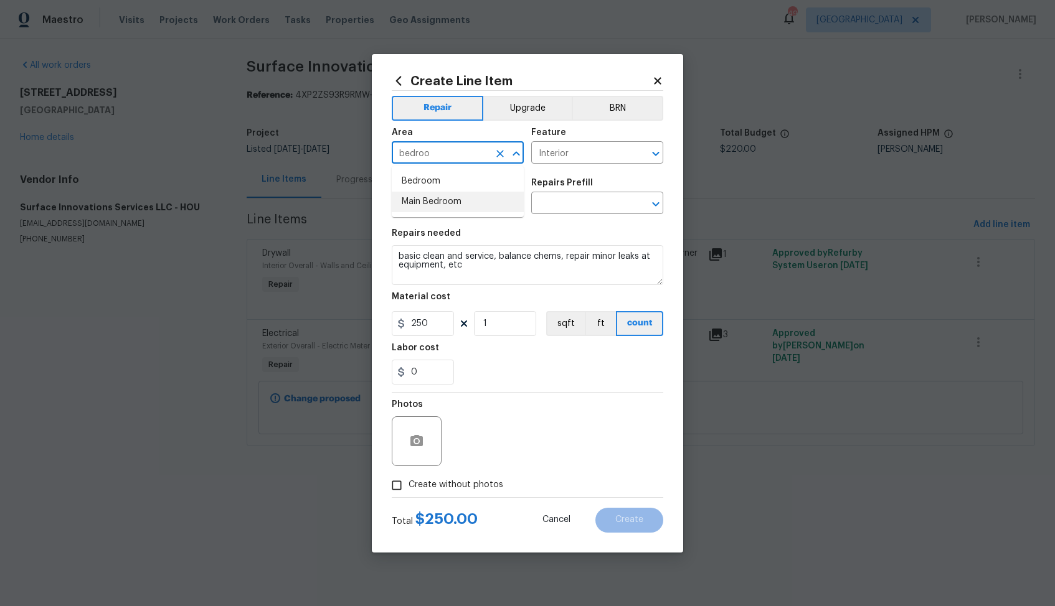
click at [434, 199] on li "Main Bedroom" at bounding box center [458, 202] width 132 height 21
type input "Main Bedroom"
click at [473, 195] on input "text" at bounding box center [440, 204] width 97 height 19
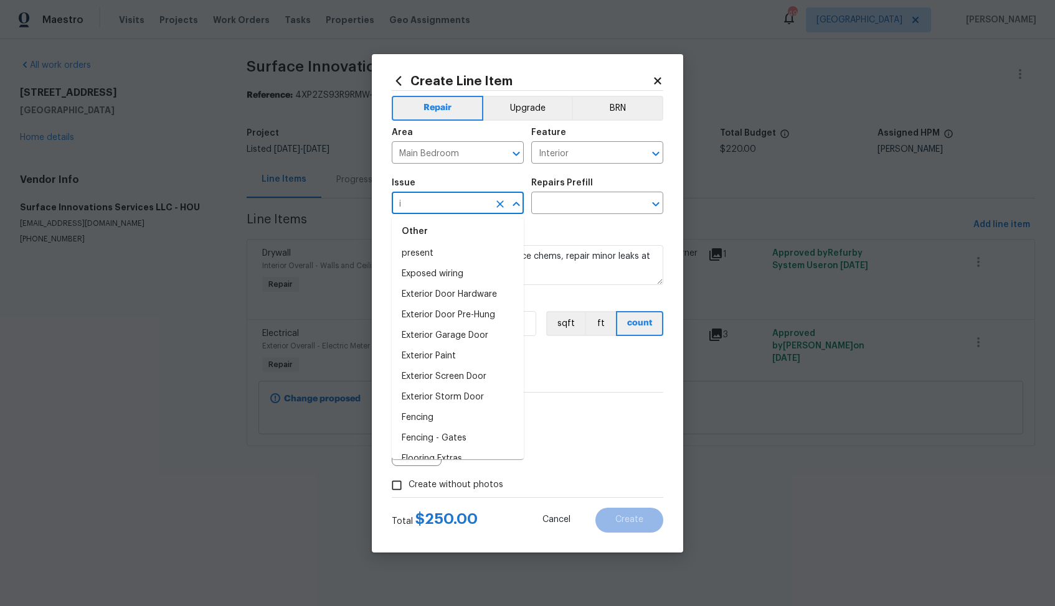
scroll to position [0, 0]
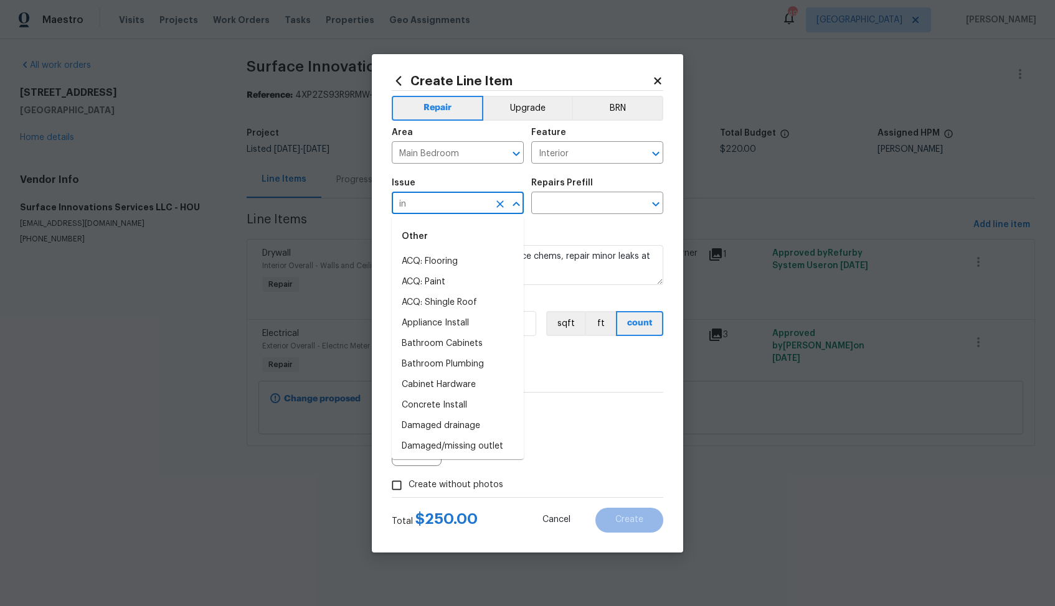
type input "i"
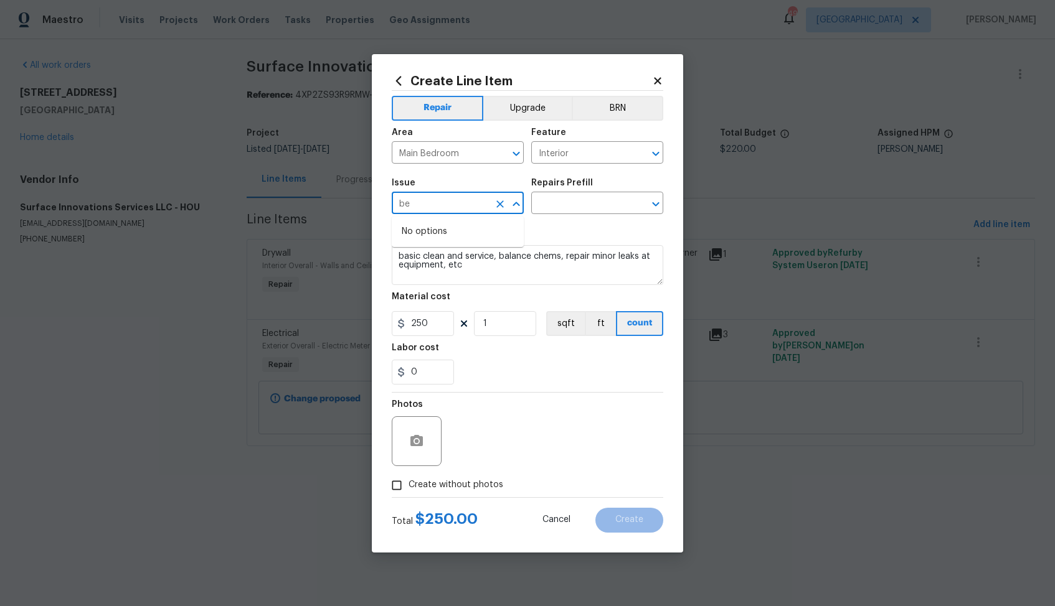
type input "b"
click at [456, 254] on li "Drywall" at bounding box center [458, 262] width 132 height 21
type input "Drywall"
click at [599, 207] on input "text" at bounding box center [579, 204] width 97 height 19
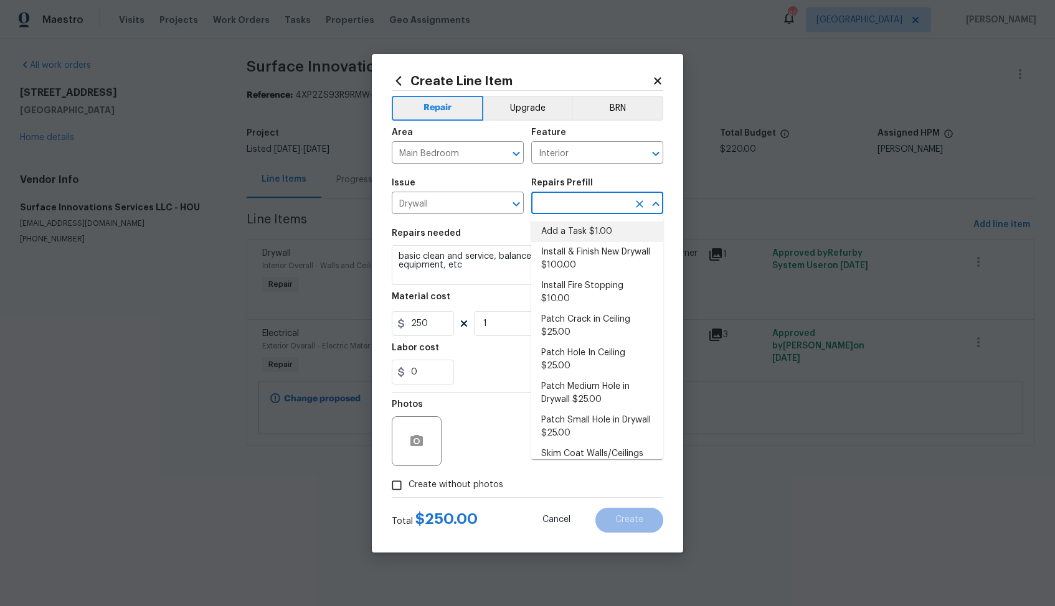
click at [575, 230] on li "Add a Task $1.00" at bounding box center [597, 232] width 132 height 21
type input "Walls and Ceiling"
type input "Add a Task $1.00"
type textarea "HPM to detail"
type input "1"
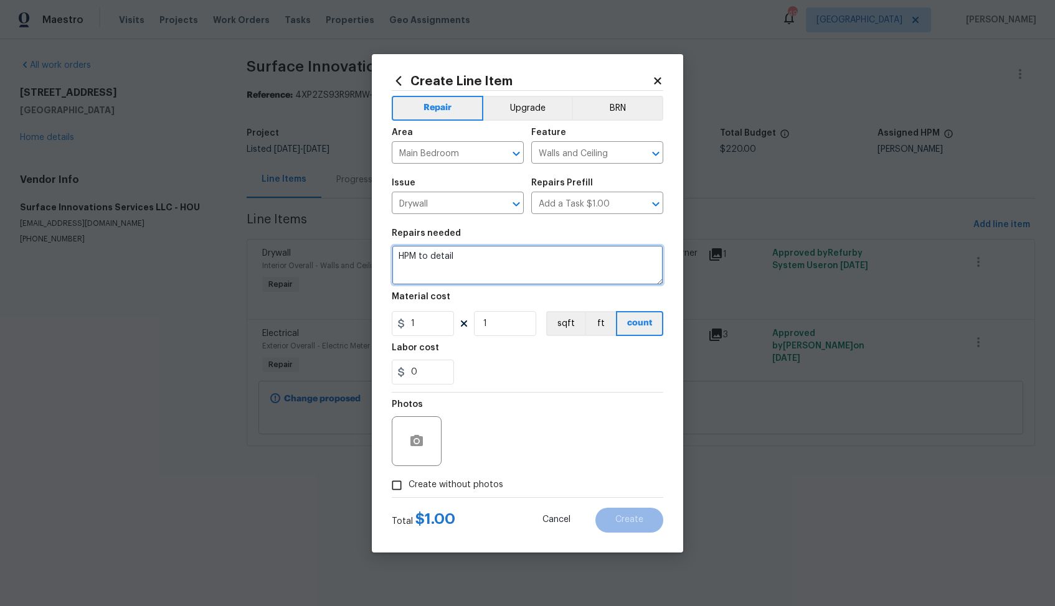
click at [501, 251] on textarea "HPM to detail" at bounding box center [527, 265] width 271 height 40
paste textarea "Repair the crack on the main bedroom wall and paint wall corner to corner"
type textarea "Repair the crack on the main bedroom wall and paint wall corner to corner"
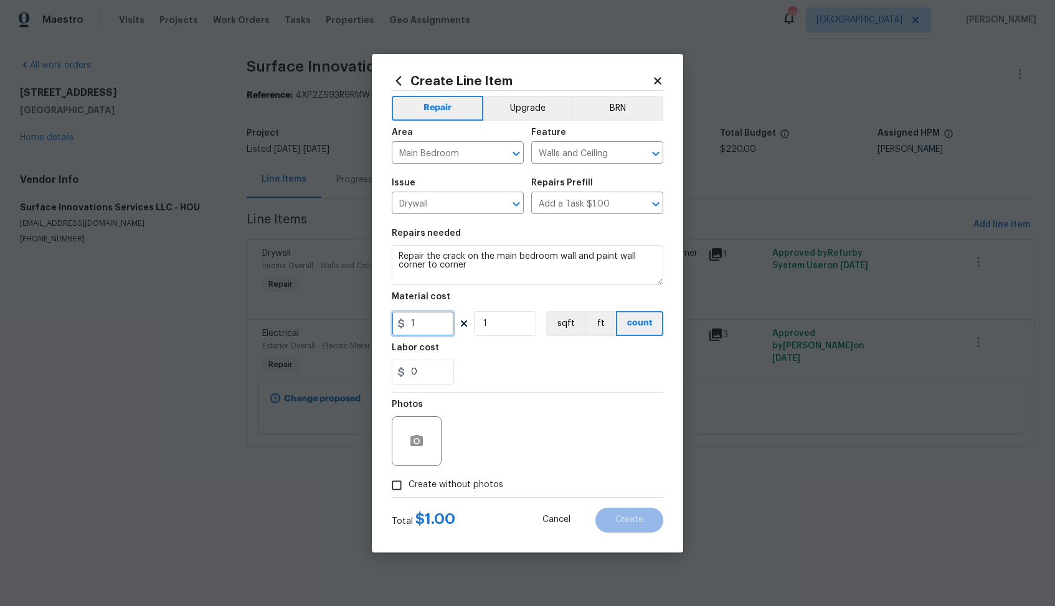
click at [437, 319] on input "1" at bounding box center [423, 323] width 62 height 25
type input "120"
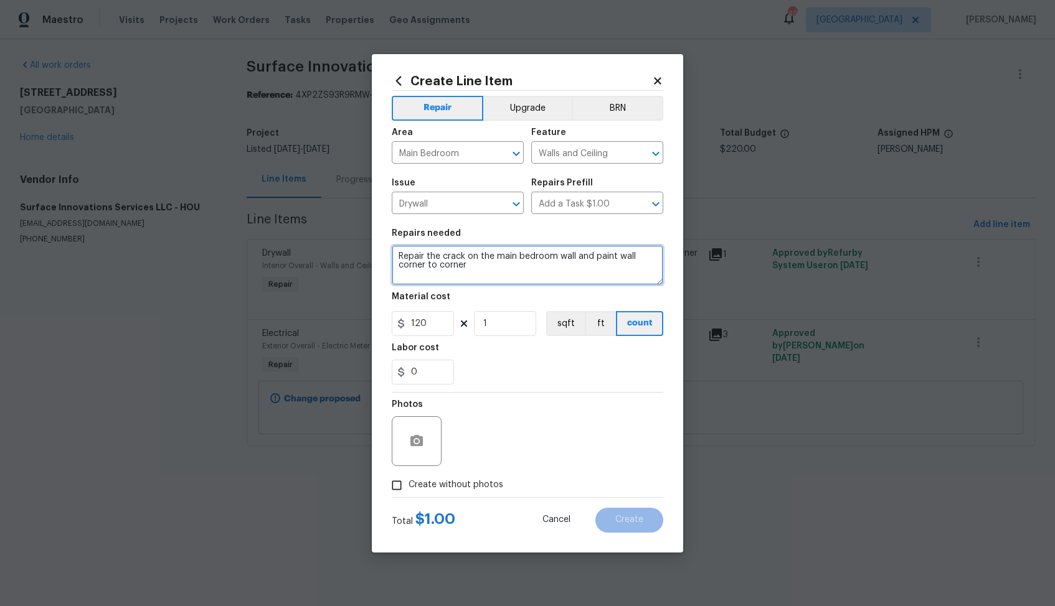
click at [463, 273] on textarea "Repair the crack on the main bedroom wall and paint wall corner to corner" at bounding box center [527, 265] width 271 height 40
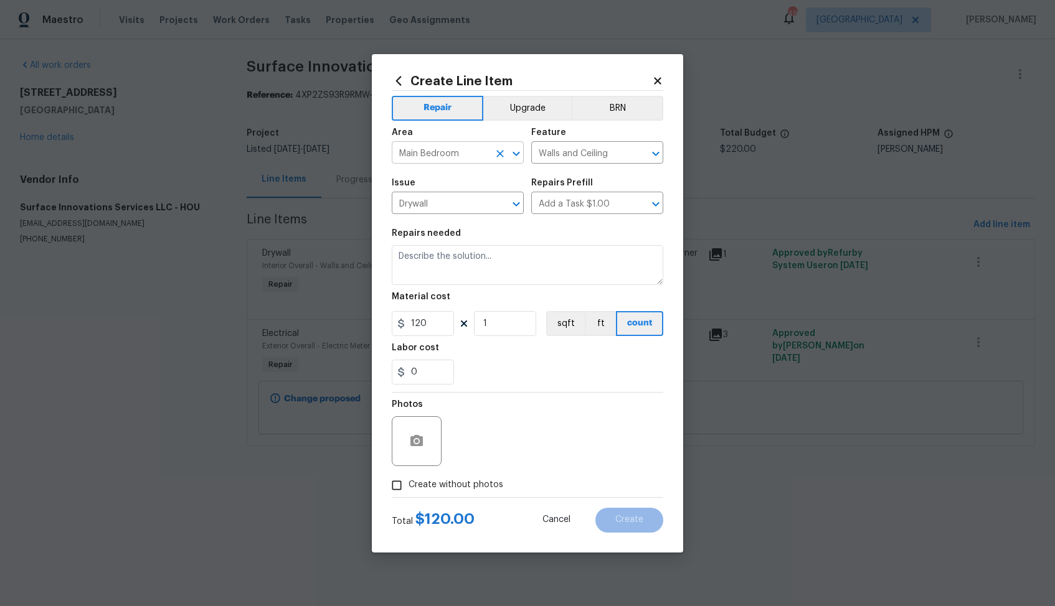
click at [477, 150] on input "Main Bedroom" at bounding box center [440, 153] width 97 height 19
click at [446, 160] on input "clea" at bounding box center [440, 153] width 97 height 19
click at [642, 206] on icon "Clear" at bounding box center [639, 203] width 7 height 7
type input "Main Bedroom"
click at [639, 154] on icon "Clear" at bounding box center [639, 153] width 7 height 7
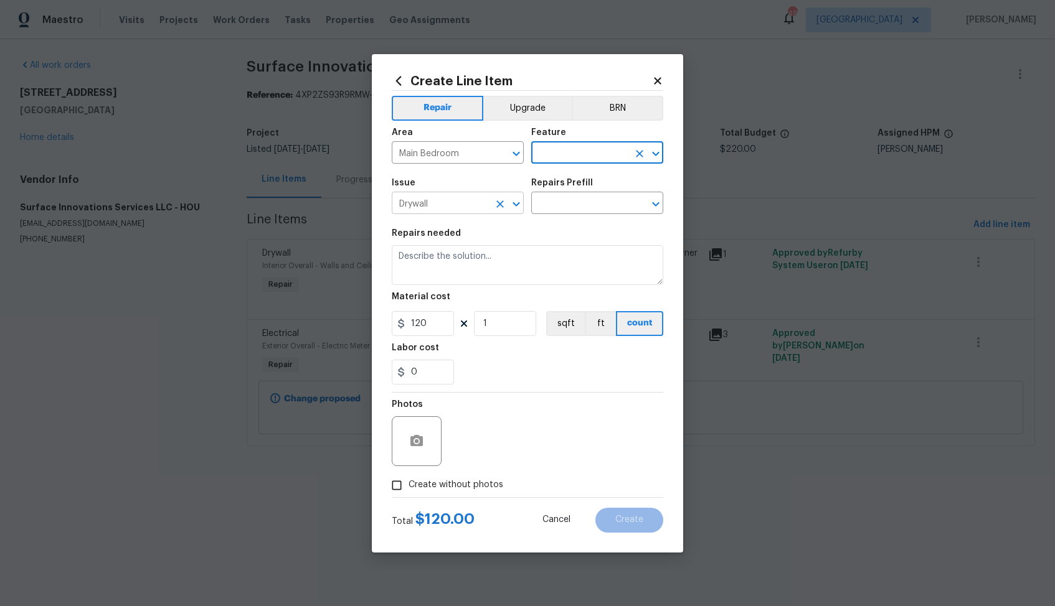
click at [498, 201] on icon "Clear" at bounding box center [499, 203] width 7 height 7
click at [478, 155] on input "Main Bedroom" at bounding box center [440, 153] width 97 height 19
type input "c"
type input "w"
type input "f"
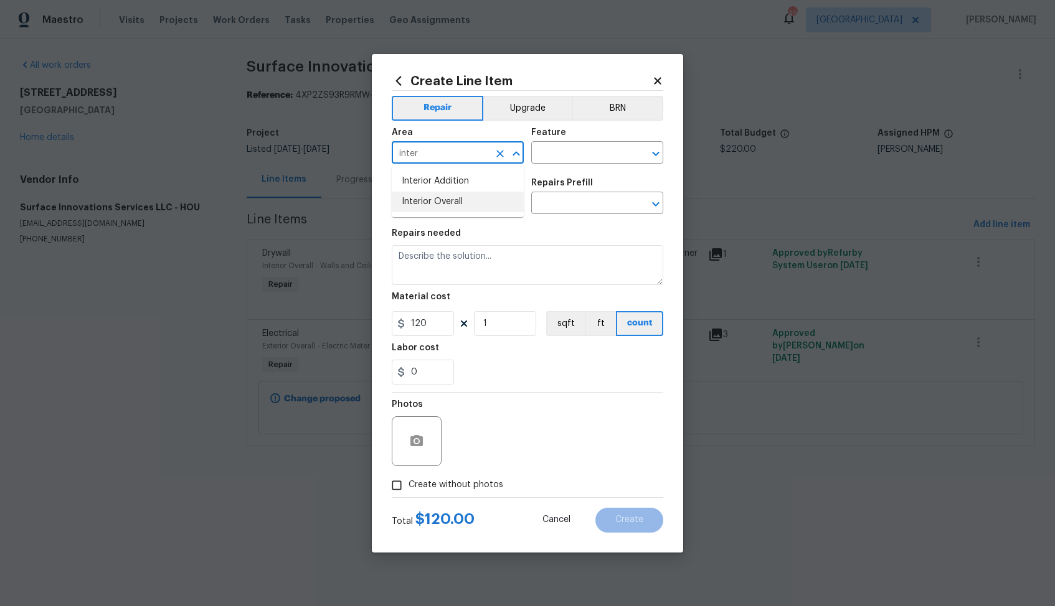
click at [455, 207] on li "Interior Overall" at bounding box center [458, 202] width 132 height 21
type input "Interior Overall"
click at [581, 156] on input "text" at bounding box center [579, 153] width 97 height 19
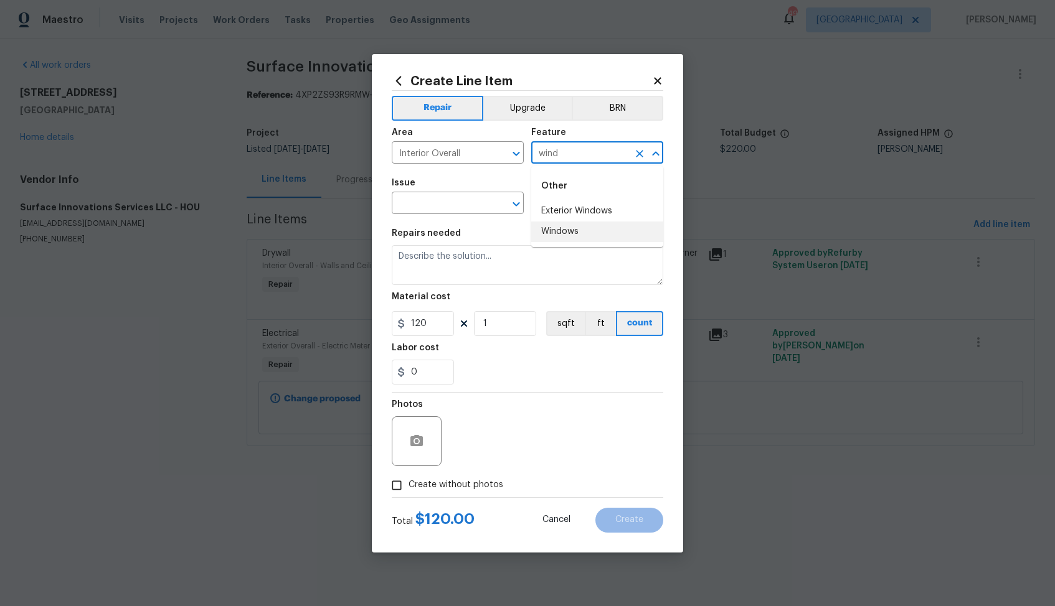
click at [588, 231] on li "Windows" at bounding box center [597, 232] width 132 height 21
type input "Windows"
click at [438, 209] on input "text" at bounding box center [440, 204] width 97 height 19
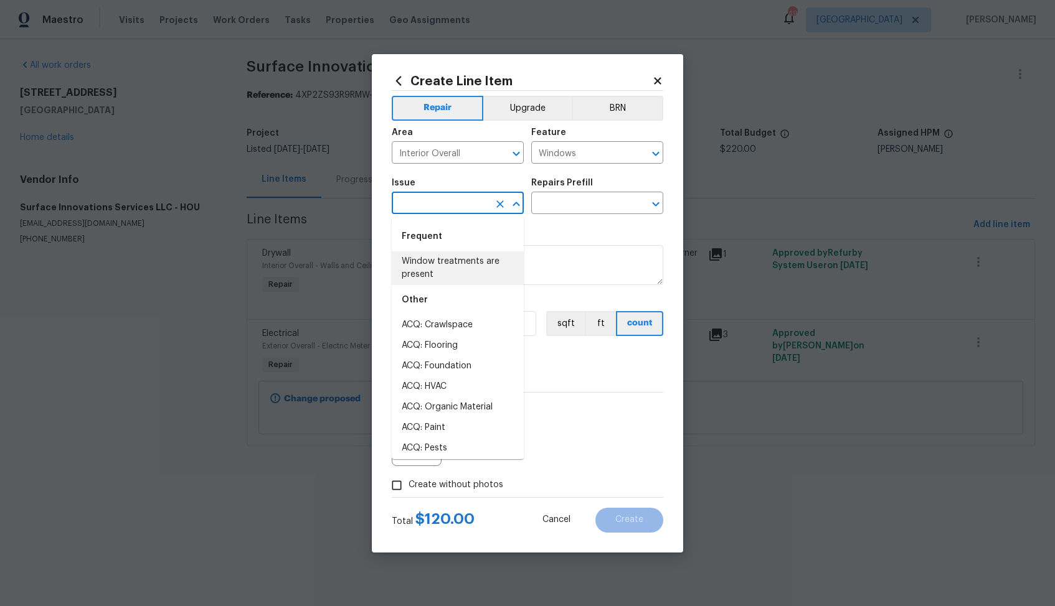
click at [447, 270] on li "Window treatments are present" at bounding box center [458, 269] width 132 height 34
type input "Window treatments are present"
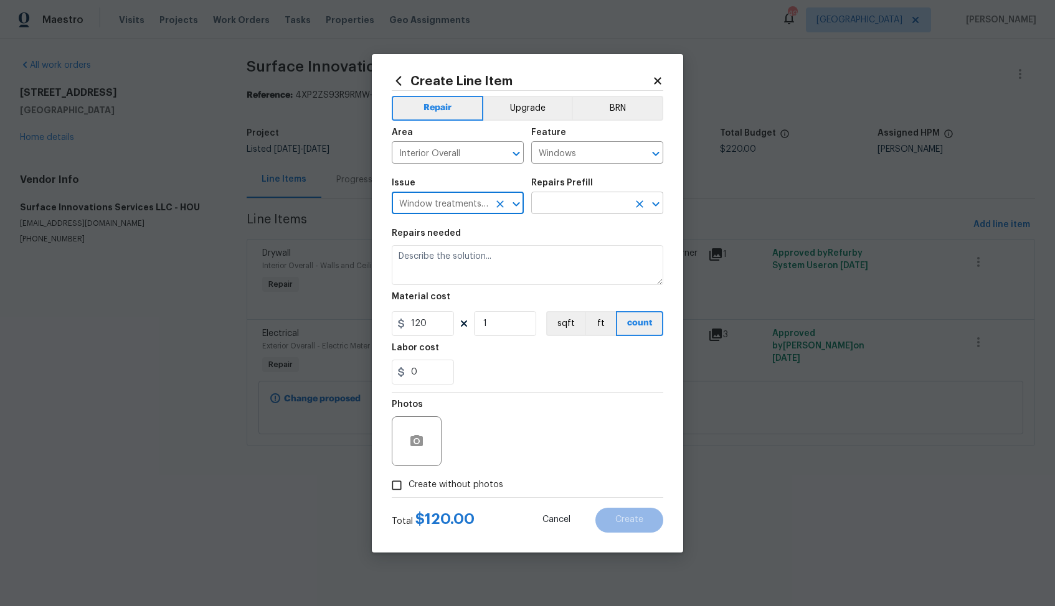
click at [583, 204] on input "text" at bounding box center [579, 204] width 97 height 19
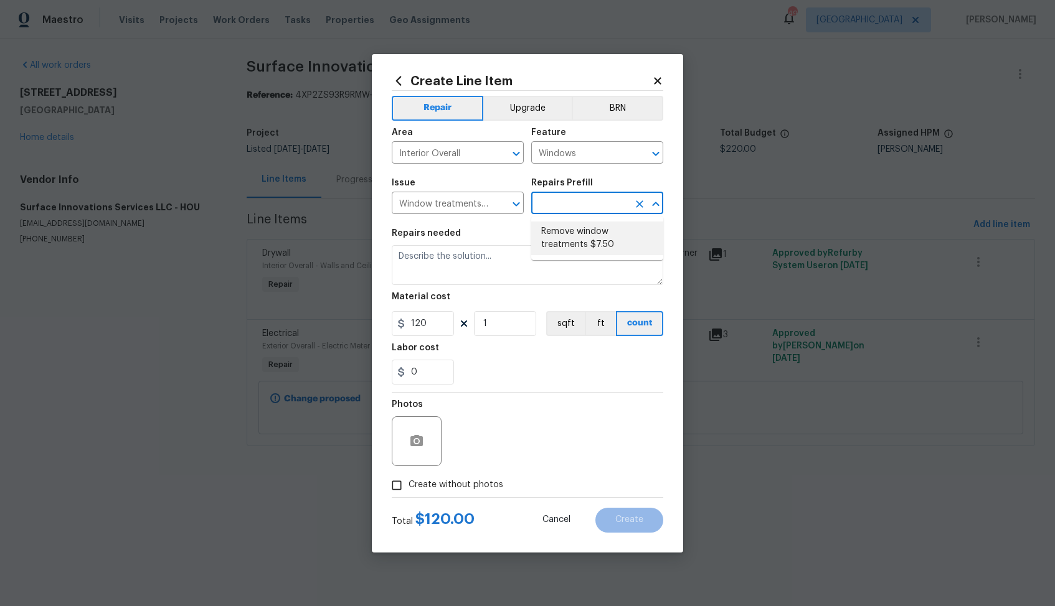
click at [568, 232] on li "Remove window treatments $7.50" at bounding box center [597, 239] width 132 height 34
type input "Remove window treatments $7.50"
type textarea "Remove window treatments throughout home. Patch/touch up all holes/marks left a…"
type input "7.5"
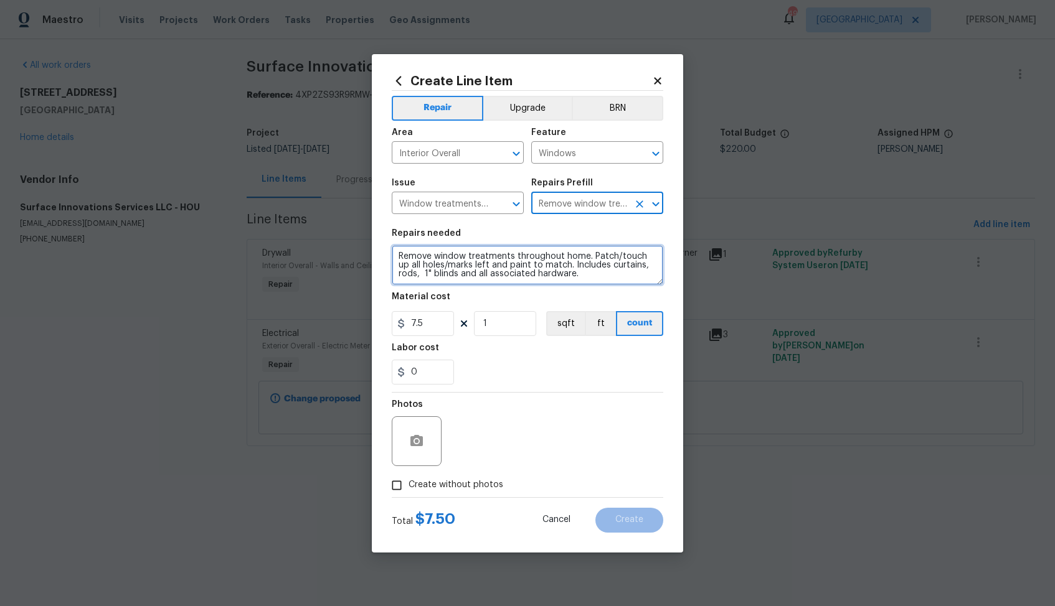
click at [508, 270] on textarea "Remove window treatments throughout home. Patch/touch up all holes/marks left a…" at bounding box center [527, 265] width 271 height 40
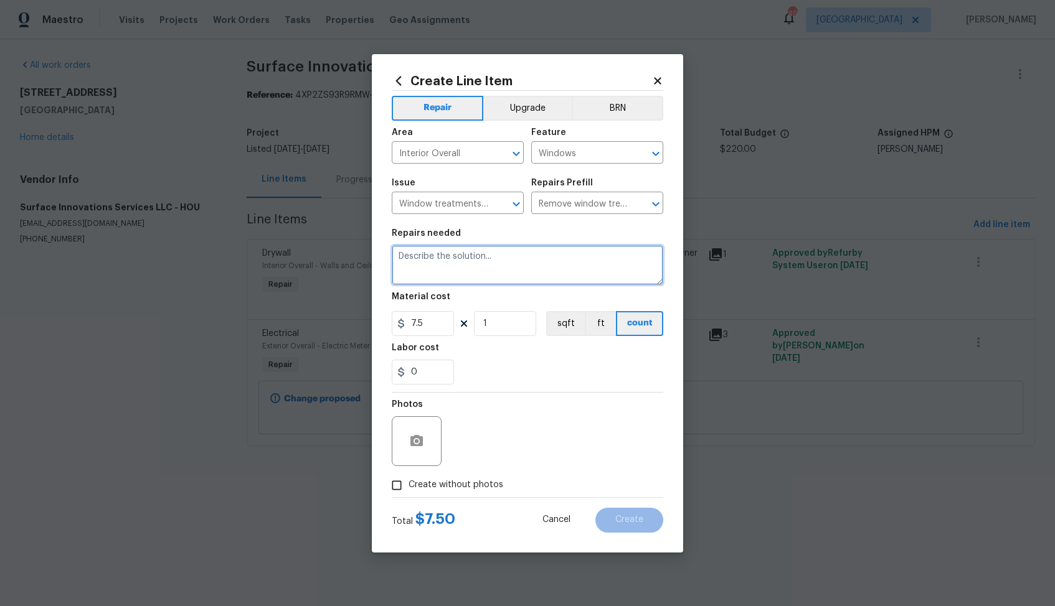
paste textarea "Repair the crack on the main bedroom wall and paint wall corner to corner"
type textarea "Repair the crack on the main bedroom wall and paint wall corner to corner"
click at [502, 257] on textarea "Repair the crack on the main bedroom wall and paint wall corner to corner" at bounding box center [527, 265] width 271 height 40
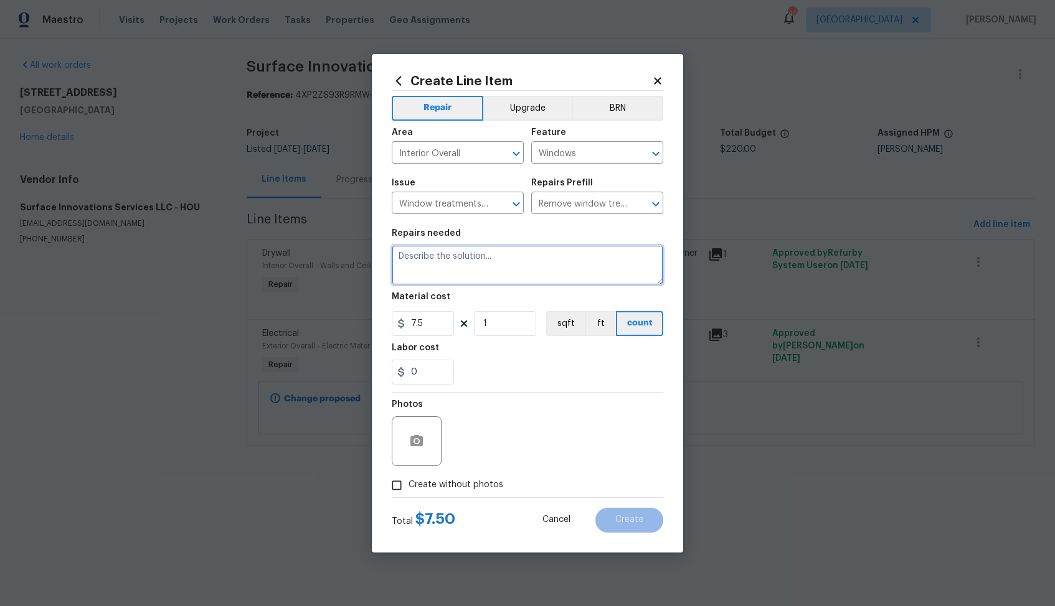
paste textarea "Clean floors, windows, tubs and sinks-"
type textarea "Clean floors, windows, tubs and sinks"
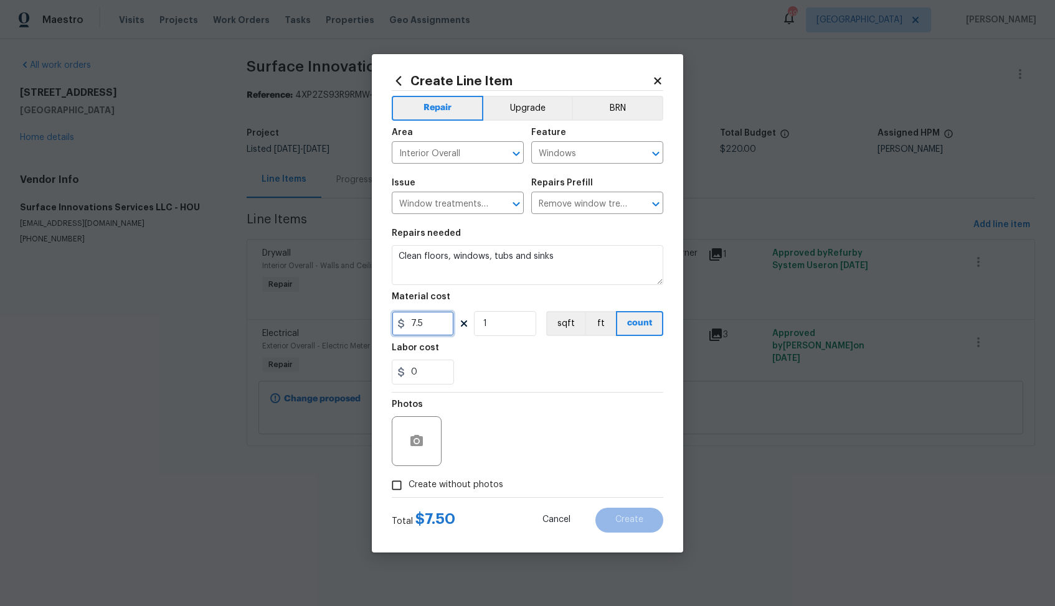
click at [425, 328] on input "7.5" at bounding box center [423, 323] width 62 height 25
type input "150"
click at [418, 439] on icon "button" at bounding box center [416, 441] width 15 height 15
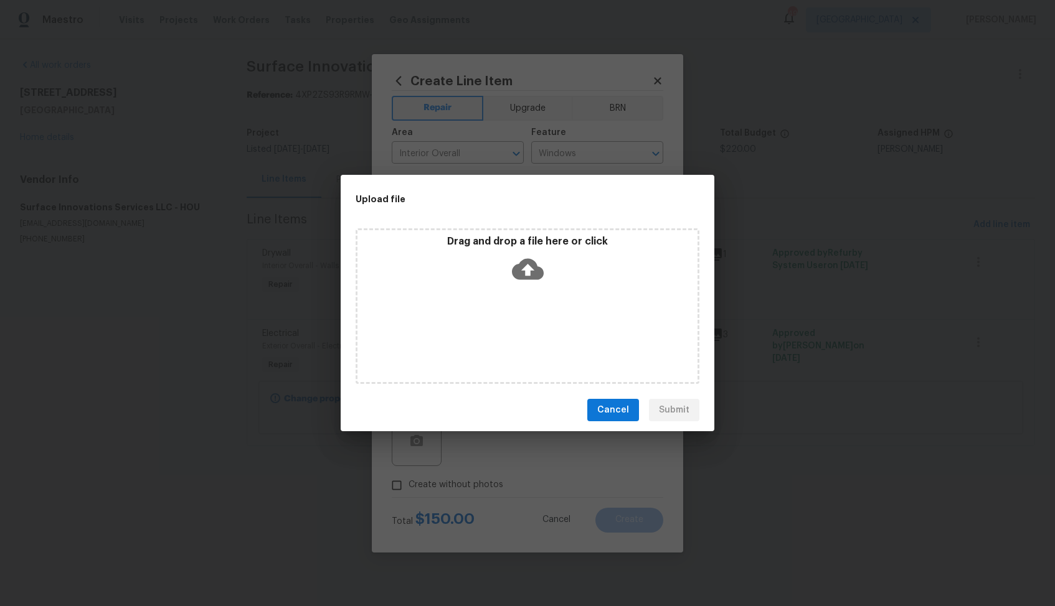
click at [531, 268] on icon at bounding box center [528, 269] width 32 height 32
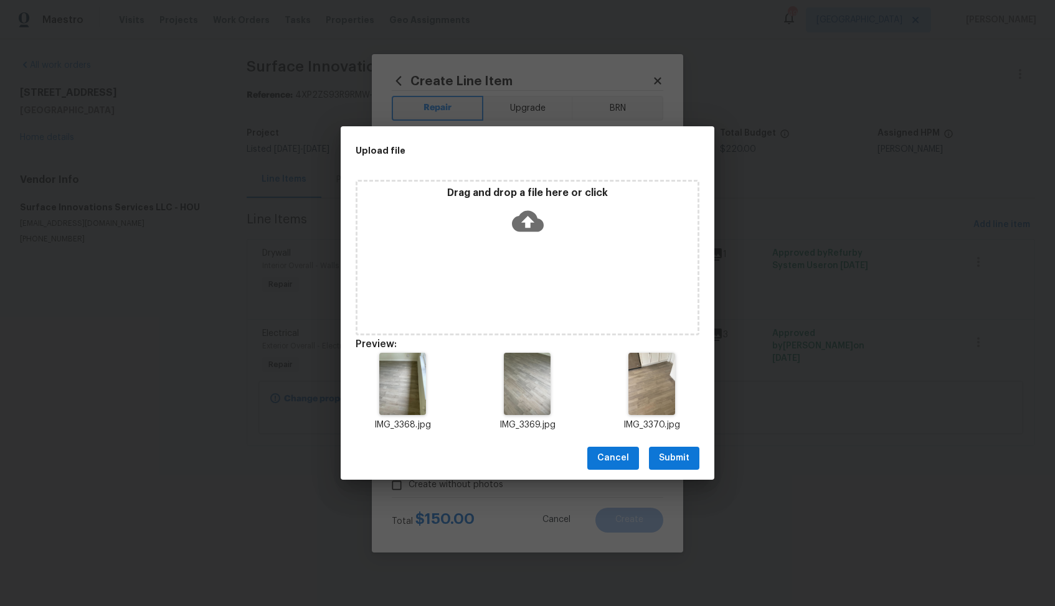
click at [679, 457] on span "Submit" at bounding box center [674, 459] width 31 height 16
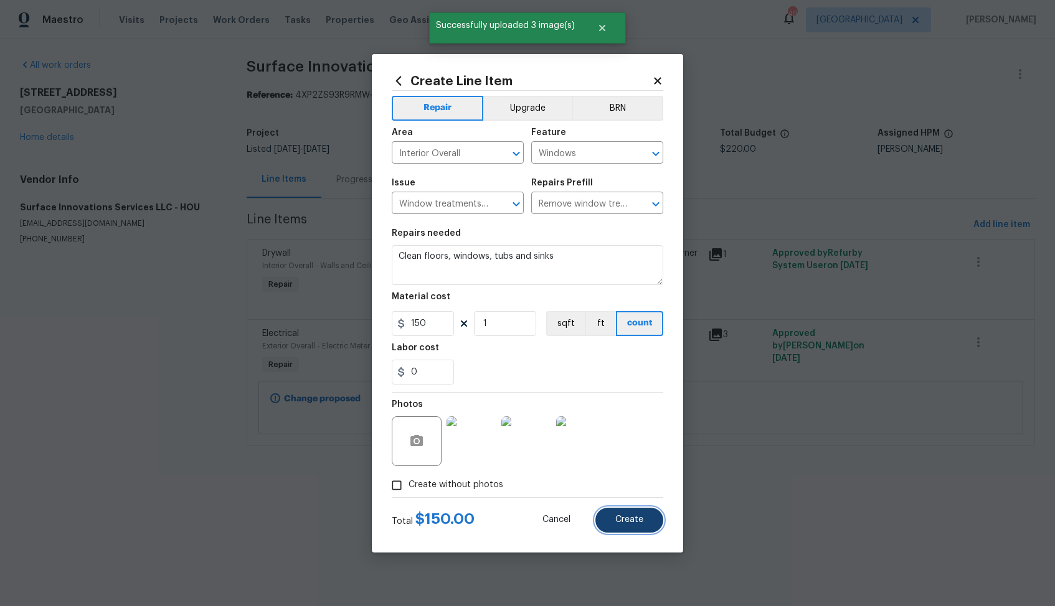
click at [615, 522] on button "Create" at bounding box center [629, 520] width 68 height 25
type input "0"
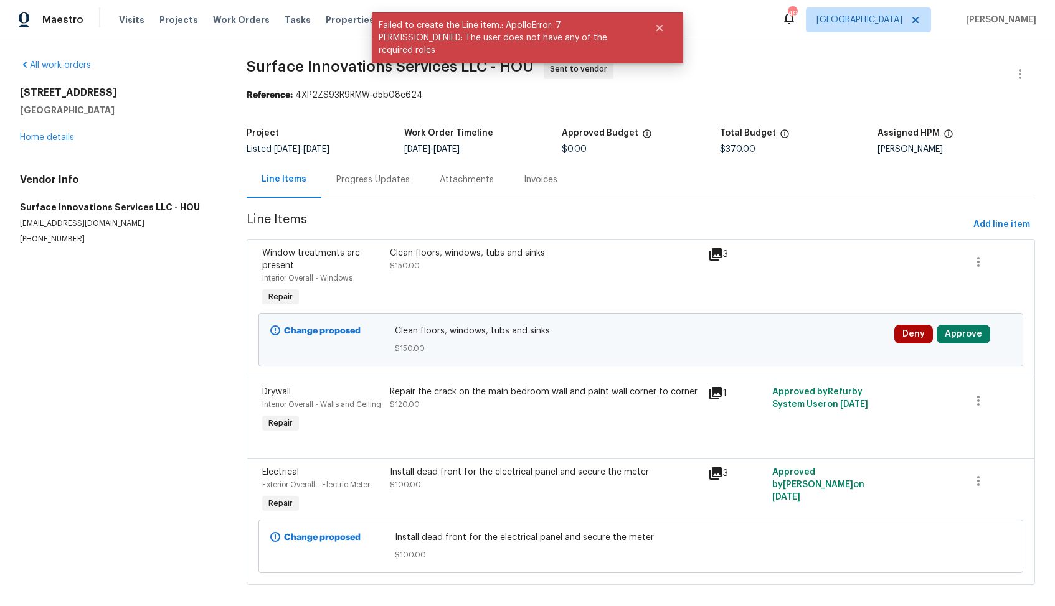
scroll to position [14, 0]
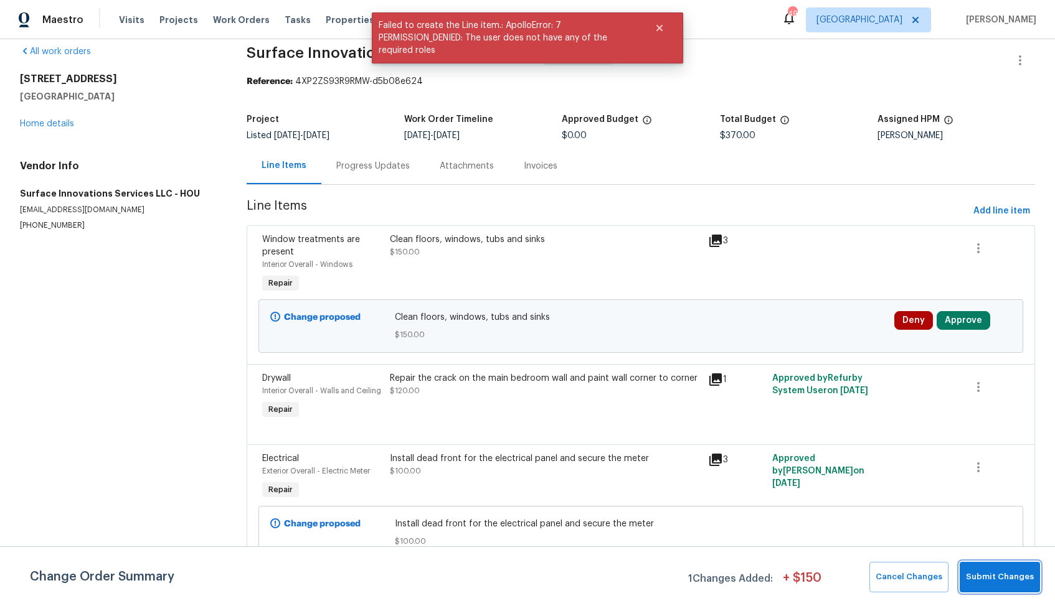
click at [1002, 581] on span "Submit Changes" at bounding box center [1000, 577] width 68 height 14
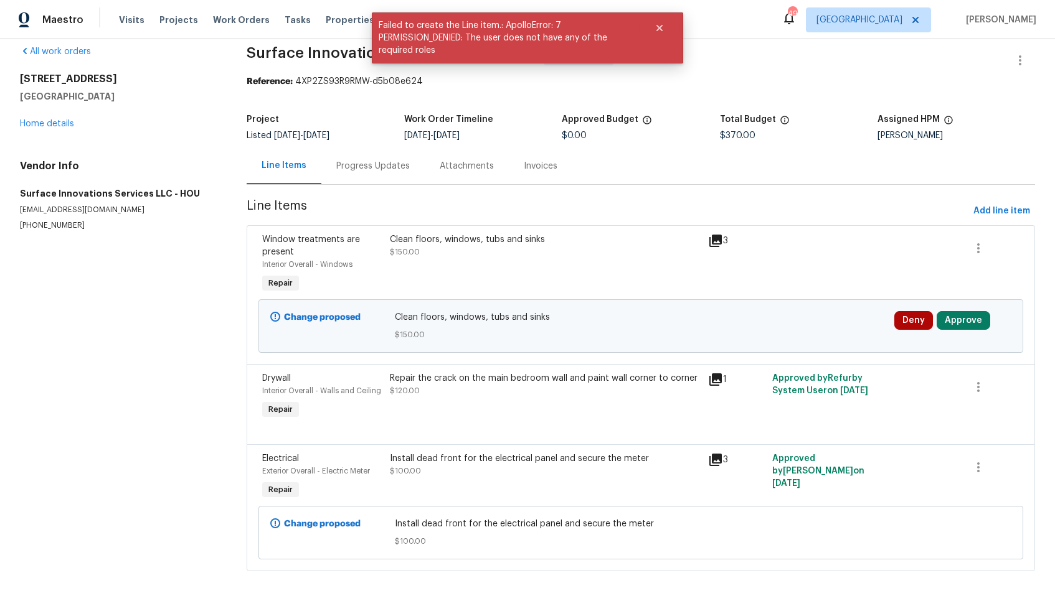
scroll to position [0, 0]
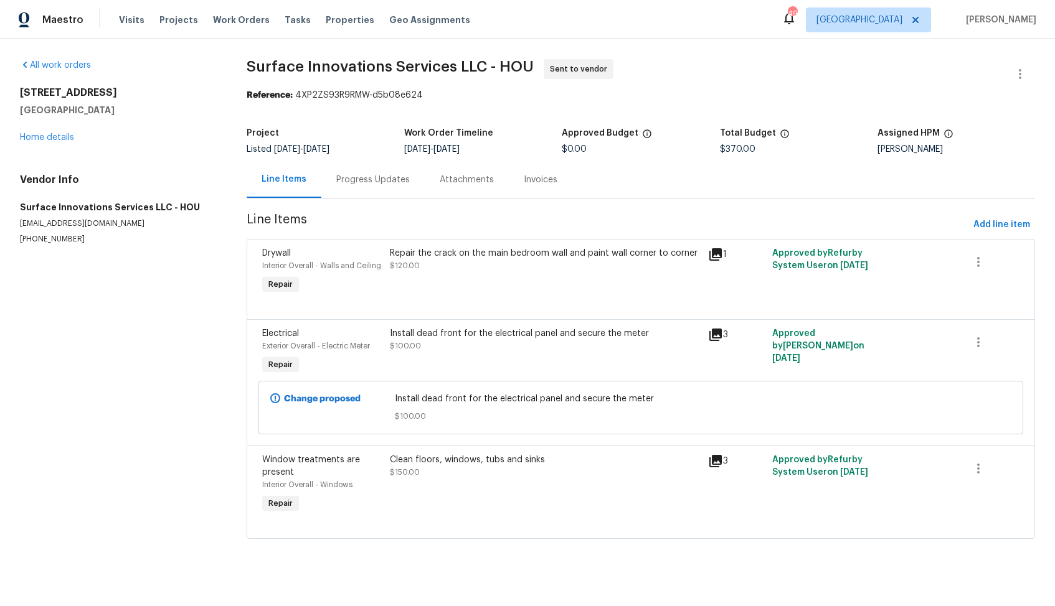
click at [481, 348] on div "Install dead front for the electrical panel and secure the meter $100.00" at bounding box center [545, 340] width 311 height 25
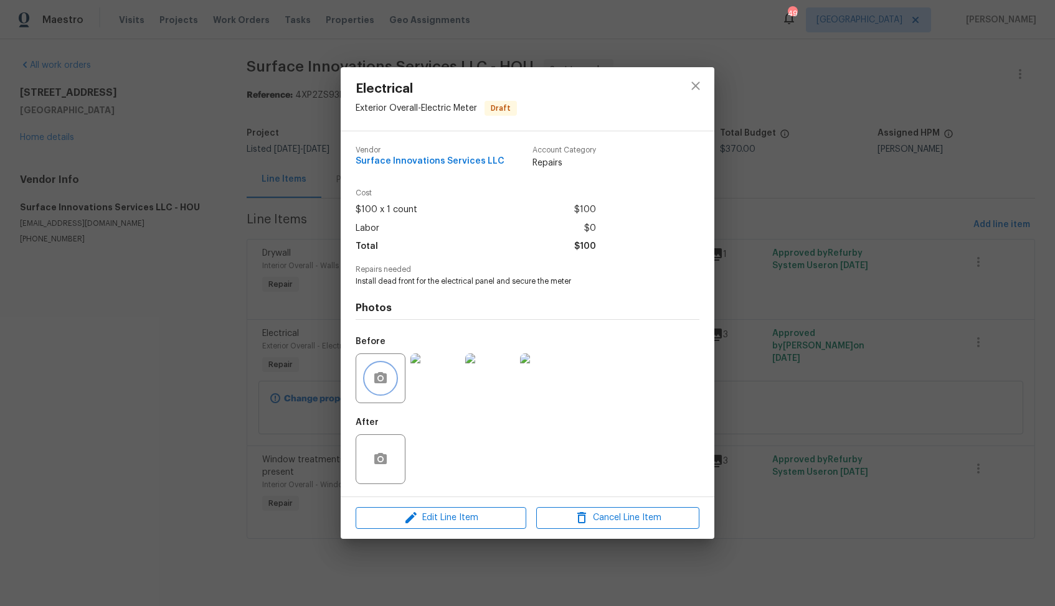
click at [376, 379] on icon "button" at bounding box center [380, 377] width 12 height 11
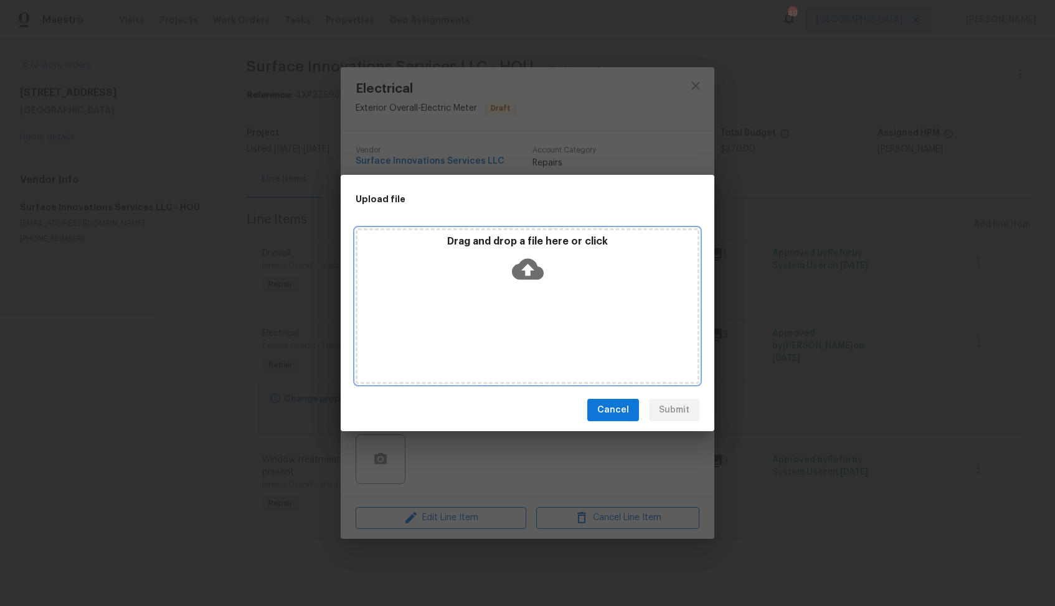
click at [523, 275] on icon at bounding box center [528, 269] width 32 height 21
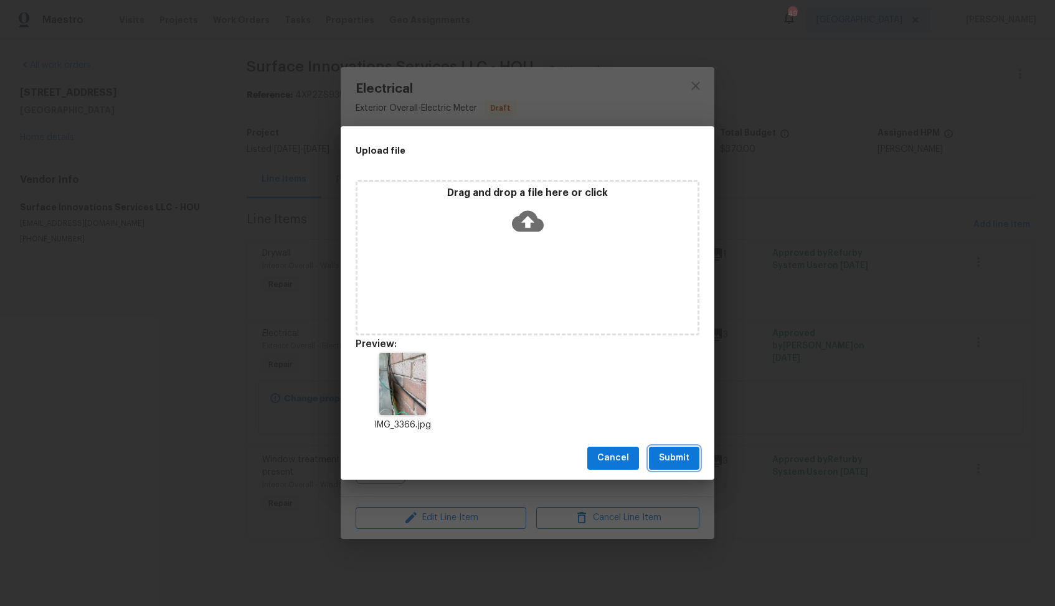
click at [670, 457] on span "Submit" at bounding box center [674, 459] width 31 height 16
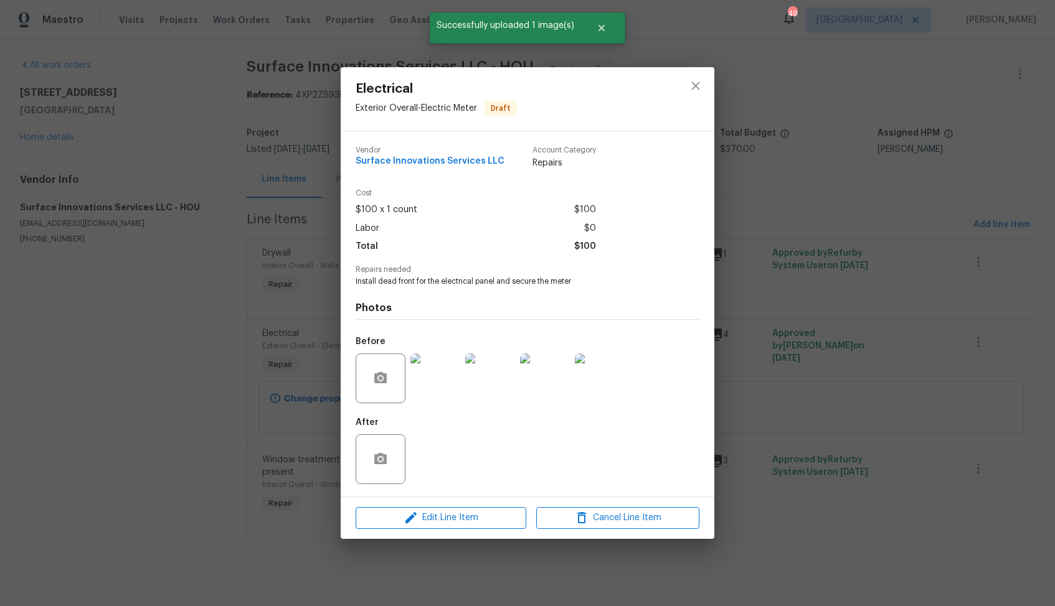
click at [892, 267] on div "Electrical Exterior Overall - Electric Meter Draft Vendor Surface Innovations S…" at bounding box center [527, 303] width 1055 height 606
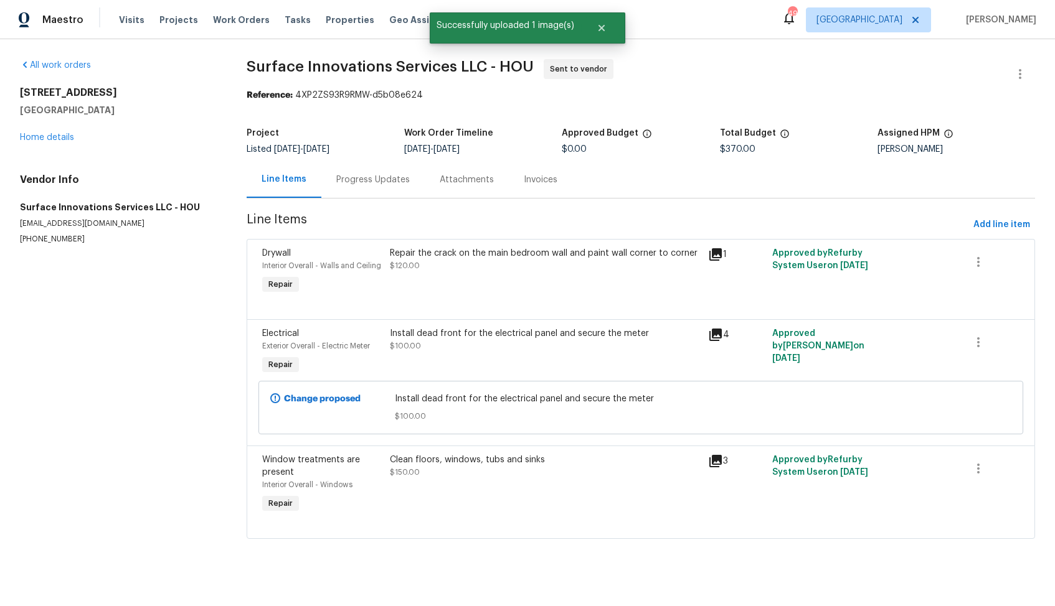
click at [350, 179] on div "Progress Updates" at bounding box center [372, 180] width 73 height 12
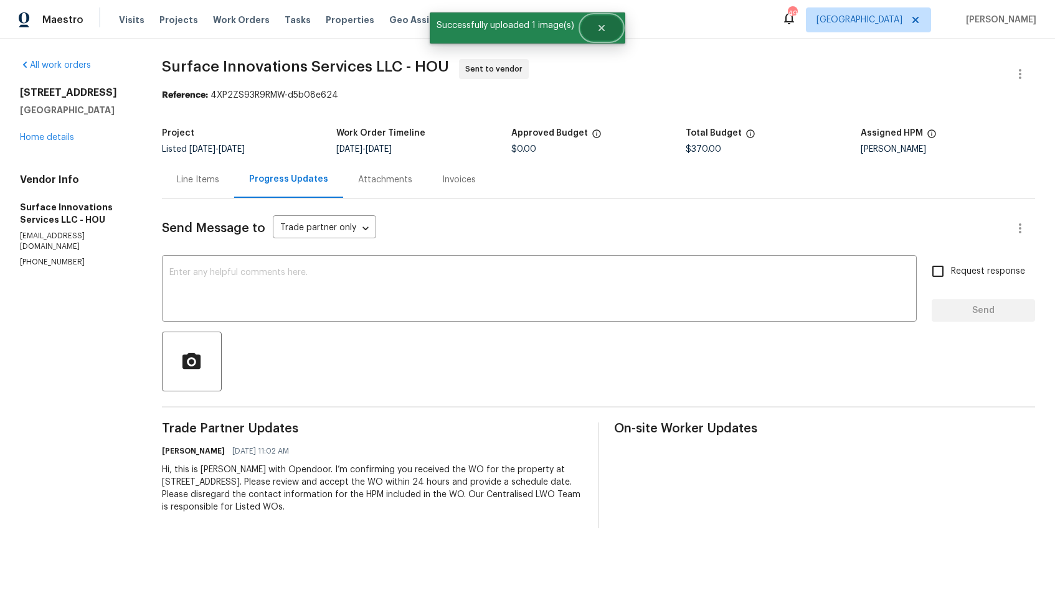
click at [608, 31] on button "Close" at bounding box center [601, 28] width 41 height 25
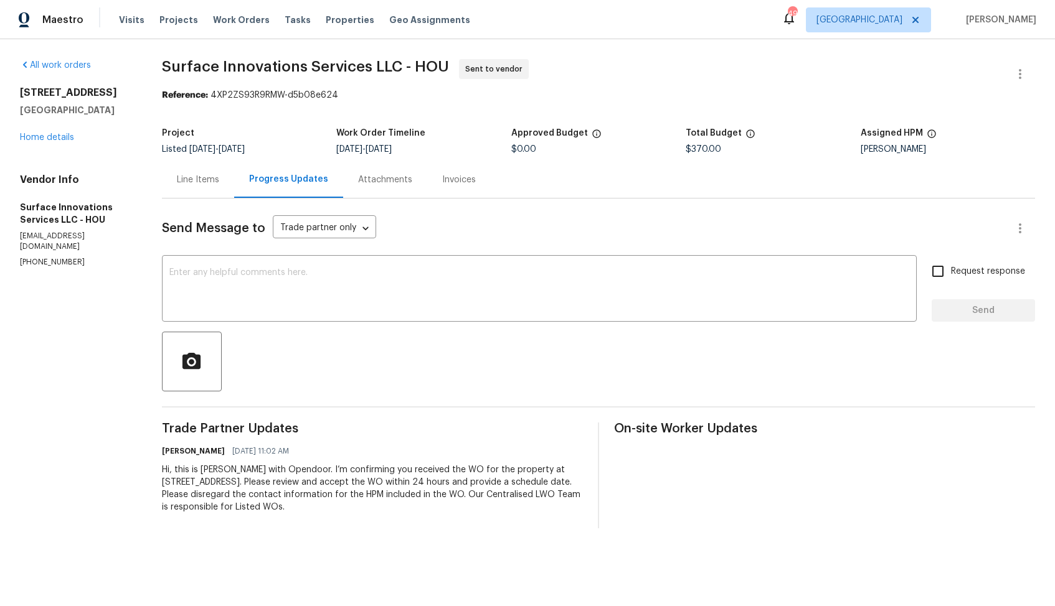
click at [309, 80] on span "Surface Innovations Services LLC - HOU Sent to vendor" at bounding box center [583, 74] width 843 height 30
drag, startPoint x: 242, startPoint y: 93, endPoint x: 369, endPoint y: 93, distance: 126.4
click at [369, 93] on div "Reference: 4XP2ZS93R9RMW-d5b08e624" at bounding box center [598, 95] width 873 height 12
copy div "4XP2ZS93R9RMW-d5b08e624"
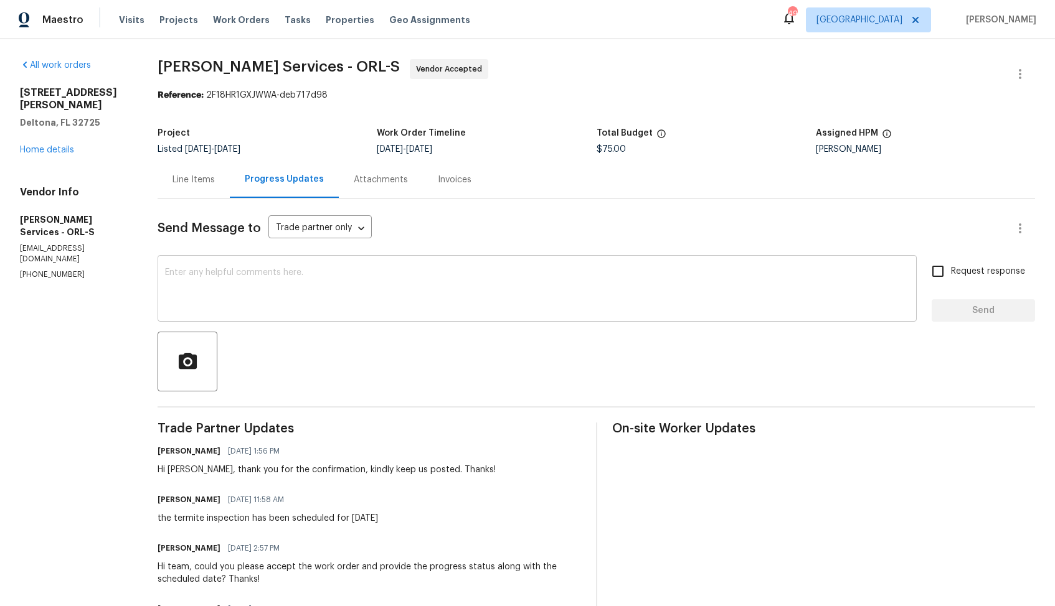
click at [567, 289] on textarea at bounding box center [537, 290] width 744 height 44
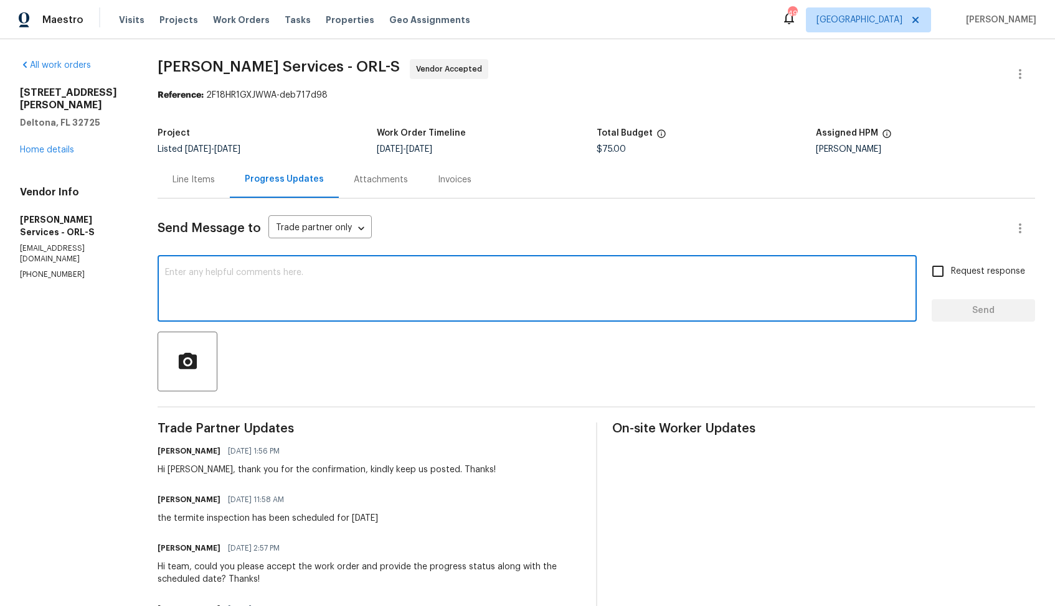
paste textarea "Hi, hope we are on the right track. Could you please provide the status of WO a…"
type textarea "Hi, hope we are on the right track. Could you please provide the status of WO a…"
